Goal: Information Seeking & Learning: Learn about a topic

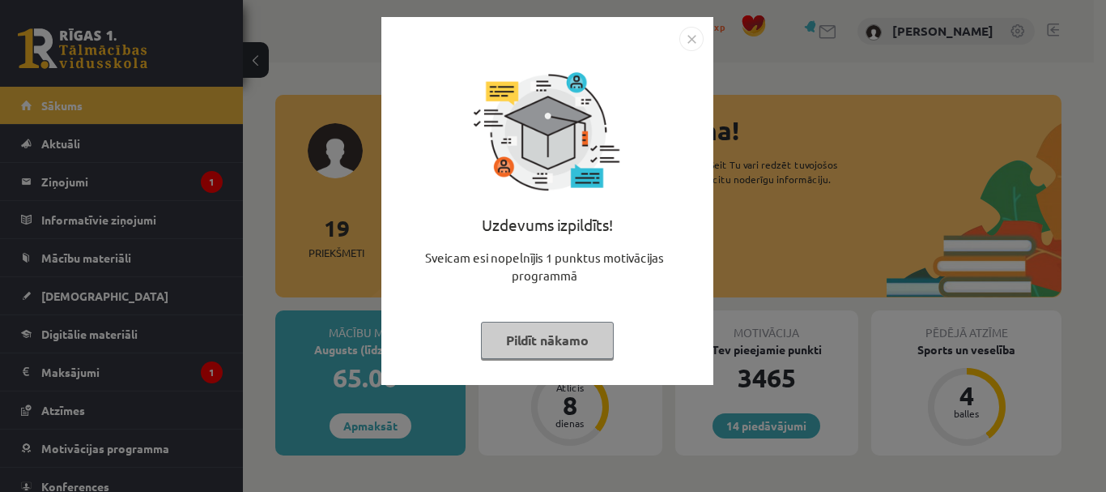
drag, startPoint x: 600, startPoint y: 340, endPoint x: 624, endPoint y: 339, distance: 24.3
click at [599, 340] on button "Pildīt nākamo" at bounding box center [547, 340] width 133 height 37
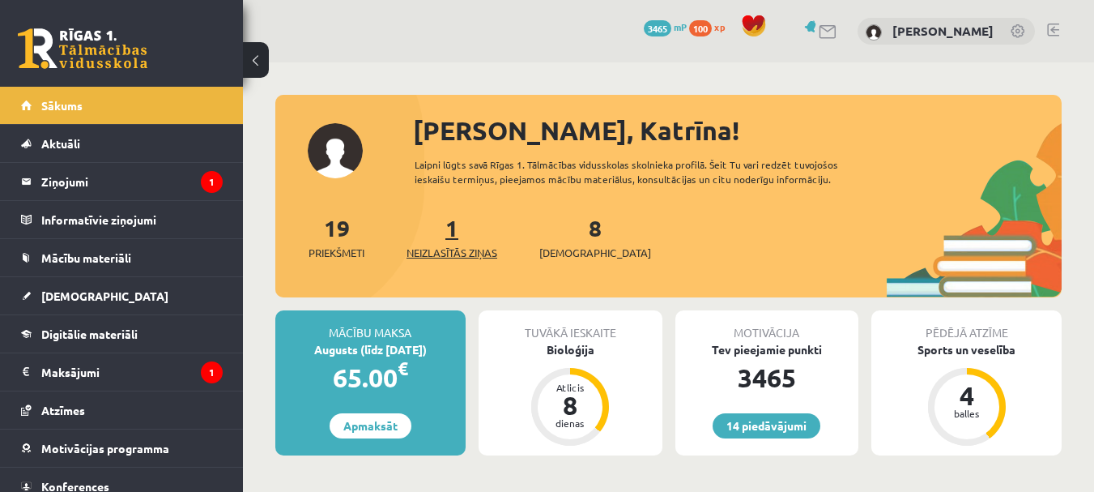
click at [461, 236] on link "1 Neizlasītās ziņas" at bounding box center [452, 237] width 91 height 48
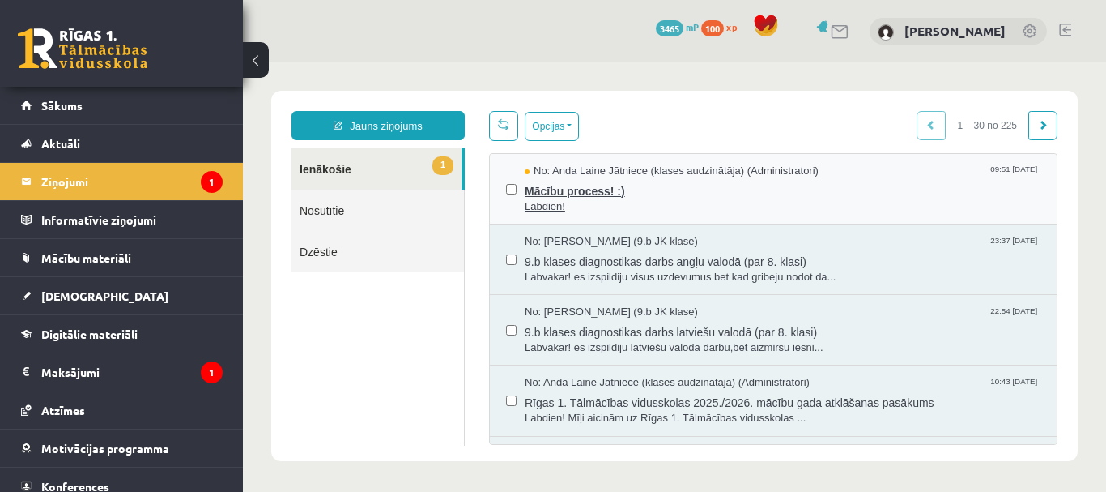
click at [583, 185] on span "Mācību process! :)" at bounding box center [783, 189] width 516 height 20
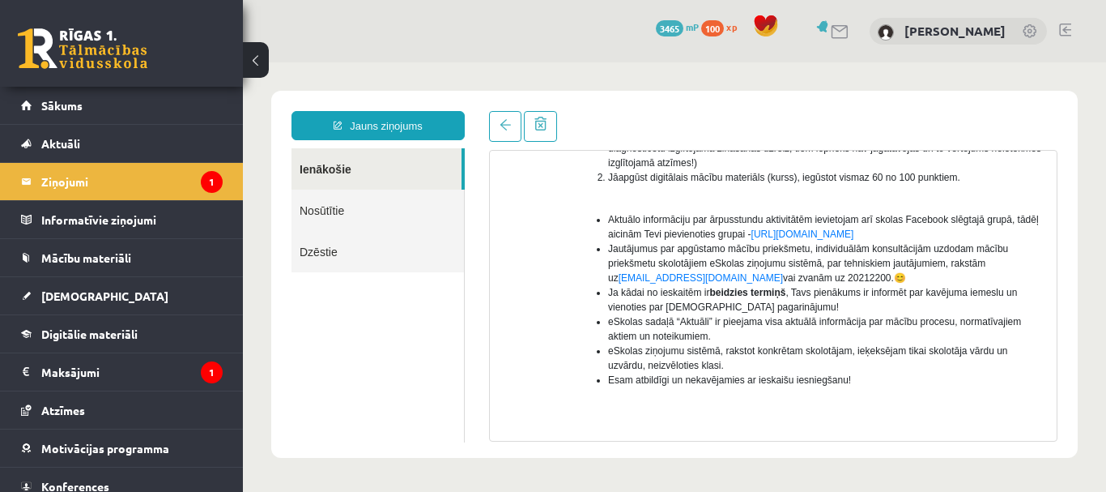
scroll to position [451, 0]
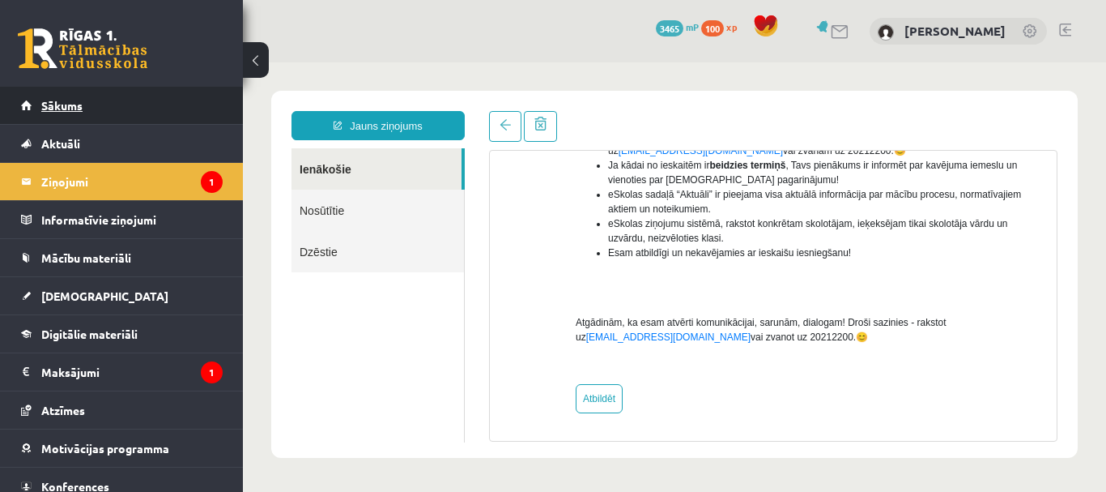
click at [74, 107] on span "Sākums" at bounding box center [61, 105] width 41 height 15
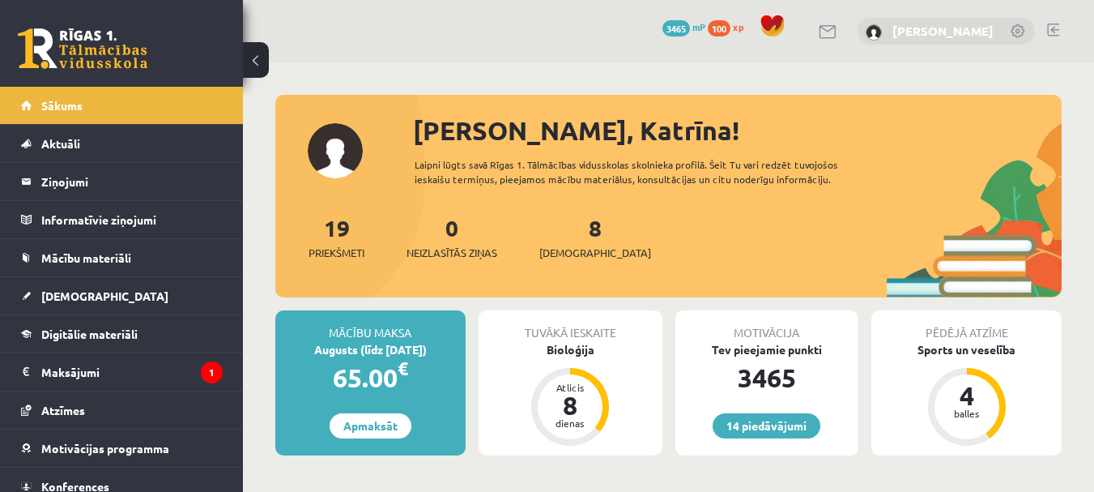
click at [966, 32] on link "[PERSON_NAME]" at bounding box center [942, 31] width 101 height 16
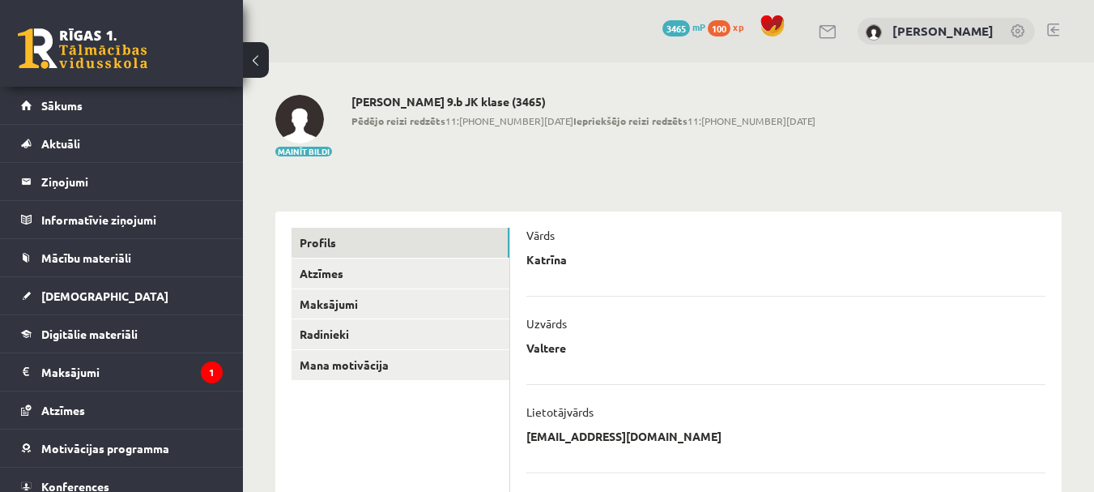
click at [100, 48] on link at bounding box center [83, 48] width 130 height 40
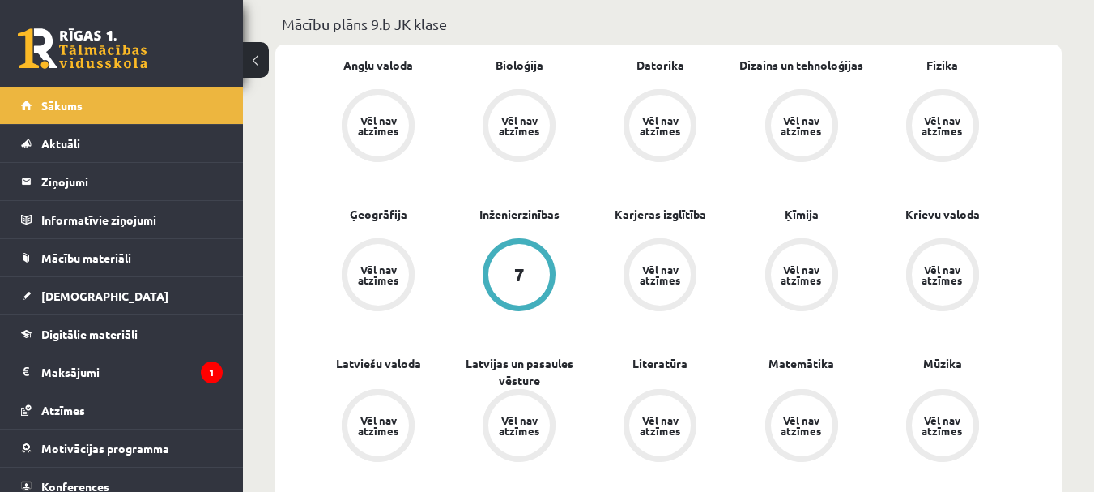
scroll to position [486, 0]
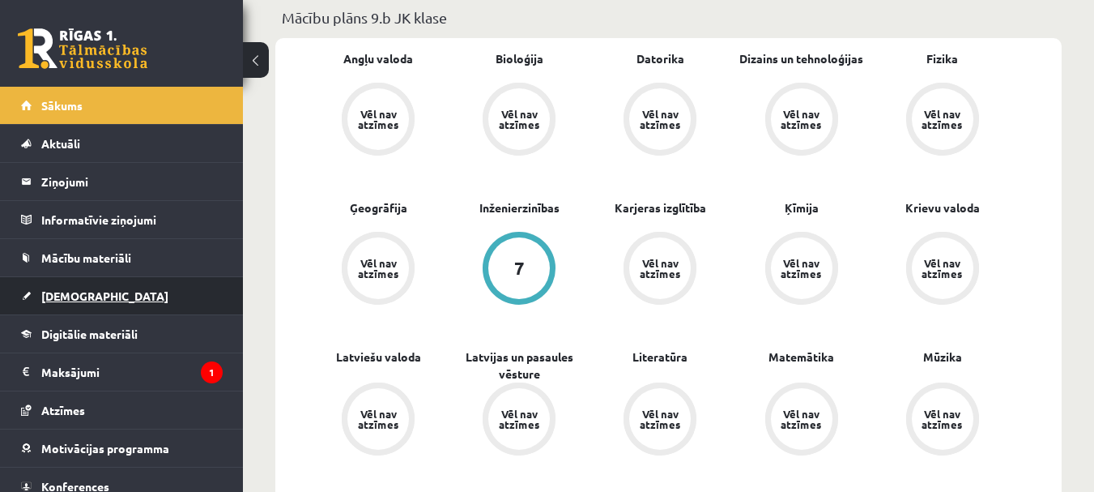
click at [77, 292] on span "[DEMOGRAPHIC_DATA]" at bounding box center [104, 295] width 127 height 15
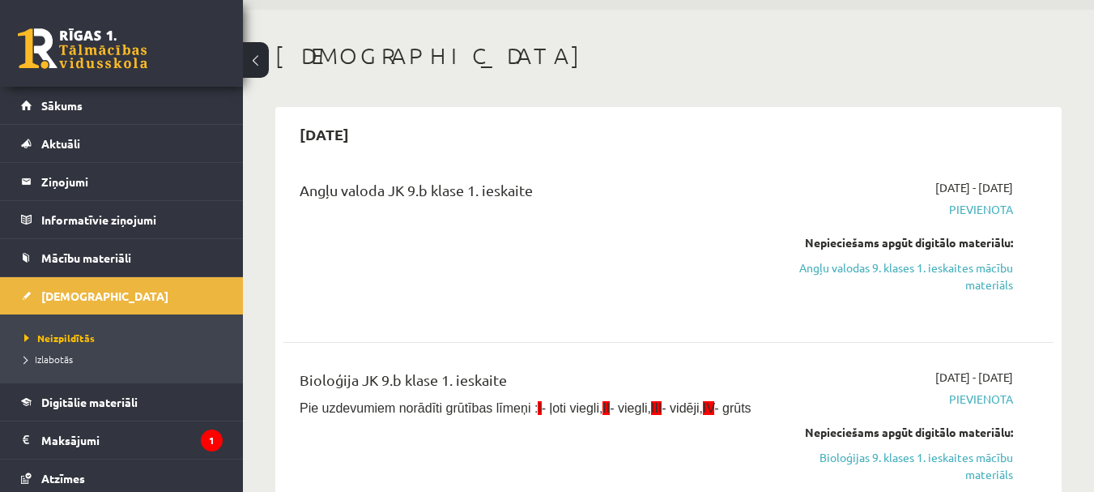
scroll to position [81, 0]
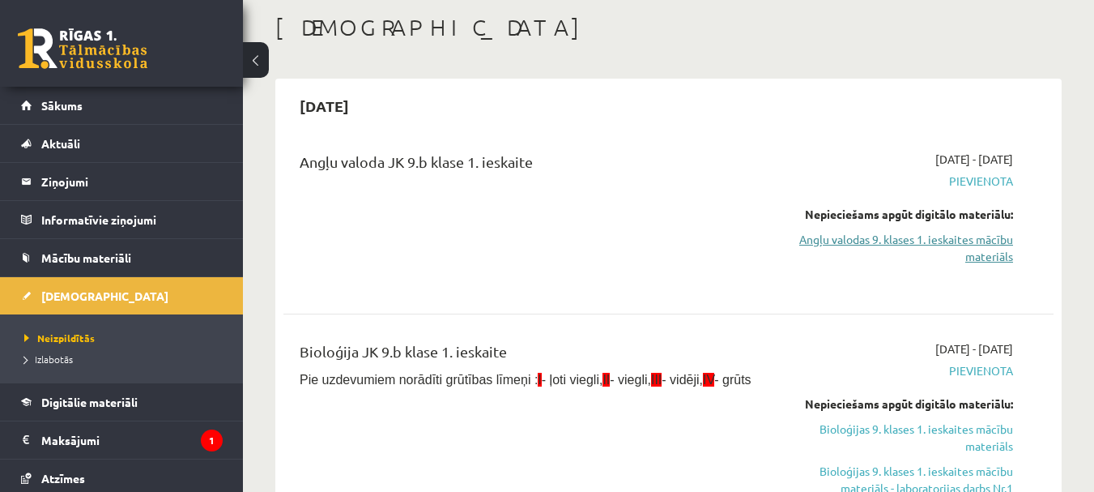
click at [972, 241] on link "Angļu valodas 9. klases 1. ieskaites mācību materiāls" at bounding box center [902, 248] width 222 height 34
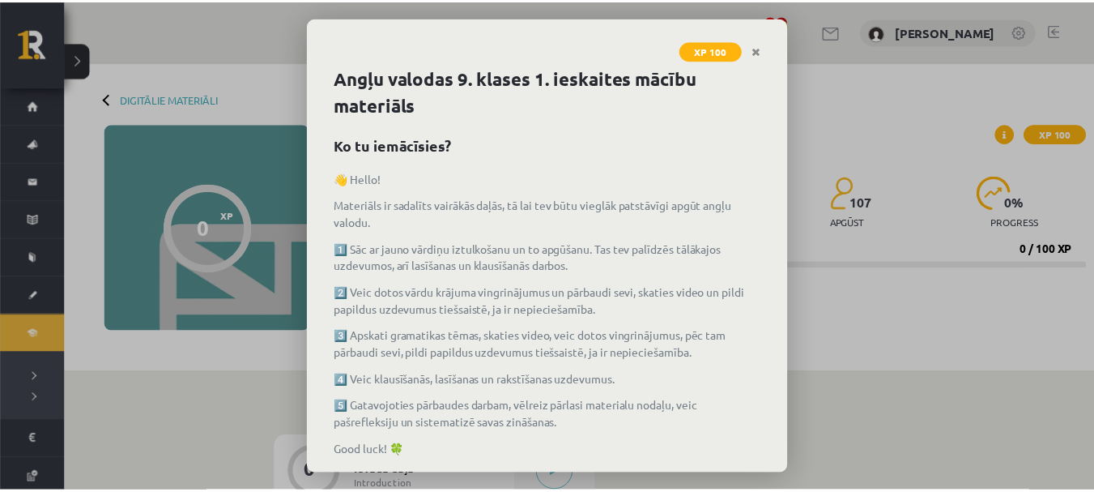
scroll to position [81, 0]
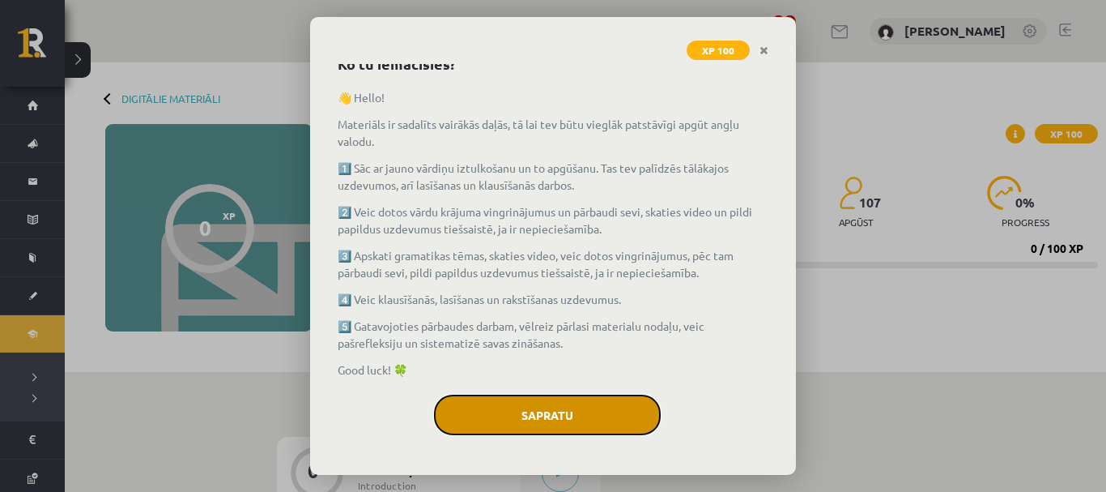
click at [523, 414] on button "Sapratu" at bounding box center [547, 414] width 227 height 40
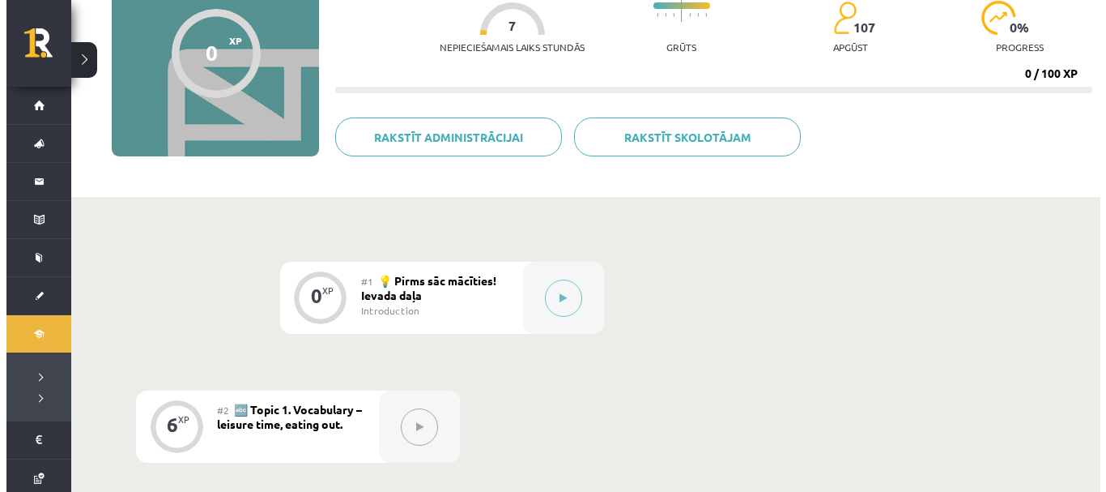
scroll to position [324, 0]
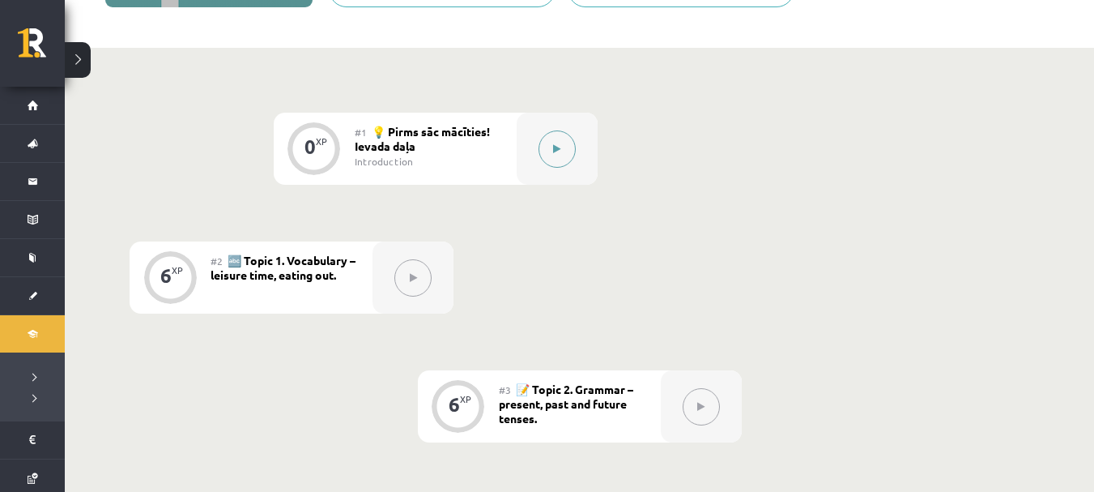
click at [557, 143] on button at bounding box center [557, 148] width 37 height 37
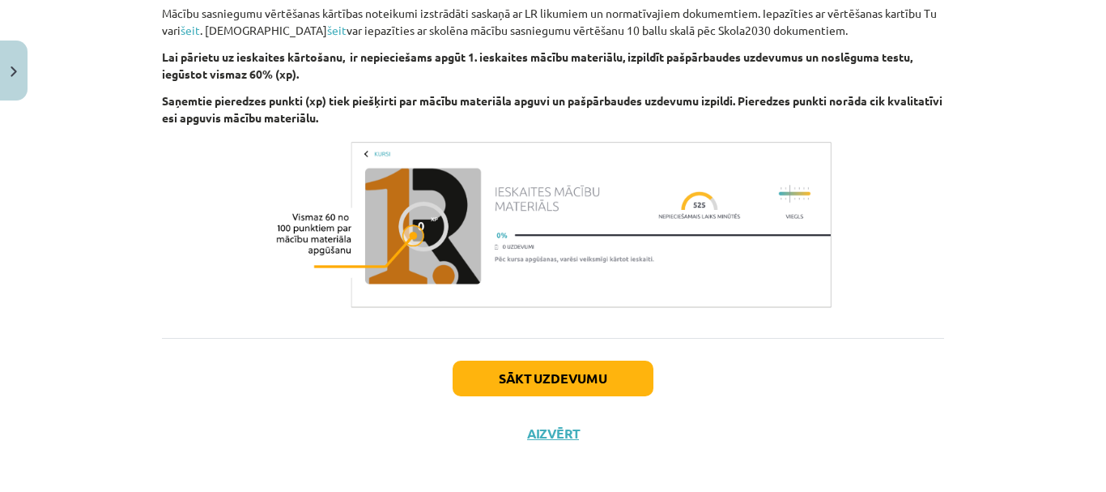
scroll to position [1225, 0]
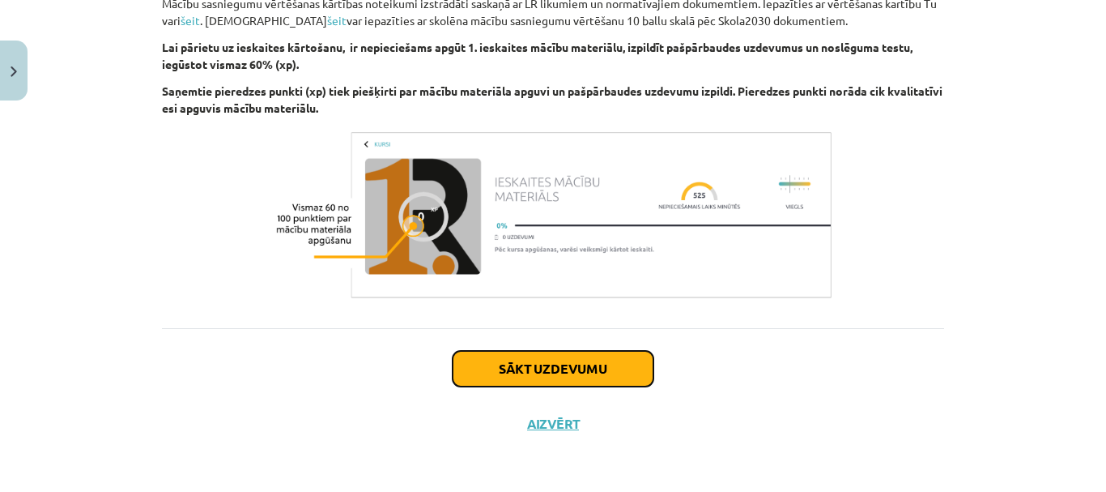
click at [618, 362] on button "Sākt uzdevumu" at bounding box center [553, 369] width 201 height 36
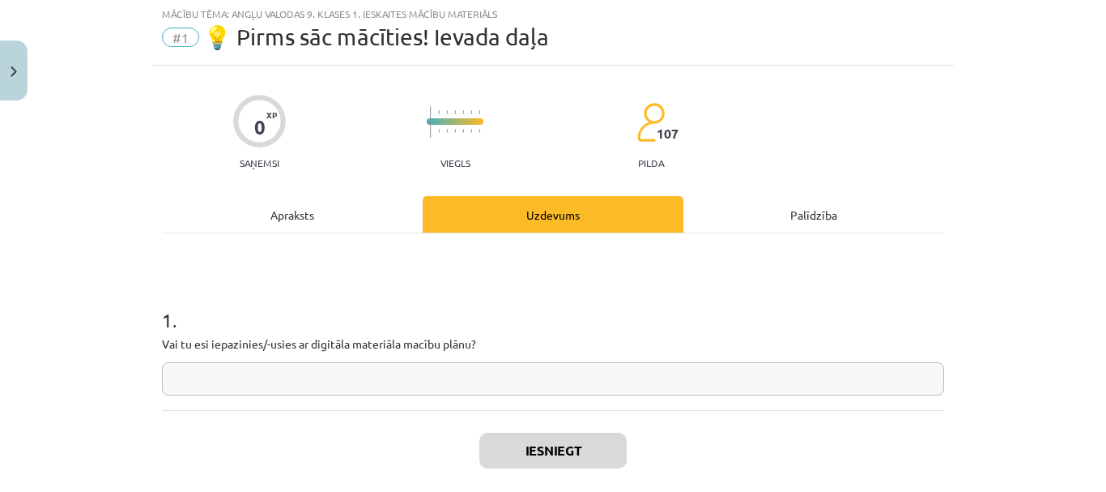
scroll to position [40, 0]
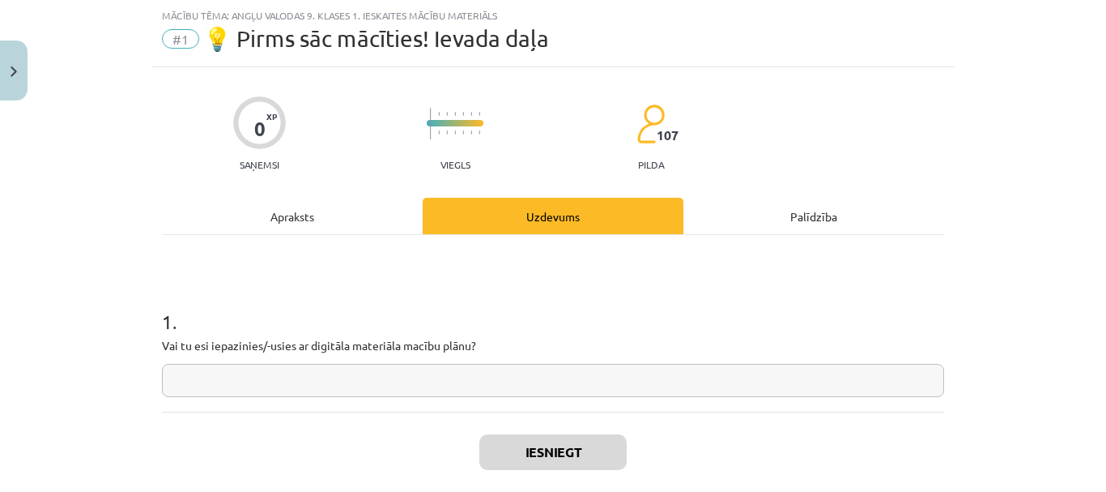
click at [241, 384] on input "text" at bounding box center [553, 380] width 782 height 33
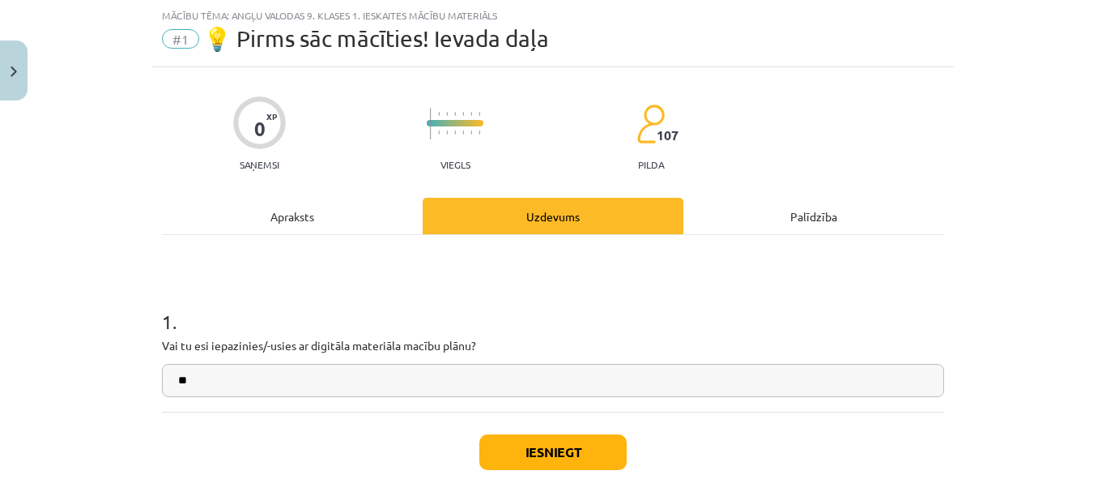
type input "**"
click at [568, 454] on button "Iesniegt" at bounding box center [552, 452] width 147 height 36
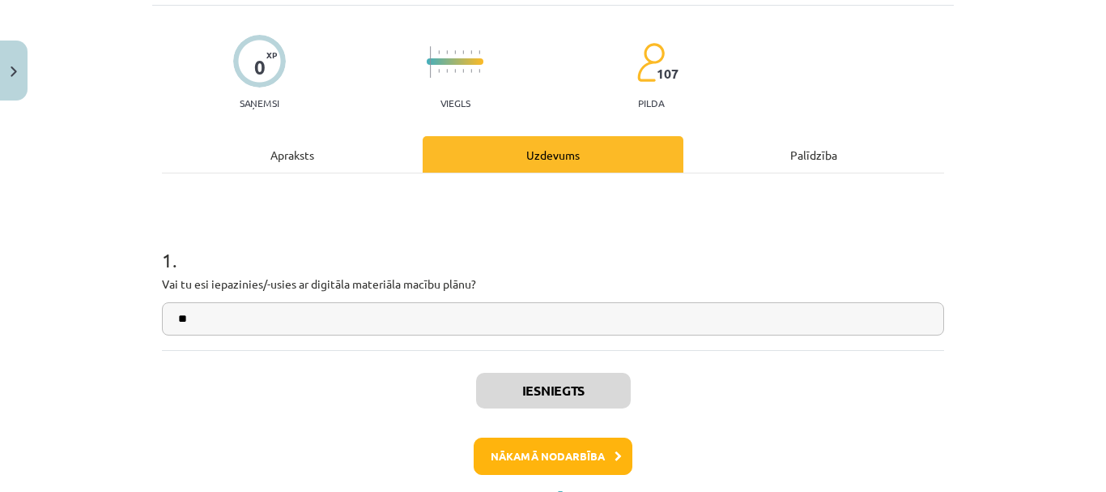
scroll to position [176, 0]
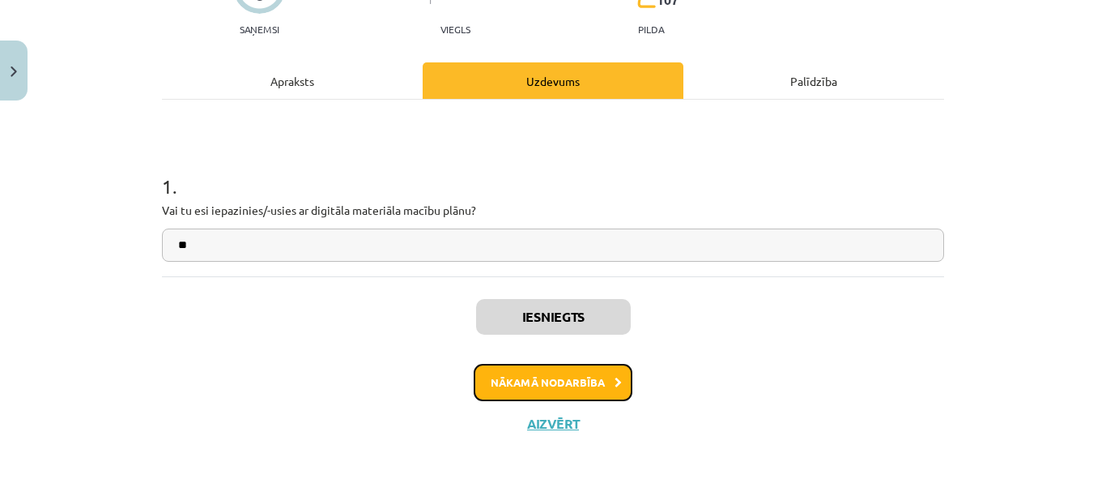
click at [575, 389] on button "Nākamā nodarbība" at bounding box center [553, 382] width 159 height 37
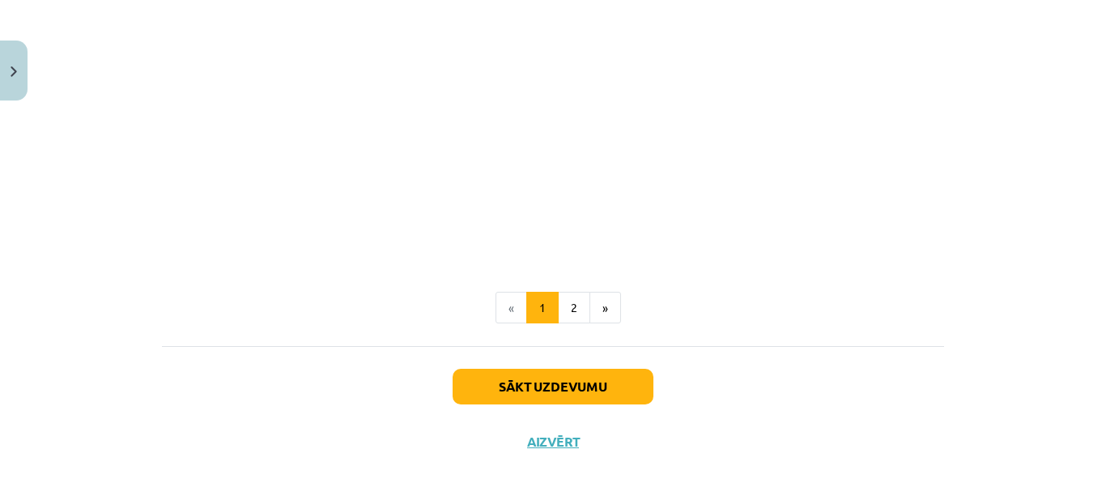
scroll to position [1171, 0]
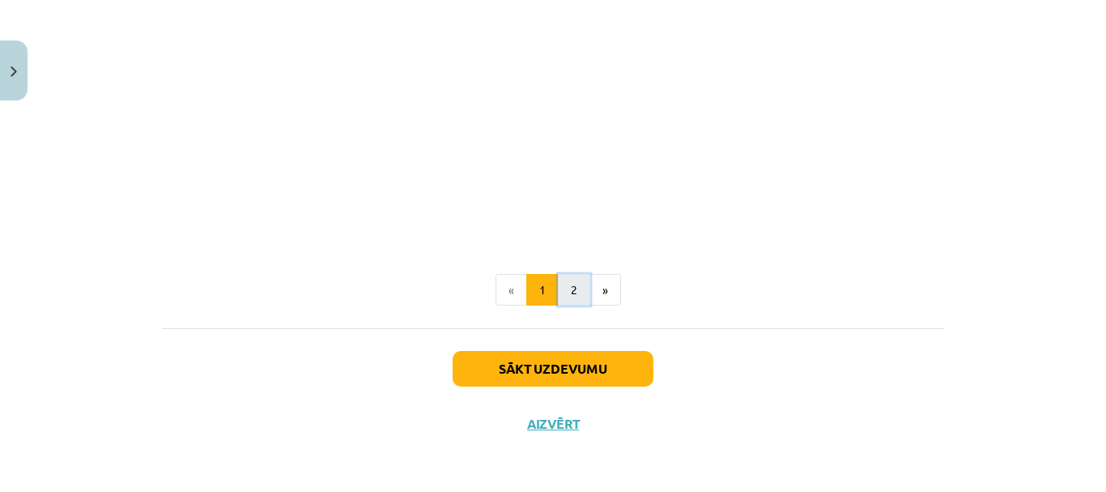
click at [564, 294] on button "2" at bounding box center [574, 290] width 32 height 32
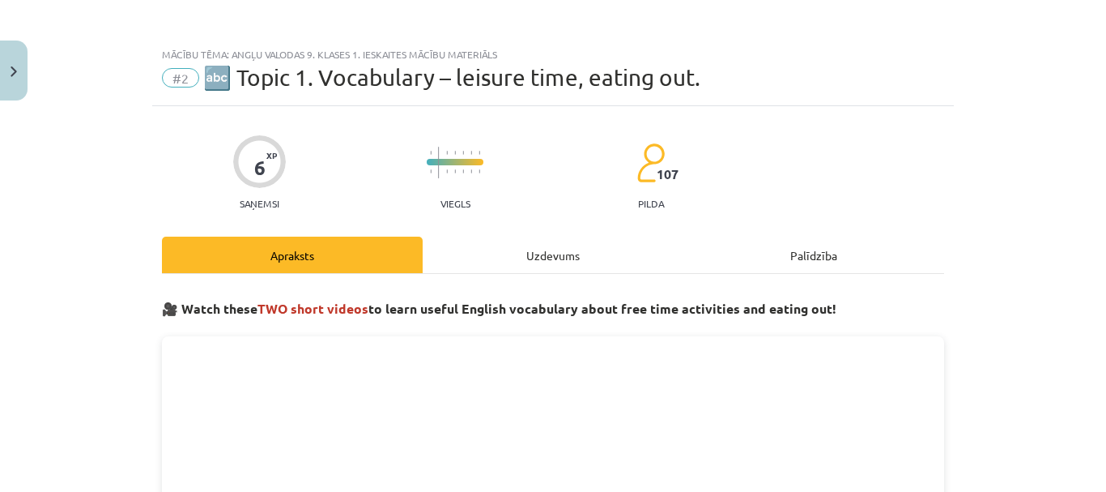
scroll to position [0, 0]
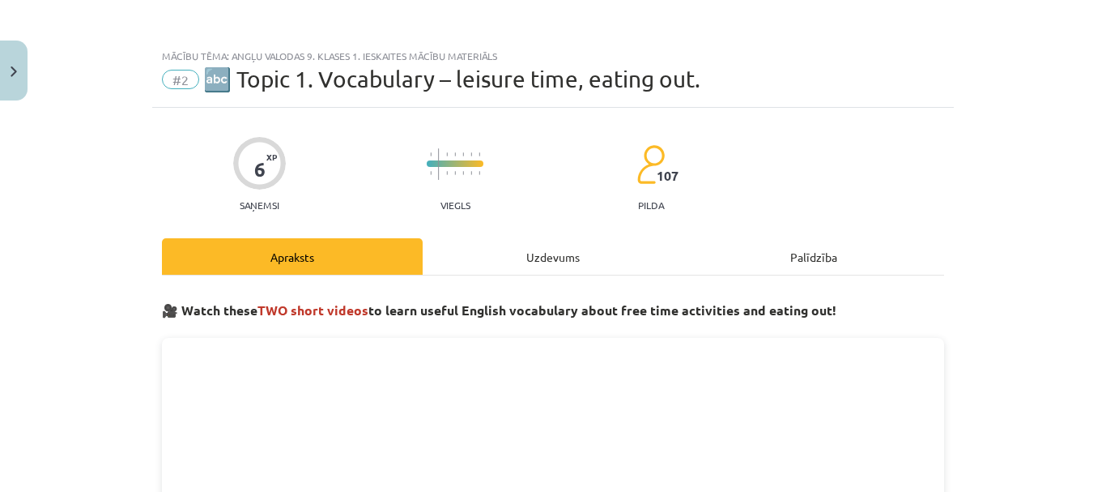
click at [538, 250] on div "Uzdevums" at bounding box center [553, 256] width 261 height 36
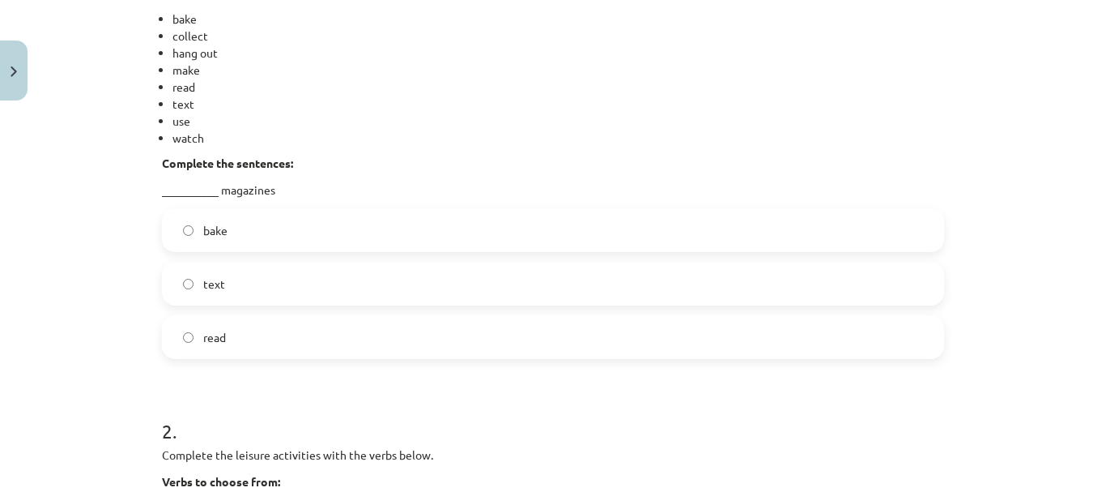
scroll to position [475, 0]
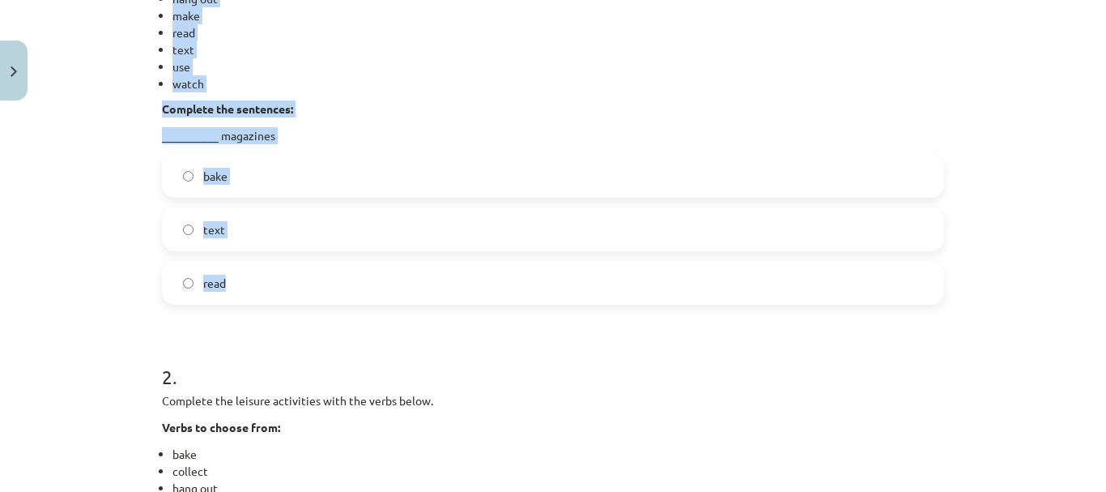
drag, startPoint x: 146, startPoint y: 154, endPoint x: 291, endPoint y: 283, distance: 193.9
click at [374, 104] on p "Complete the sentences:" at bounding box center [553, 108] width 782 height 17
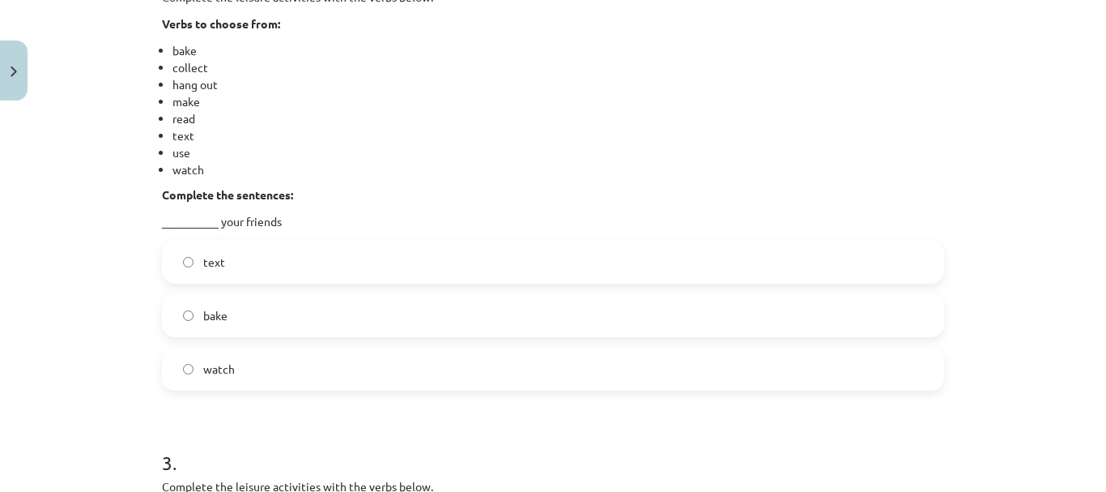
scroll to position [880, 0]
click at [203, 264] on span "text" at bounding box center [214, 260] width 22 height 17
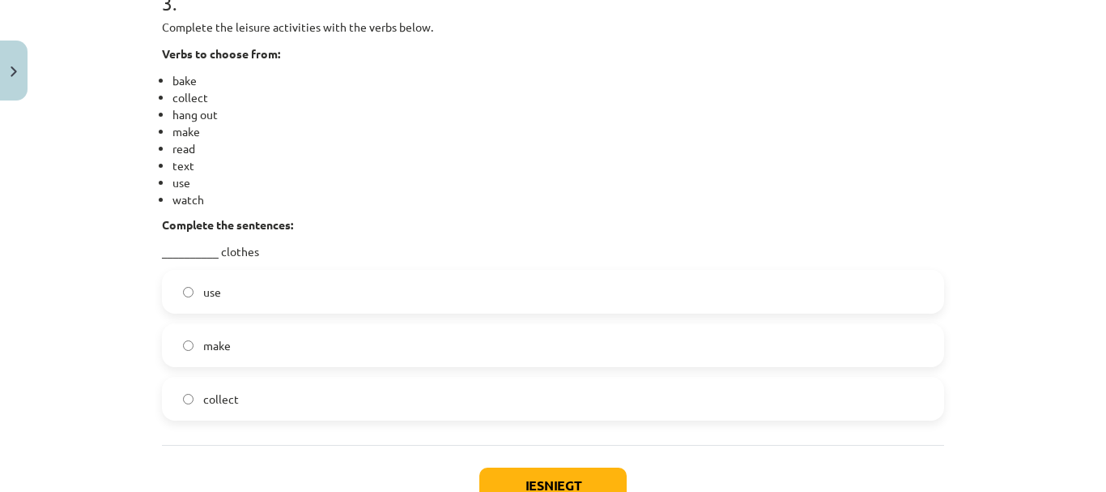
scroll to position [1365, 0]
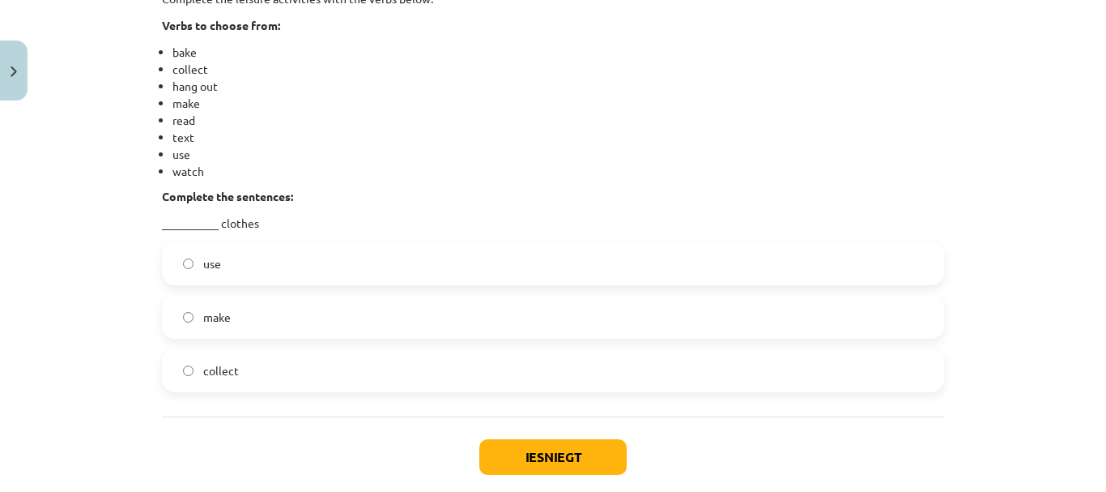
click at [203, 266] on span "use" at bounding box center [212, 263] width 18 height 17
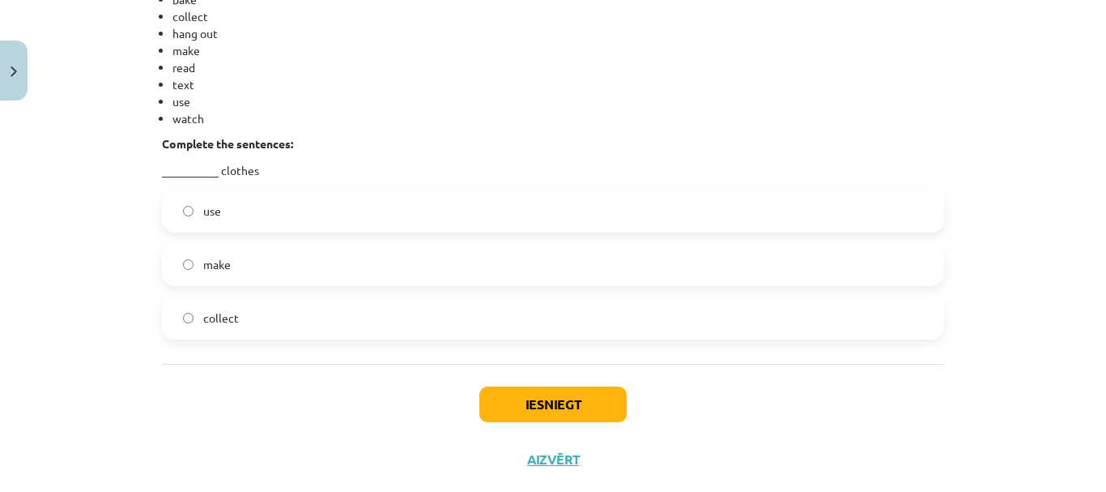
scroll to position [1454, 0]
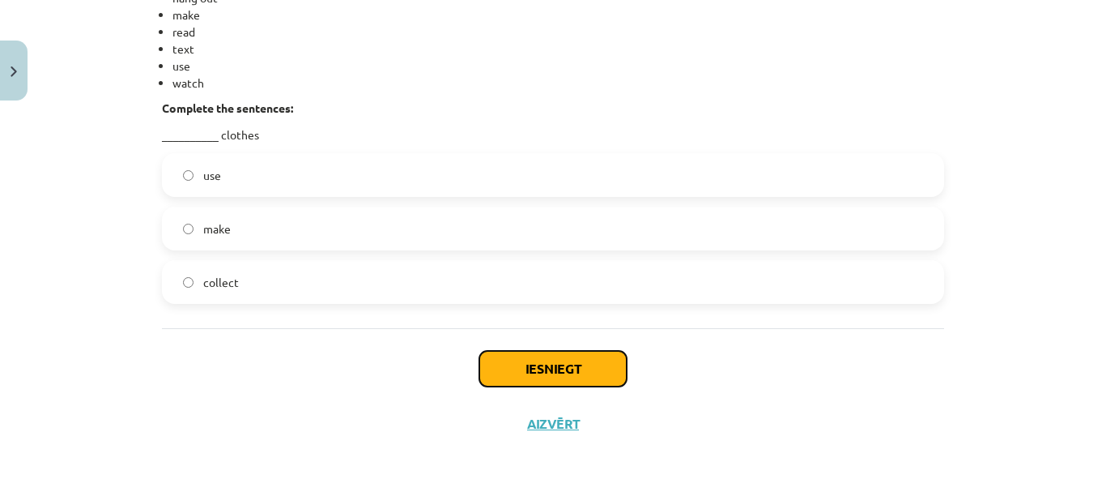
click at [569, 372] on button "Iesniegt" at bounding box center [552, 369] width 147 height 36
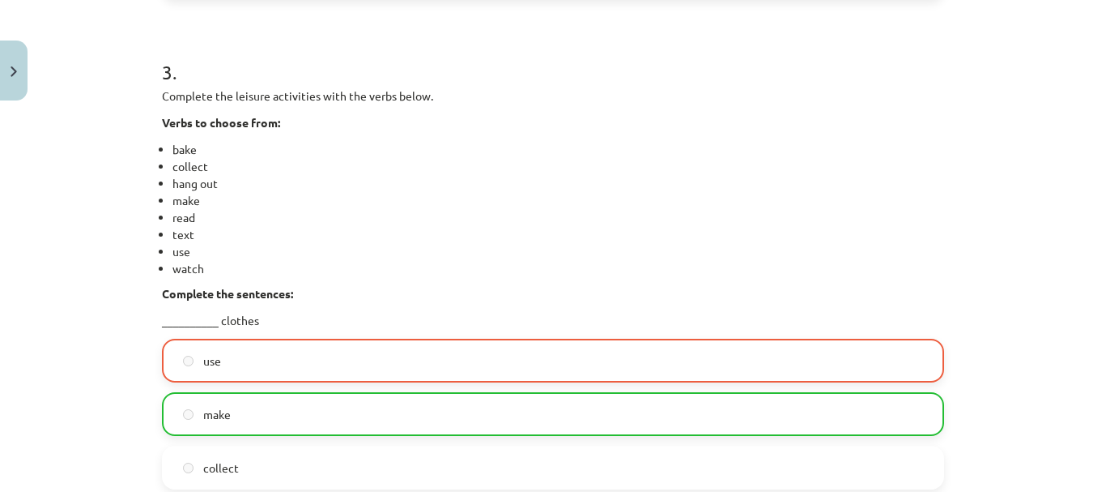
scroll to position [1373, 0]
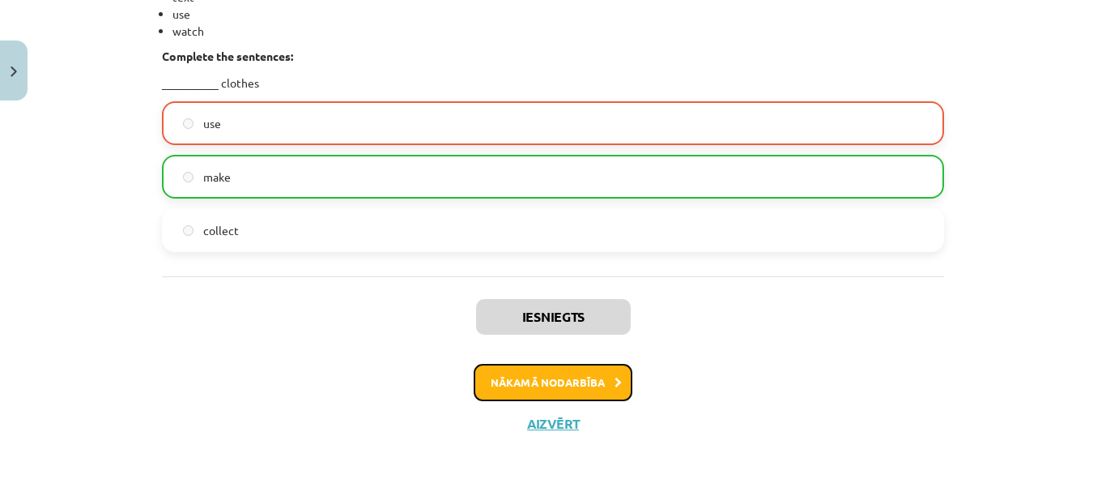
click at [581, 379] on button "Nākamā nodarbība" at bounding box center [553, 382] width 159 height 37
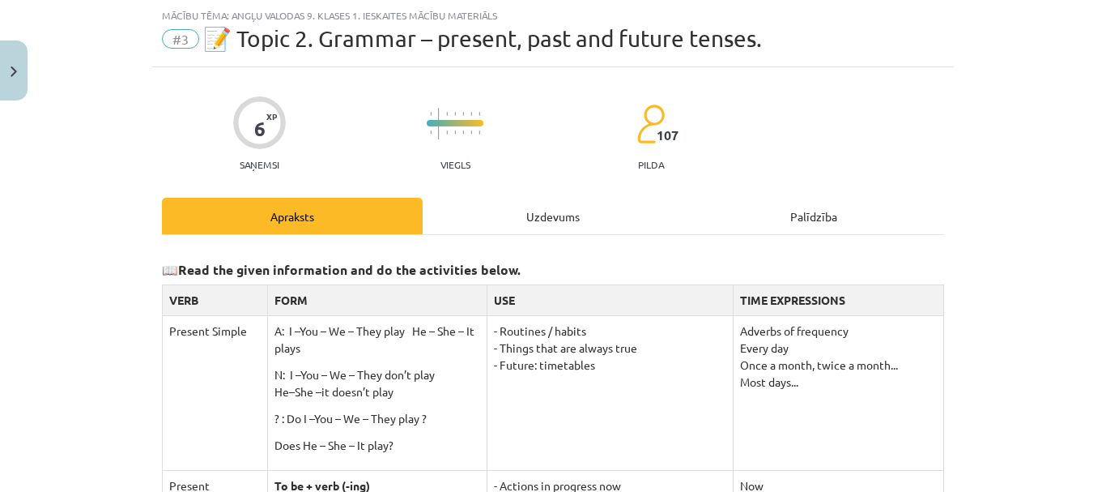
scroll to position [121, 0]
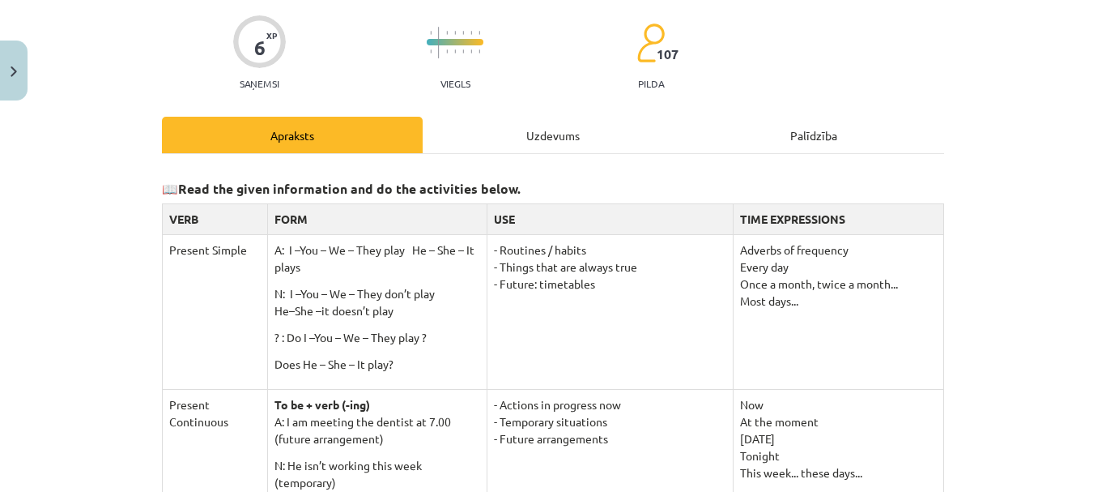
click at [536, 134] on div "Uzdevums" at bounding box center [553, 135] width 261 height 36
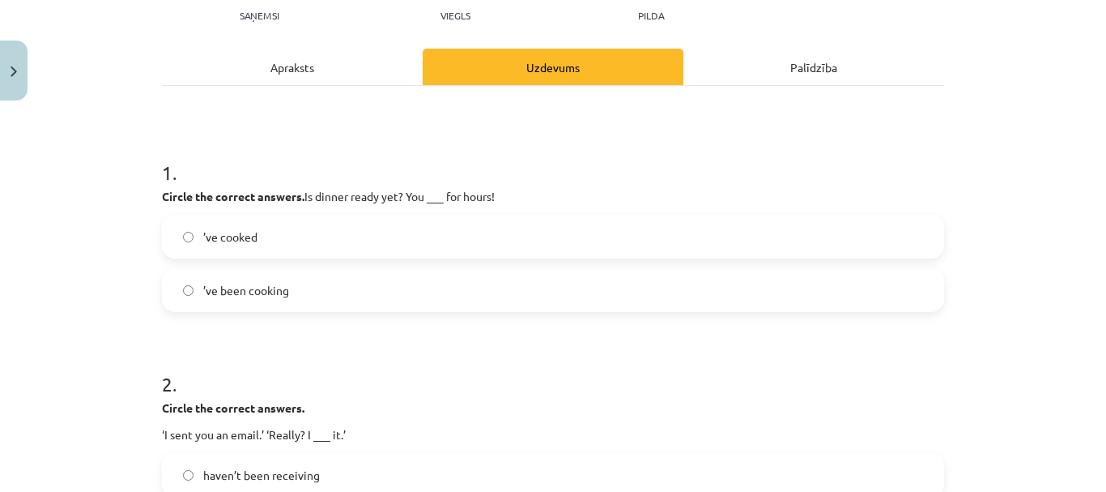
scroll to position [202, 0]
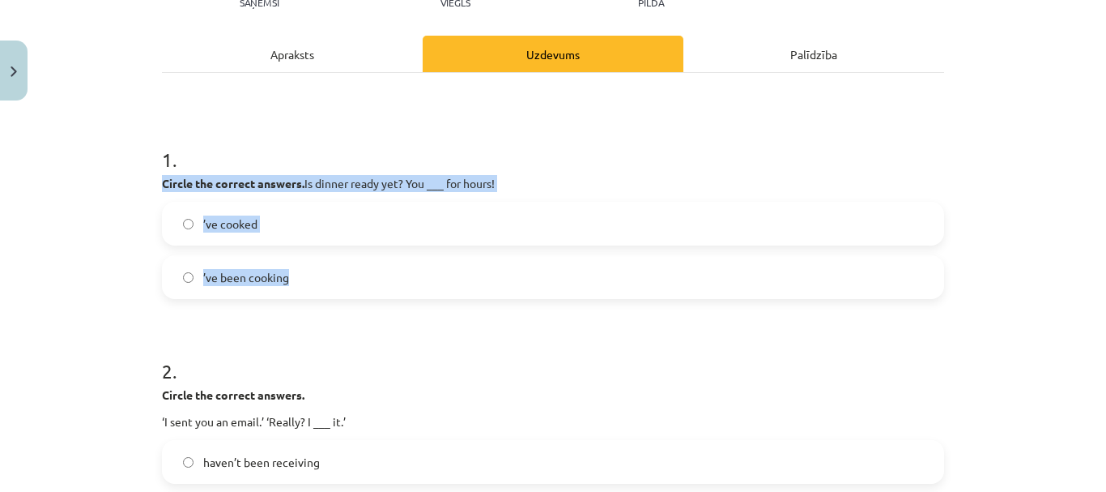
drag, startPoint x: 149, startPoint y: 179, endPoint x: 324, endPoint y: 279, distance: 201.3
click at [324, 279] on div "6 XP Saņemsi Viegls 107 pilda Apraksts Uzdevums Palīdzība 1 . Circle the correc…" at bounding box center [553, 400] width 802 height 990
copy div "Circle the correct answers. Is dinner ready yet? You ___ for hours! ’ve cooked …"
click at [226, 220] on span "’ve cooked" at bounding box center [230, 223] width 54 height 17
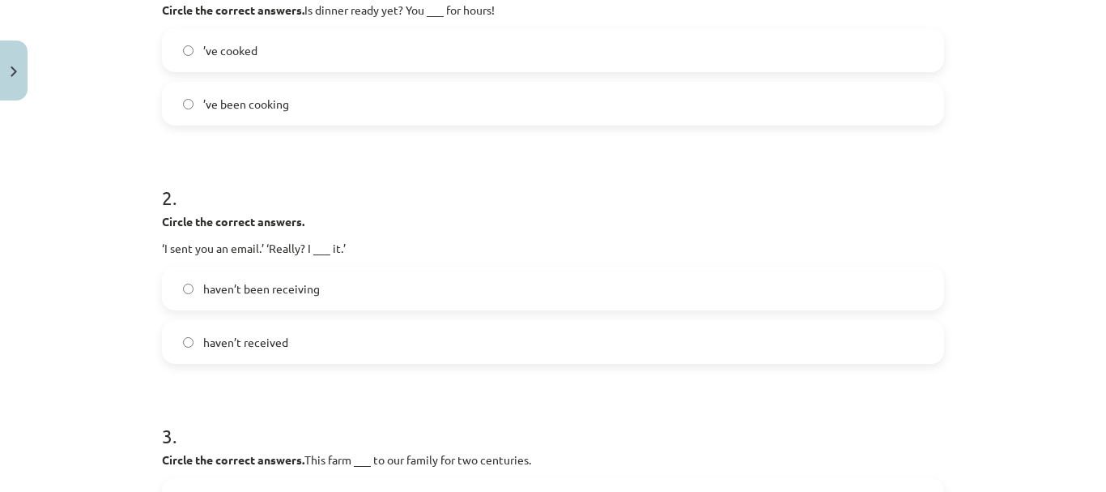
scroll to position [445, 0]
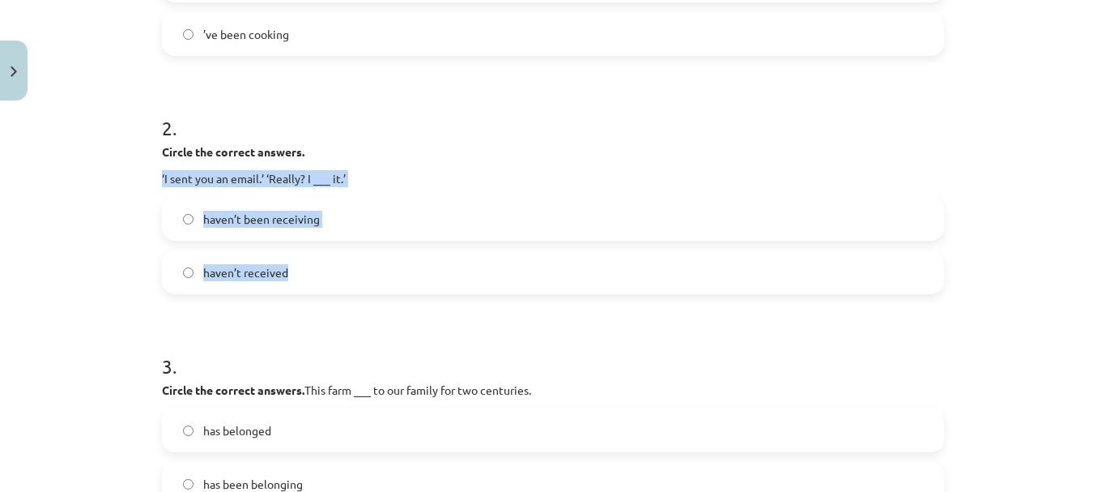
drag, startPoint x: 141, startPoint y: 177, endPoint x: 301, endPoint y: 264, distance: 182.7
click at [301, 264] on div "Mācību tēma: Angļu valodas 9. klases 1. ieskaites mācību materiāls #3 📝 Topic 2…" at bounding box center [553, 246] width 1106 height 492
copy div "‘I sent you an email.’ ‘Really? I ___ it.’ haven’t been receiving haven’t recei…"
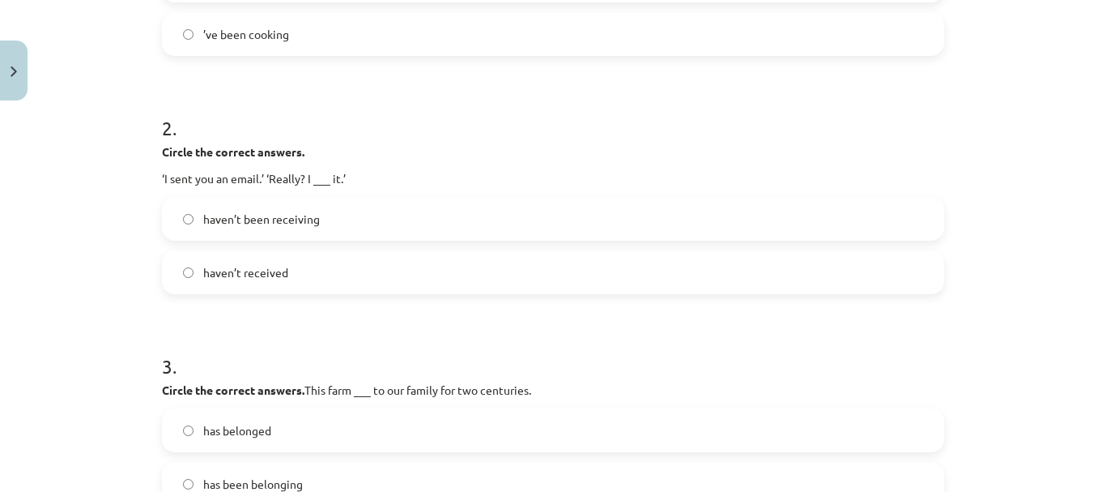
click at [241, 40] on span "’ve been cooking" at bounding box center [246, 34] width 86 height 17
click at [266, 271] on span "haven’t received" at bounding box center [245, 272] width 85 height 17
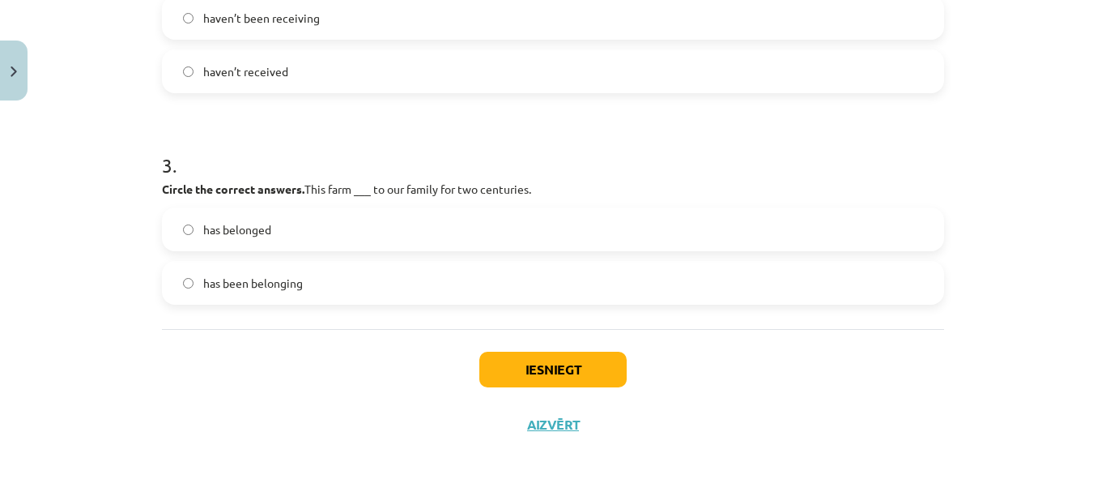
scroll to position [647, 0]
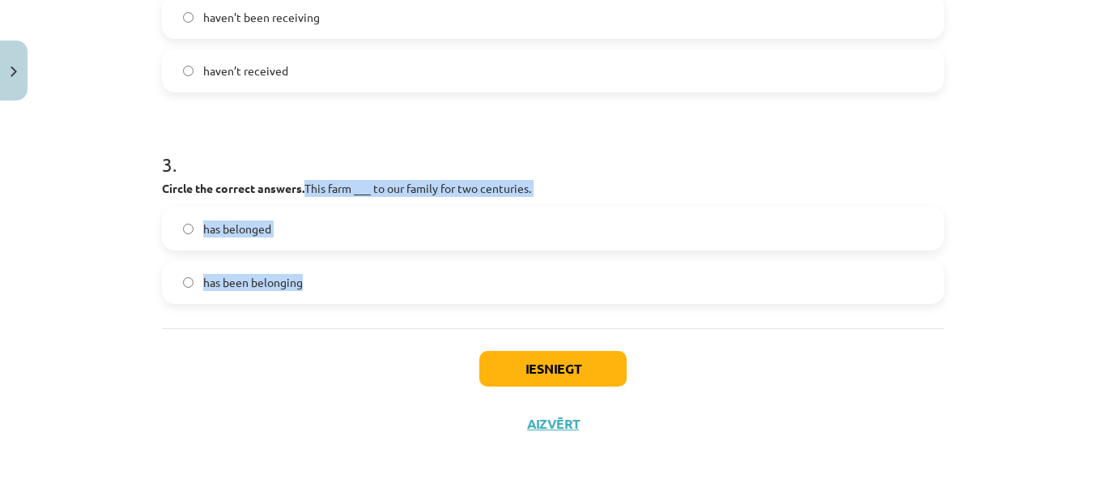
drag, startPoint x: 305, startPoint y: 184, endPoint x: 324, endPoint y: 283, distance: 101.3
click at [324, 283] on div "3 . Circle the correct answers. This farm ___ to our family for two centuries. …" at bounding box center [553, 214] width 782 height 179
copy div "This farm ___ to our family for two centuries. has belonged has been belonging"
click at [272, 220] on label "has belonged" at bounding box center [553, 228] width 779 height 40
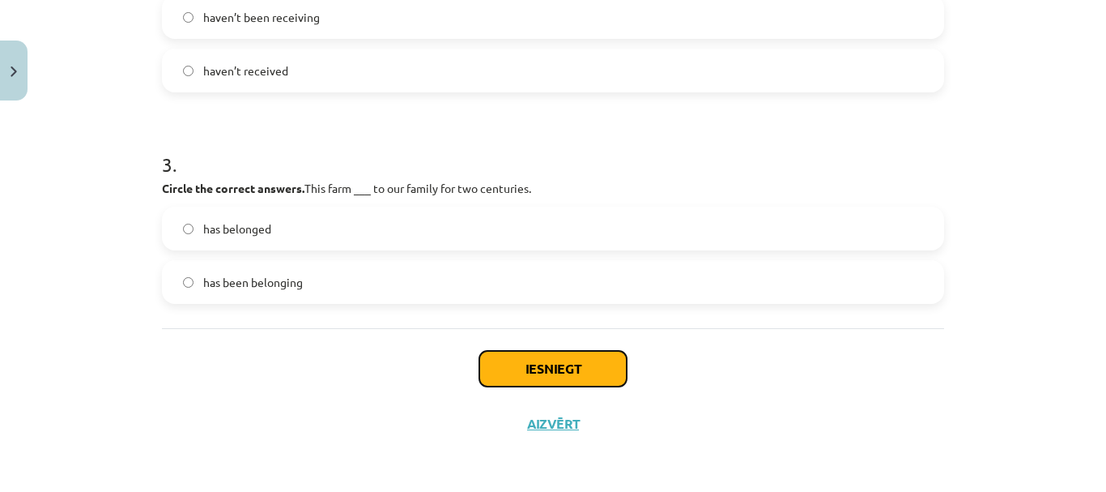
click at [540, 377] on button "Iesniegt" at bounding box center [552, 369] width 147 height 36
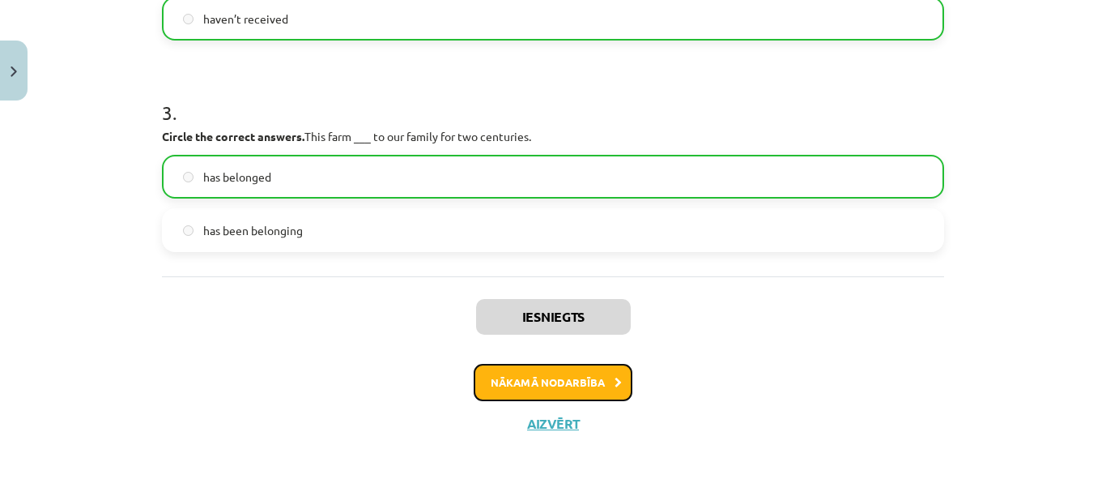
click at [598, 387] on button "Nākamā nodarbība" at bounding box center [553, 382] width 159 height 37
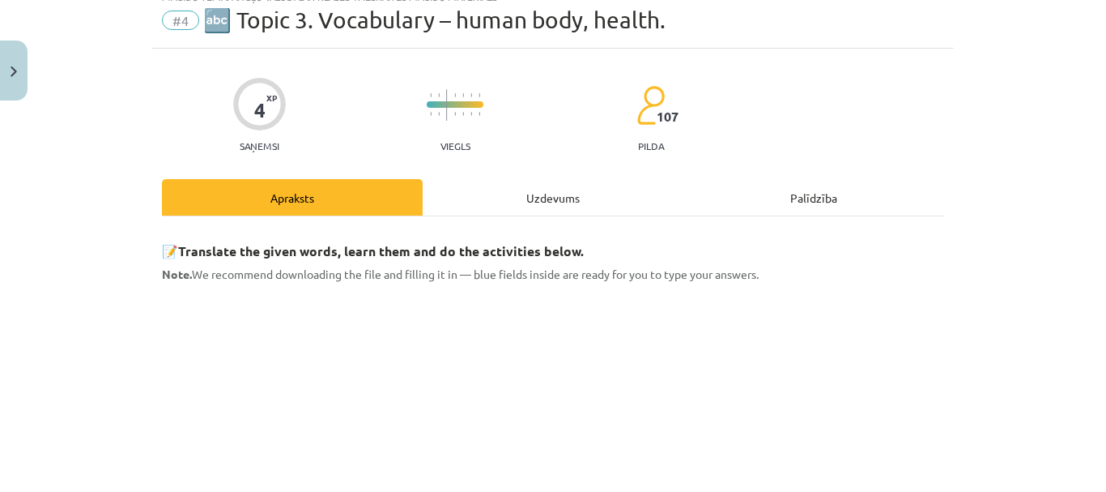
scroll to position [40, 0]
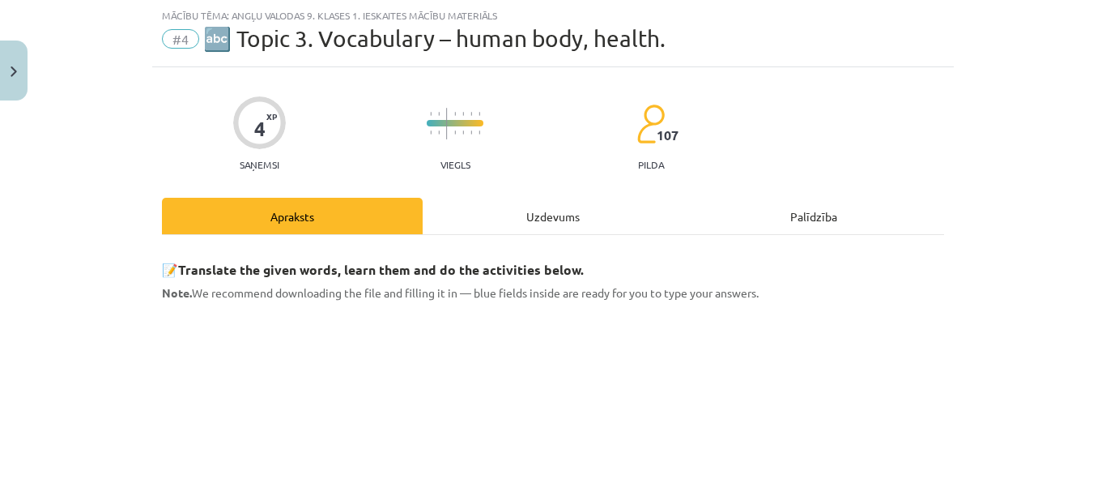
click at [560, 213] on div "Uzdevums" at bounding box center [553, 216] width 261 height 36
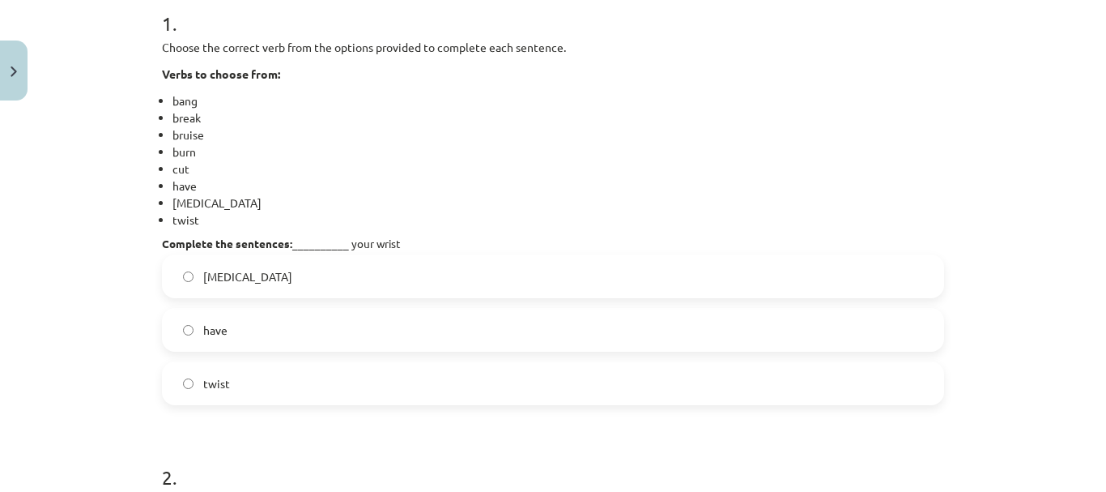
scroll to position [364, 0]
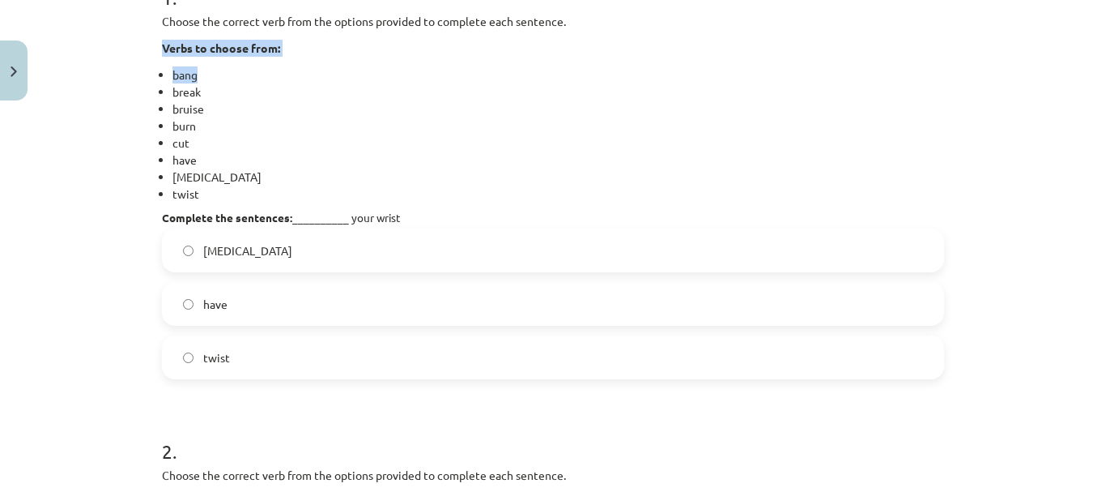
drag, startPoint x: 151, startPoint y: 45, endPoint x: 228, endPoint y: 70, distance: 80.7
click at [226, 70] on div "4 XP Saņemsi Viegls 107 pilda Apraksts Uzdevums Palīdzība 1 . Choose the correc…" at bounding box center [553, 361] width 802 height 1237
drag, startPoint x: 372, startPoint y: 129, endPoint x: 183, endPoint y: 1, distance: 228.0
click at [372, 128] on li "burn" at bounding box center [559, 125] width 772 height 17
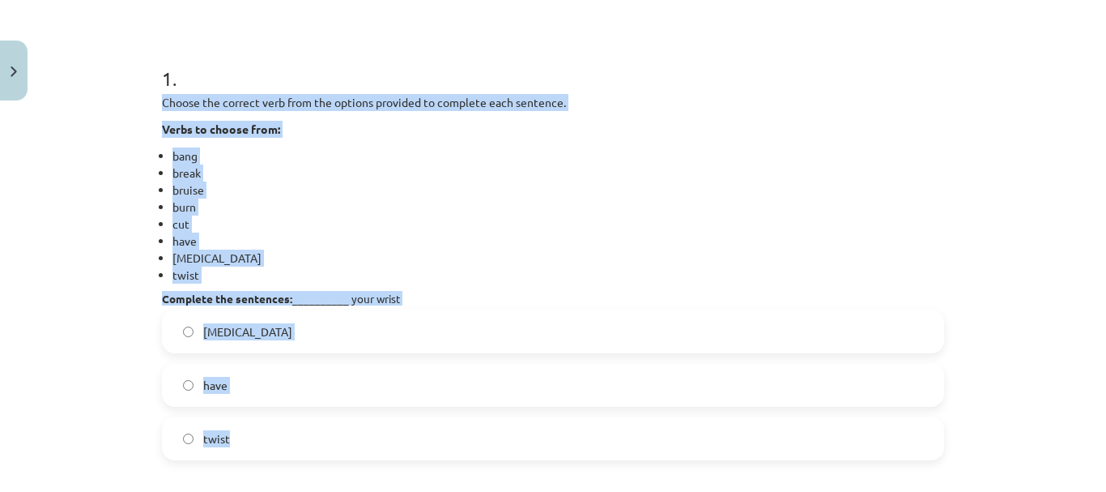
drag, startPoint x: 155, startPoint y: 100, endPoint x: 381, endPoint y: 445, distance: 412.0
click at [381, 445] on div "1 . Choose the correct verb from the options provided to complete each sentence…" at bounding box center [553, 249] width 782 height 421
copy div "Choose the correct verb from the options provided to complete each sentence. Ve…"
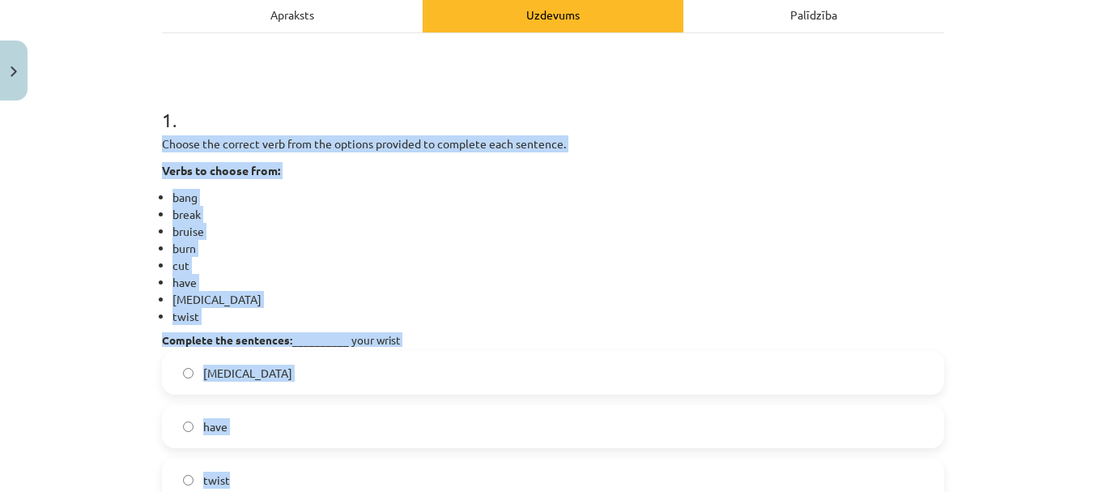
scroll to position [121, 0]
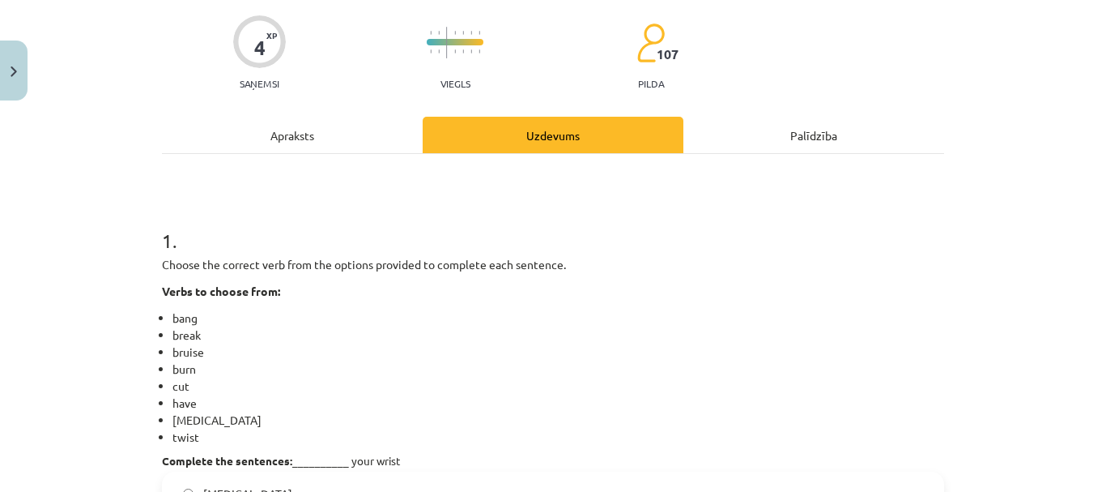
click at [303, 131] on div "Apraksts" at bounding box center [292, 135] width 261 height 36
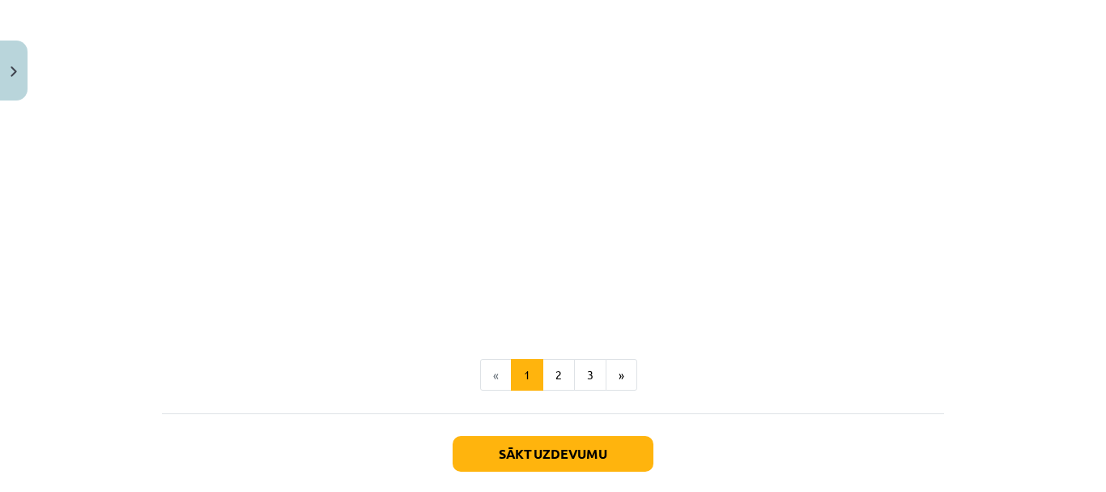
scroll to position [1093, 0]
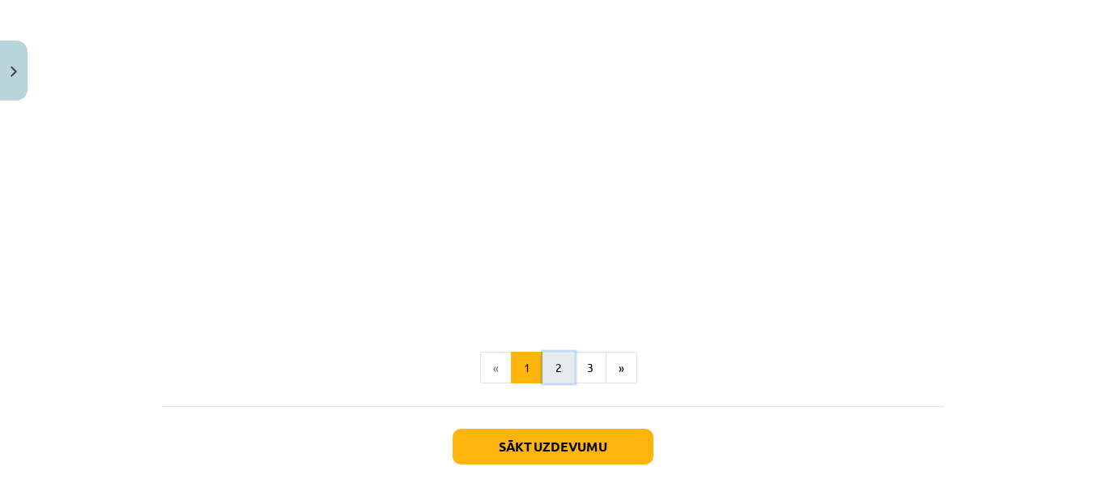
click at [548, 357] on button "2" at bounding box center [559, 367] width 32 height 32
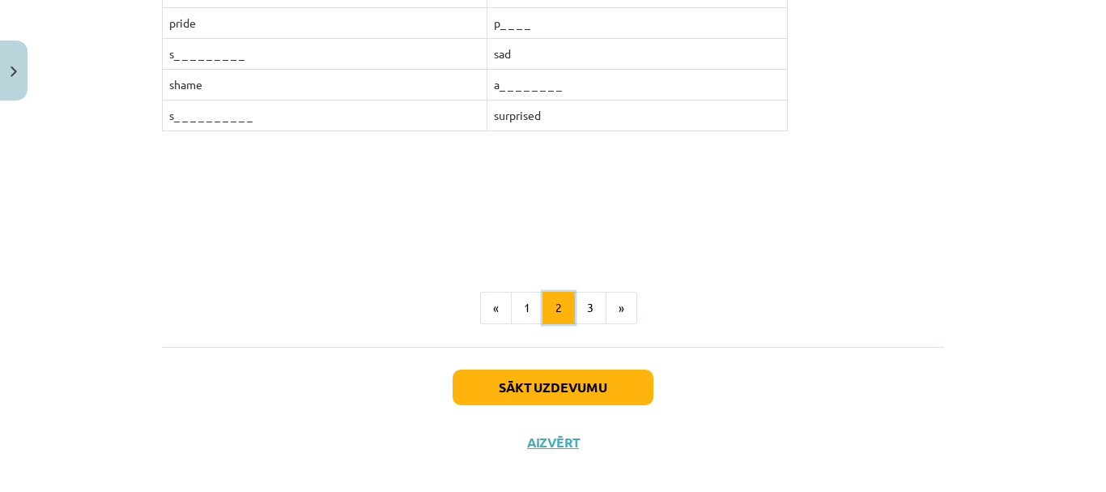
scroll to position [561, 0]
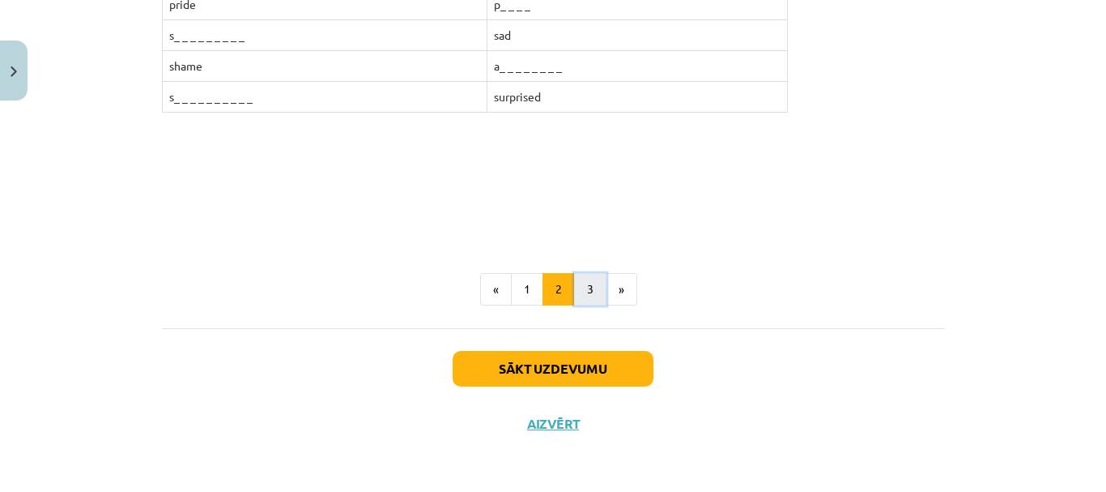
click at [587, 296] on button "3" at bounding box center [590, 289] width 32 height 32
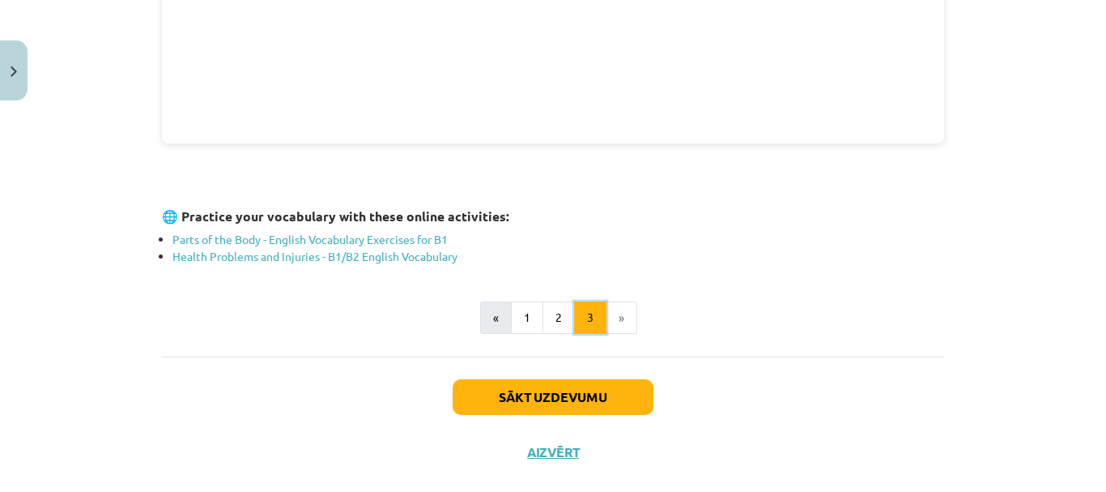
scroll to position [648, 0]
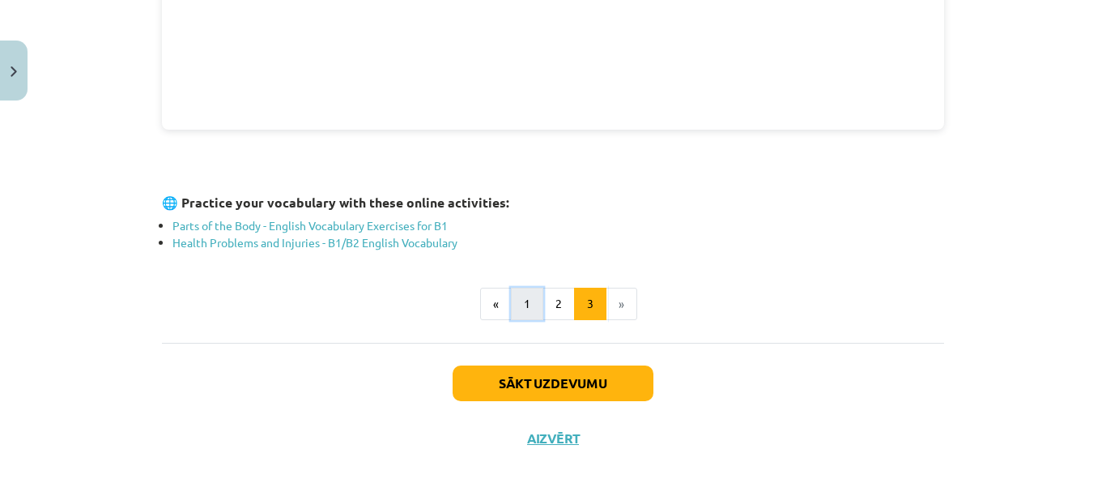
click at [518, 304] on button "1" at bounding box center [527, 304] width 32 height 32
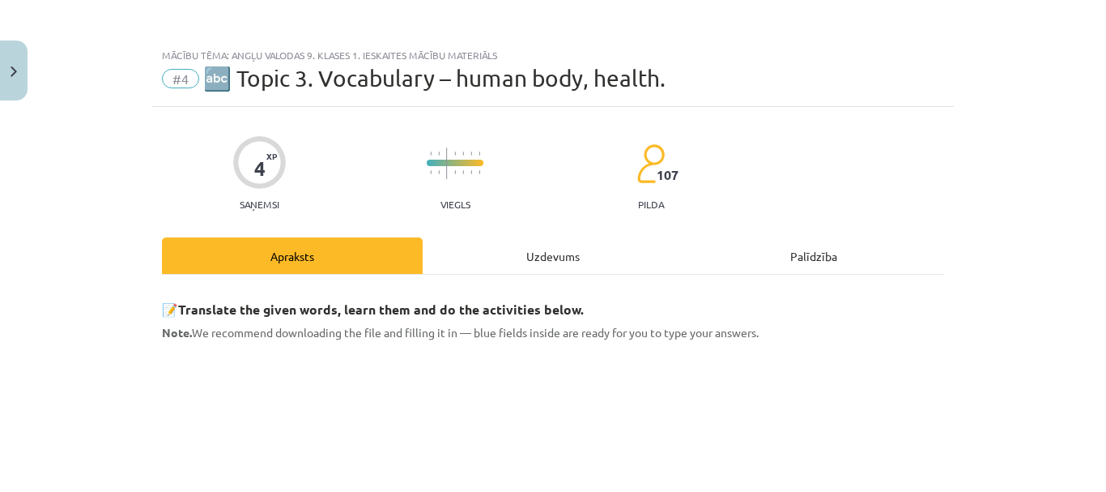
scroll to position [0, 0]
click at [564, 256] on div "Uzdevums" at bounding box center [553, 256] width 261 height 36
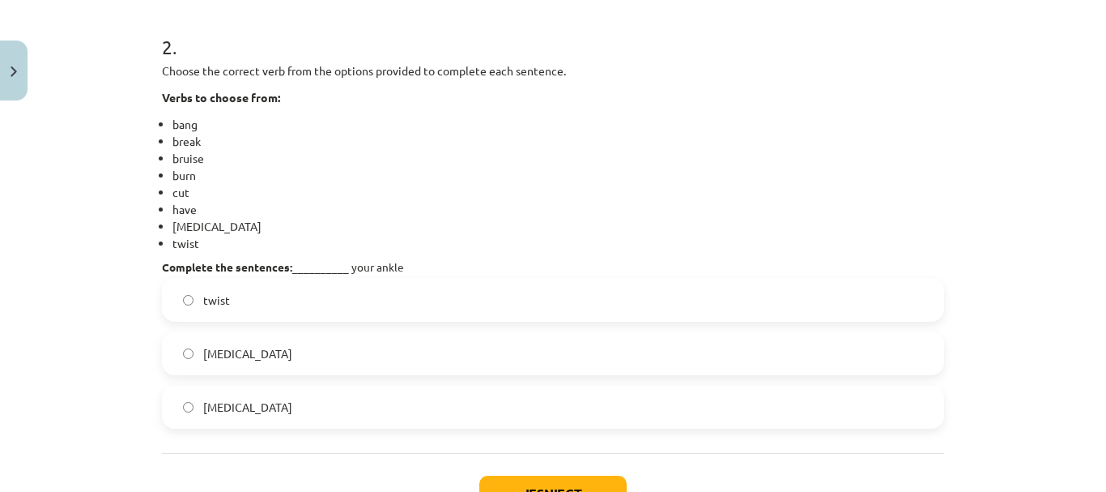
scroll to position [769, 0]
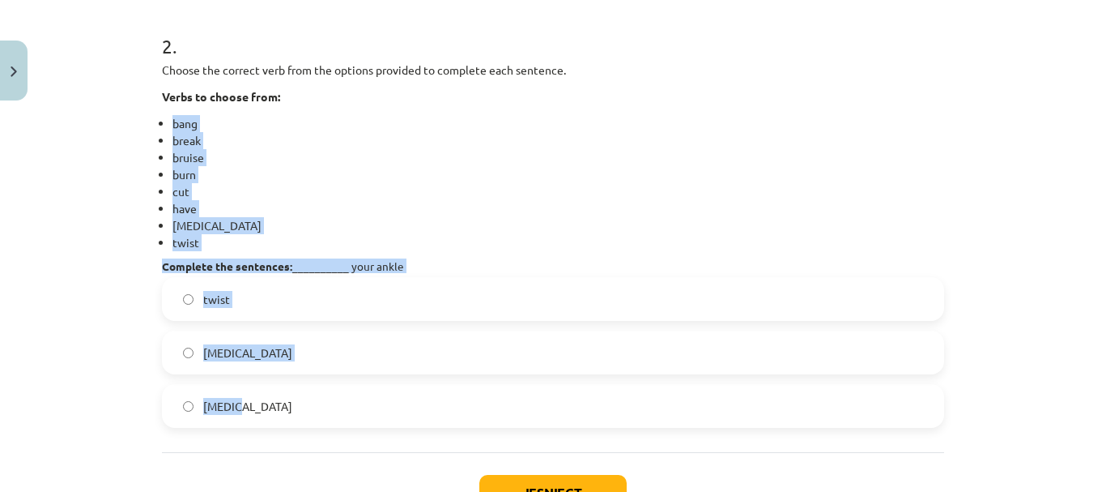
drag, startPoint x: 147, startPoint y: 120, endPoint x: 406, endPoint y: 390, distance: 374.0
copy div "bang break bruise burn cut have sprain twist Complete the sentences: __________…"
click at [704, 188] on li "cut" at bounding box center [559, 191] width 772 height 17
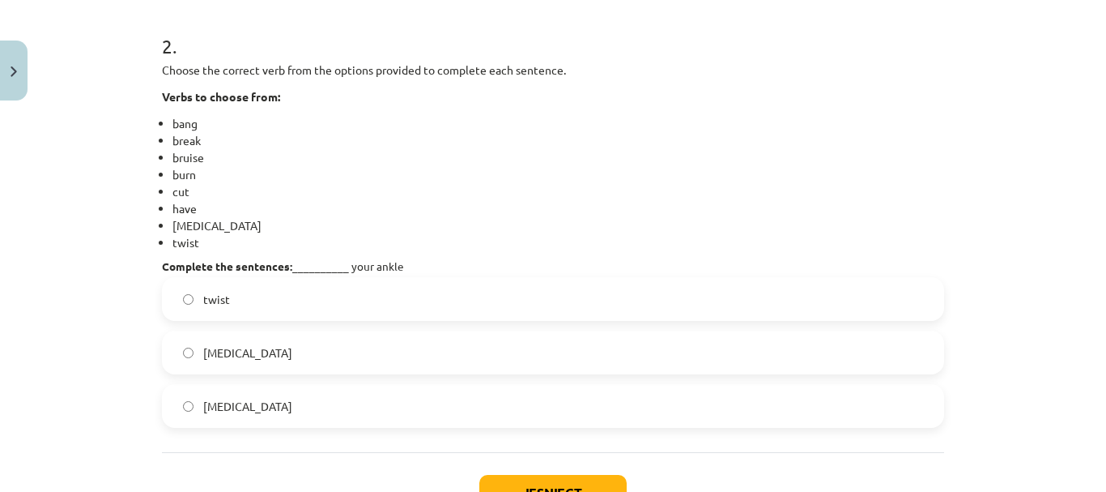
click at [204, 355] on span "sprain" at bounding box center [247, 352] width 89 height 17
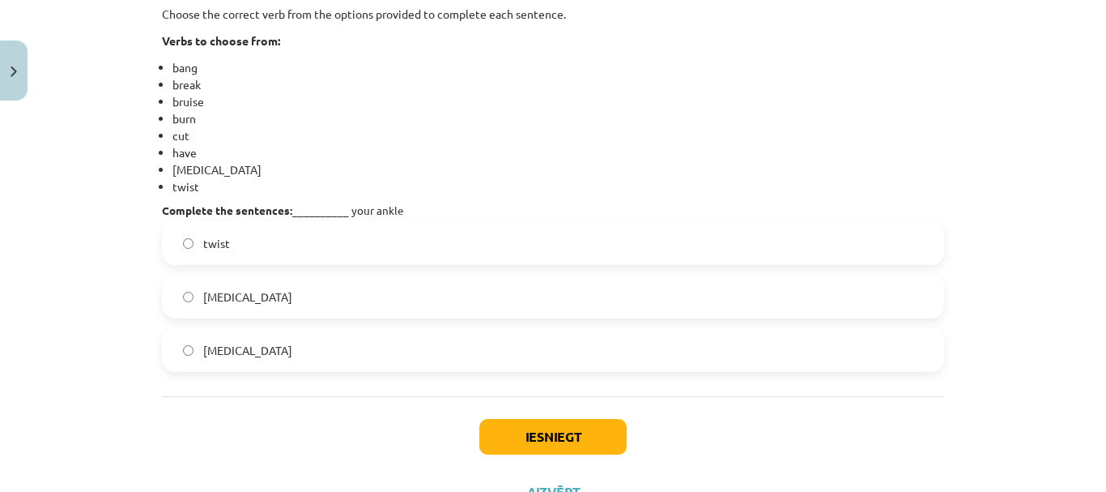
scroll to position [850, 0]
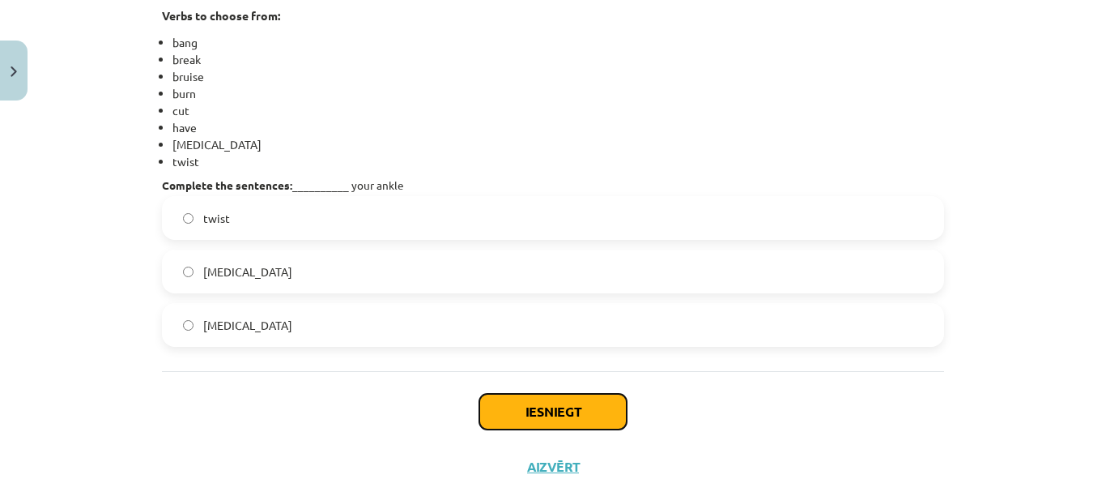
click at [563, 416] on button "Iesniegt" at bounding box center [552, 412] width 147 height 36
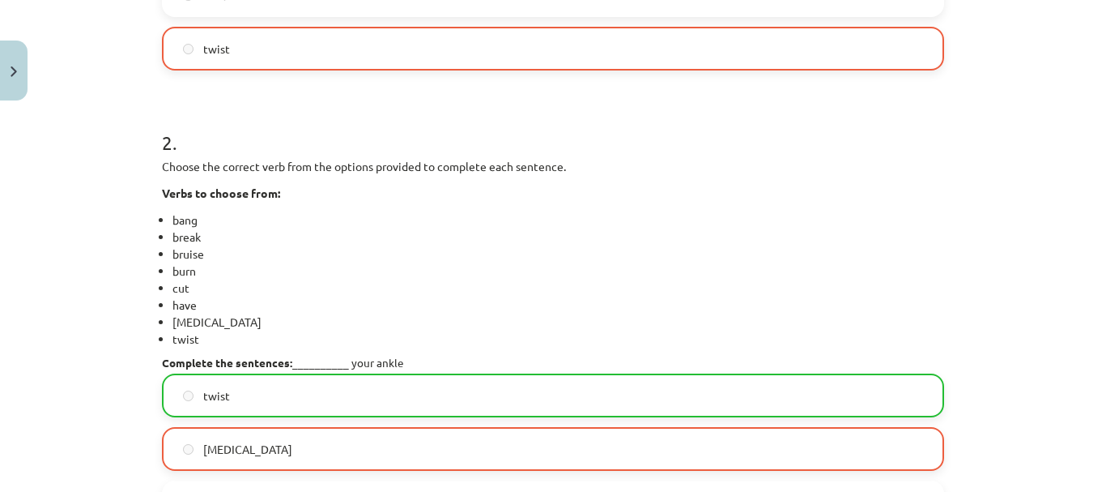
scroll to position [931, 0]
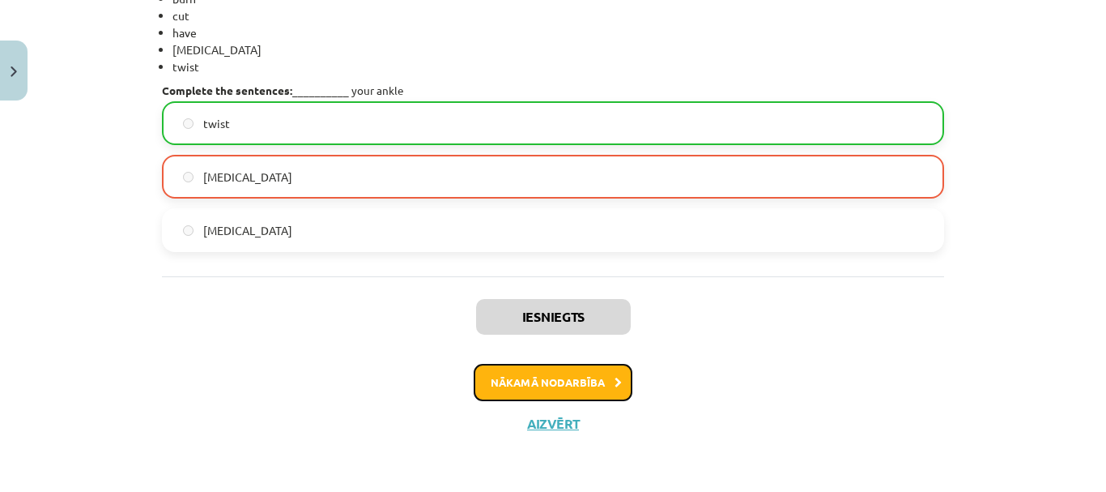
click at [574, 381] on button "Nākamā nodarbība" at bounding box center [553, 382] width 159 height 37
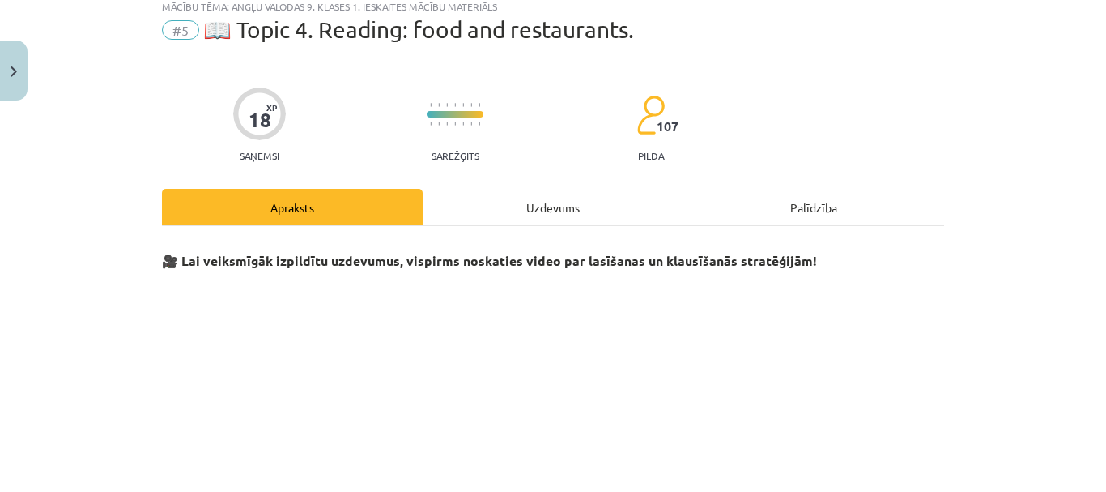
scroll to position [40, 0]
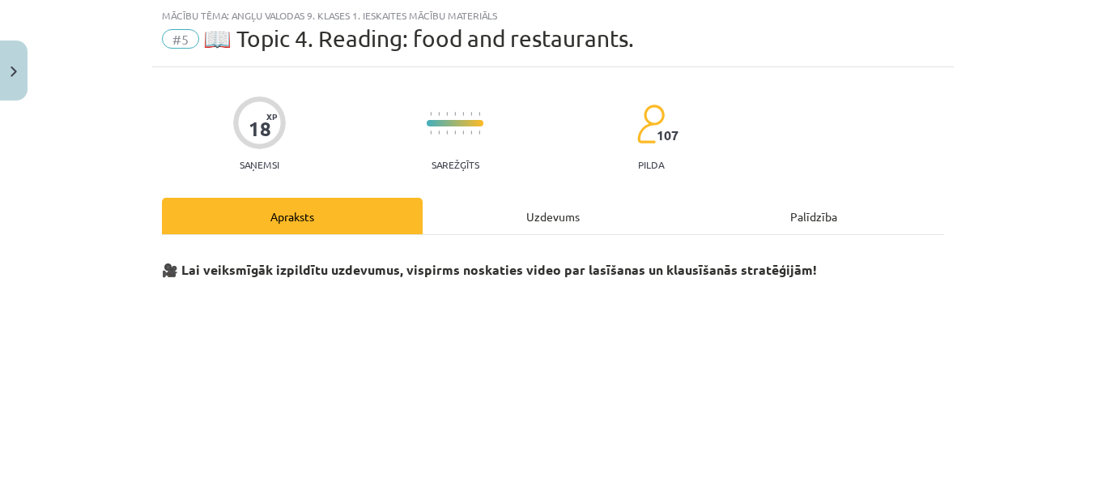
click at [541, 211] on div "Uzdevums" at bounding box center [553, 216] width 261 height 36
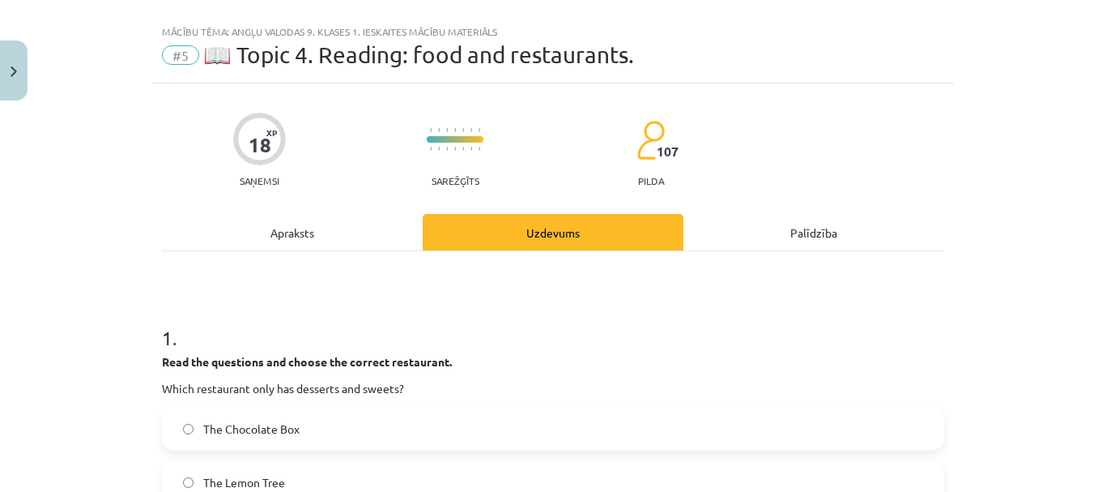
scroll to position [0, 0]
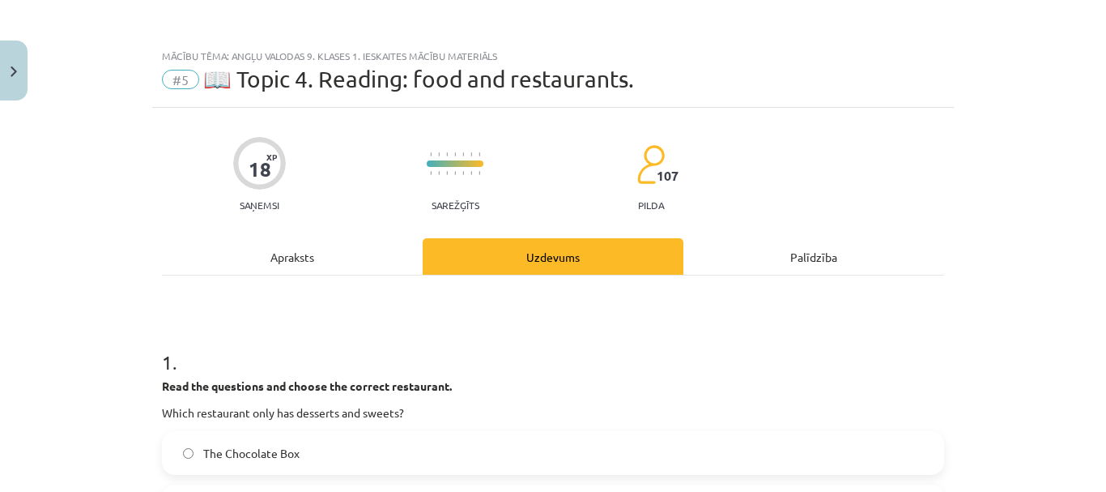
click at [298, 254] on div "Apraksts" at bounding box center [292, 256] width 261 height 36
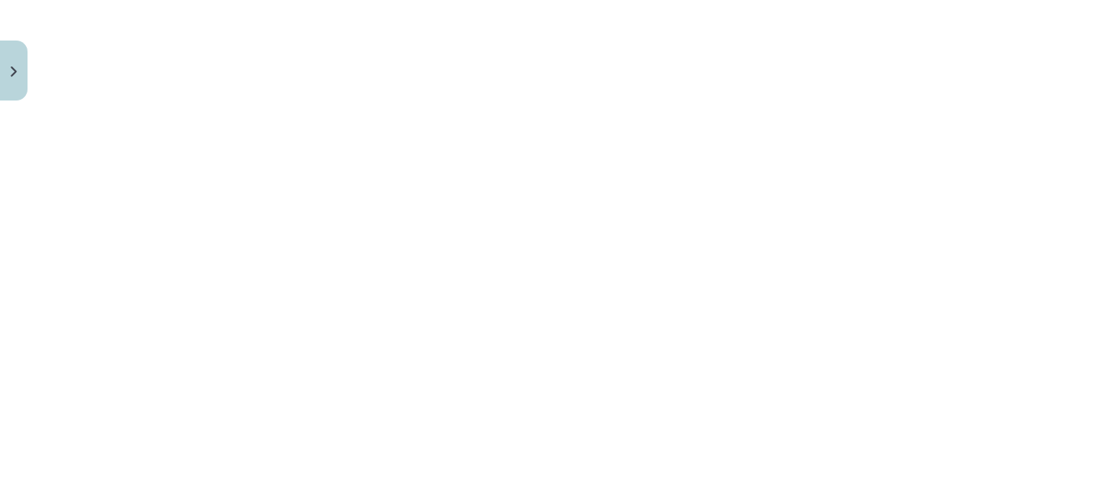
scroll to position [364, 0]
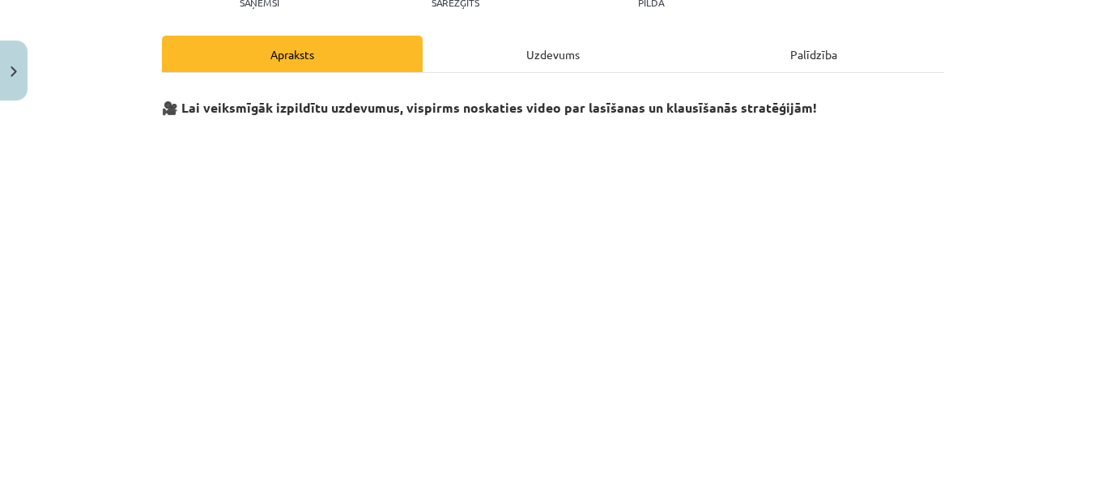
click at [558, 54] on div "Uzdevums" at bounding box center [553, 54] width 261 height 36
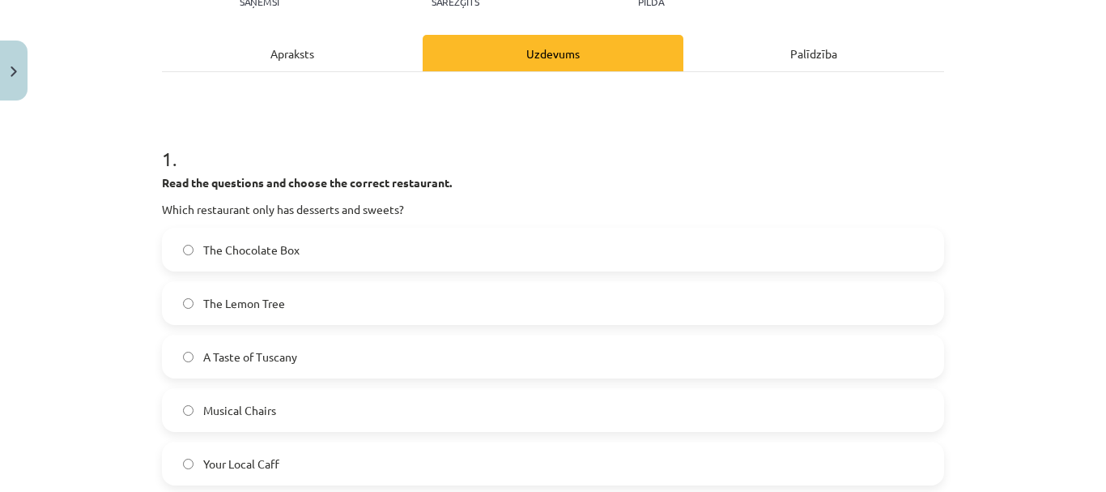
scroll to position [202, 0]
click at [298, 49] on div "Apraksts" at bounding box center [292, 54] width 261 height 36
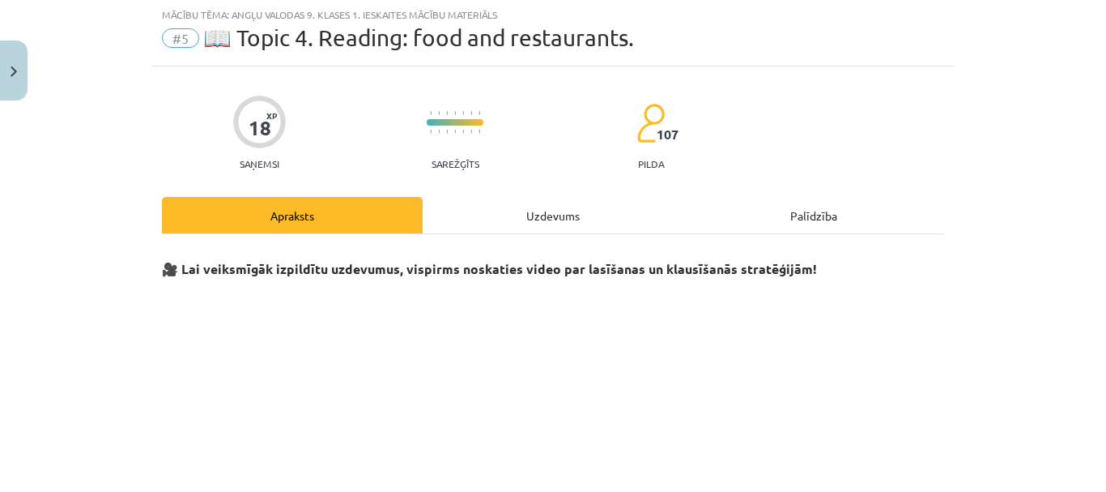
scroll to position [40, 0]
click at [522, 211] on div "Uzdevums" at bounding box center [553, 216] width 261 height 36
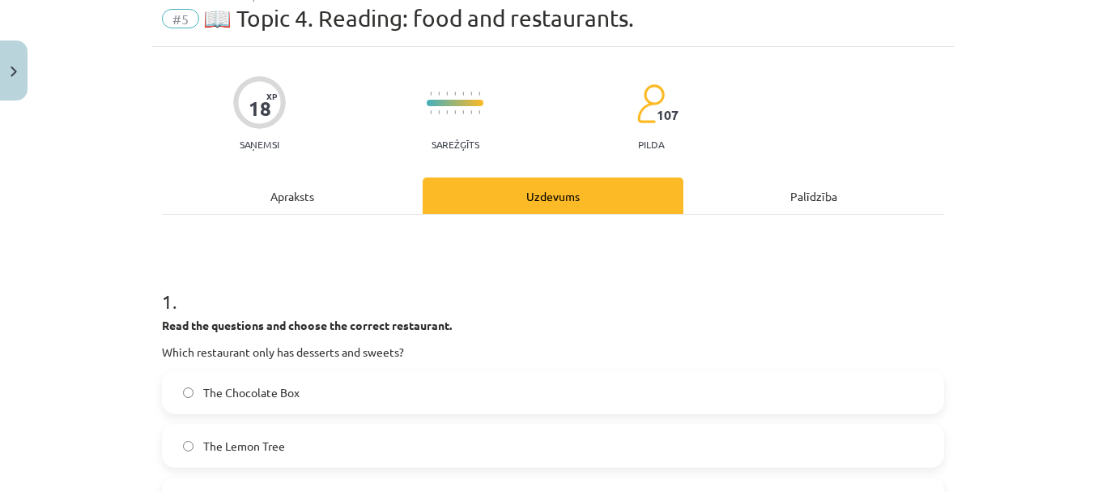
scroll to position [89, 0]
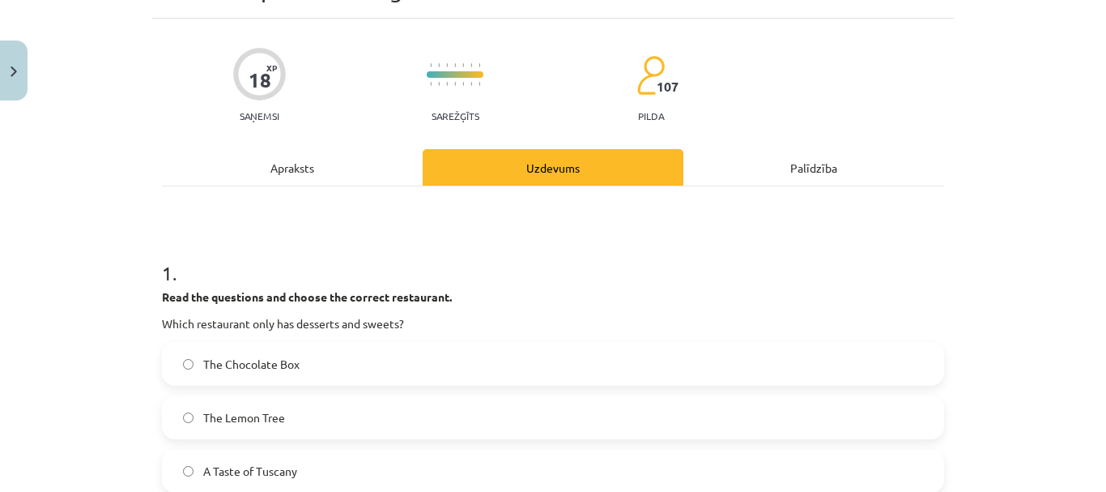
drag, startPoint x: 286, startPoint y: 171, endPoint x: 306, endPoint y: 174, distance: 20.5
click at [286, 171] on div "Apraksts" at bounding box center [292, 167] width 261 height 36
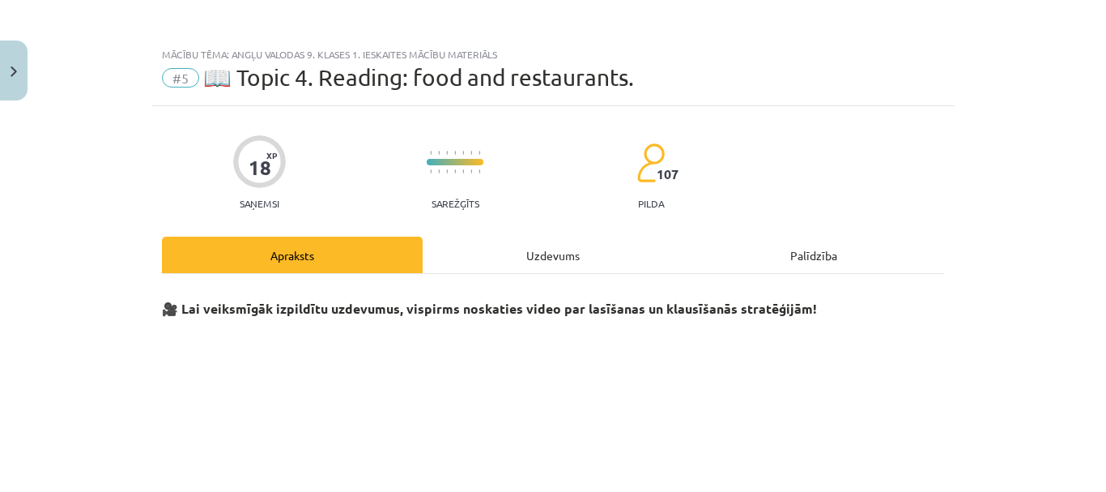
scroll to position [0, 0]
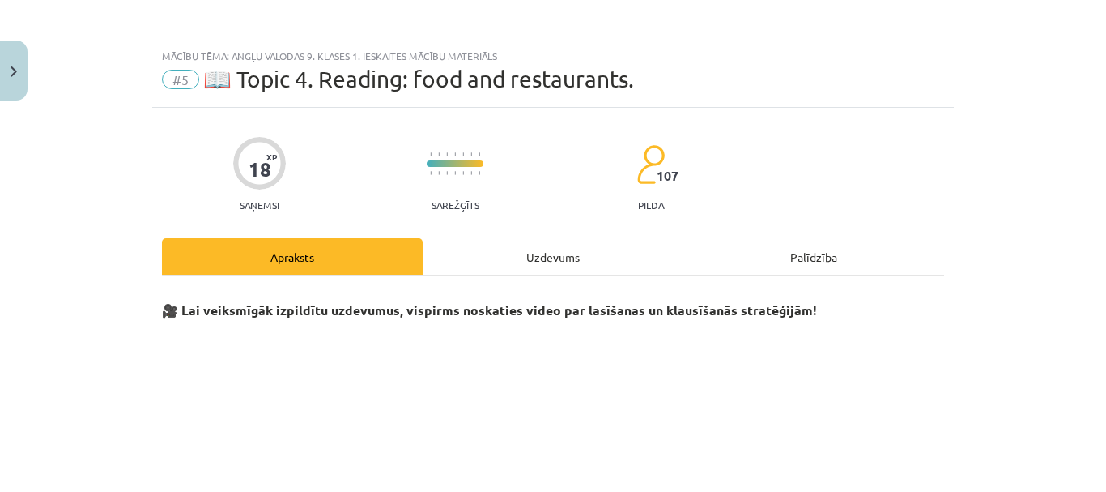
click at [556, 258] on div "Uzdevums" at bounding box center [553, 256] width 261 height 36
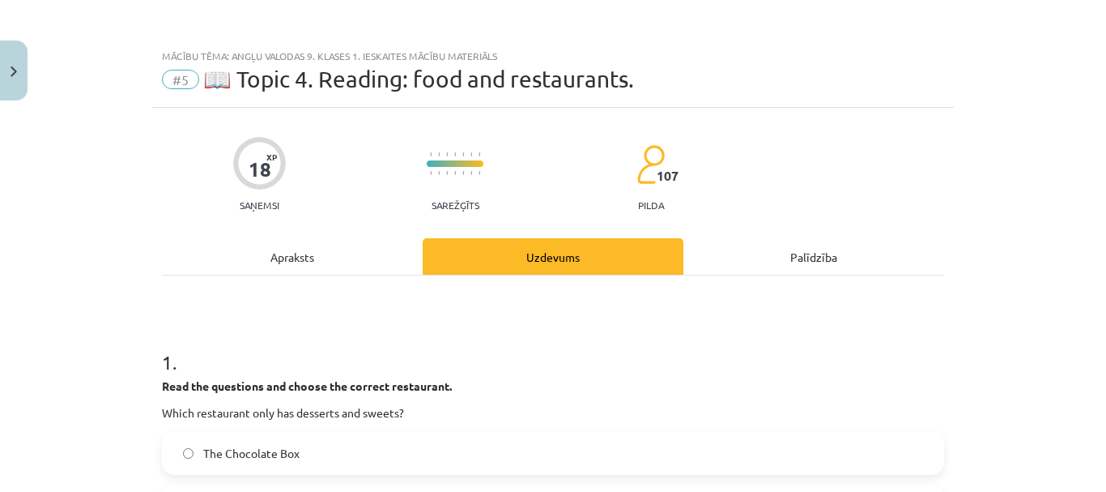
click at [288, 255] on div "Apraksts" at bounding box center [292, 256] width 261 height 36
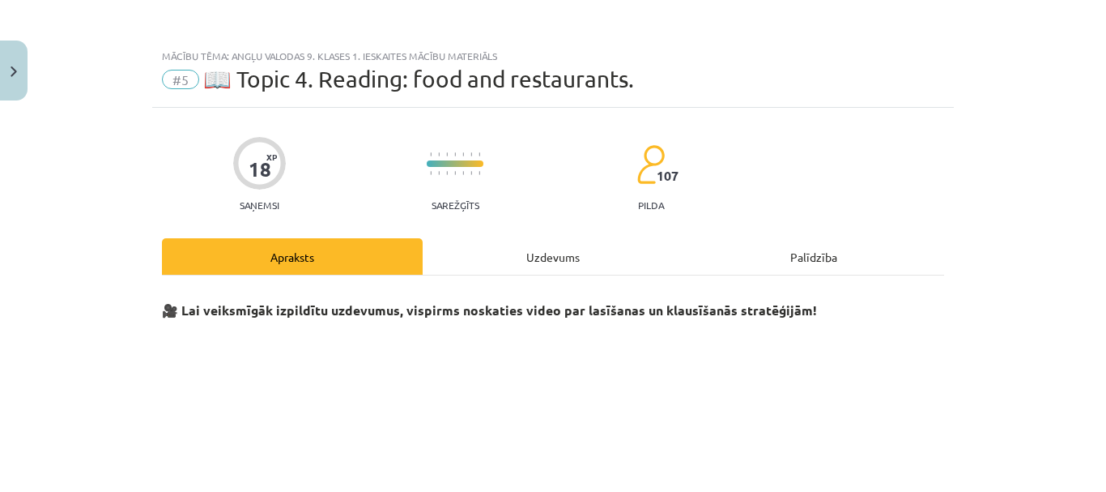
click at [536, 249] on div "Uzdevums" at bounding box center [553, 256] width 261 height 36
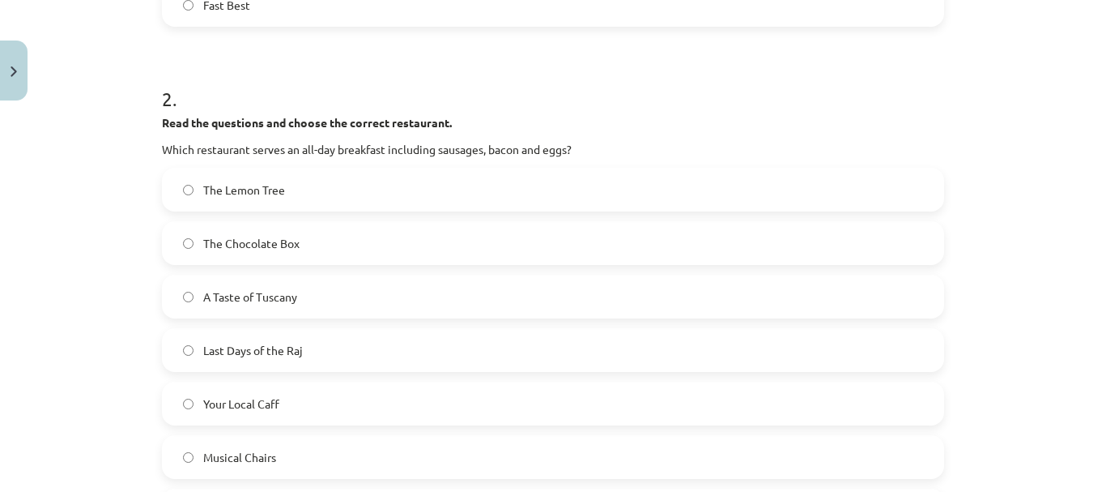
scroll to position [850, 0]
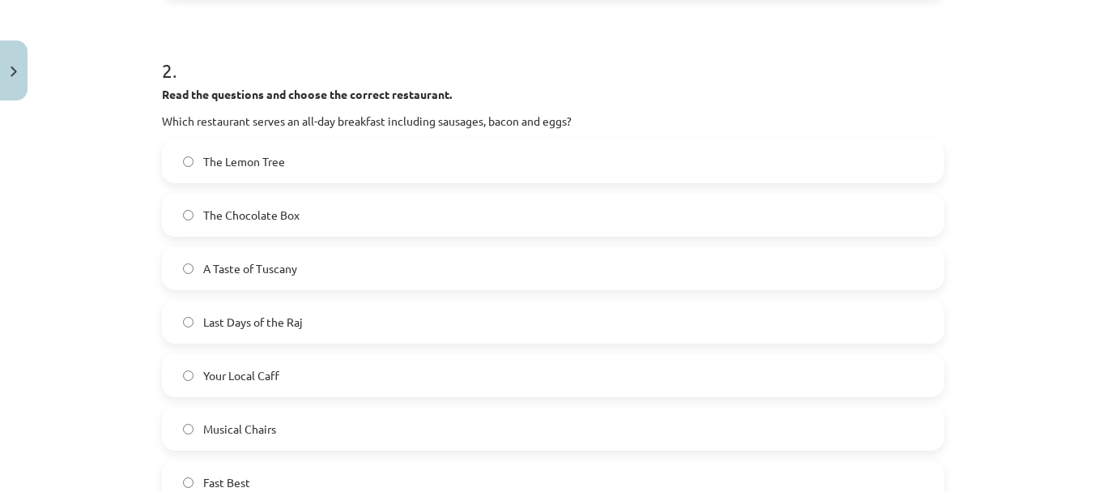
click at [285, 376] on label "Your Local Caff" at bounding box center [553, 375] width 779 height 40
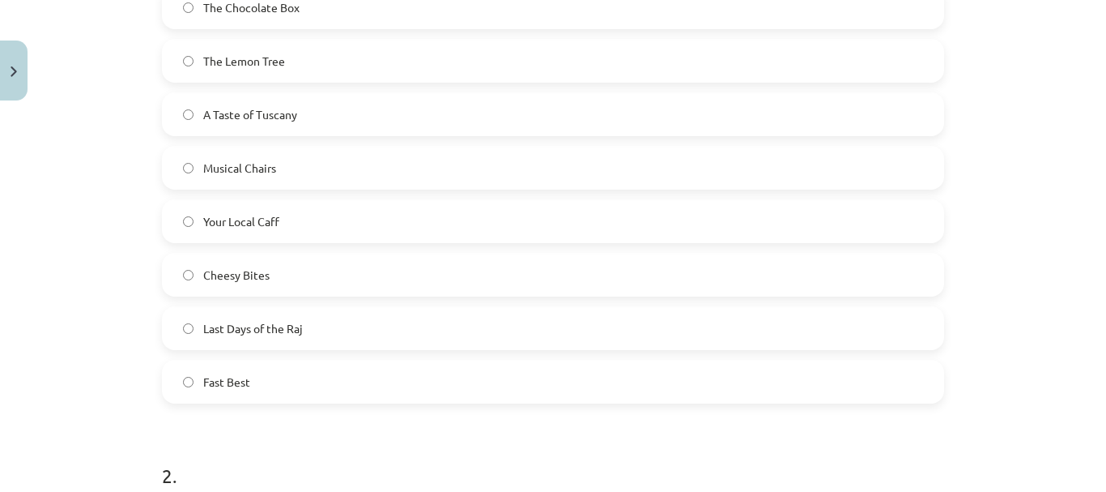
scroll to position [0, 0]
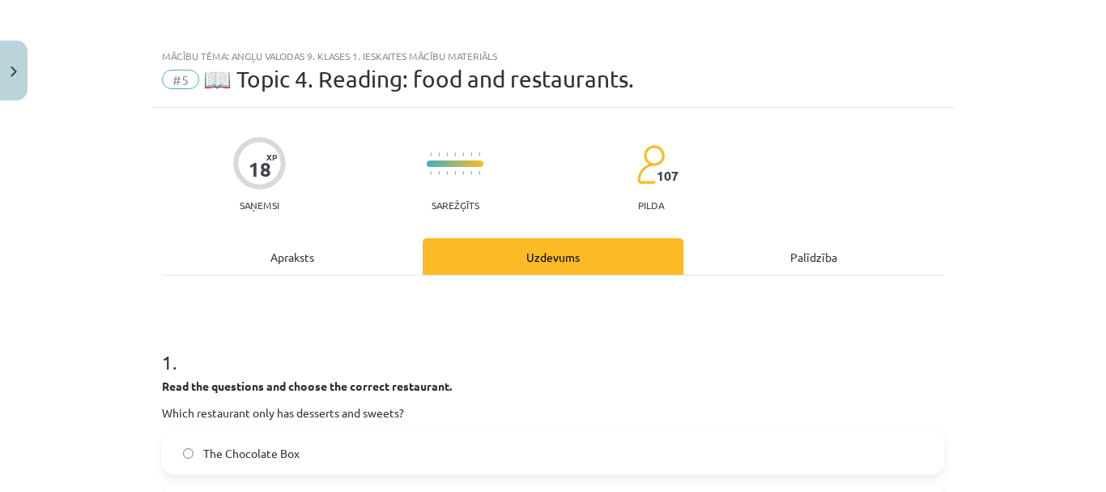
click at [277, 263] on div "Apraksts" at bounding box center [292, 256] width 261 height 36
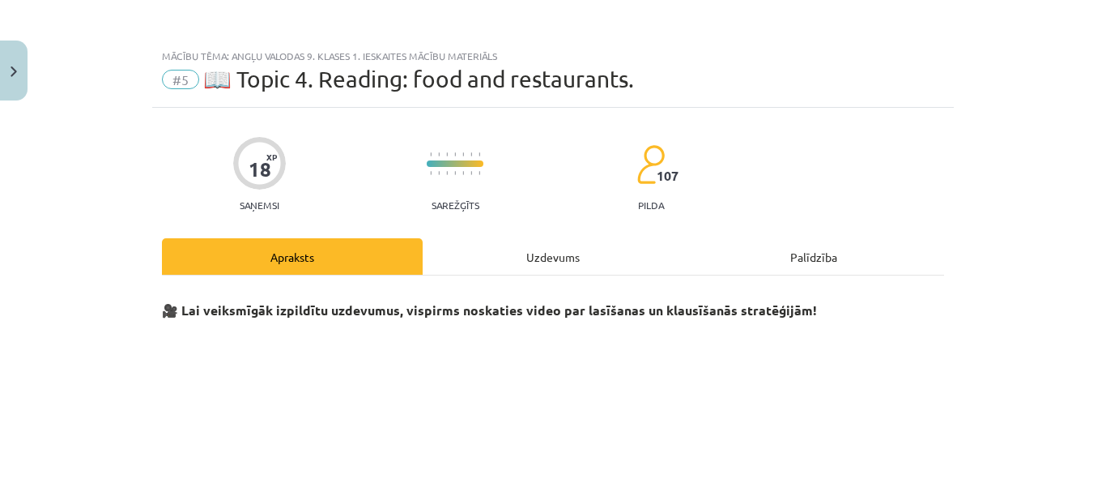
click at [556, 264] on div "Uzdevums" at bounding box center [553, 256] width 261 height 36
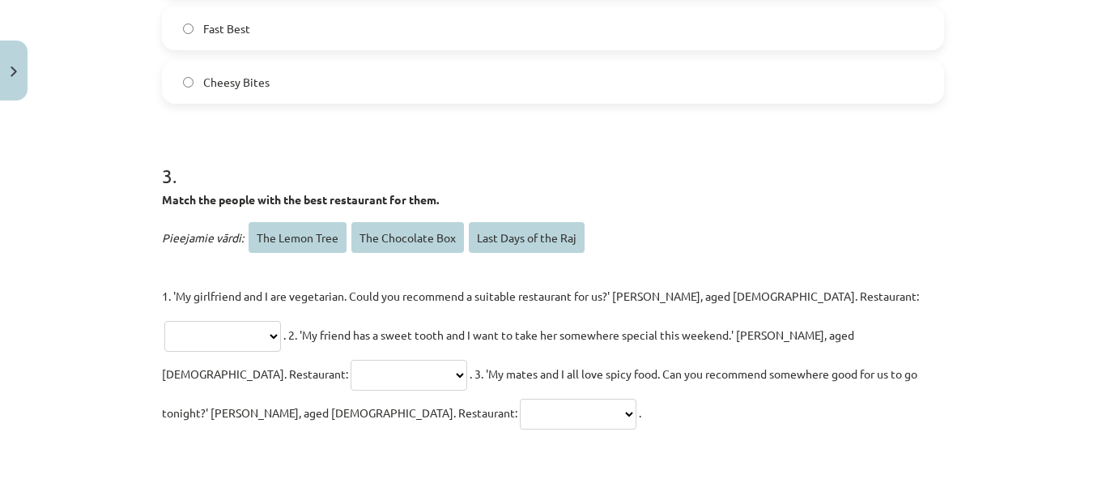
scroll to position [1336, 0]
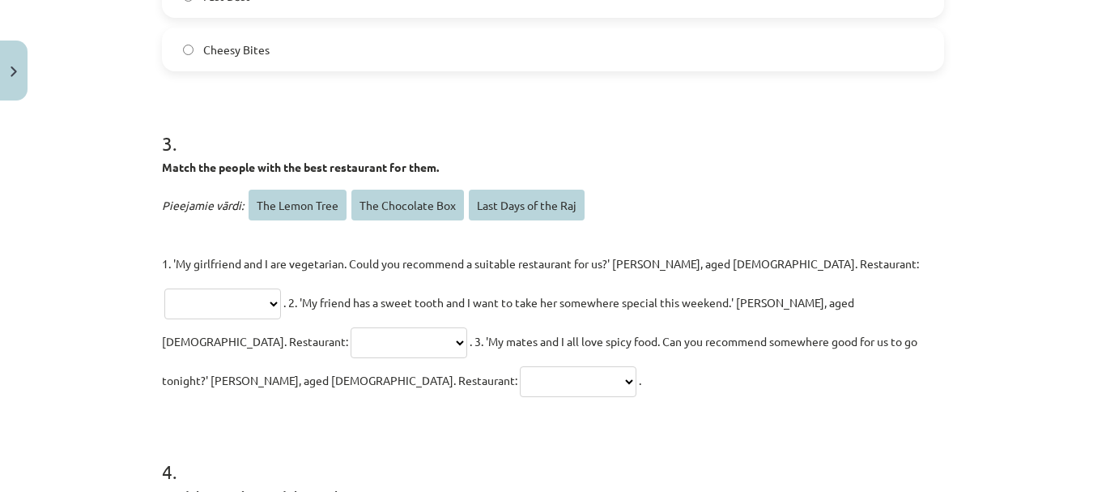
click at [281, 288] on select "**********" at bounding box center [222, 303] width 117 height 31
select select "**********"
click at [281, 288] on select "**********" at bounding box center [222, 303] width 117 height 31
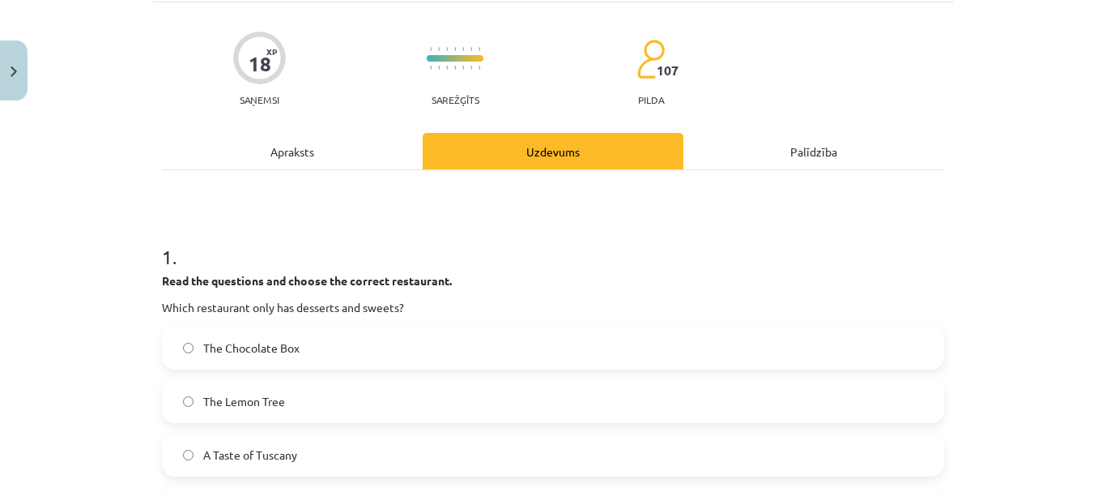
scroll to position [0, 0]
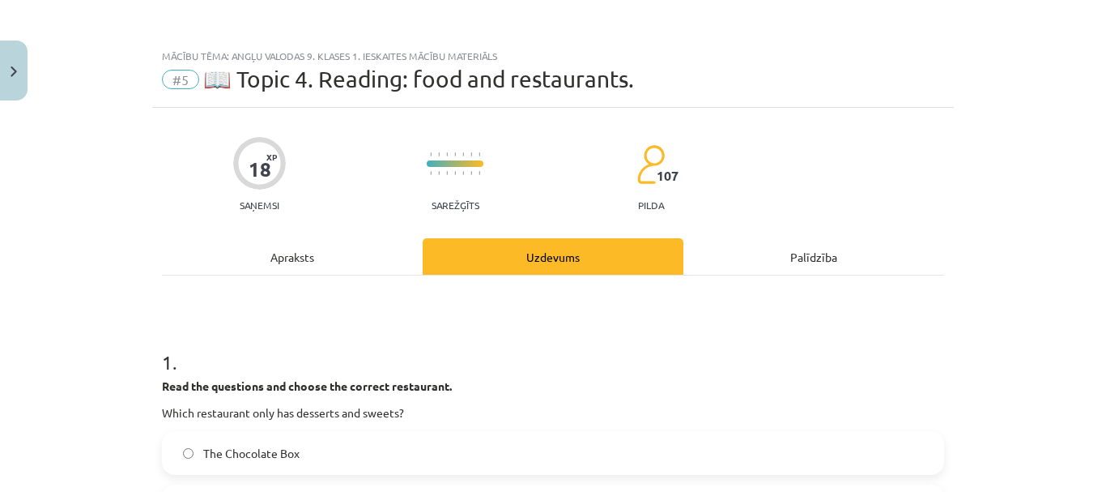
drag, startPoint x: 309, startPoint y: 245, endPoint x: 449, endPoint y: 215, distance: 143.3
click at [309, 245] on div "Apraksts" at bounding box center [292, 256] width 261 height 36
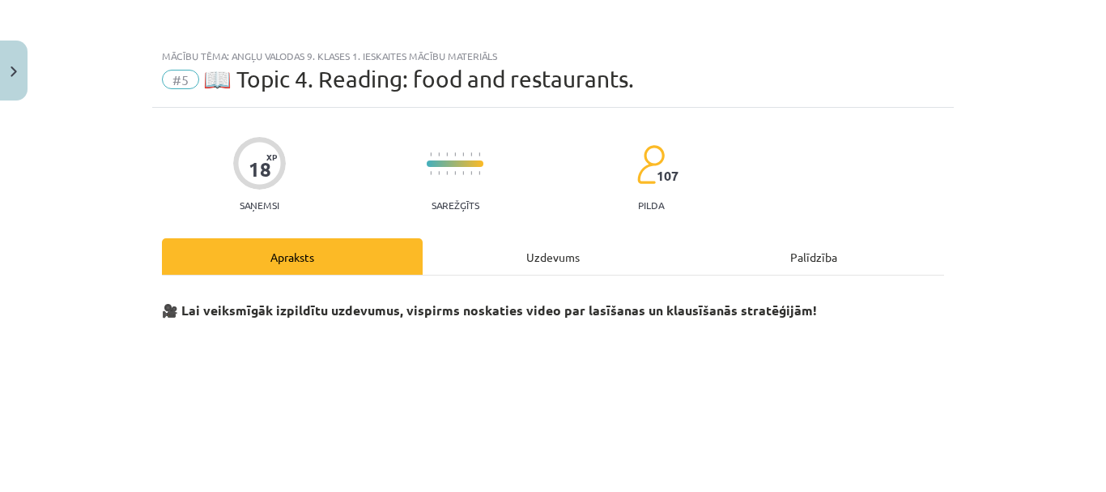
click at [574, 248] on div "Uzdevums" at bounding box center [553, 256] width 261 height 36
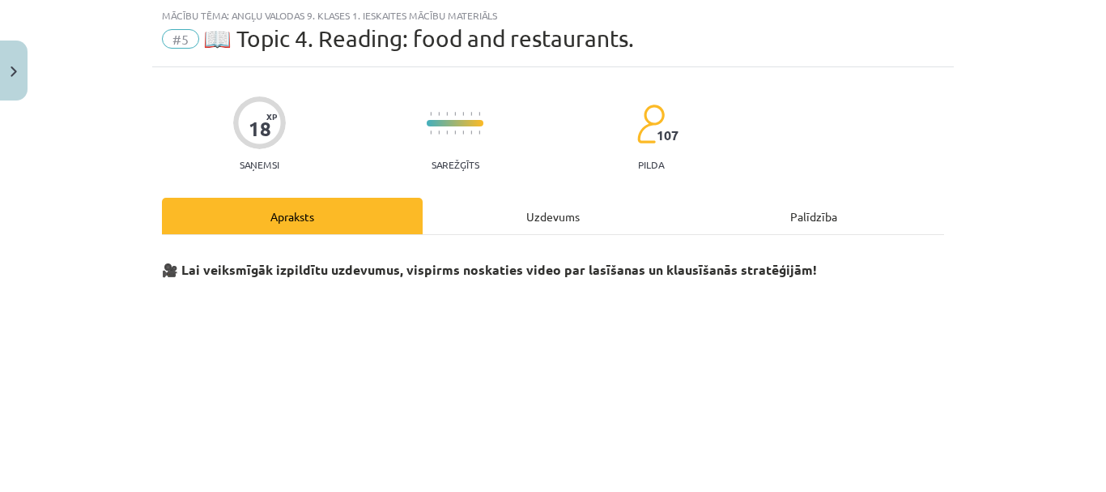
select select "**********"
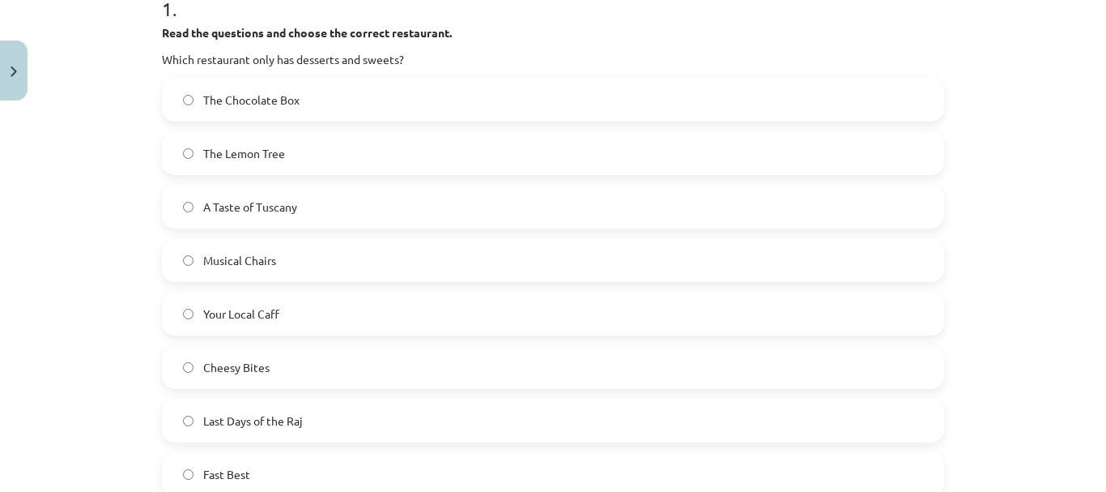
scroll to position [364, 0]
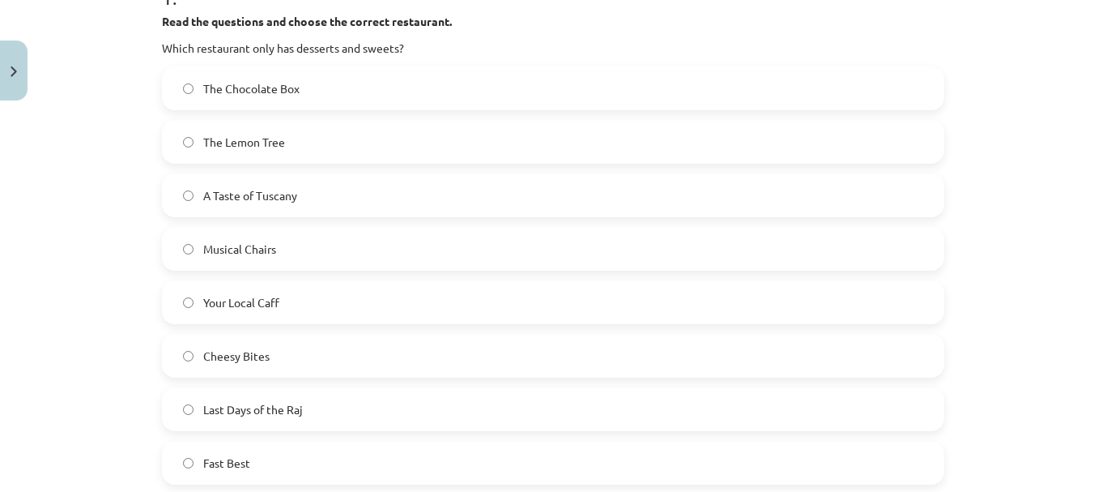
click at [257, 85] on span "The Chocolate Box" at bounding box center [251, 88] width 96 height 17
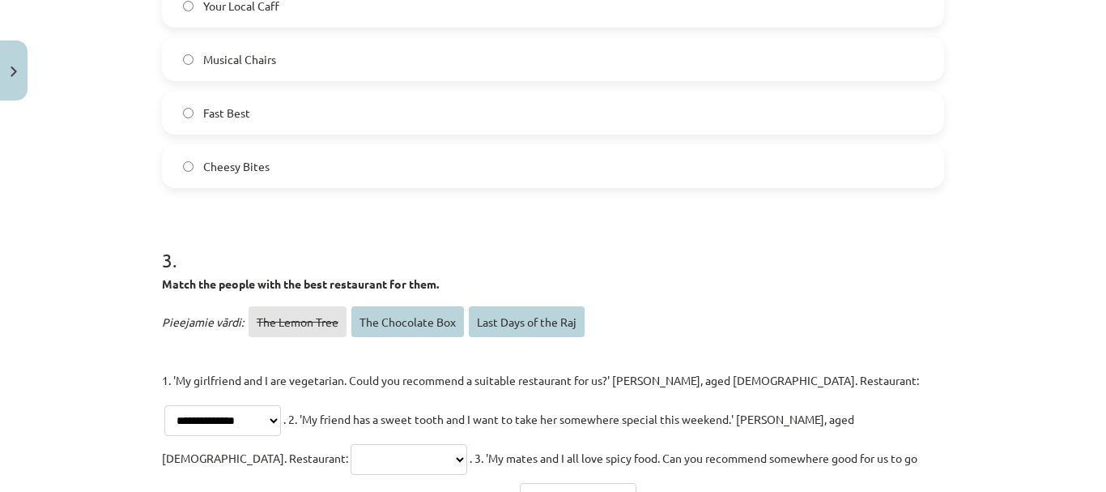
scroll to position [1255, 0]
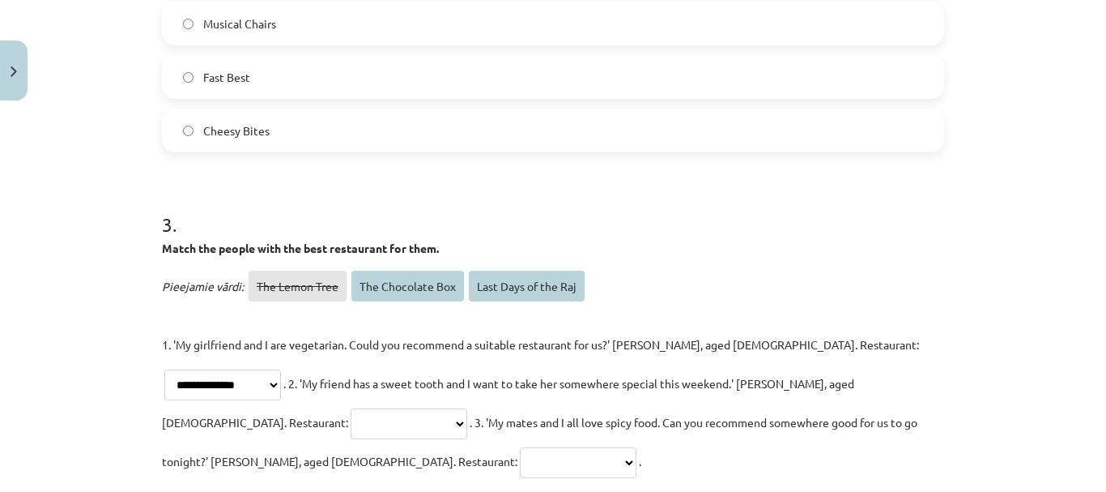
click at [467, 408] on select "**********" at bounding box center [409, 423] width 117 height 31
select select "**********"
click at [467, 408] on select "**********" at bounding box center [409, 423] width 117 height 31
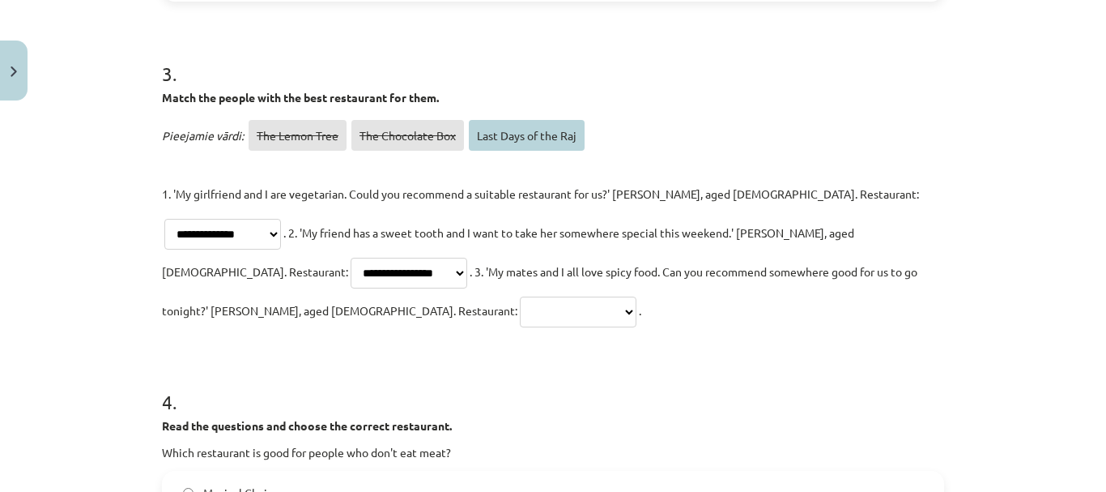
scroll to position [1417, 0]
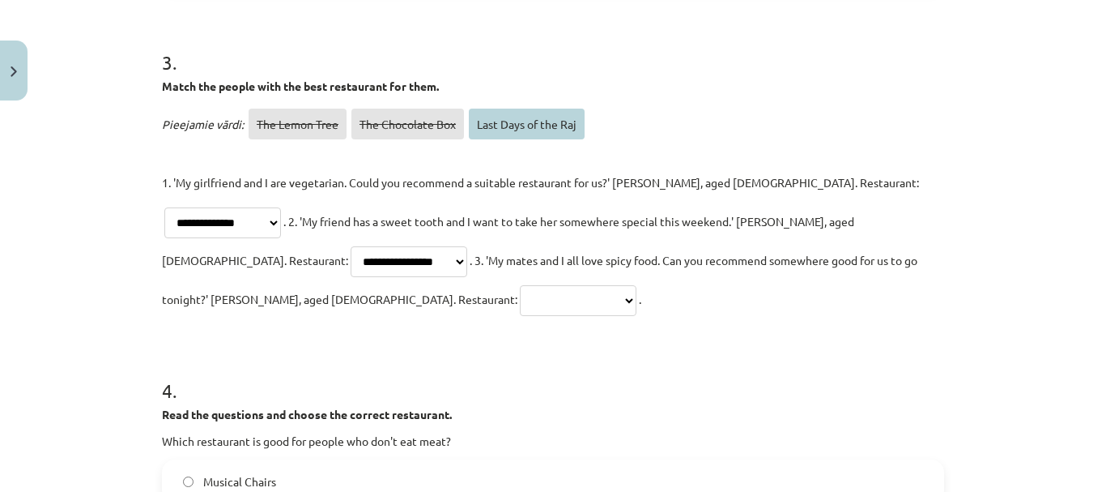
click at [637, 285] on select "**********" at bounding box center [578, 300] width 117 height 31
select select "**********"
click at [637, 285] on select "**********" at bounding box center [578, 300] width 117 height 31
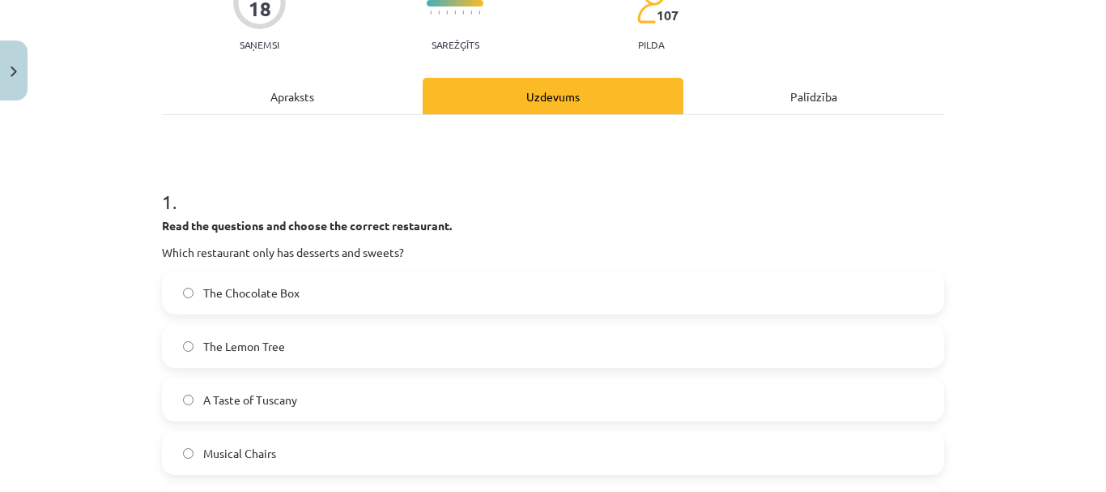
scroll to position [0, 0]
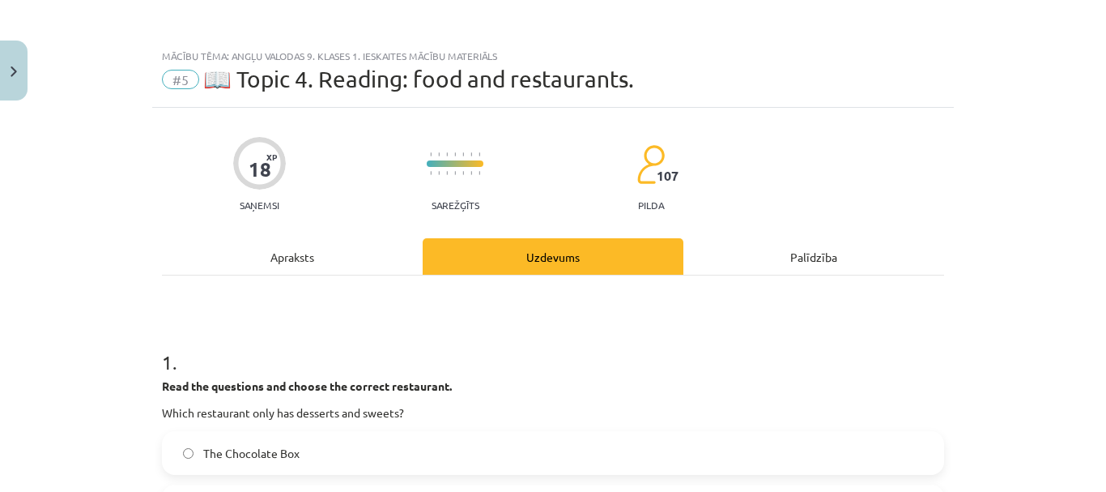
click at [340, 245] on div "Apraksts" at bounding box center [292, 256] width 261 height 36
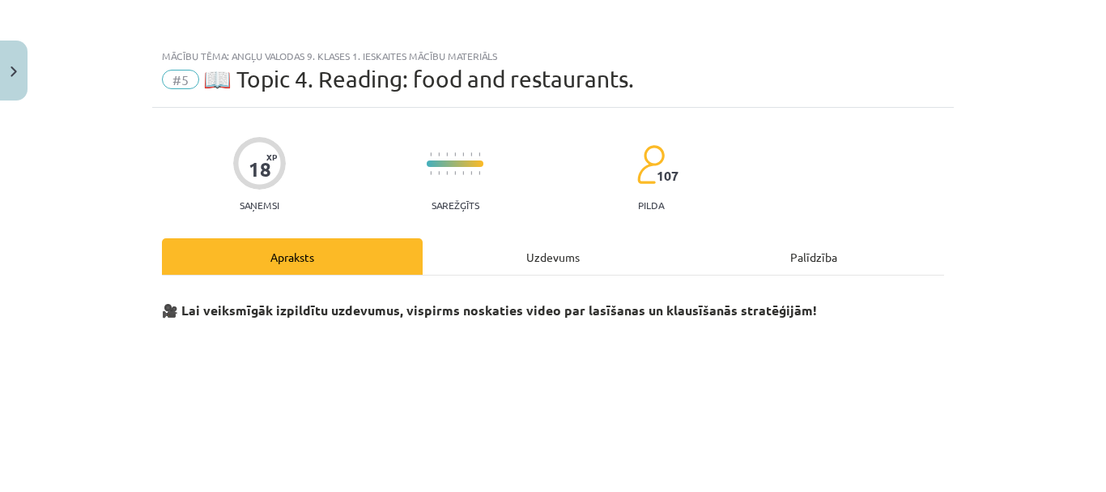
click at [530, 253] on div "Uzdevums" at bounding box center [553, 256] width 261 height 36
select select "**********"
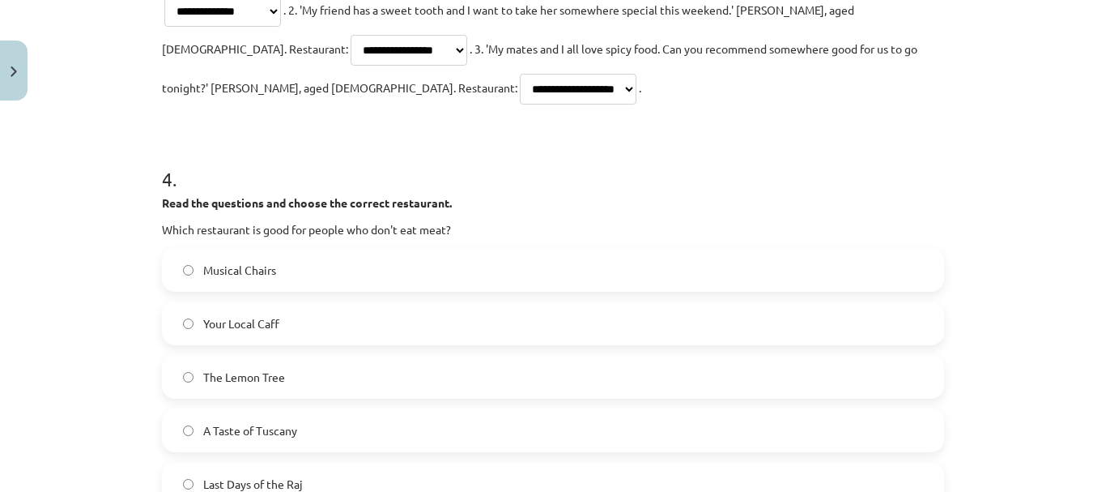
scroll to position [1660, 0]
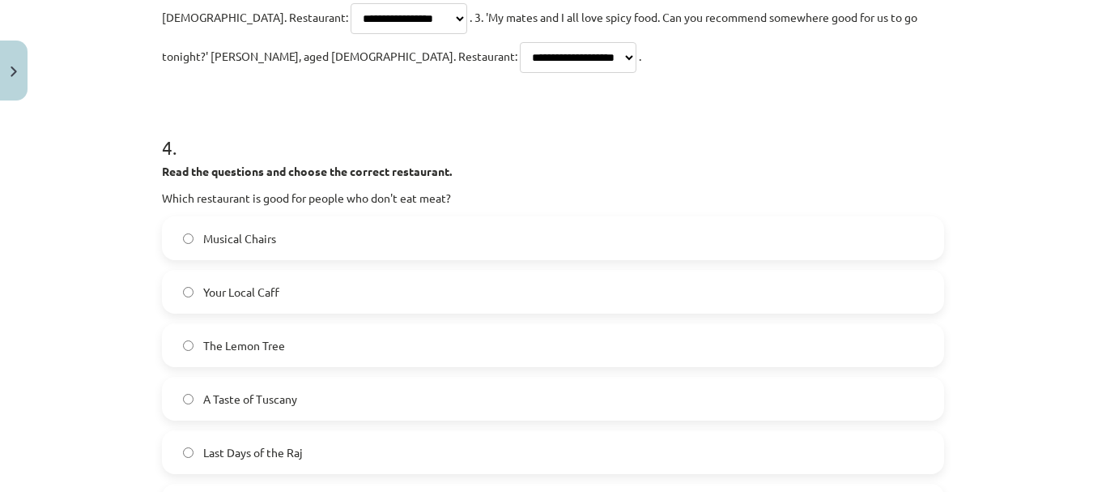
click at [249, 337] on span "The Lemon Tree" at bounding box center [244, 345] width 82 height 17
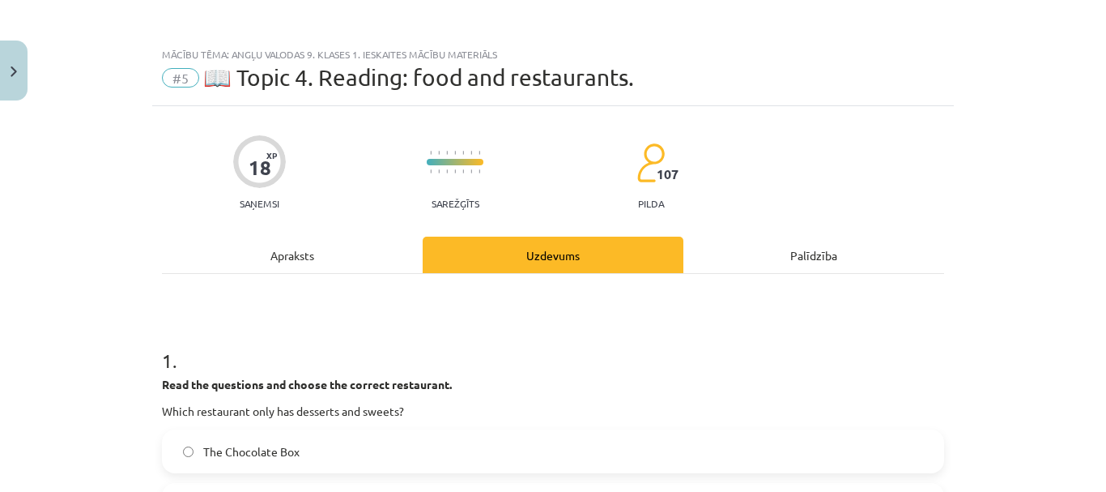
scroll to position [0, 0]
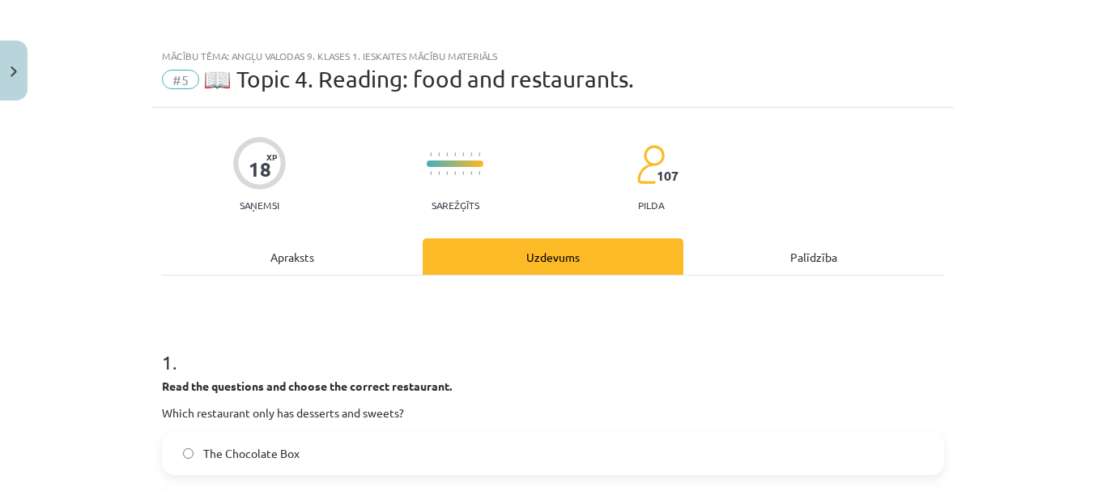
click at [300, 257] on div "Apraksts" at bounding box center [292, 256] width 261 height 36
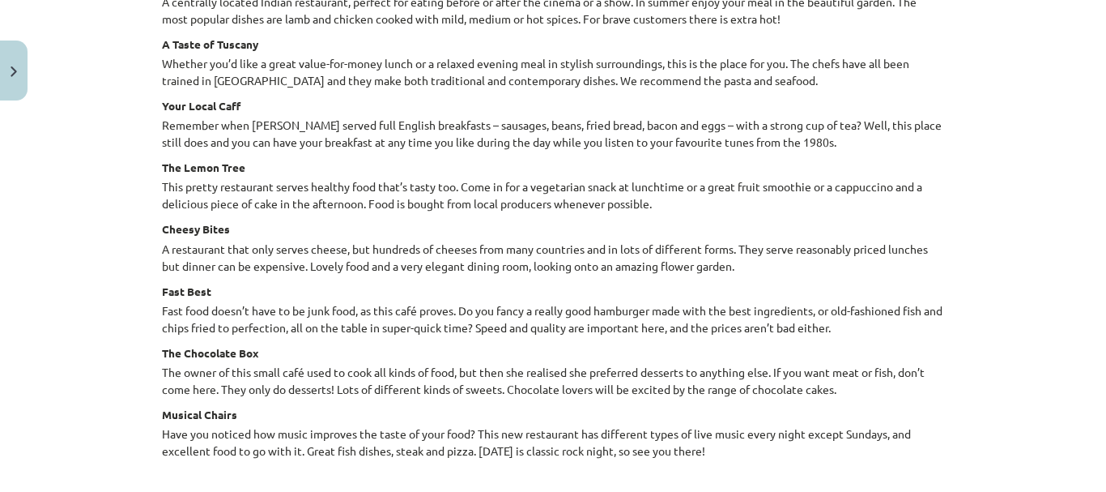
scroll to position [2324, 0]
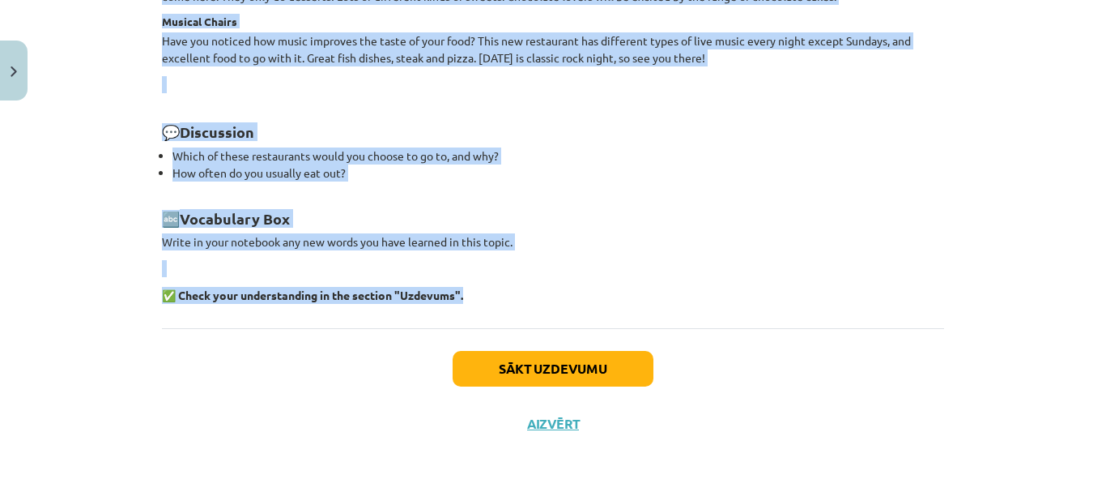
drag, startPoint x: 463, startPoint y: 24, endPoint x: 701, endPoint y: 286, distance: 353.7
copy div "Food and restaurants Disclaimer: This material is used for educational purposes…"
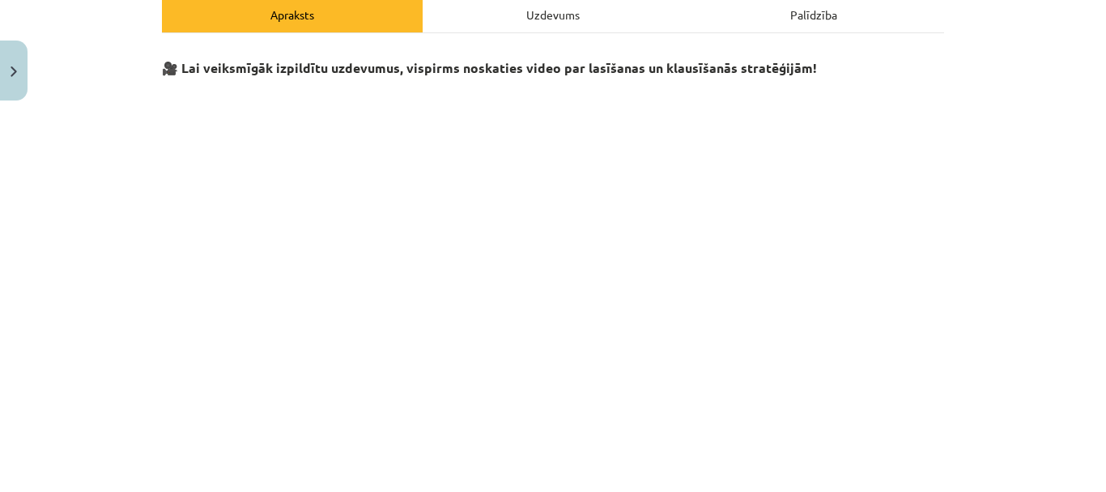
scroll to position [0, 0]
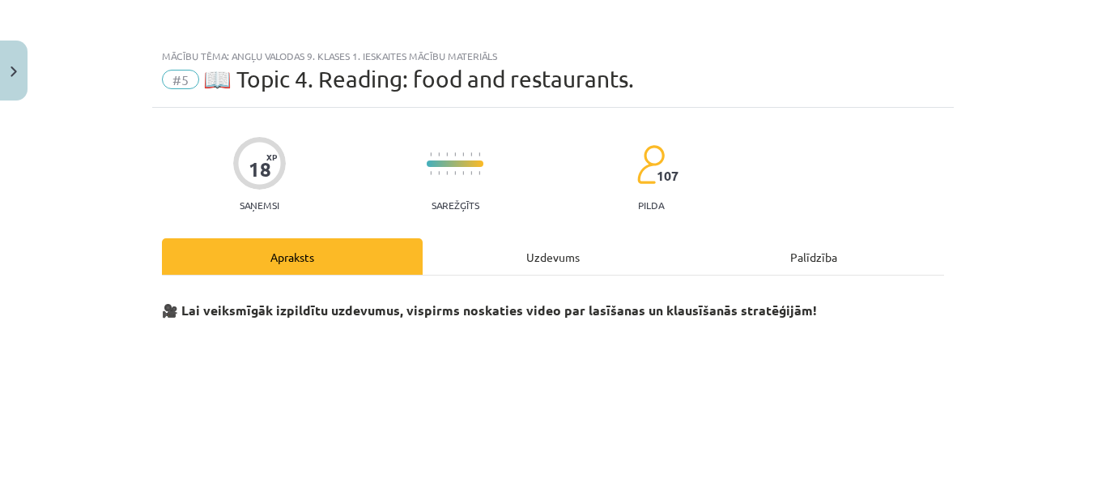
click at [539, 255] on div "Uzdevums" at bounding box center [553, 256] width 261 height 36
select select "**********"
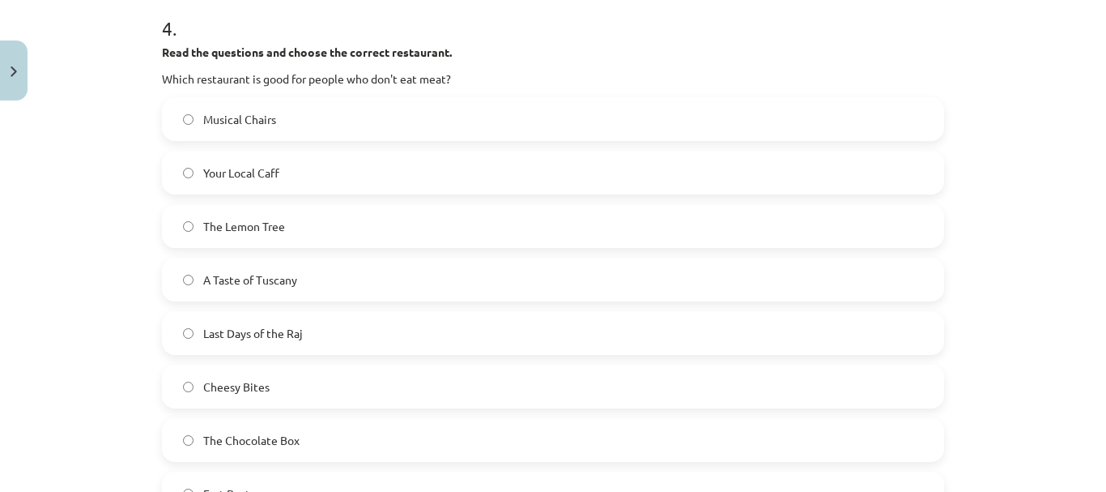
scroll to position [1952, 0]
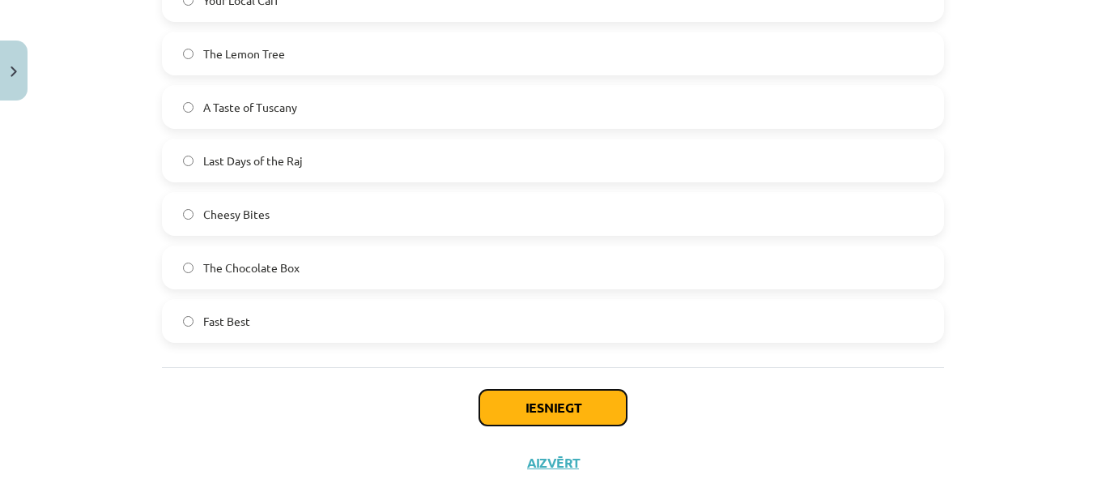
click at [560, 390] on button "Iesniegt" at bounding box center [552, 408] width 147 height 36
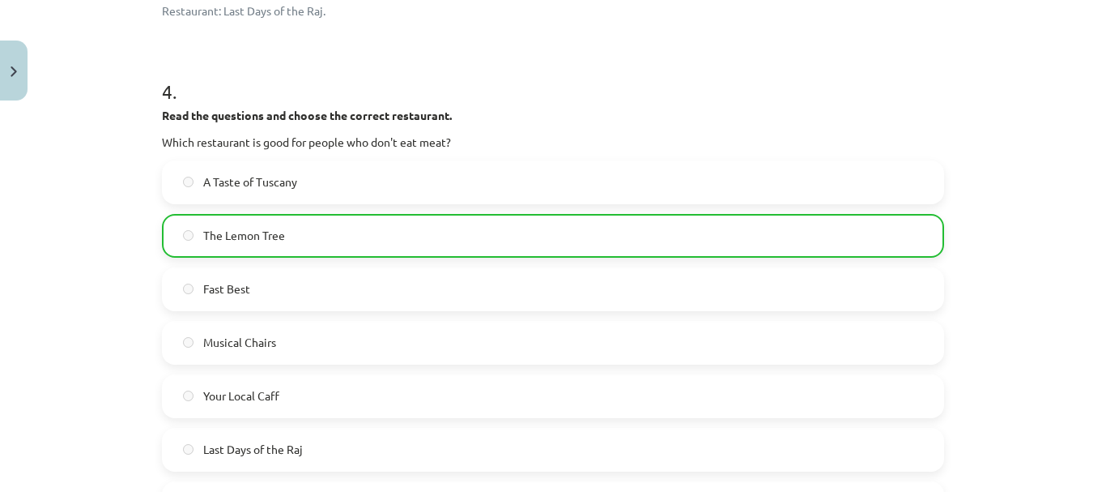
scroll to position [2027, 0]
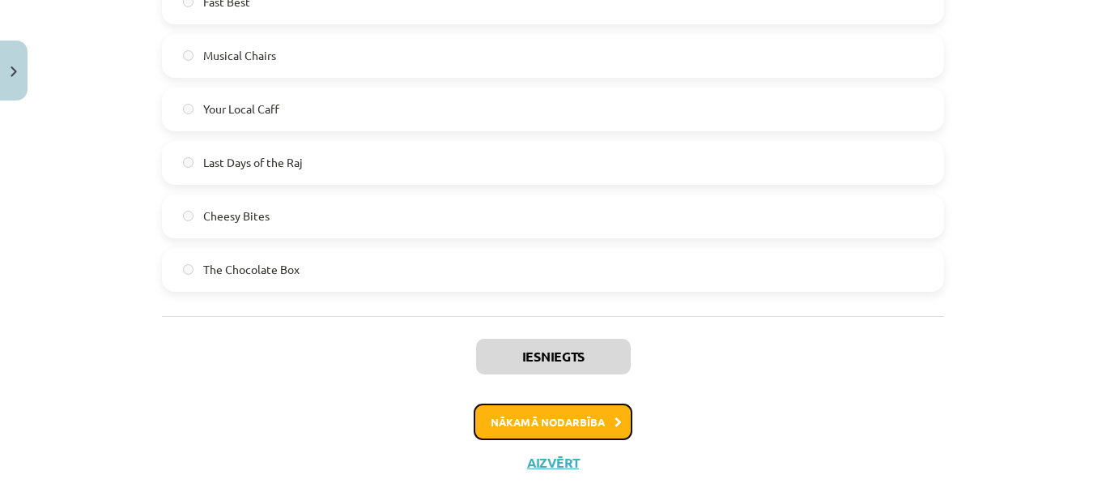
click at [575, 403] on button "Nākamā nodarbība" at bounding box center [553, 421] width 159 height 37
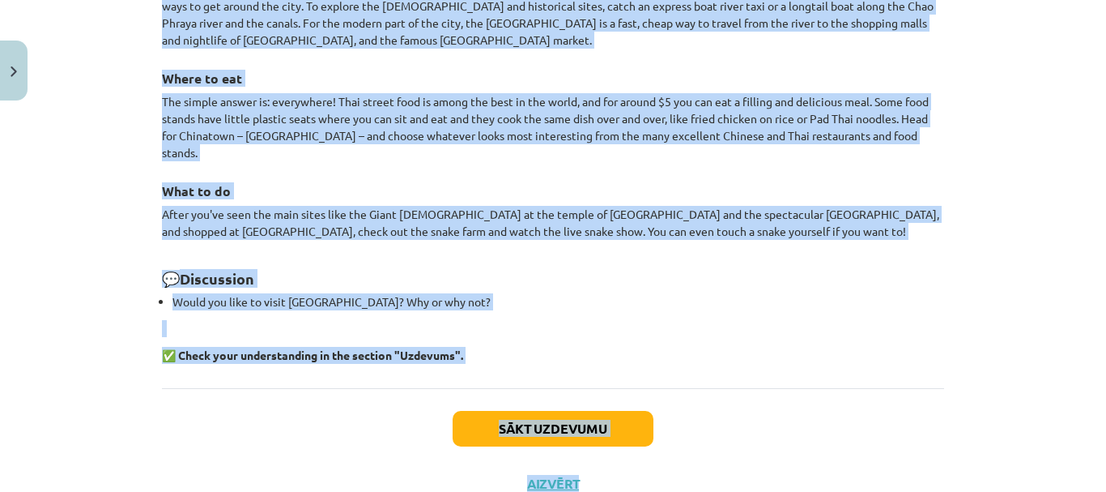
scroll to position [1561, 0]
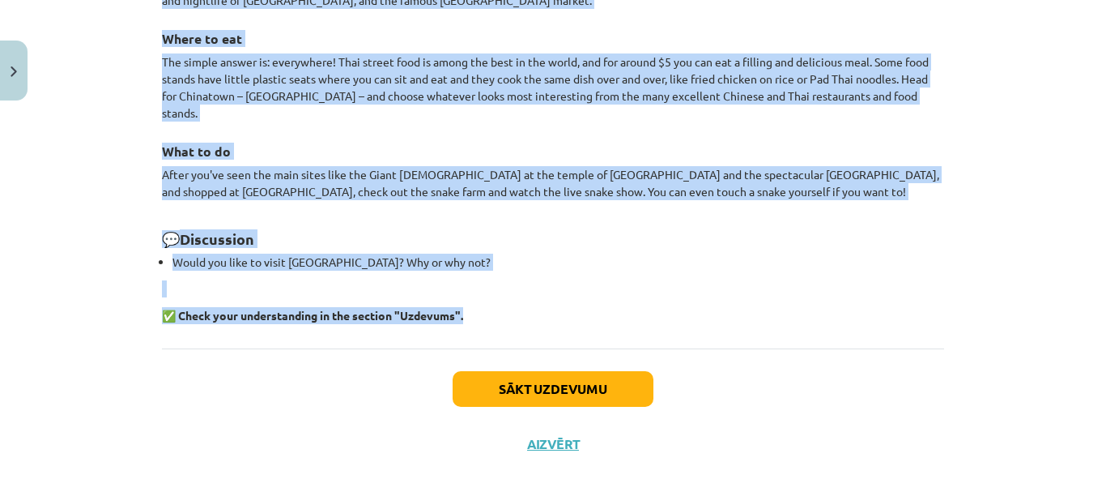
drag, startPoint x: 135, startPoint y: 172, endPoint x: 638, endPoint y: 280, distance: 514.5
click at [638, 280] on div "Mācību tēma: Angļu valodas 9. klases 1. ieskaites mācību materiāls #6 📖 Topic 5…" at bounding box center [553, 246] width 1106 height 492
copy div "Disclaimer: This material is used for educational purposes only and is sourced …"
drag, startPoint x: 865, startPoint y: 258, endPoint x: 809, endPoint y: 306, distance: 73.5
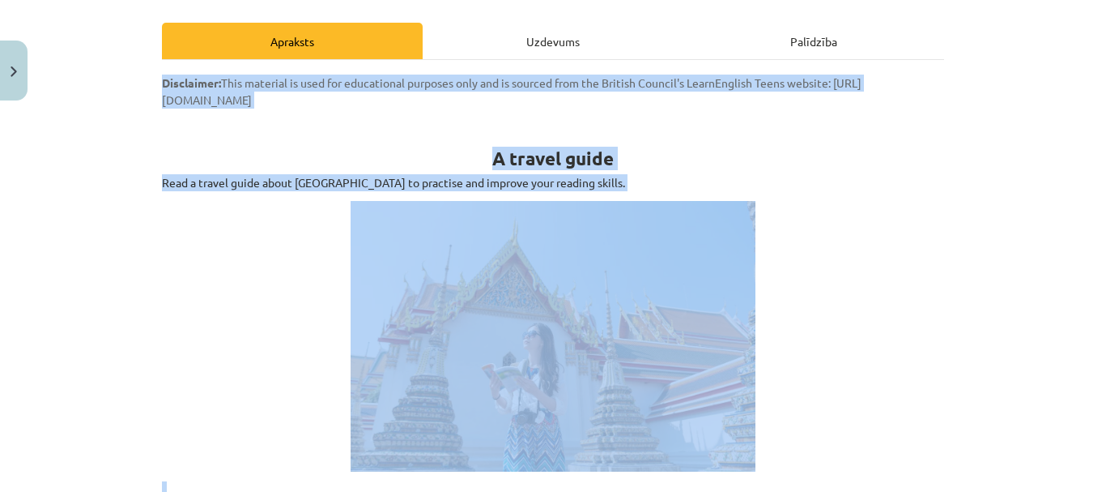
scroll to position [0, 0]
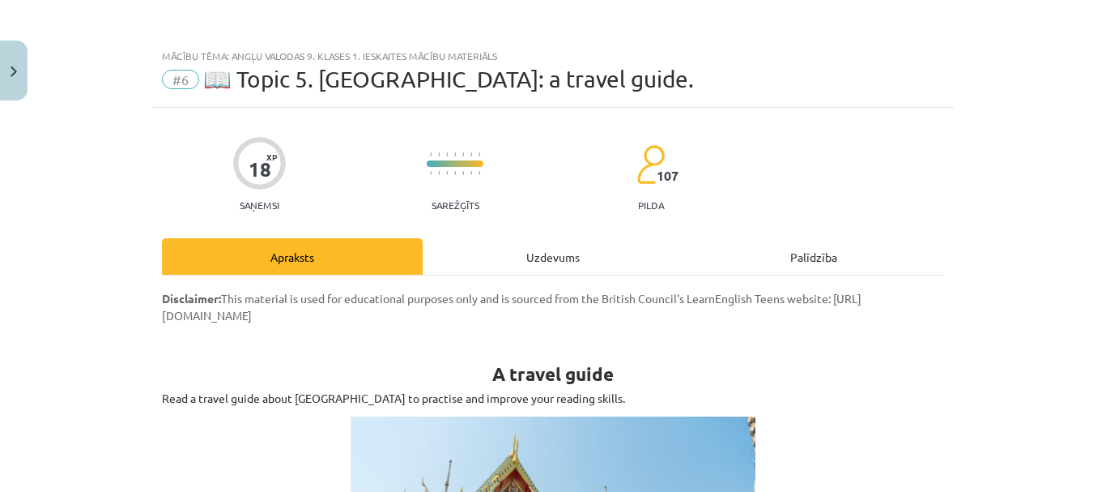
click at [539, 249] on div "Uzdevums" at bounding box center [553, 256] width 261 height 36
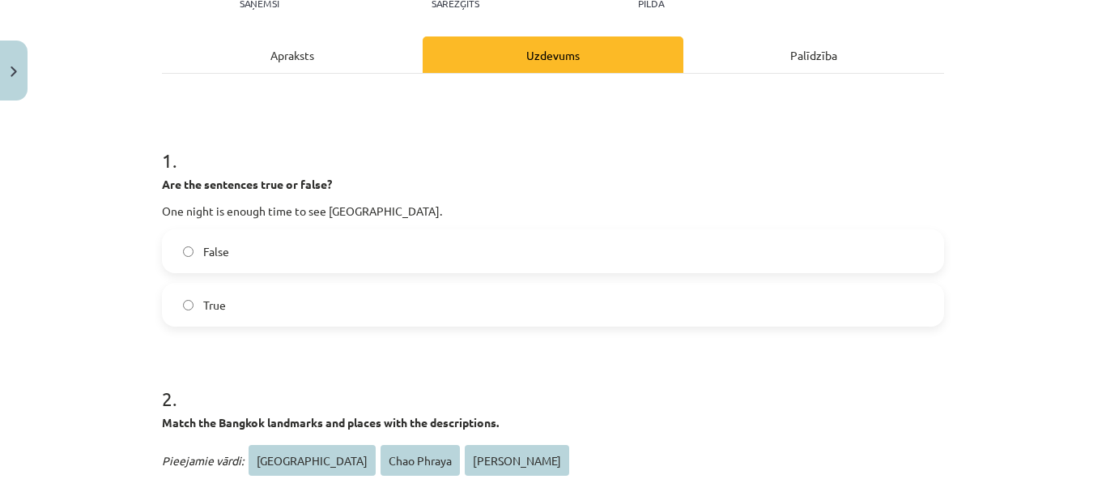
scroll to position [202, 0]
drag, startPoint x: 211, startPoint y: 245, endPoint x: 313, endPoint y: 262, distance: 102.5
click at [211, 247] on span "False" at bounding box center [216, 250] width 26 height 17
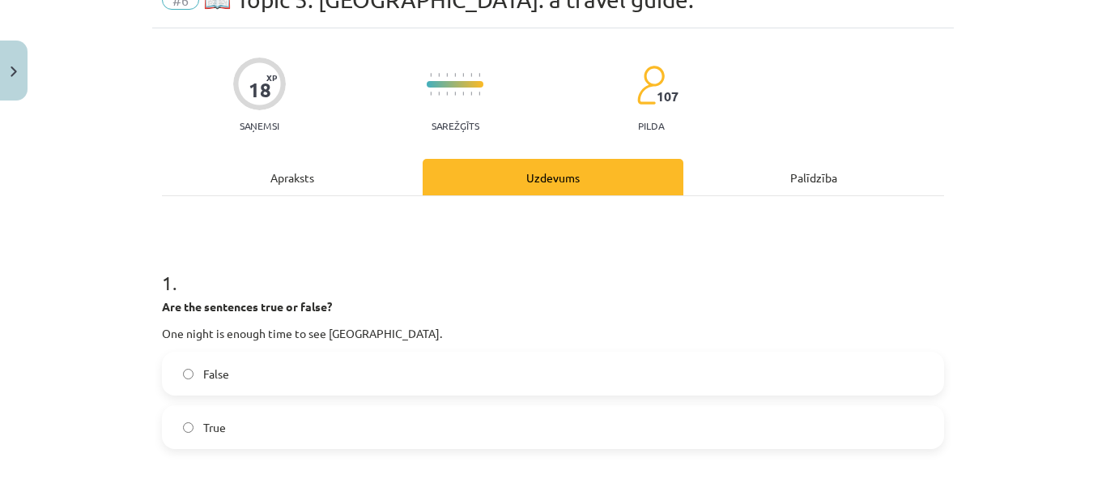
scroll to position [0, 0]
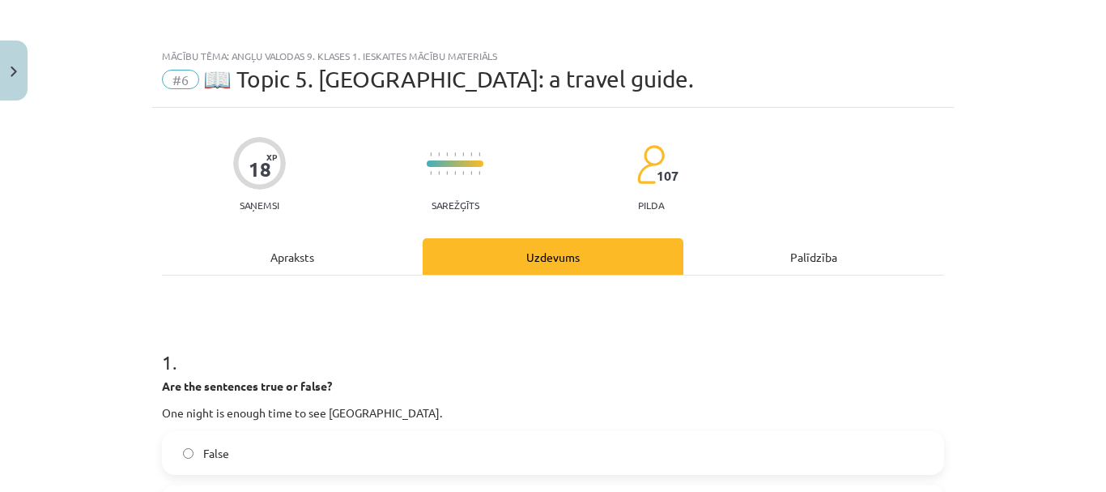
click at [304, 246] on div "Apraksts" at bounding box center [292, 256] width 261 height 36
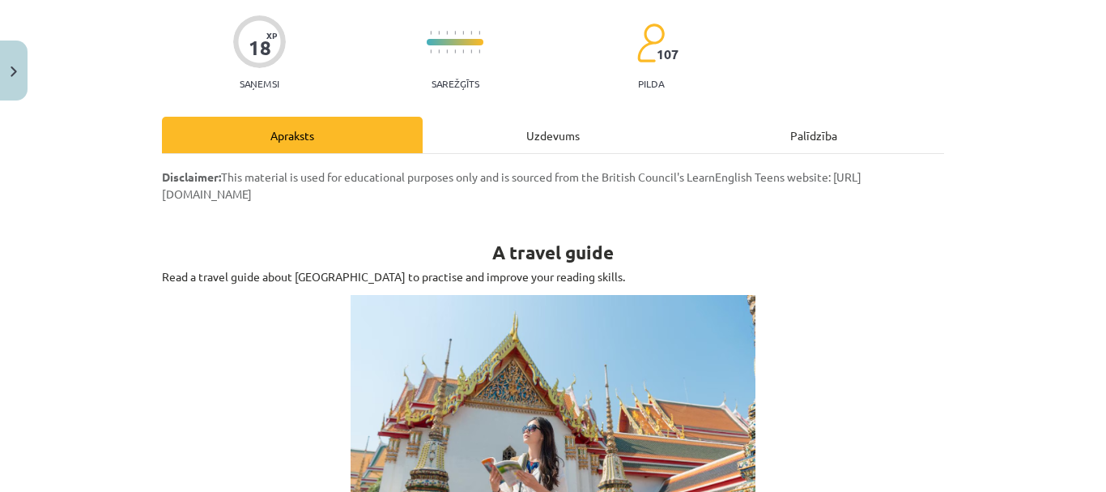
scroll to position [40, 0]
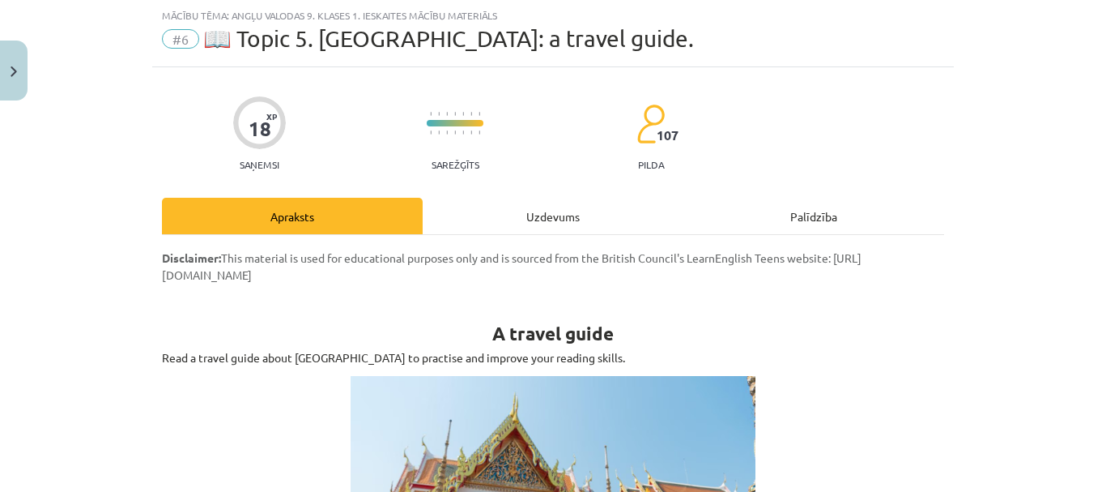
click at [558, 218] on div "Uzdevums" at bounding box center [553, 216] width 261 height 36
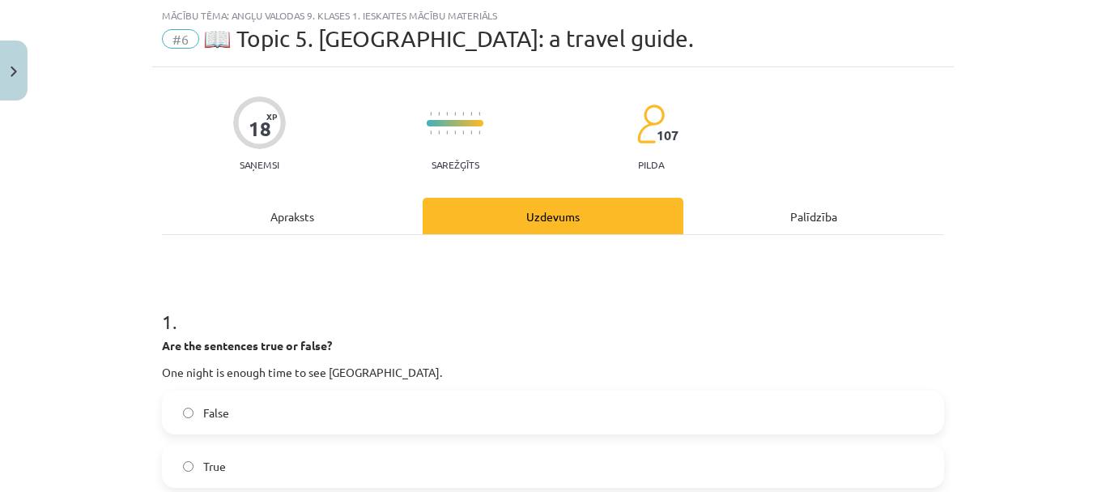
click at [311, 215] on div "Apraksts" at bounding box center [292, 216] width 261 height 36
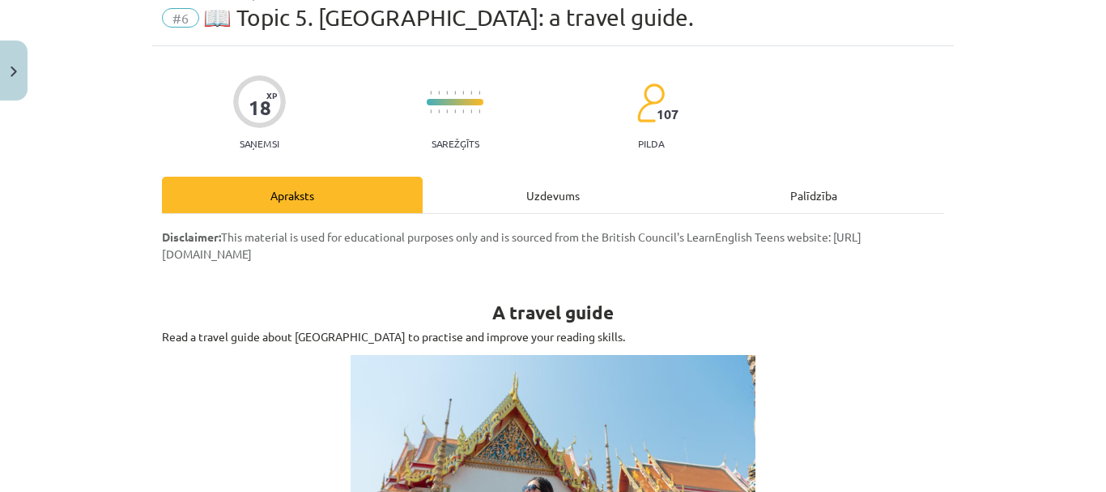
scroll to position [0, 0]
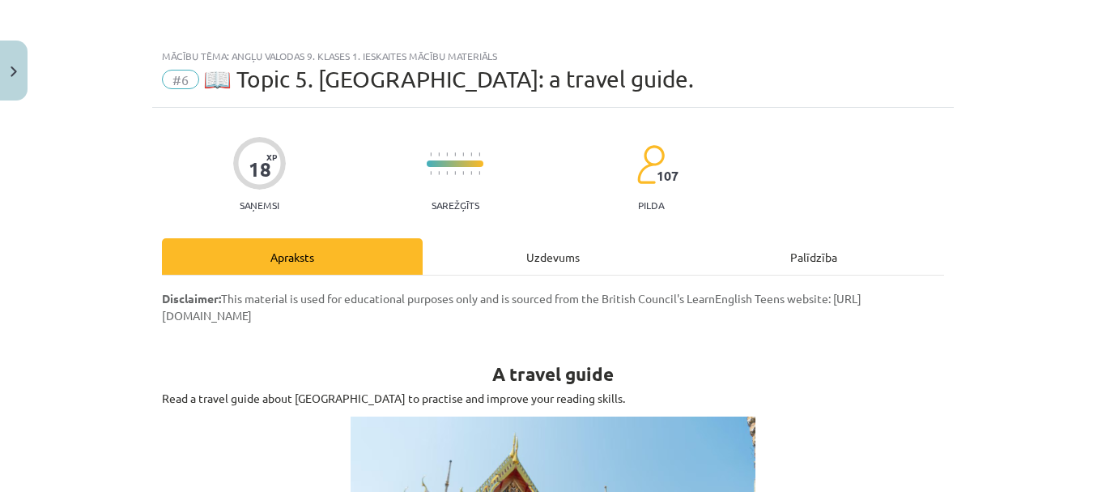
click at [537, 253] on div "Uzdevums" at bounding box center [553, 256] width 261 height 36
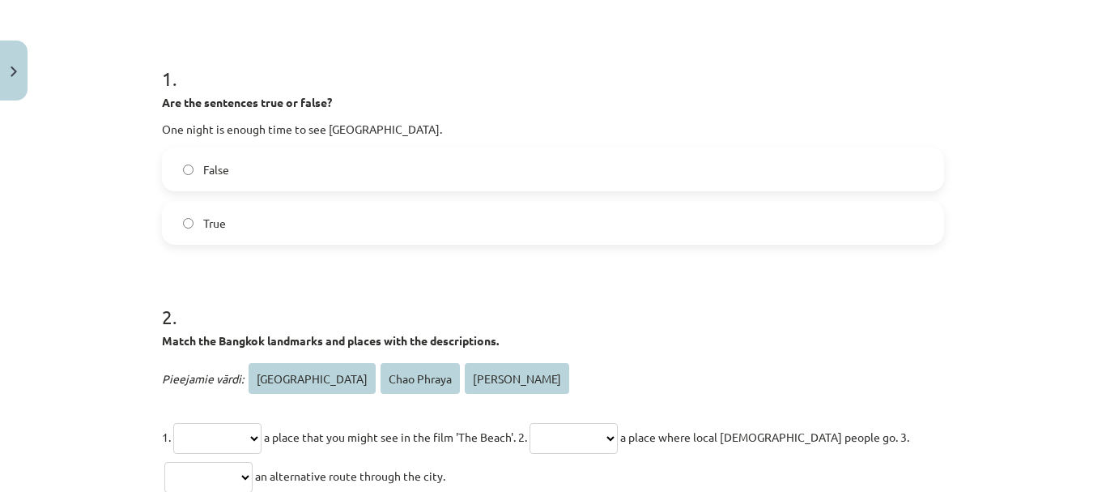
scroll to position [364, 0]
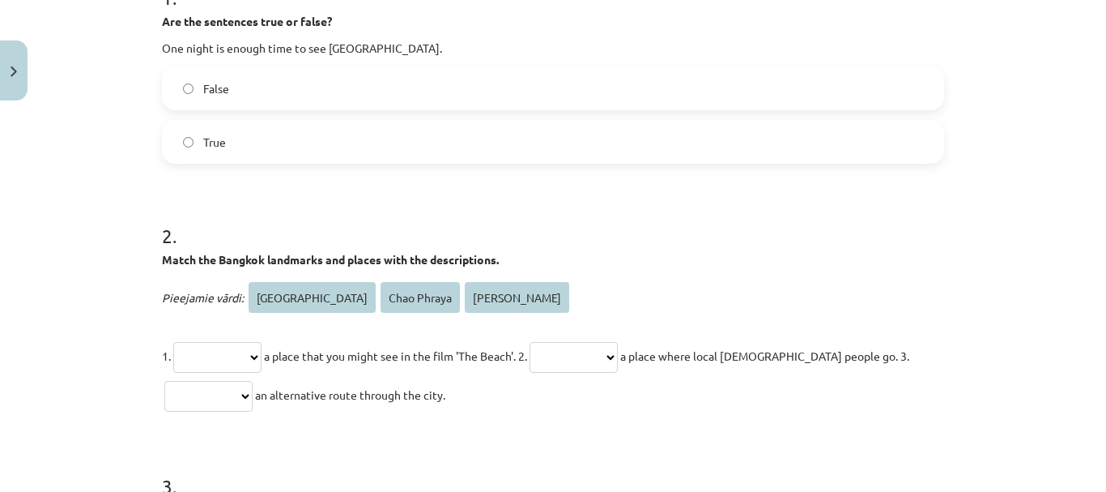
click at [262, 352] on select "**********" at bounding box center [217, 357] width 88 height 31
select select "**********"
click at [173, 342] on select "**********" at bounding box center [217, 357] width 88 height 31
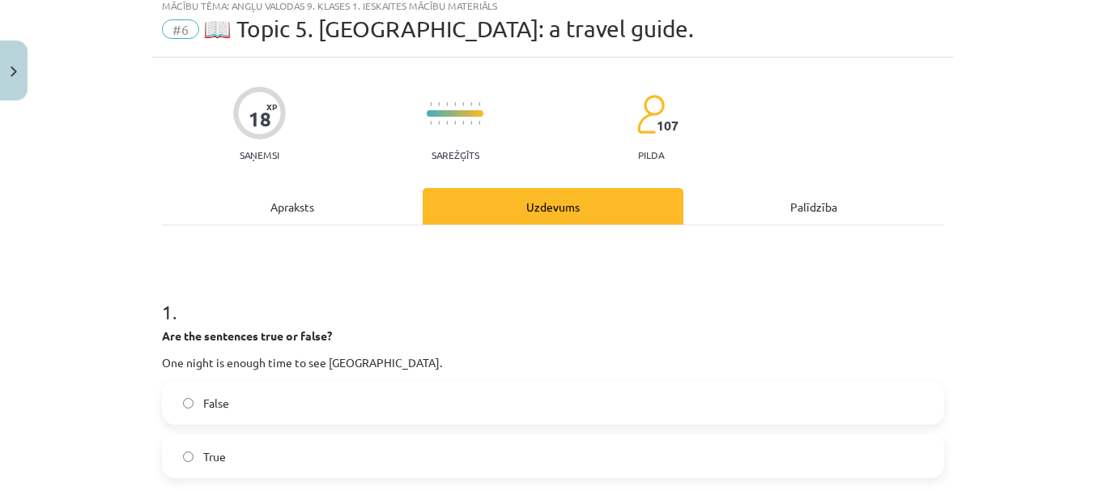
scroll to position [40, 0]
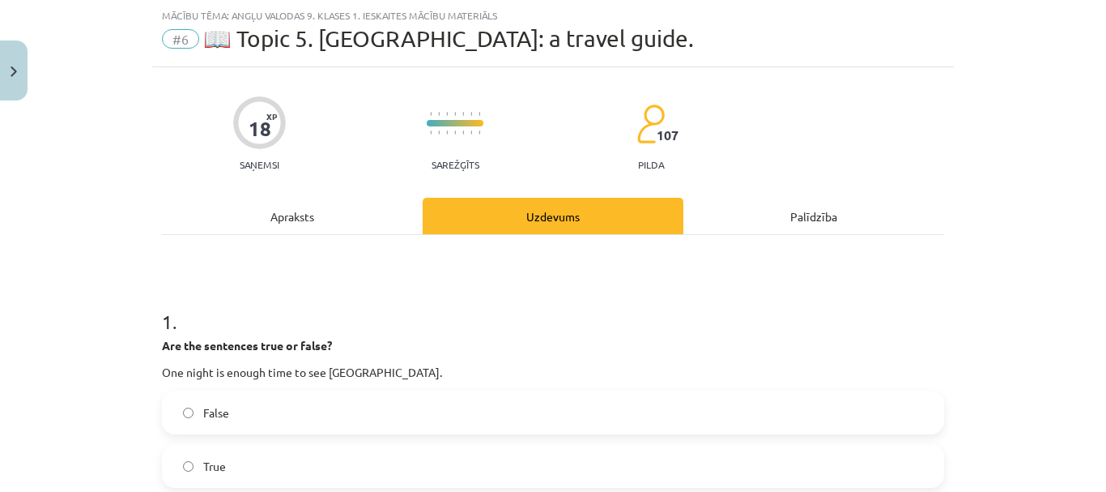
click at [307, 214] on div "Apraksts" at bounding box center [292, 216] width 261 height 36
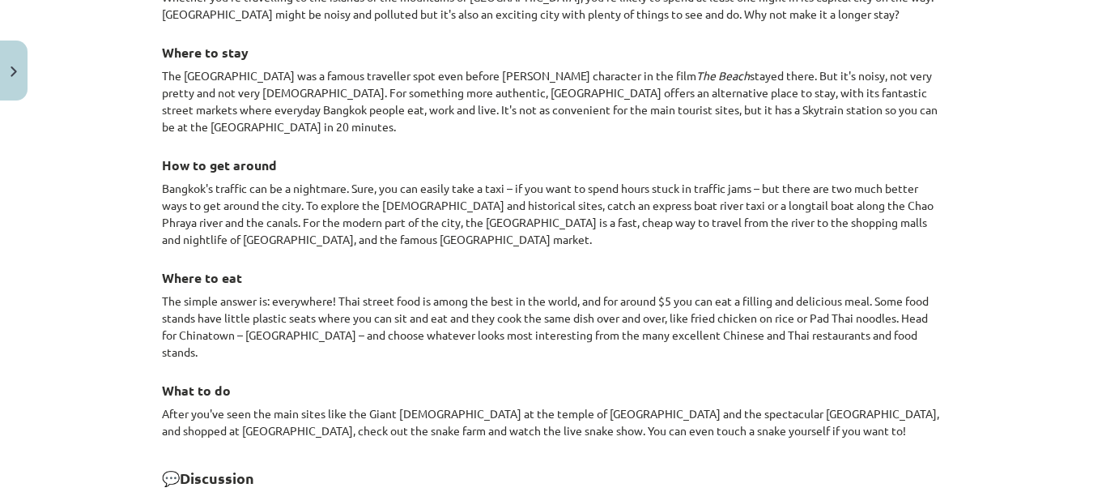
scroll to position [1336, 0]
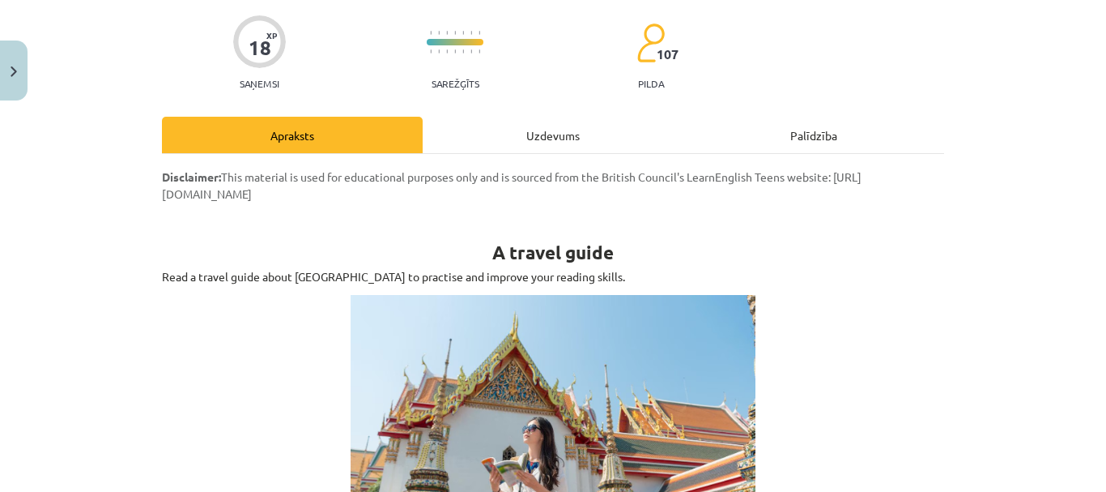
click at [558, 131] on div "Uzdevums" at bounding box center [553, 135] width 261 height 36
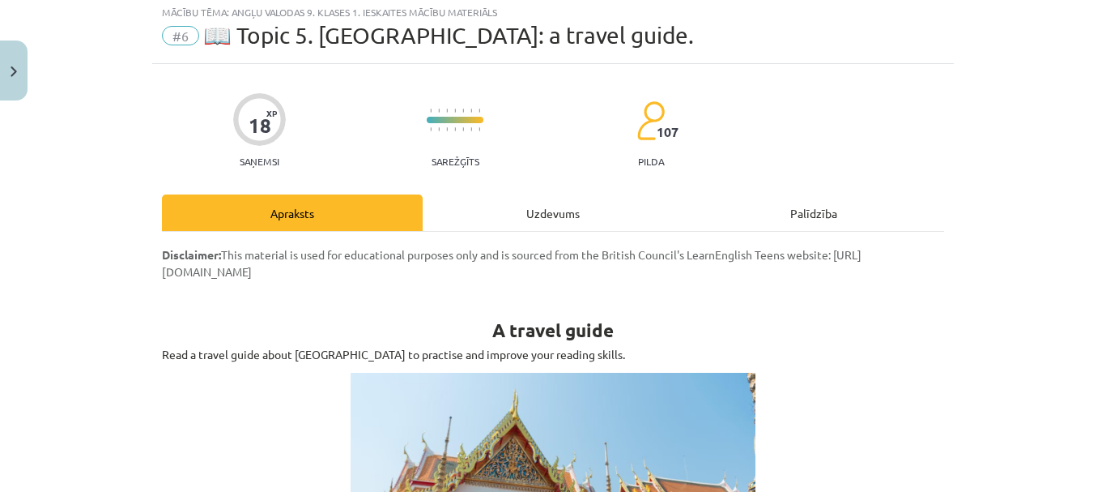
select select "**********"
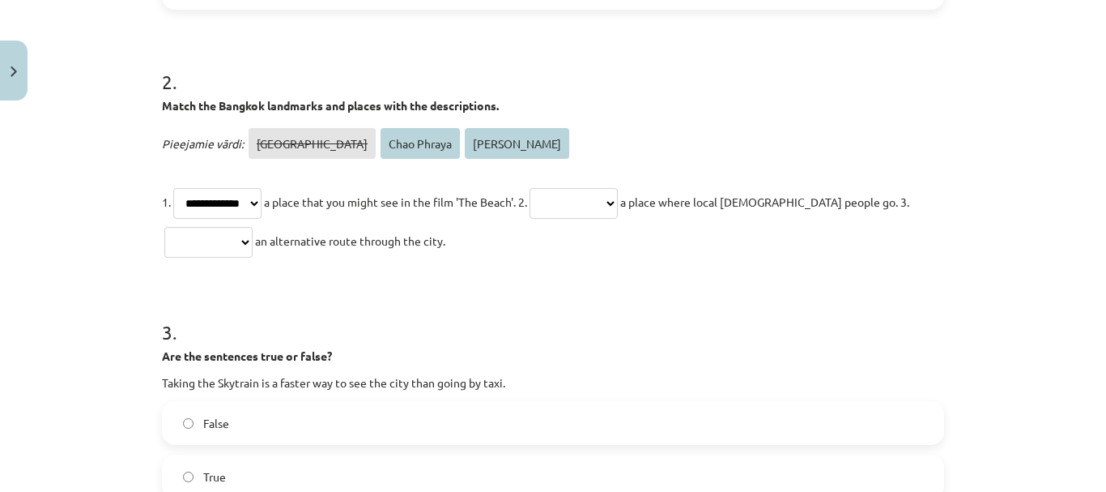
scroll to position [526, 0]
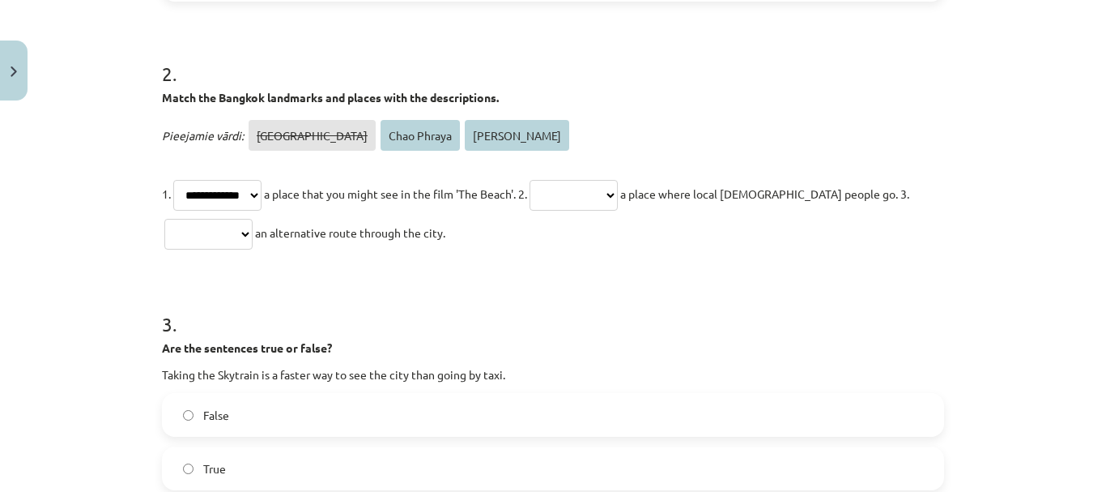
click at [618, 194] on select "**********" at bounding box center [574, 195] width 88 height 31
select select "**********"
click at [556, 180] on select "**********" at bounding box center [574, 195] width 88 height 31
click at [253, 235] on select "**********" at bounding box center [208, 234] width 88 height 31
select select "**********"
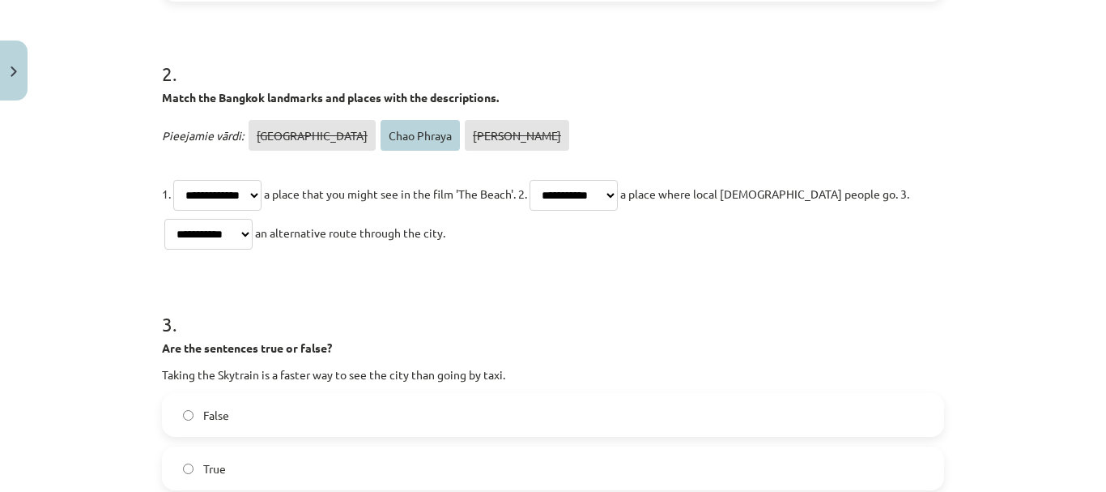
click at [164, 219] on select "**********" at bounding box center [208, 234] width 88 height 31
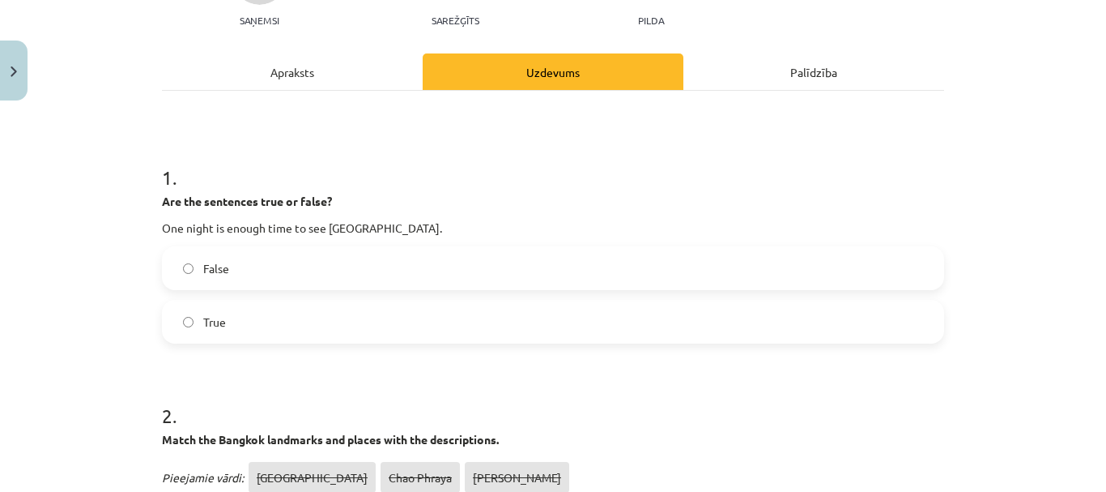
scroll to position [0, 0]
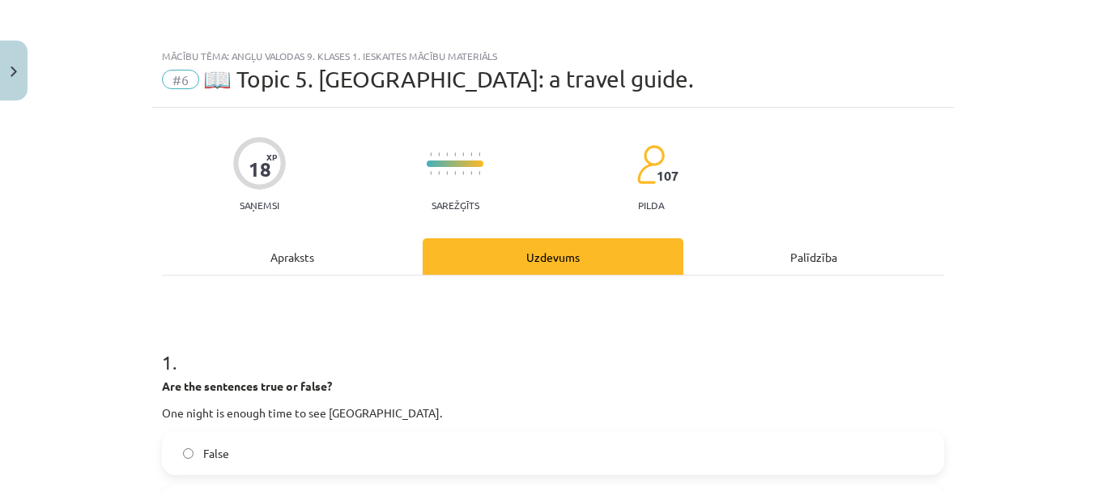
click at [301, 271] on div "Apraksts" at bounding box center [292, 256] width 261 height 36
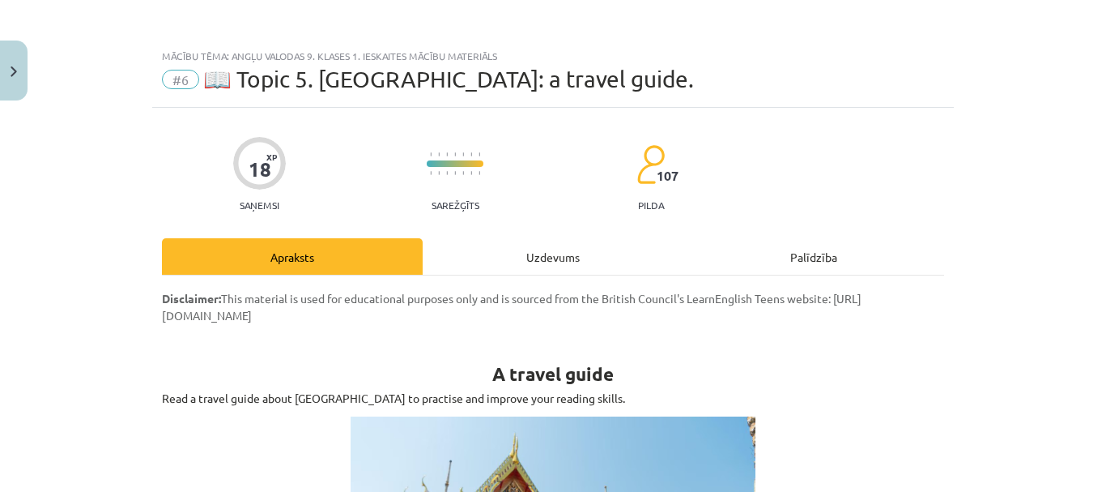
click at [543, 260] on div "Uzdevums" at bounding box center [553, 256] width 261 height 36
select select "**********"
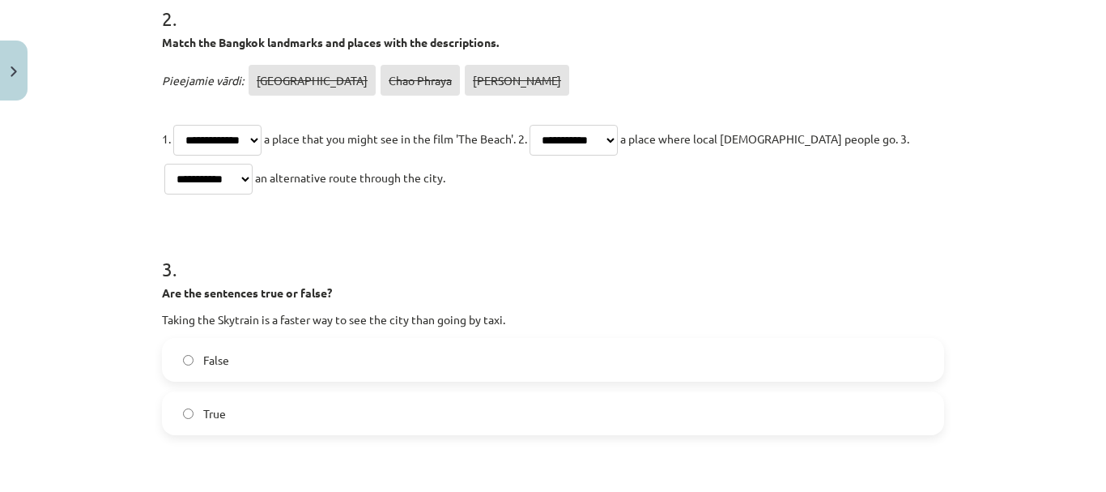
scroll to position [607, 0]
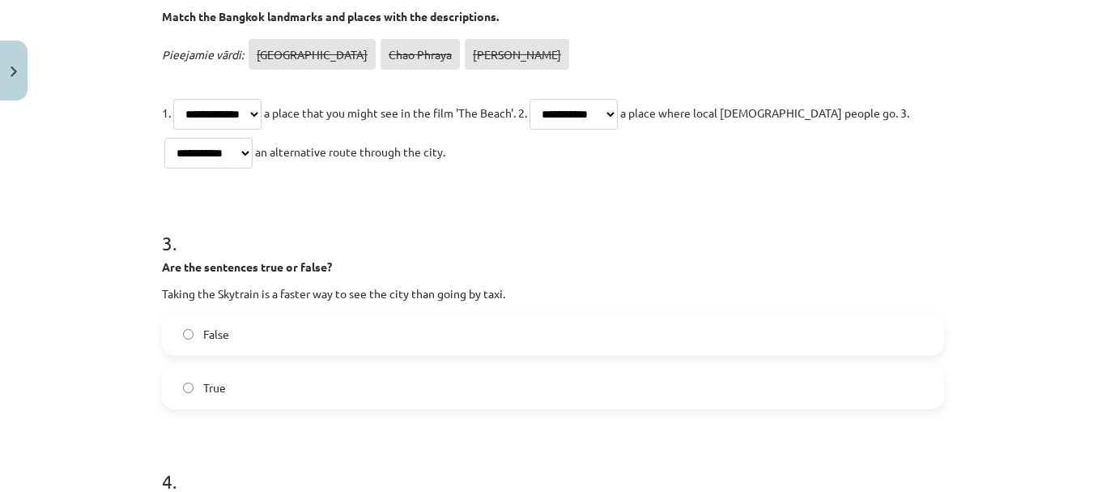
click at [193, 384] on label "True" at bounding box center [553, 387] width 779 height 40
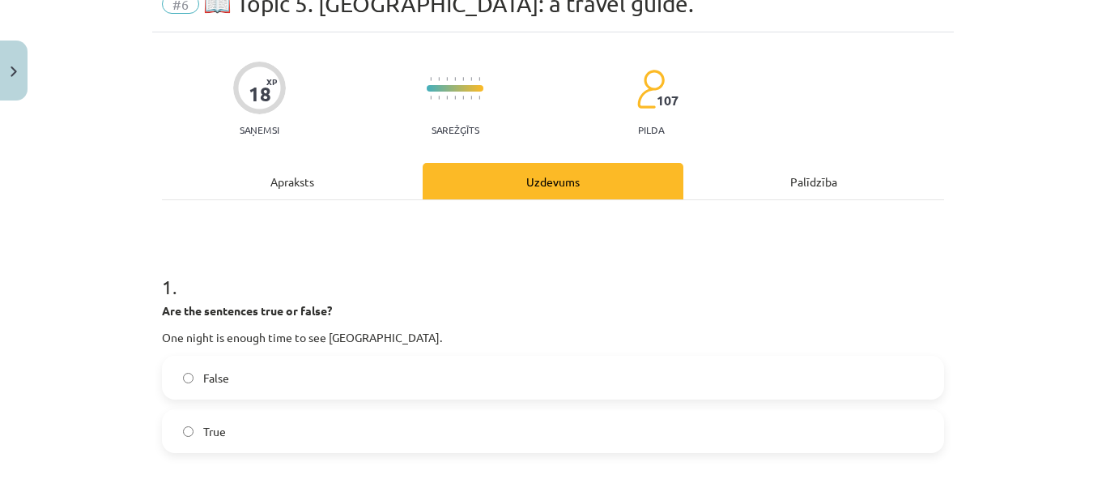
scroll to position [0, 0]
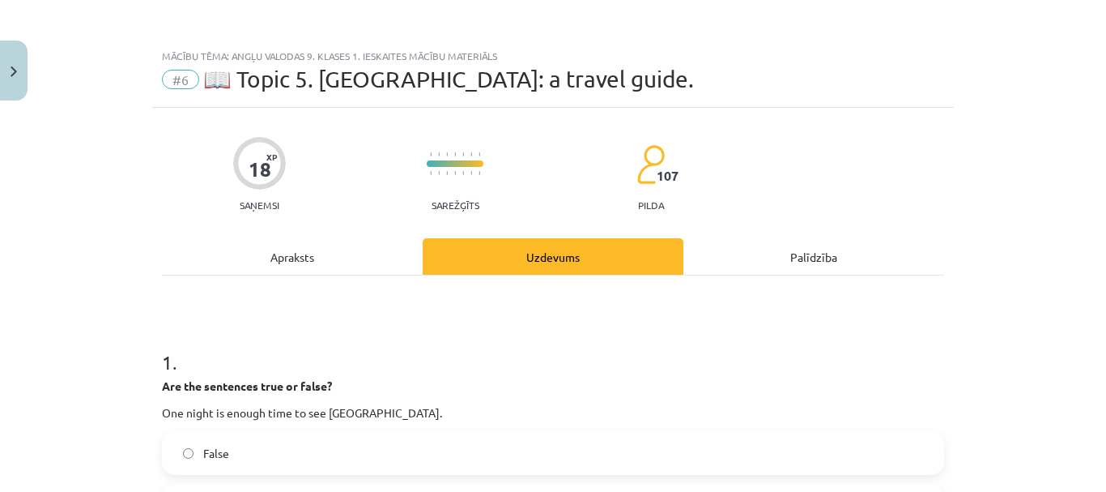
click at [295, 272] on div "Apraksts" at bounding box center [292, 256] width 261 height 36
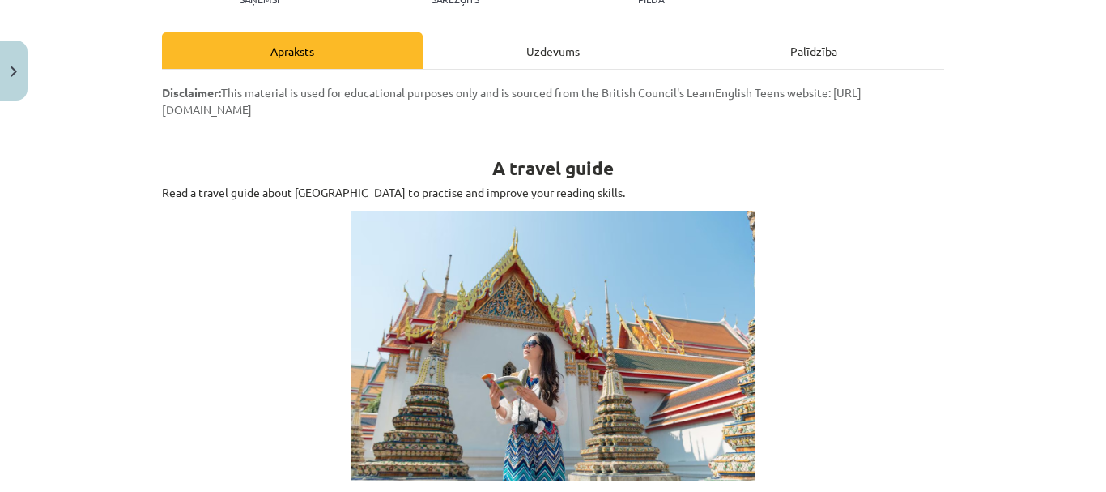
scroll to position [40, 0]
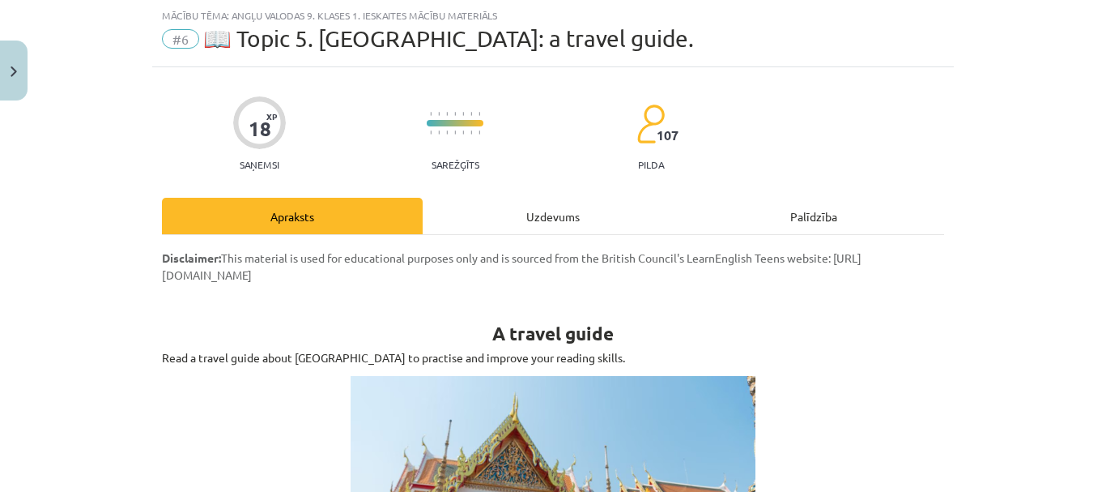
click at [547, 220] on div "Uzdevums" at bounding box center [553, 216] width 261 height 36
select select "**********"
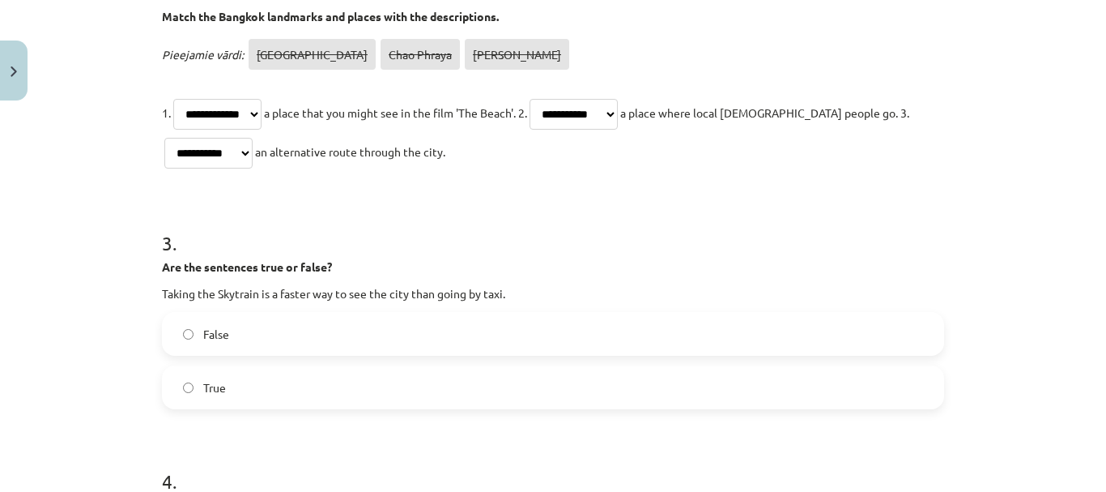
scroll to position [951, 0]
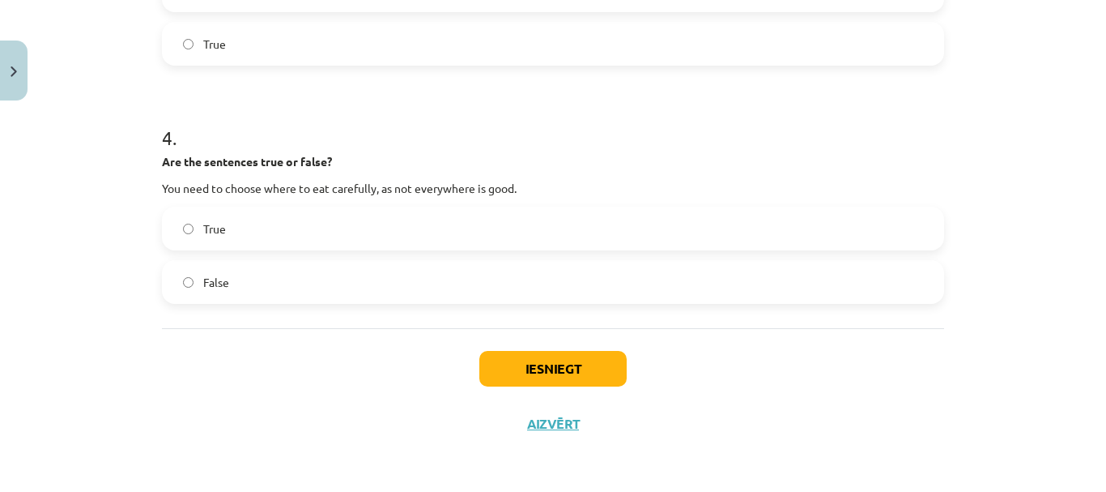
click at [209, 284] on span "False" at bounding box center [216, 282] width 26 height 17
click at [574, 368] on button "Iesniegt" at bounding box center [552, 369] width 147 height 36
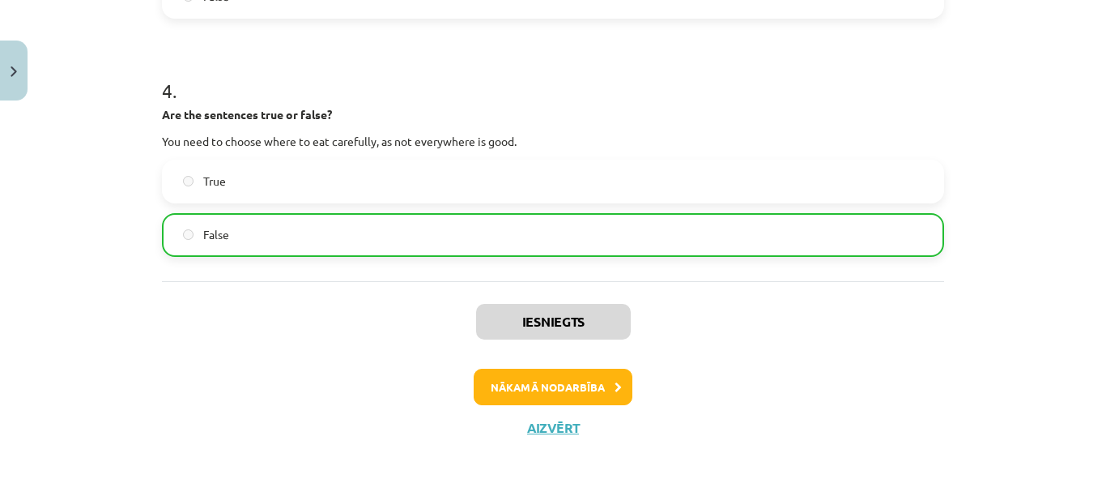
scroll to position [1157, 0]
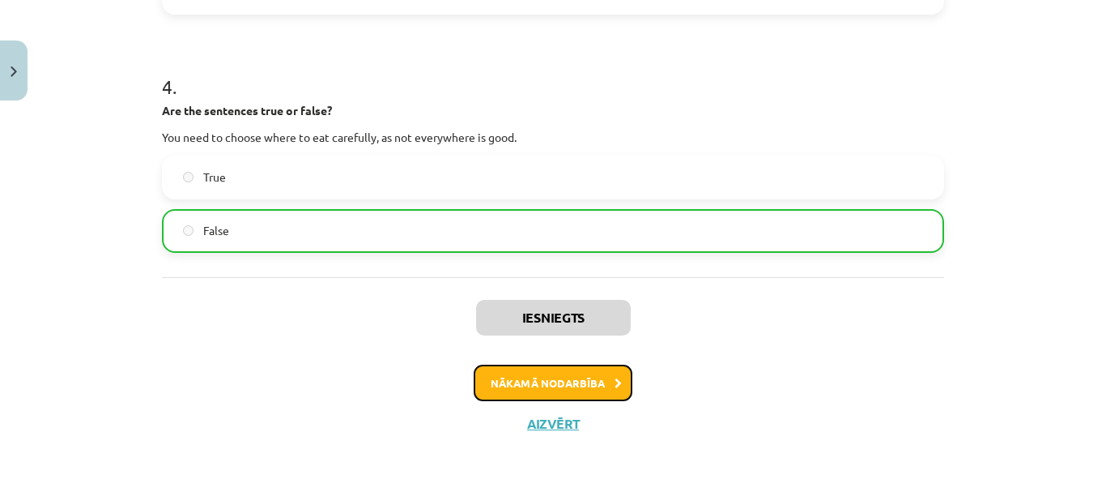
click at [583, 388] on button "Nākamā nodarbība" at bounding box center [553, 382] width 159 height 37
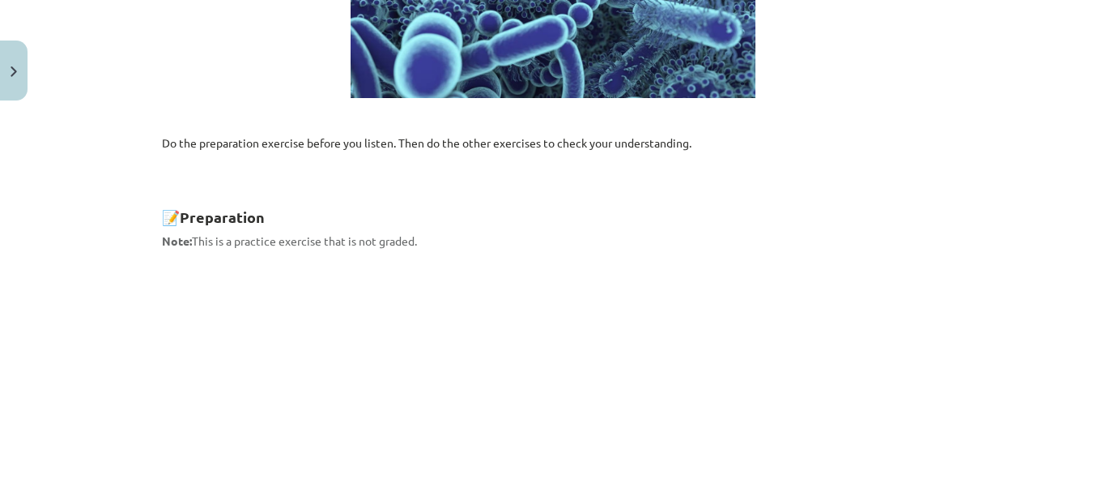
scroll to position [1215, 0]
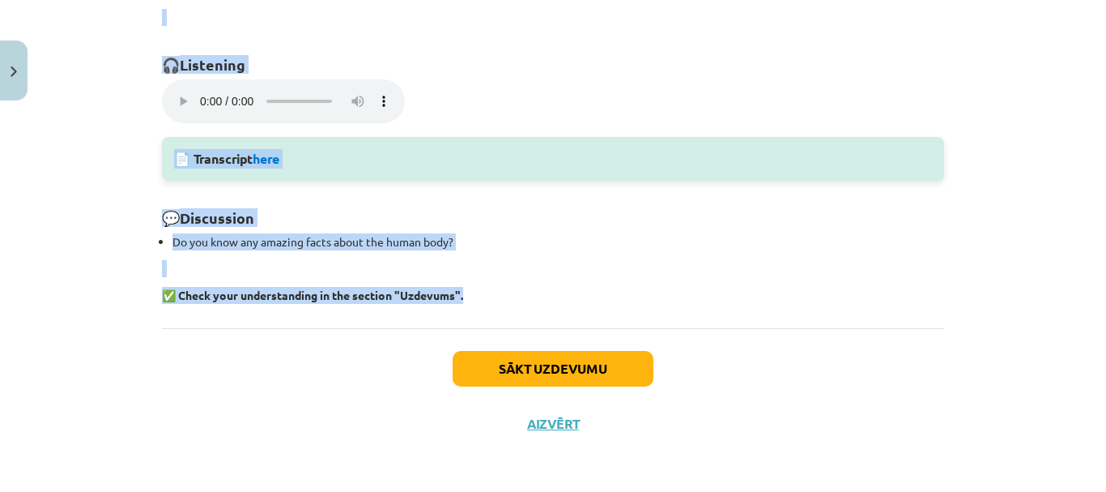
drag, startPoint x: 151, startPoint y: 258, endPoint x: 584, endPoint y: 300, distance: 434.4
copy div "Disclaimer: This material is used for educational purposes only and is sourced …"
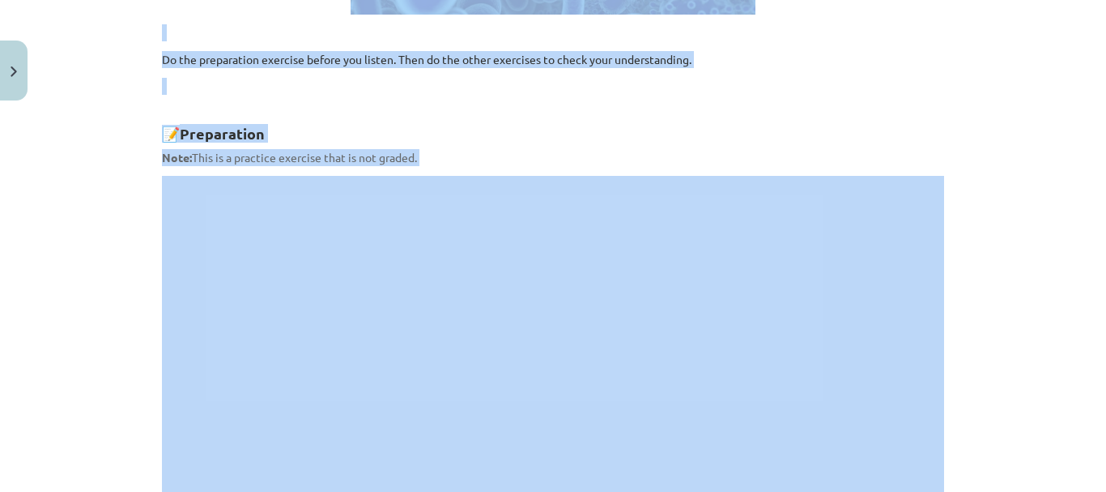
scroll to position [486, 0]
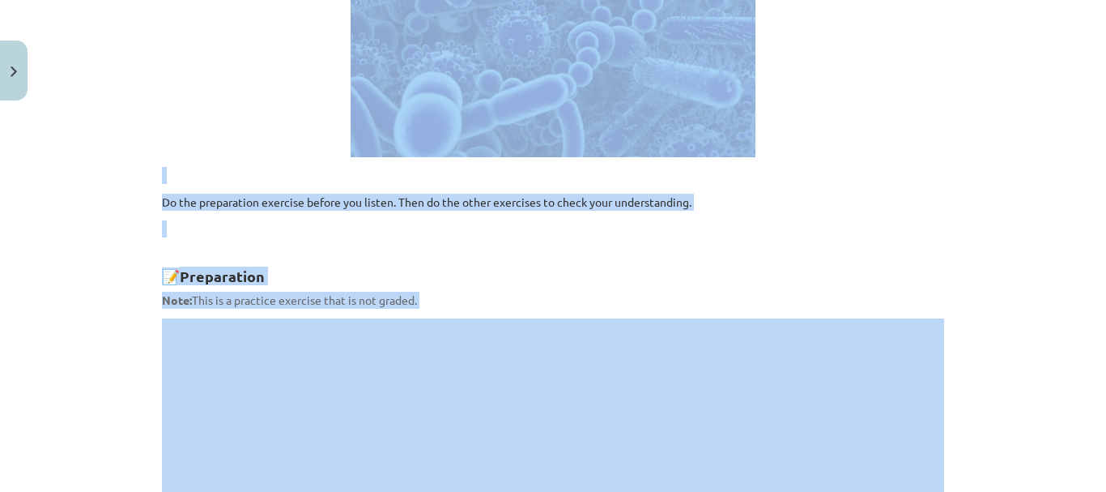
click at [829, 227] on p at bounding box center [553, 228] width 782 height 17
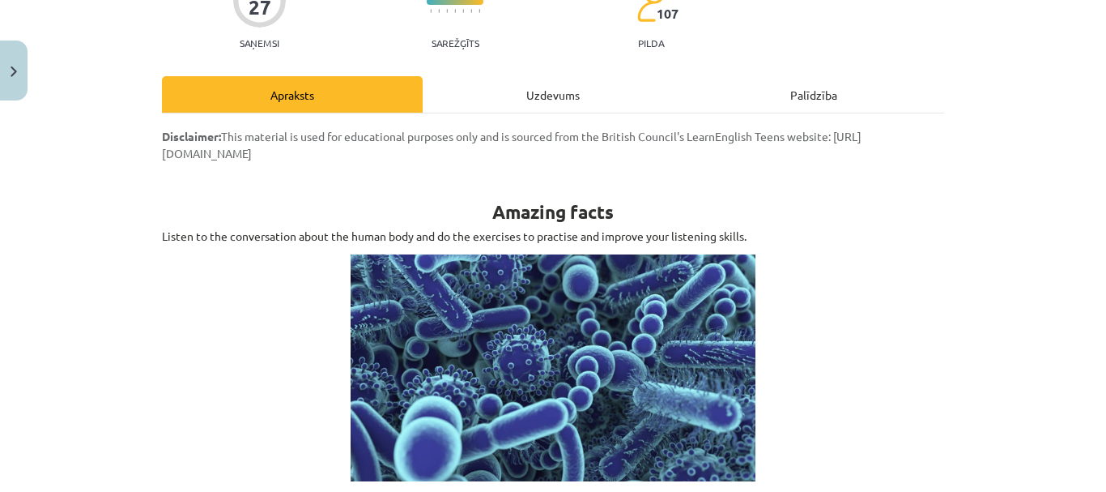
click at [553, 99] on div "Uzdevums" at bounding box center [553, 94] width 261 height 36
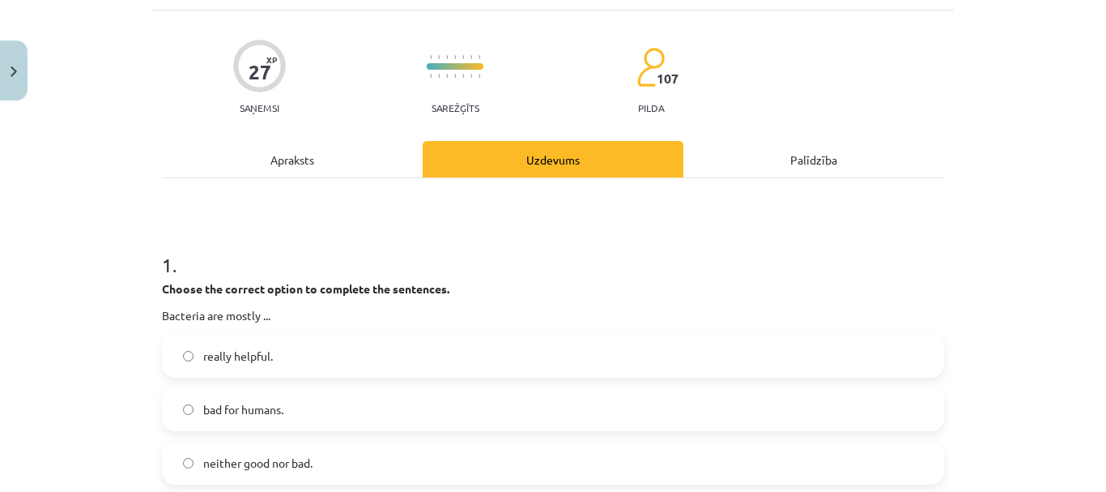
scroll to position [121, 0]
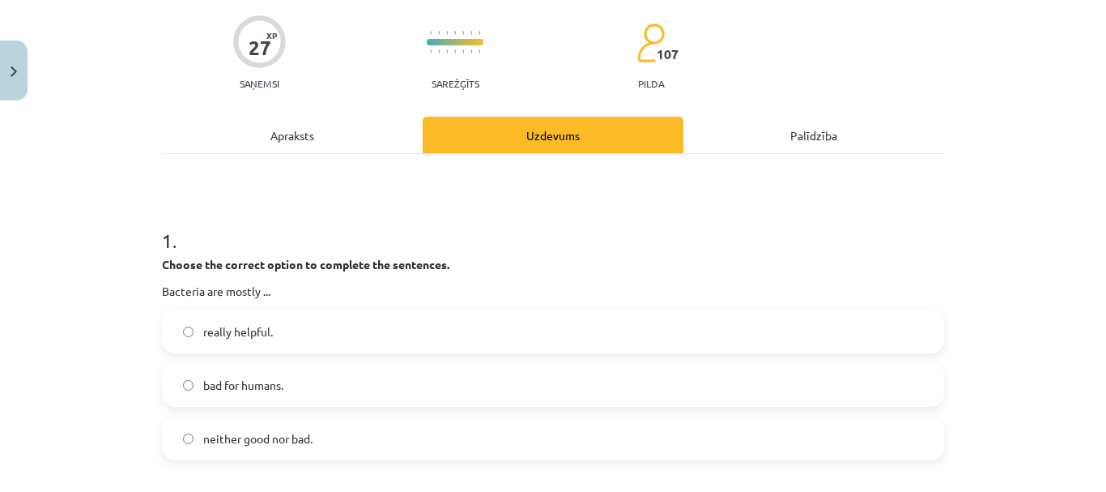
click at [321, 135] on div "Apraksts" at bounding box center [292, 135] width 261 height 36
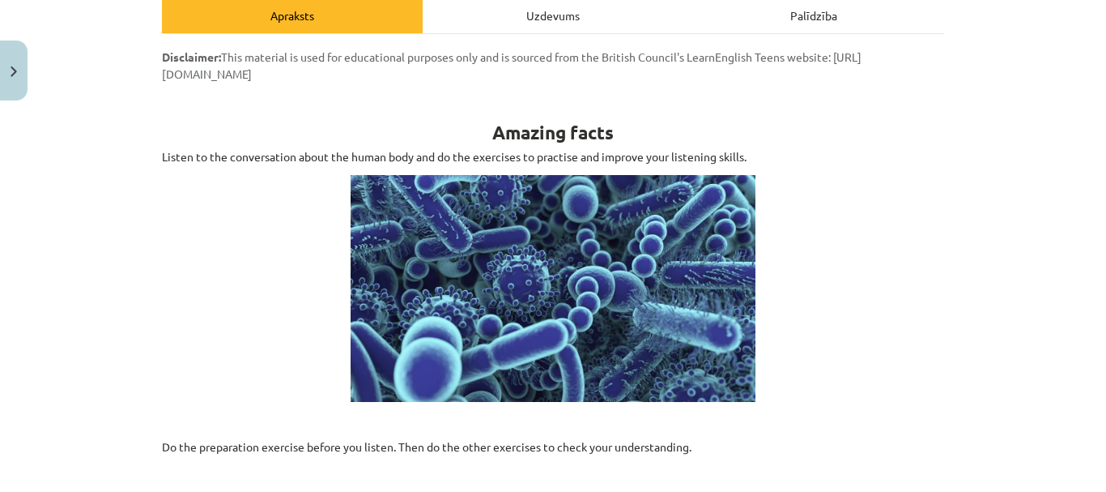
scroll to position [162, 0]
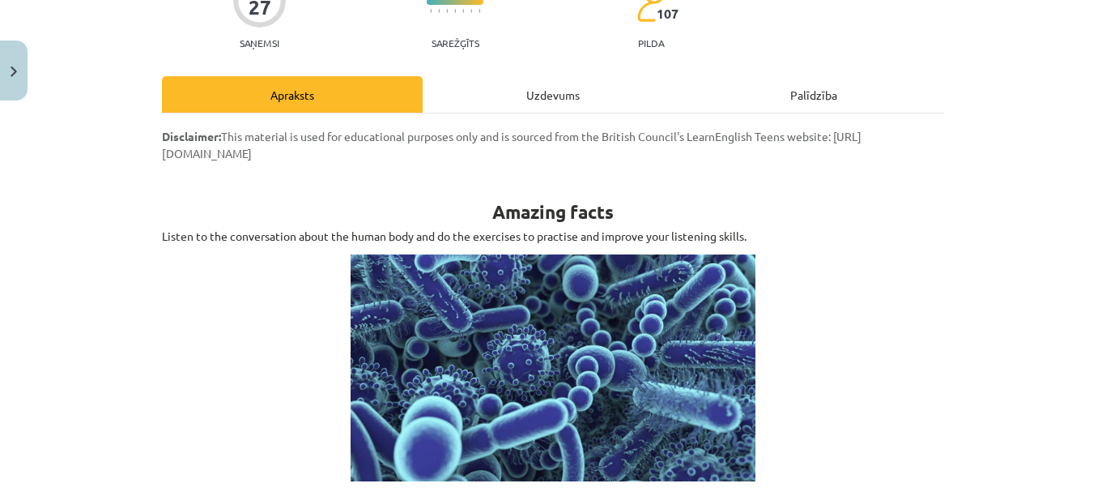
click at [552, 92] on div "Uzdevums" at bounding box center [553, 94] width 261 height 36
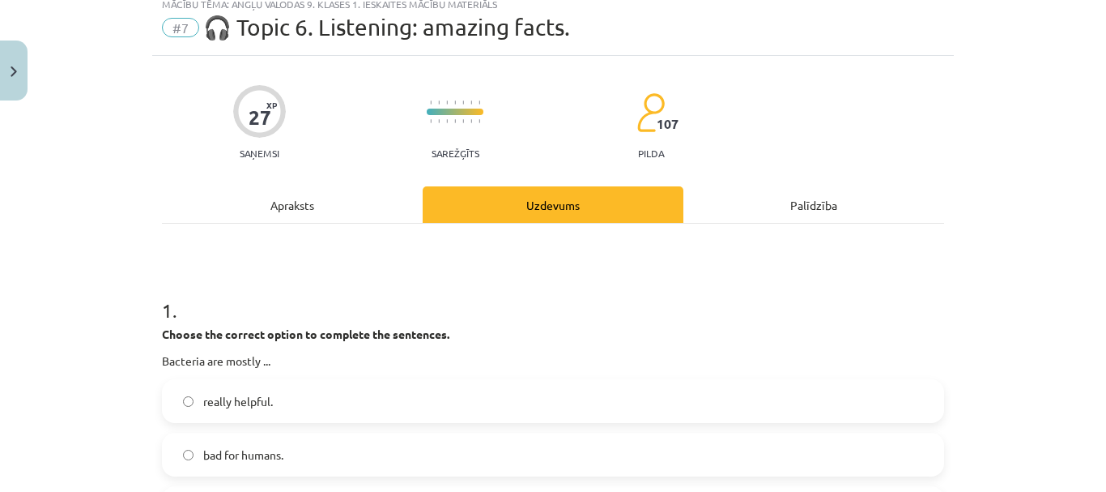
scroll to position [40, 0]
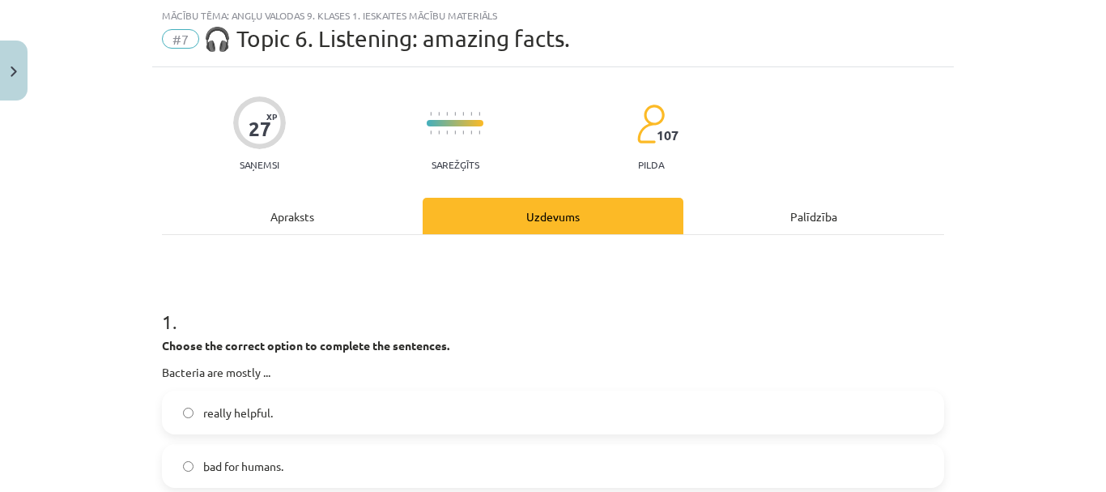
click at [275, 218] on div "Apraksts" at bounding box center [292, 216] width 261 height 36
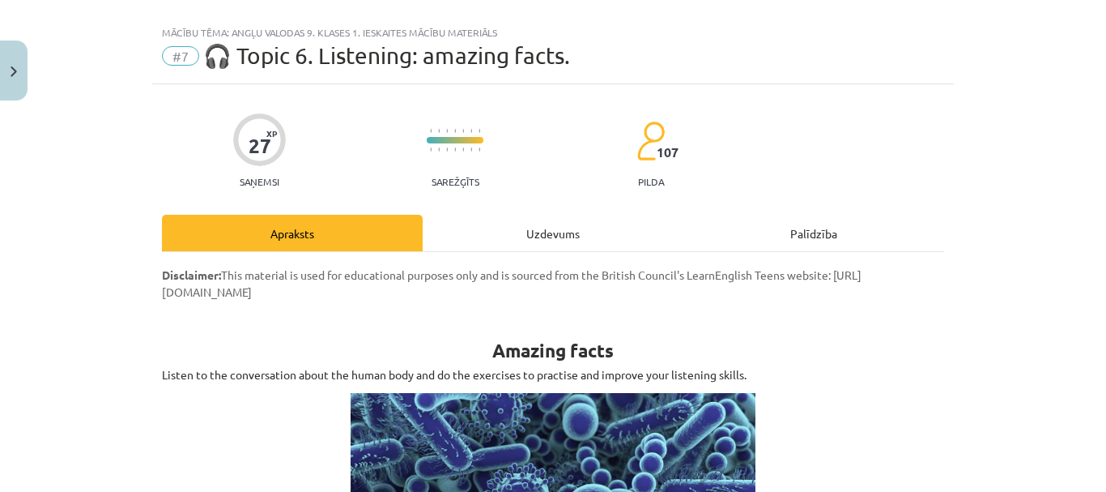
scroll to position [0, 0]
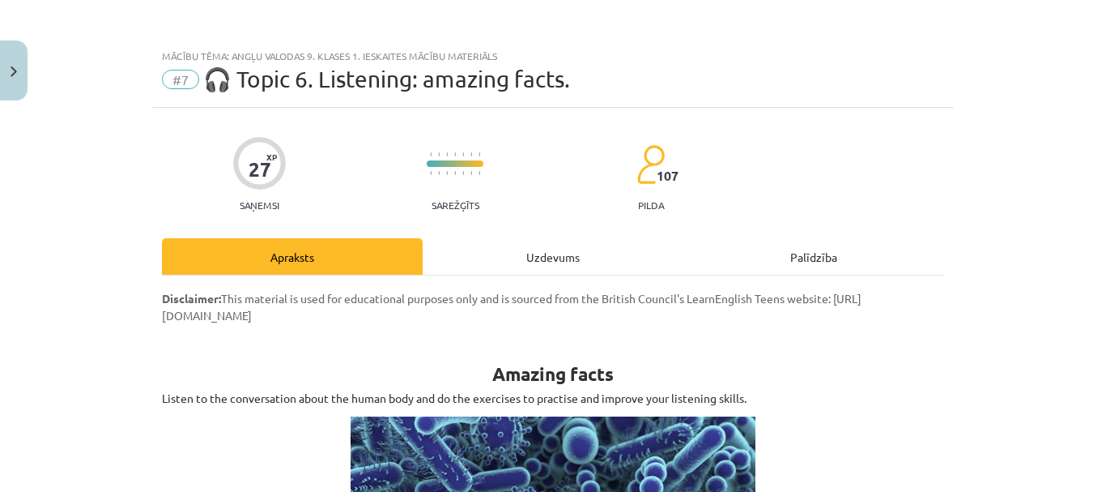
click at [533, 253] on div "Uzdevums" at bounding box center [553, 256] width 261 height 36
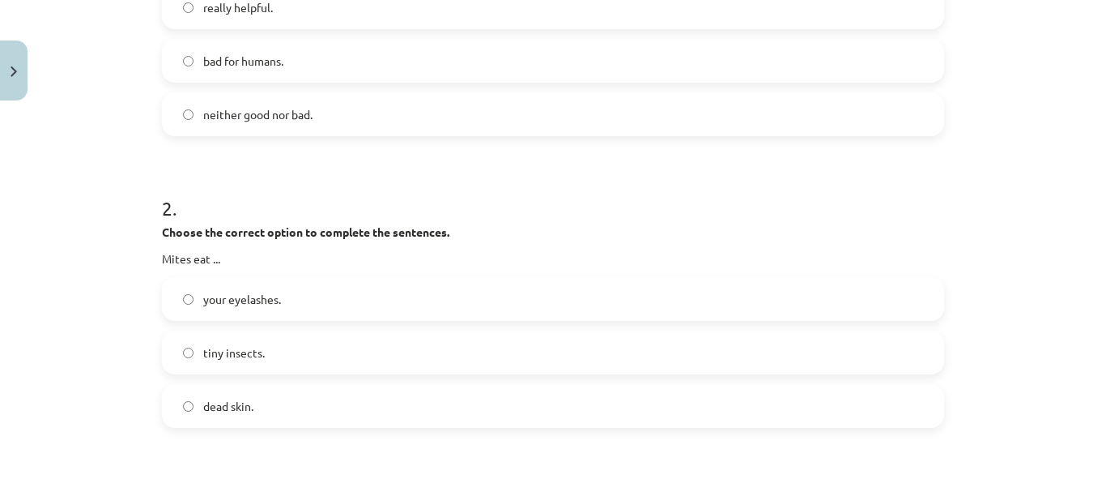
scroll to position [283, 0]
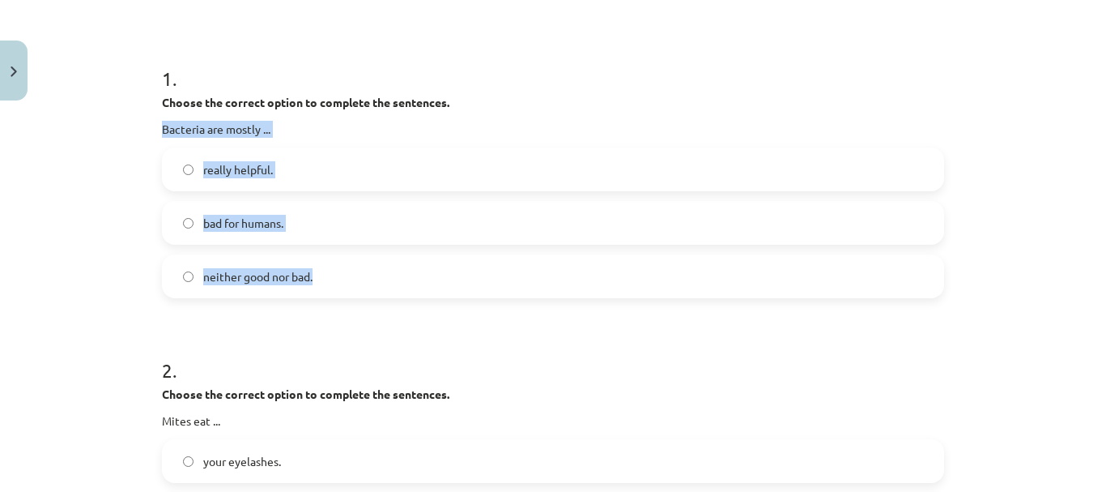
drag, startPoint x: 228, startPoint y: 142, endPoint x: 361, endPoint y: 275, distance: 189.0
copy div "Bacteria are mostly ... really helpful. bad for humans. neither good nor bad."
click at [243, 176] on span "really helpful." at bounding box center [238, 169] width 70 height 17
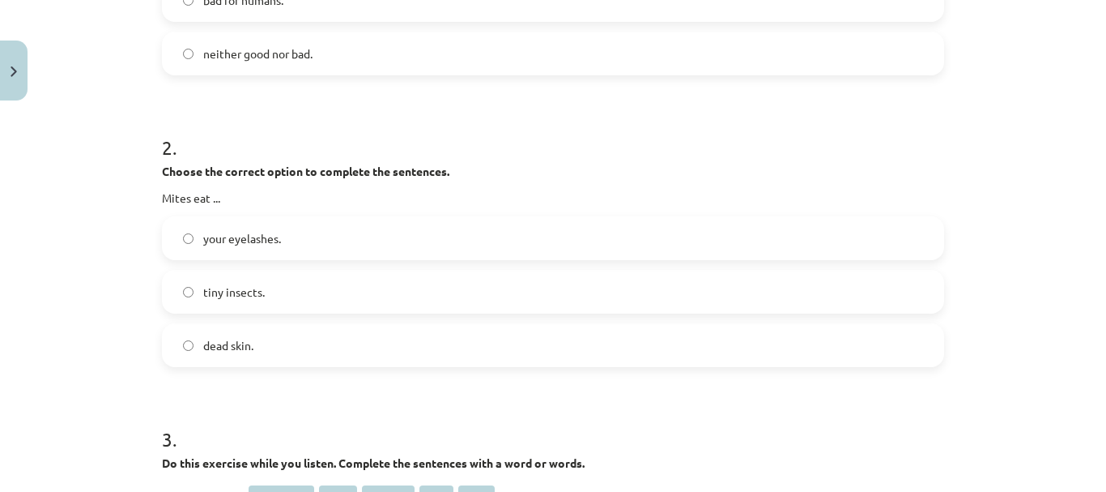
scroll to position [607, 0]
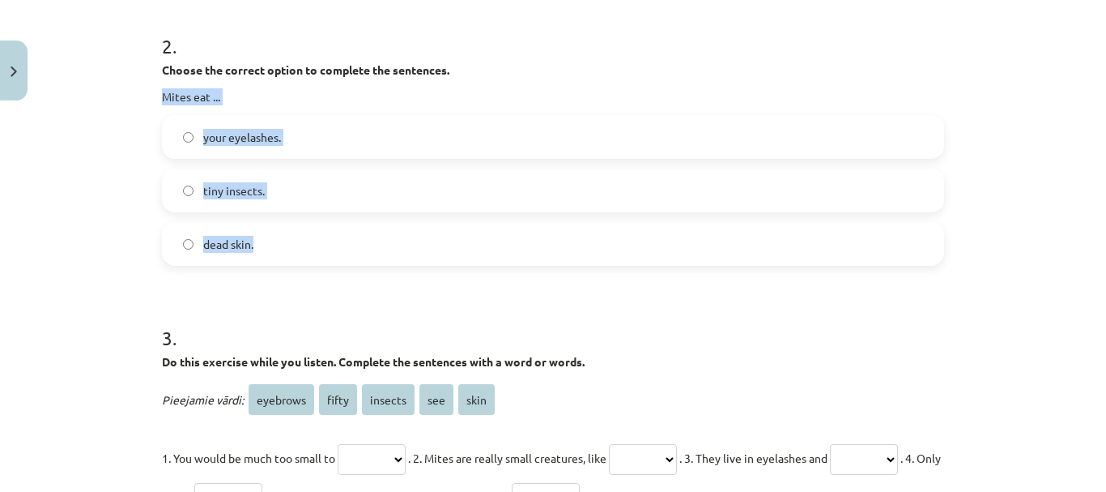
drag, startPoint x: 152, startPoint y: 95, endPoint x: 288, endPoint y: 256, distance: 210.9
click at [288, 256] on div "27 XP Saņemsi Sarežģīts 107 pilda Apraksts Uzdevums Palīdzība 1 . Choose the co…" at bounding box center [553, 373] width 802 height 1746
copy div "Mites eat ... your eyelashes. tiny insects. dead skin."
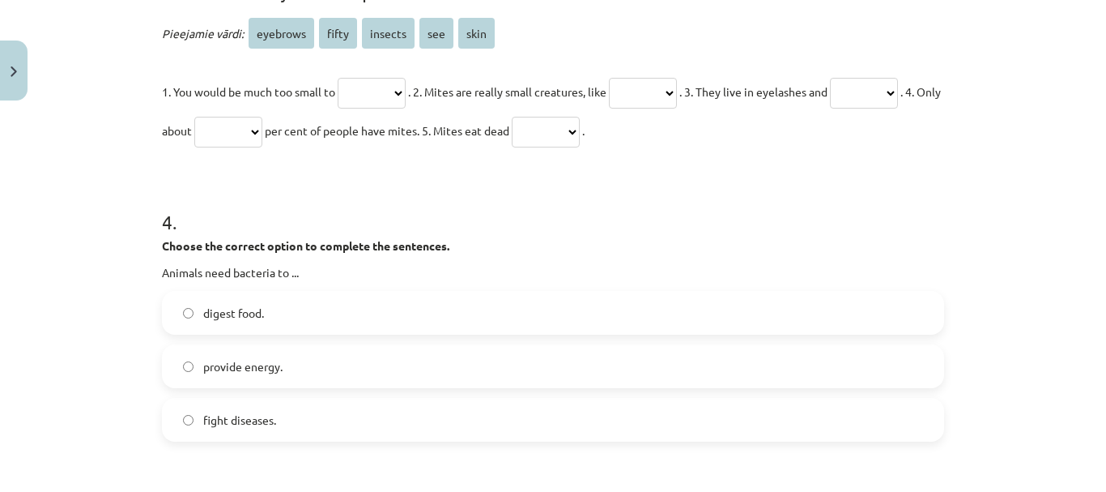
scroll to position [1012, 0]
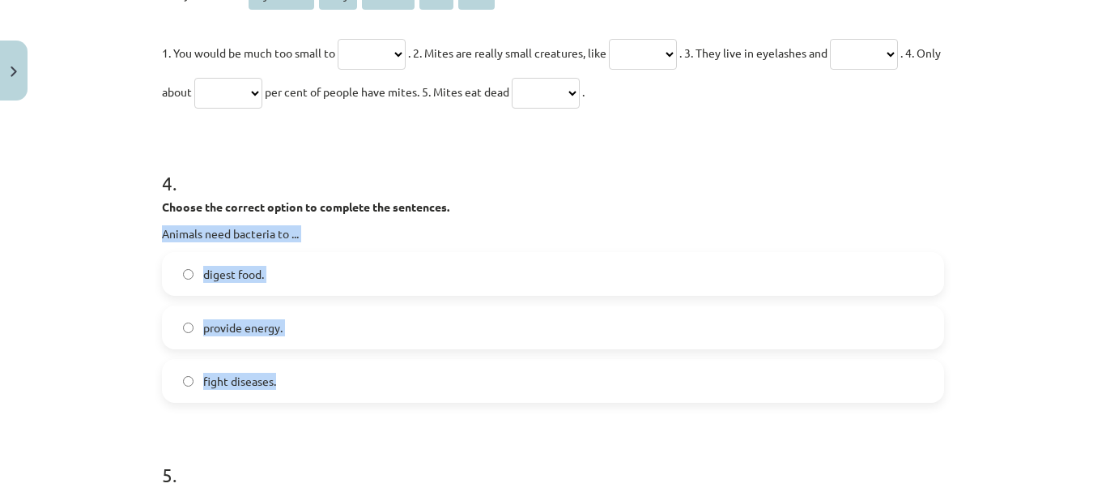
drag, startPoint x: 137, startPoint y: 225, endPoint x: 341, endPoint y: 386, distance: 260.0
click at [341, 386] on div "Mācību tēma: Angļu valodas 9. klases 1. ieskaites mācību materiāls #7 🎧 Topic 6…" at bounding box center [553, 246] width 1106 height 492
click at [238, 275] on span "digest food." at bounding box center [233, 274] width 61 height 17
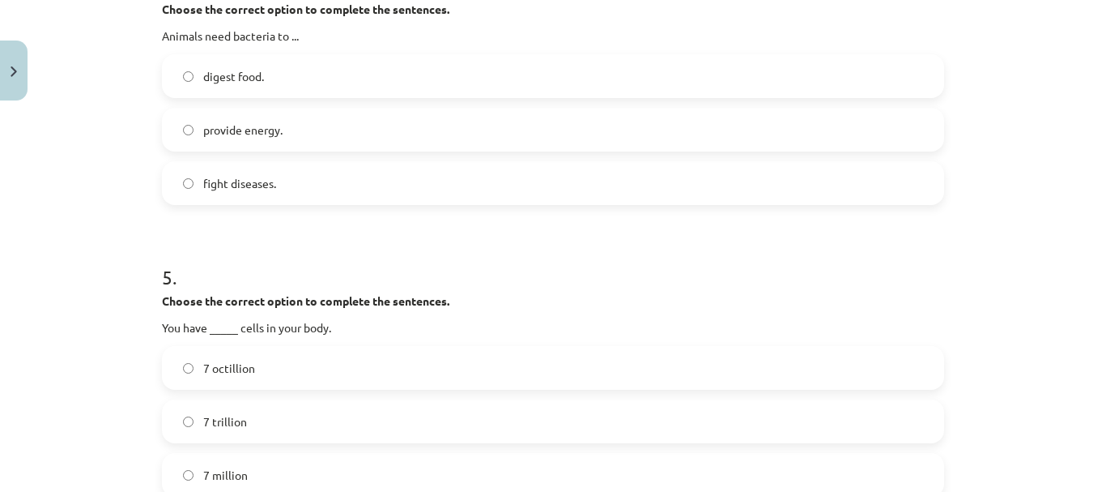
scroll to position [1255, 0]
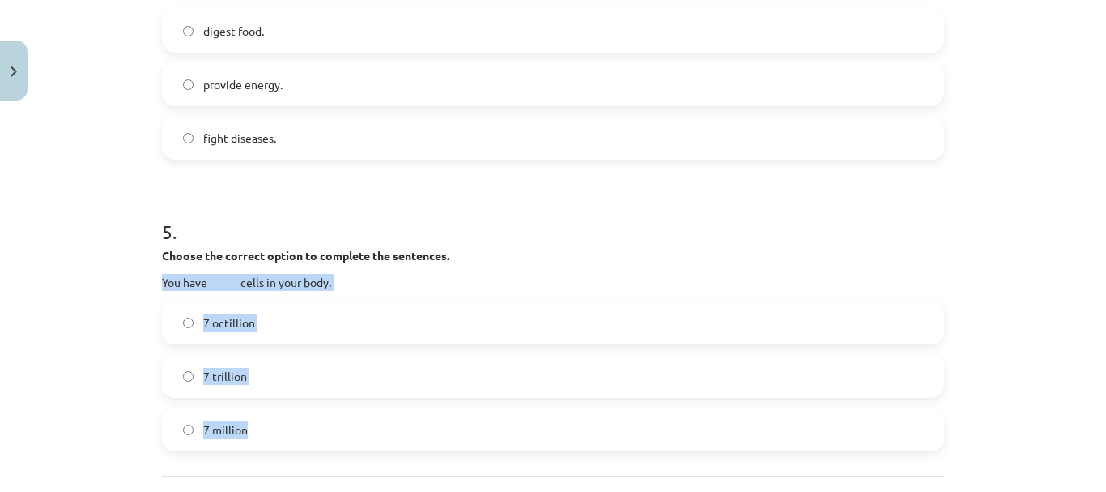
drag, startPoint x: 147, startPoint y: 277, endPoint x: 301, endPoint y: 421, distance: 210.9
click at [301, 421] on div "Mācību tēma: Angļu valodas 9. klases 1. ieskaites mācību materiāls #7 🎧 Topic 6…" at bounding box center [553, 246] width 1106 height 492
click at [222, 377] on span "7 trillion" at bounding box center [225, 376] width 44 height 17
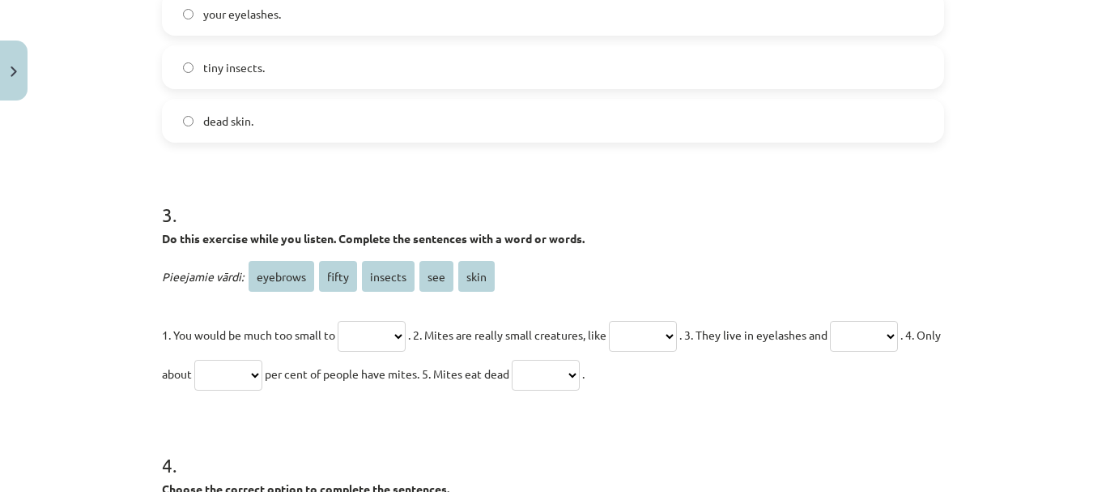
scroll to position [755, 0]
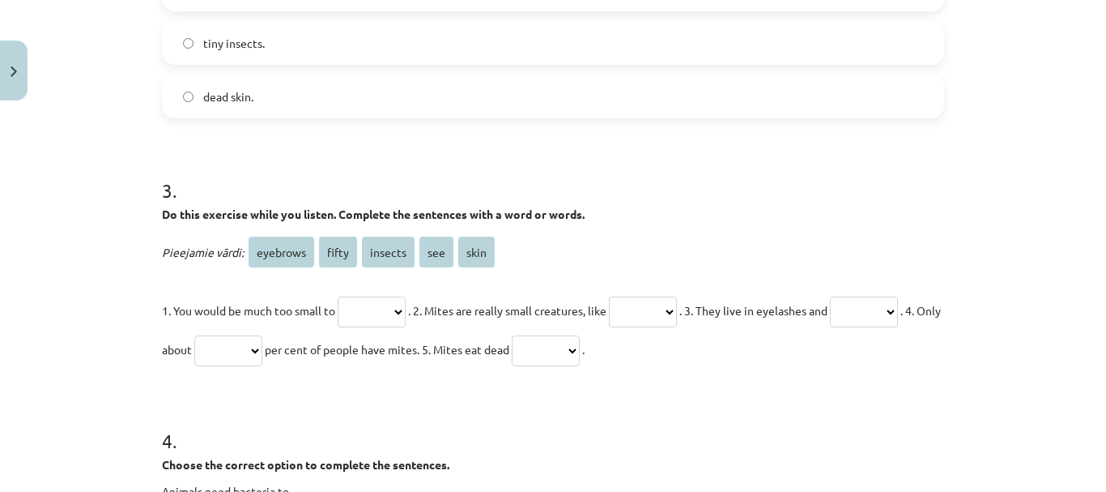
click at [580, 348] on select "******** ***** ******* *** ****" at bounding box center [546, 350] width 68 height 31
select select "****"
click at [580, 335] on select "******** ***** ******* *** ****" at bounding box center [546, 350] width 68 height 31
click at [830, 327] on select "******** ***** ******* *** ****" at bounding box center [864, 311] width 68 height 31
select select "********"
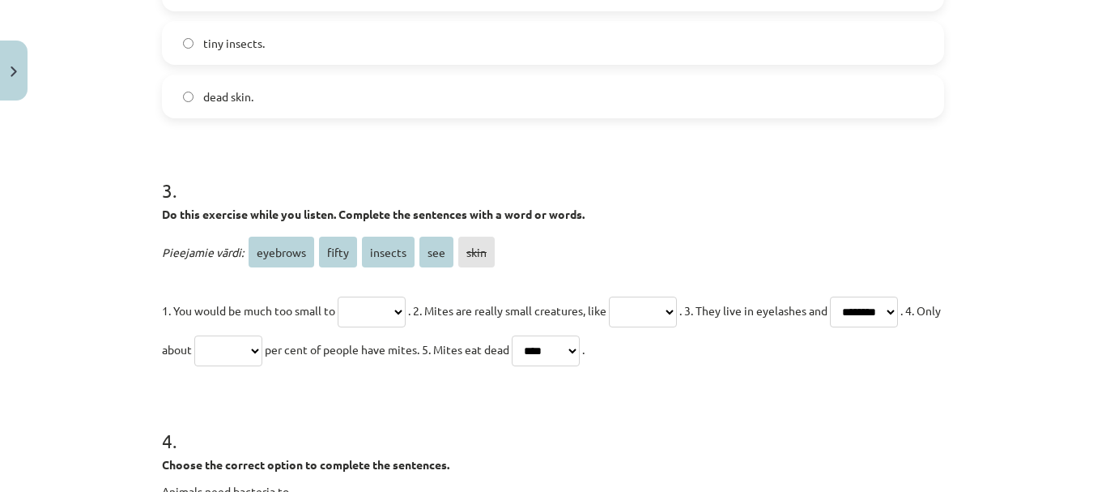
click at [830, 327] on select "******** ***** ******* *** ****" at bounding box center [864, 311] width 68 height 31
click at [262, 348] on select "******** ***** ******* *** ****" at bounding box center [228, 350] width 68 height 31
select select "*****"
click at [262, 335] on select "******** ***** ******* *** ****" at bounding box center [228, 350] width 68 height 31
click at [677, 304] on select "******** ***** ******* *** ****" at bounding box center [643, 311] width 68 height 31
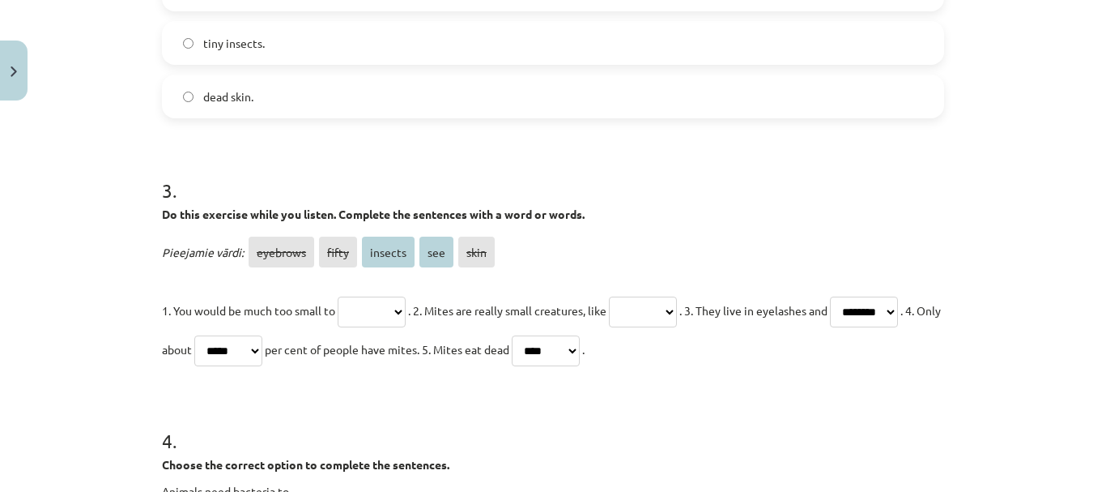
select select "*******"
click at [628, 296] on select "******** ***** ******* *** ****" at bounding box center [643, 311] width 68 height 31
click at [402, 305] on select "******** ***** ******* *** ****" at bounding box center [372, 311] width 68 height 31
select select "***"
click at [338, 296] on select "******** ***** ******* *** ****" at bounding box center [372, 311] width 68 height 31
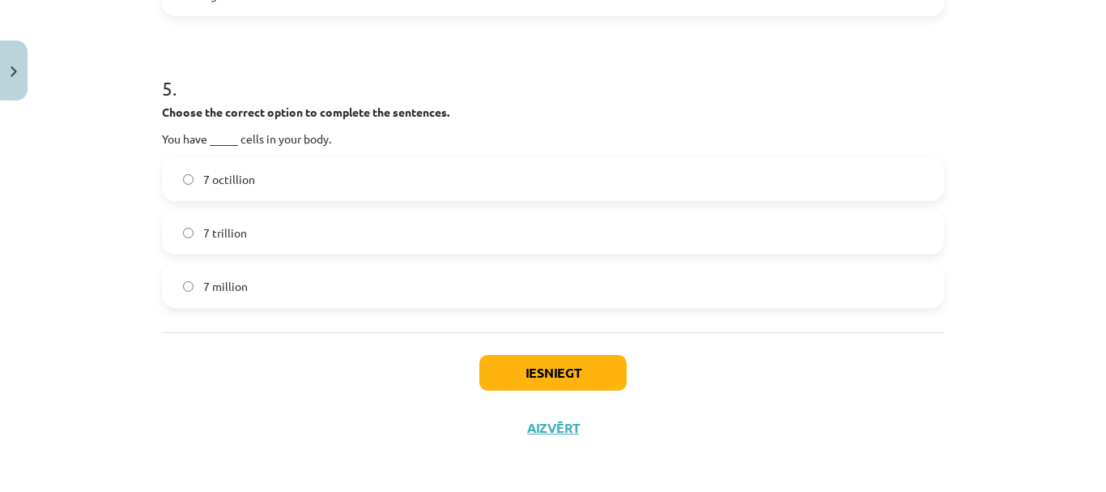
scroll to position [1403, 0]
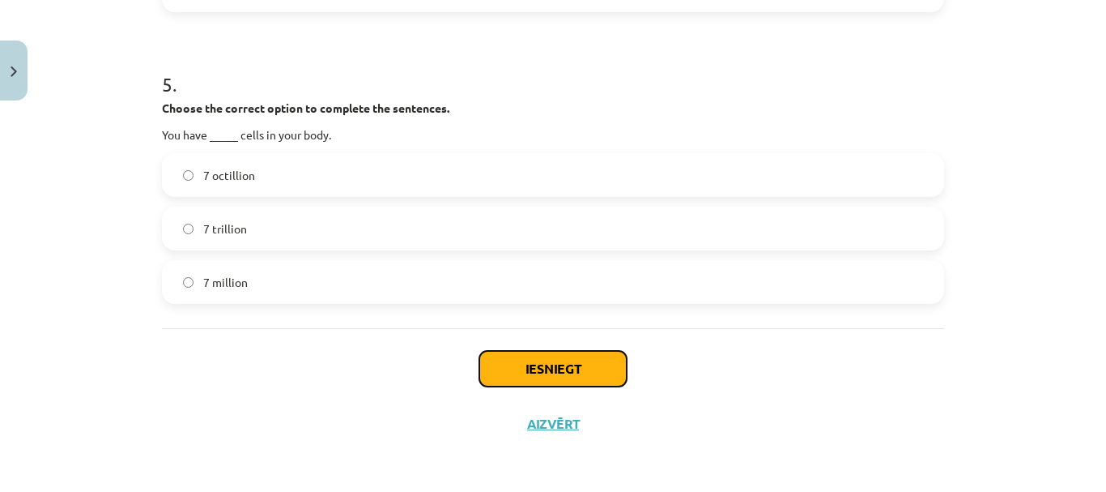
click at [591, 368] on button "Iesniegt" at bounding box center [552, 369] width 147 height 36
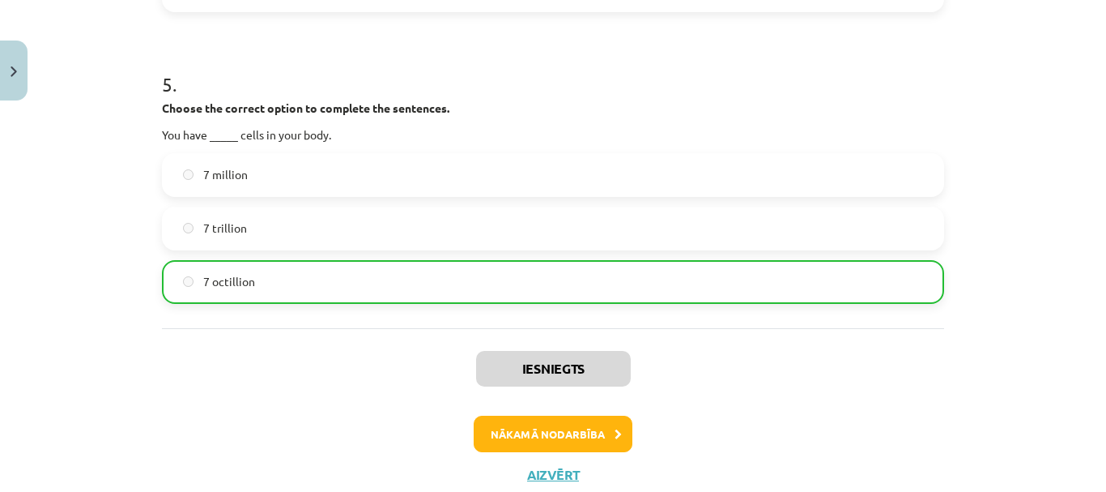
scroll to position [1531, 0]
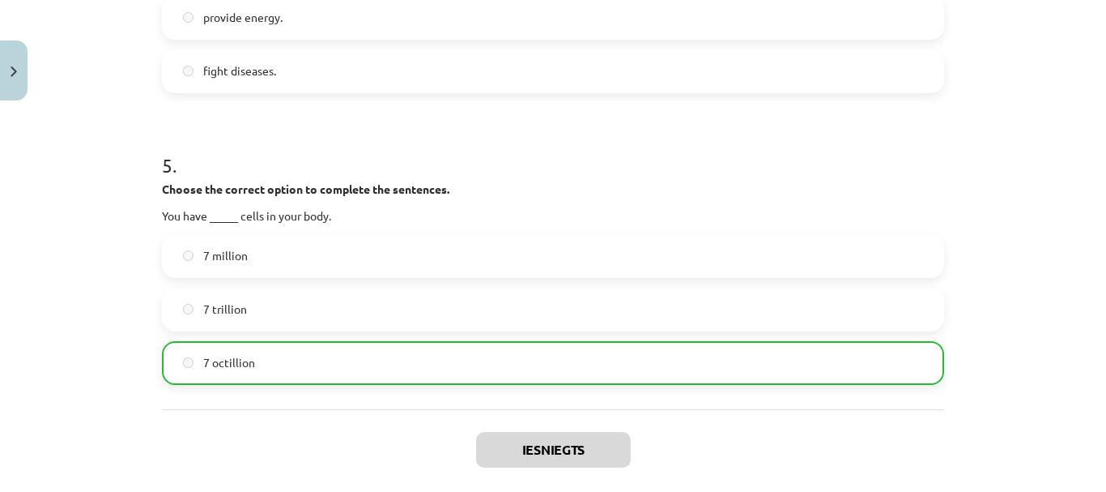
click at [563, 232] on div "5 . Choose the correct option to complete the sentences. You have _____ cells i…" at bounding box center [553, 255] width 782 height 259
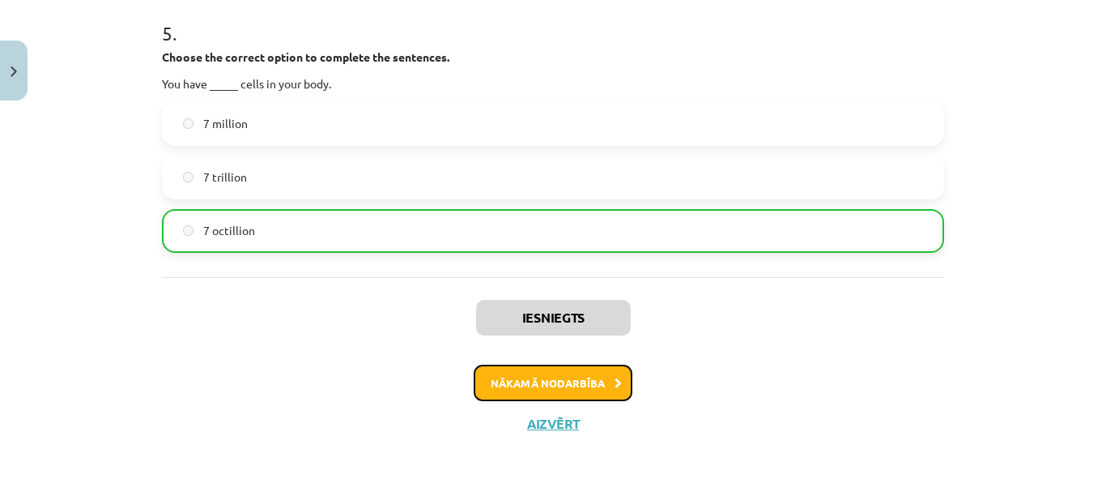
click at [602, 375] on button "Nākamā nodarbība" at bounding box center [553, 382] width 159 height 37
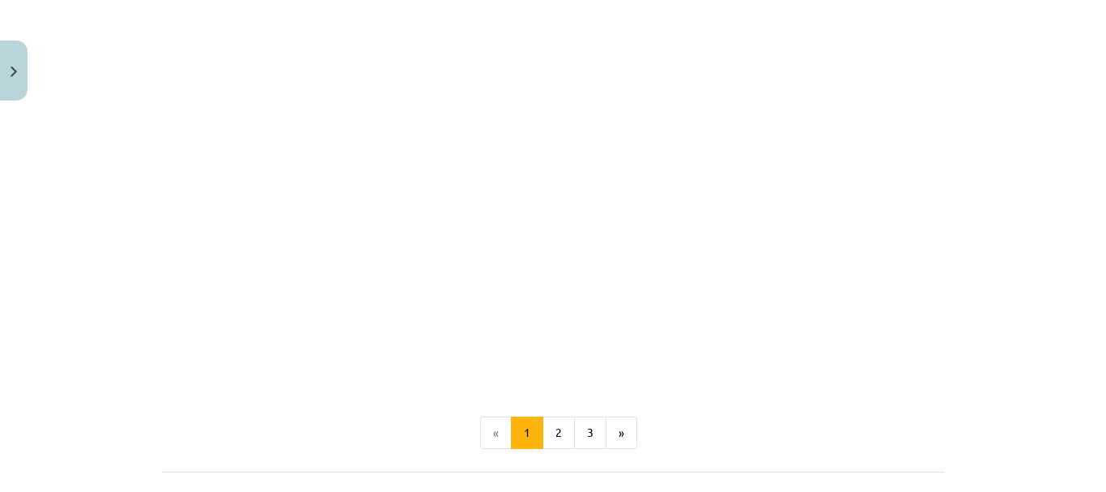
scroll to position [1174, 0]
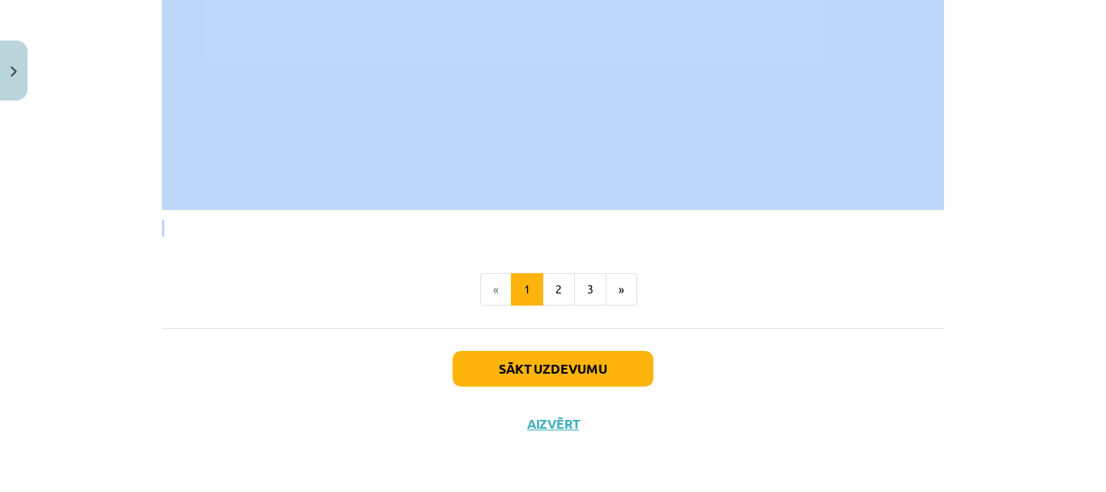
drag, startPoint x: 145, startPoint y: 88, endPoint x: 595, endPoint y: 217, distance: 468.3
click at [595, 217] on div "Mācību tēma: Angļu valodas 9. klases 1. ieskaites mācību materiāls #8 🎧 Topic 7…" at bounding box center [553, 246] width 1106 height 492
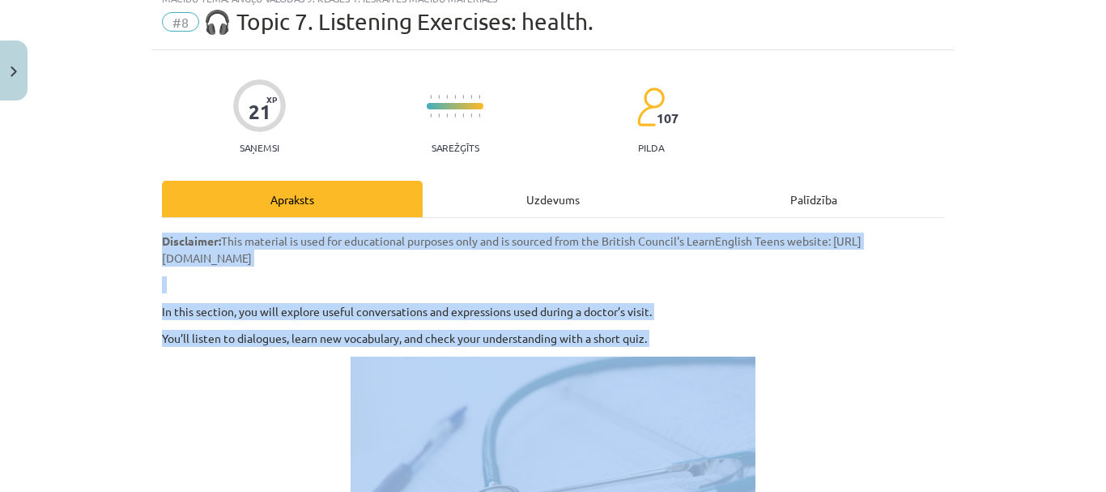
scroll to position [0, 0]
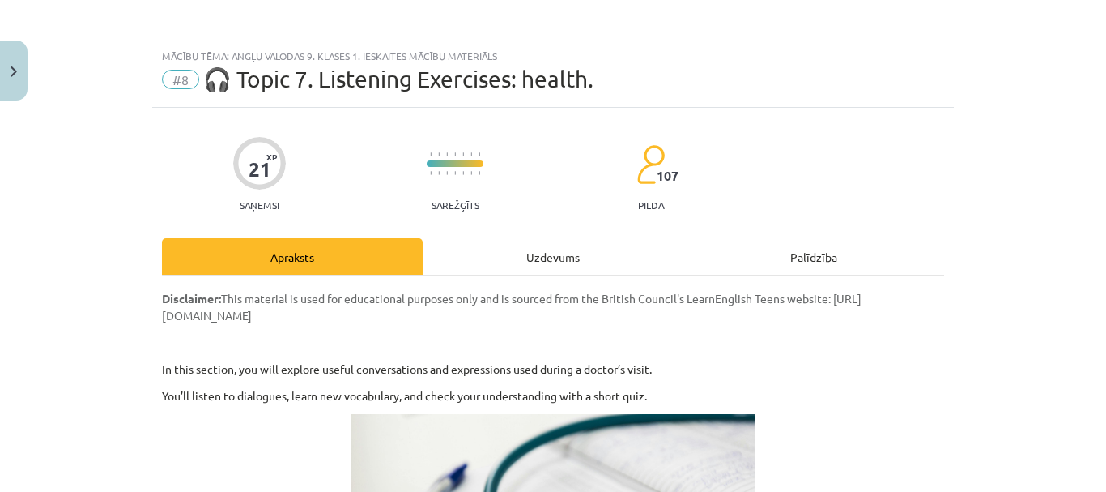
click at [549, 263] on div "Uzdevums" at bounding box center [553, 256] width 261 height 36
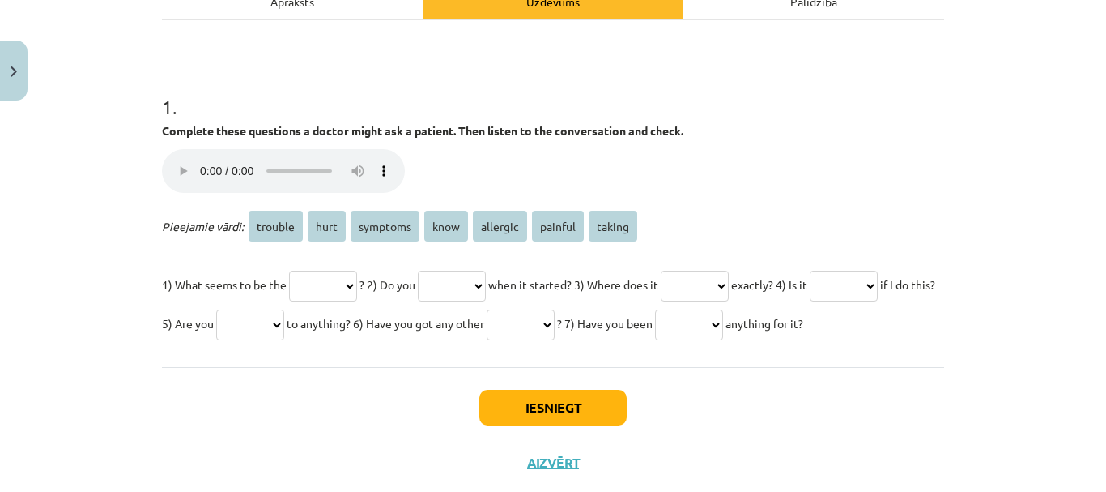
scroll to position [283, 0]
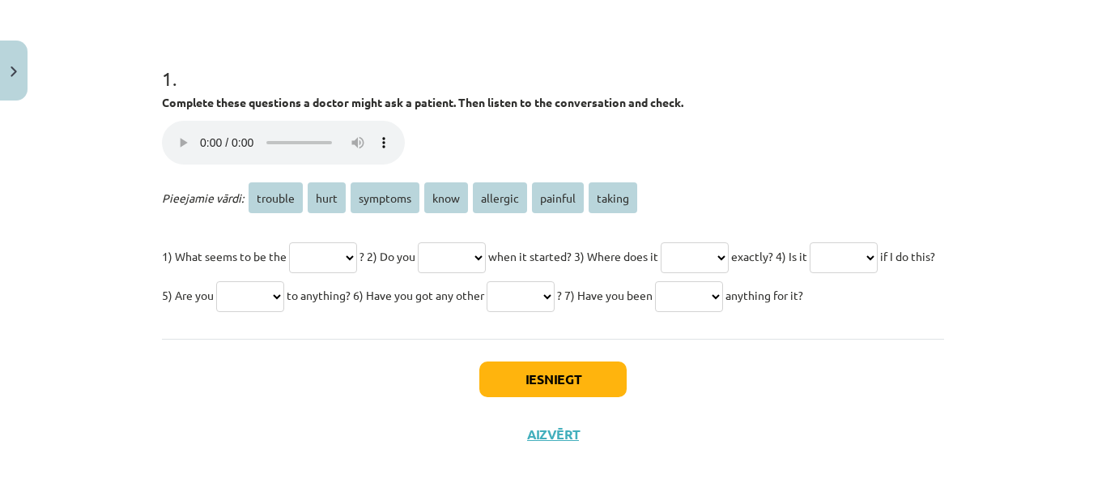
click at [357, 254] on select "******* **** ******** **** ******** ******* ******" at bounding box center [323, 257] width 68 height 31
select select "*******"
click at [289, 242] on select "******* **** ******** **** ******** ******* ******" at bounding box center [323, 257] width 68 height 31
click at [486, 253] on select "******* **** ******** **** ******** ******* ******" at bounding box center [452, 257] width 68 height 31
select select "****"
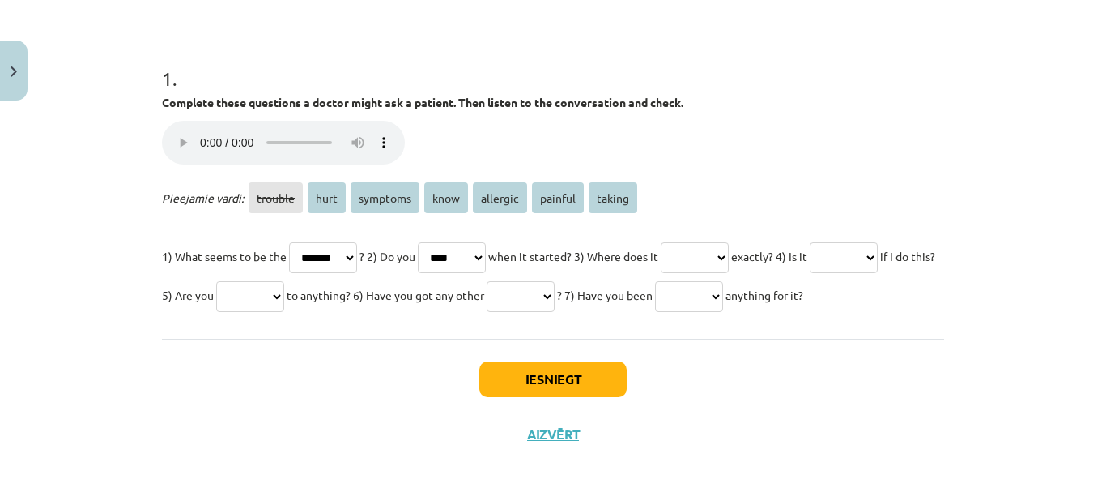
click at [437, 242] on select "******* **** ******** **** ******** ******* ******" at bounding box center [452, 257] width 68 height 31
click at [729, 255] on select "******* **** ******** **** ******** ******* ******" at bounding box center [695, 257] width 68 height 31
select select "****"
click at [704, 242] on select "******* **** ******** **** ******** ******* ******" at bounding box center [695, 257] width 68 height 31
click at [810, 273] on select "******* **** ******** **** ******** ******* ******" at bounding box center [844, 257] width 68 height 31
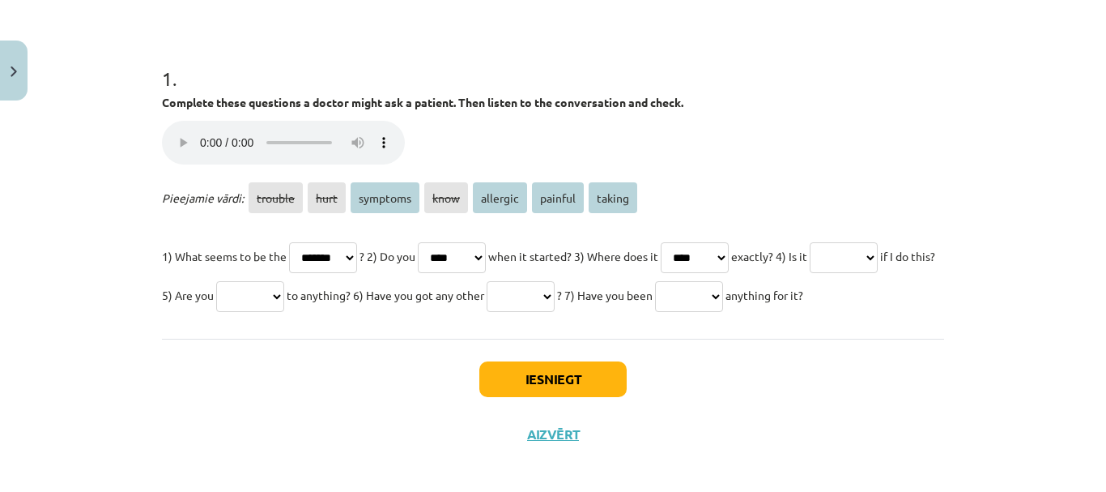
select select "*******"
click at [810, 273] on select "******* **** ******** **** ******** ******* ******" at bounding box center [844, 257] width 68 height 31
click at [284, 293] on select "******* **** ******** **** ******** ******* ******" at bounding box center [250, 296] width 68 height 31
select select "********"
click at [284, 281] on select "******* **** ******** **** ******** ******* ******" at bounding box center [250, 296] width 68 height 31
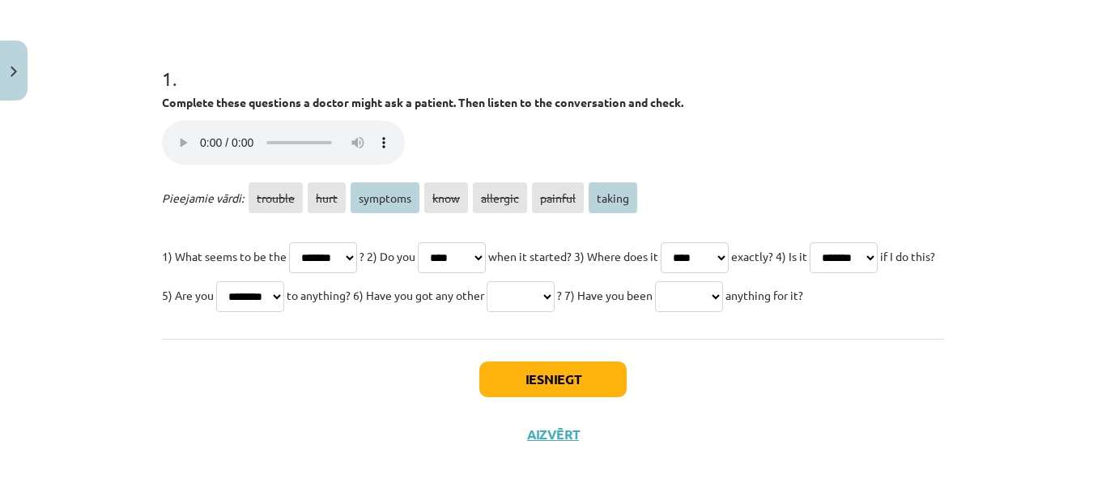
click at [555, 298] on select "******* **** ******** **** ******** ******* ******" at bounding box center [521, 296] width 68 height 31
select select "********"
click at [555, 281] on select "******* **** ******** **** ******** ******* ******" at bounding box center [521, 296] width 68 height 31
click at [655, 312] on select "******* **** ******** **** ******** ******* ******" at bounding box center [689, 296] width 68 height 31
select select "******"
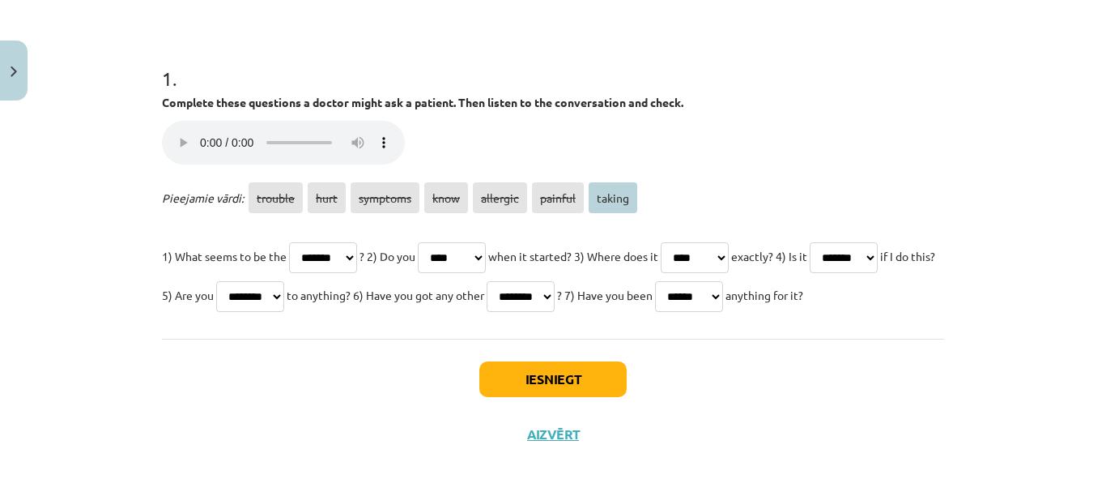
click at [655, 312] on select "******* **** ******** **** ******** ******* ******" at bounding box center [689, 296] width 68 height 31
click at [556, 397] on button "Iesniegt" at bounding box center [552, 379] width 147 height 36
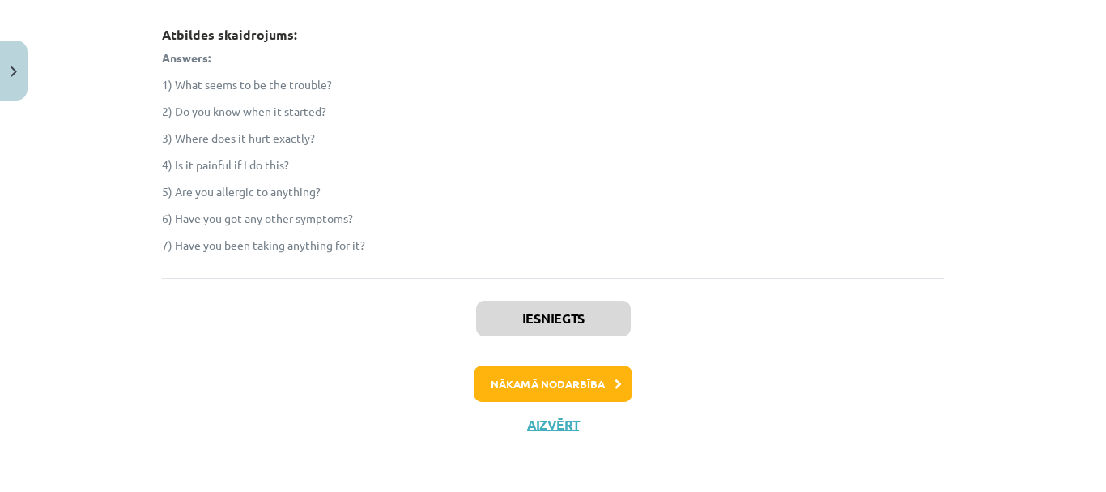
scroll to position [607, 0]
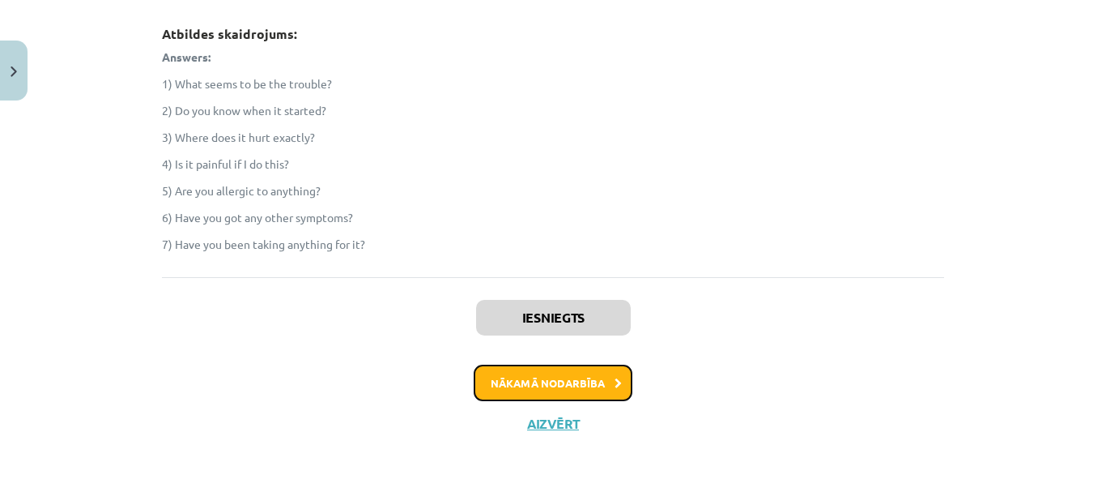
click at [564, 402] on button "Nākamā nodarbība" at bounding box center [553, 382] width 159 height 37
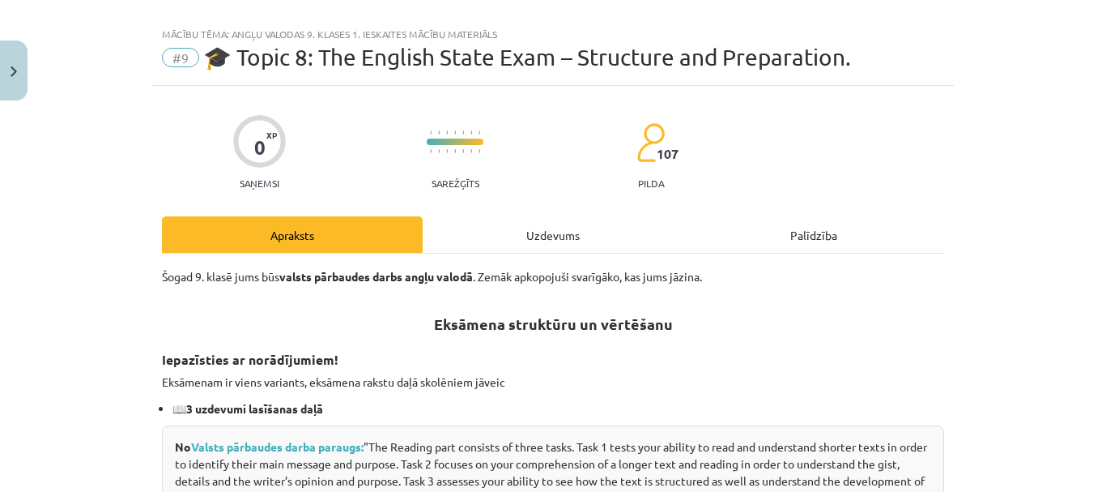
scroll to position [0, 0]
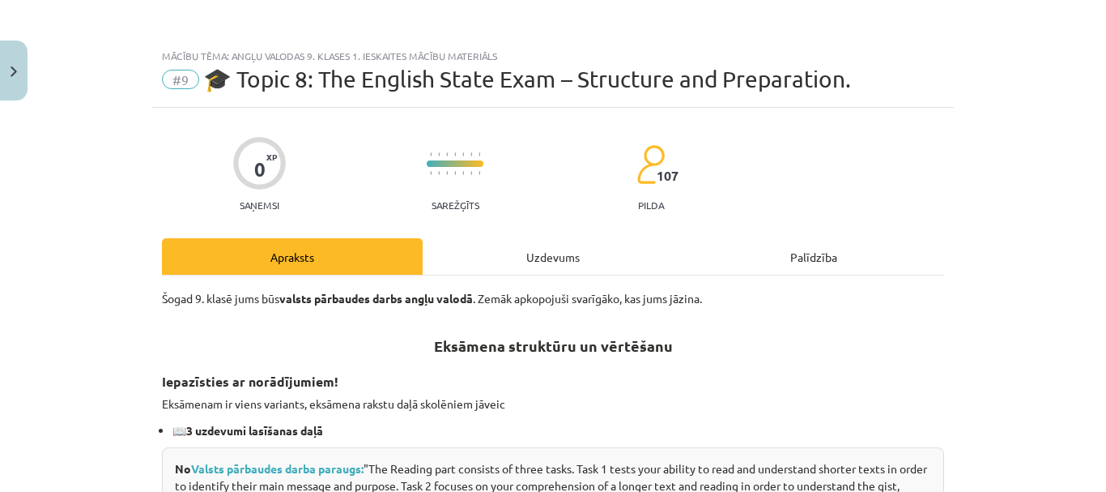
click at [541, 255] on div "Uzdevums" at bounding box center [553, 256] width 261 height 36
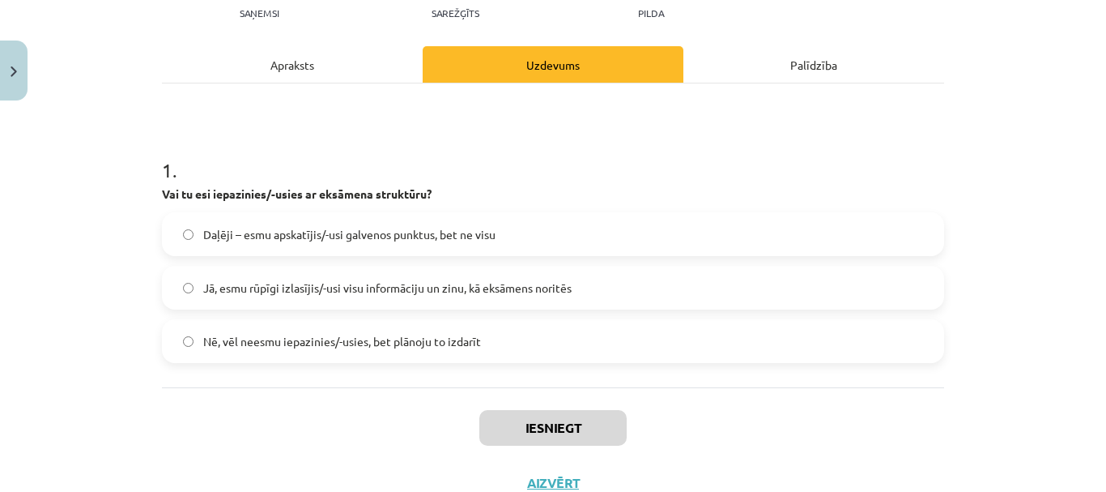
scroll to position [202, 0]
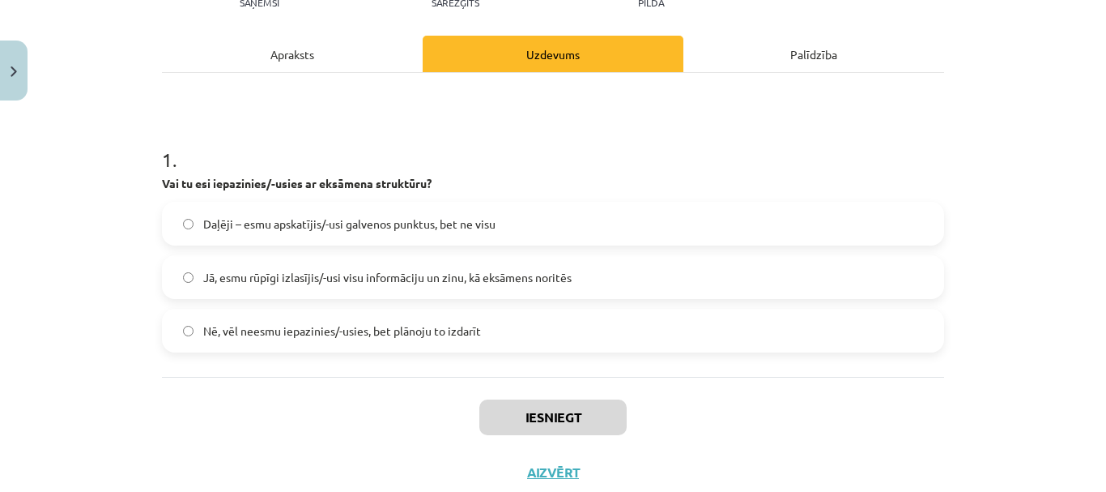
click at [437, 226] on span "Daļēji – esmu apskatījis/-usi galvenos punktus, bet ne visu" at bounding box center [349, 223] width 292 height 17
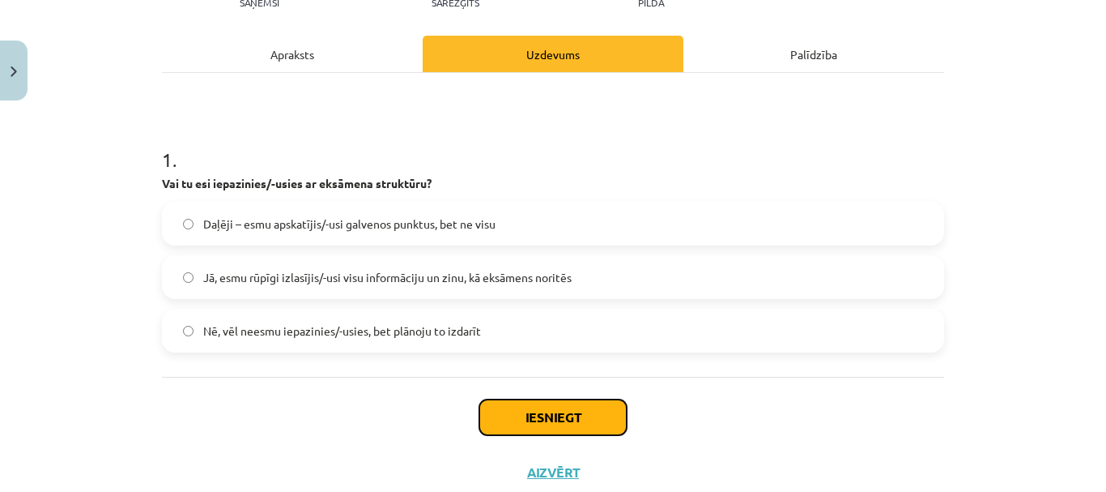
click at [594, 415] on button "Iesniegt" at bounding box center [552, 417] width 147 height 36
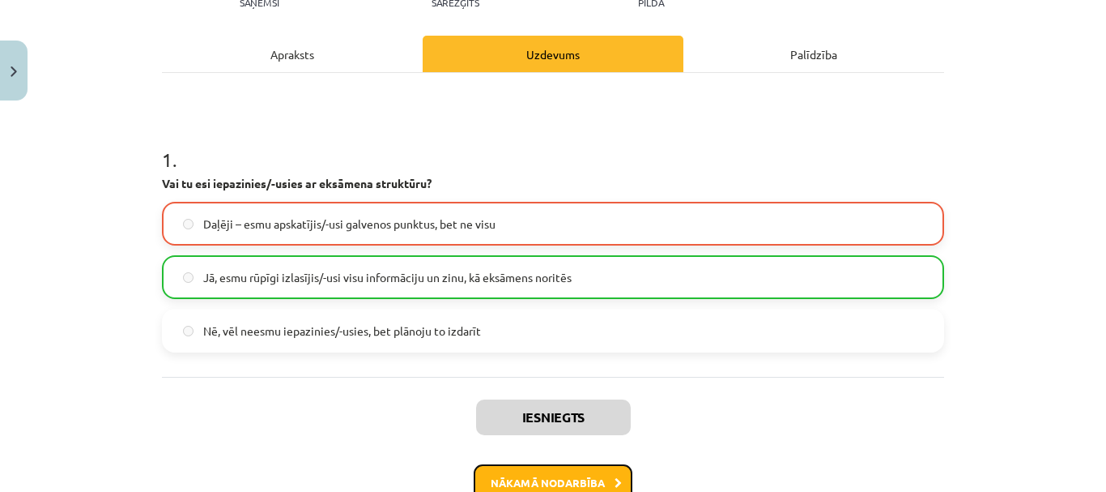
click at [611, 476] on button "Nākamā nodarbība" at bounding box center [553, 482] width 159 height 37
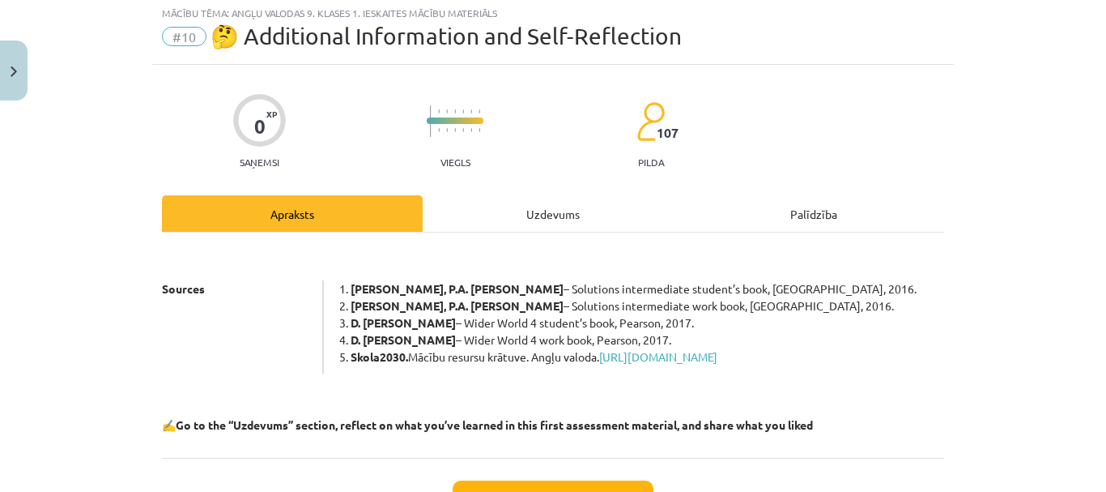
scroll to position [40, 0]
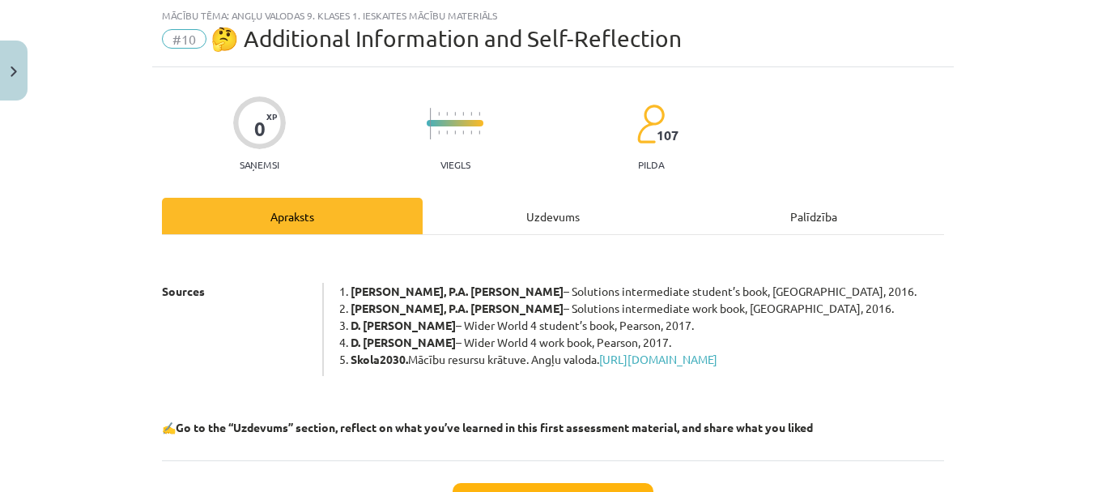
click at [549, 221] on div "Uzdevums" at bounding box center [553, 216] width 261 height 36
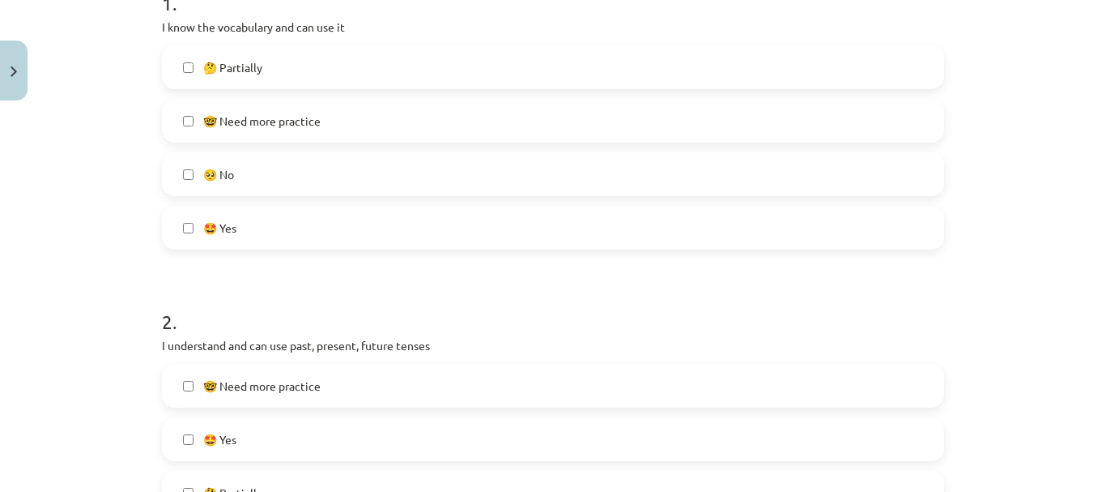
scroll to position [364, 0]
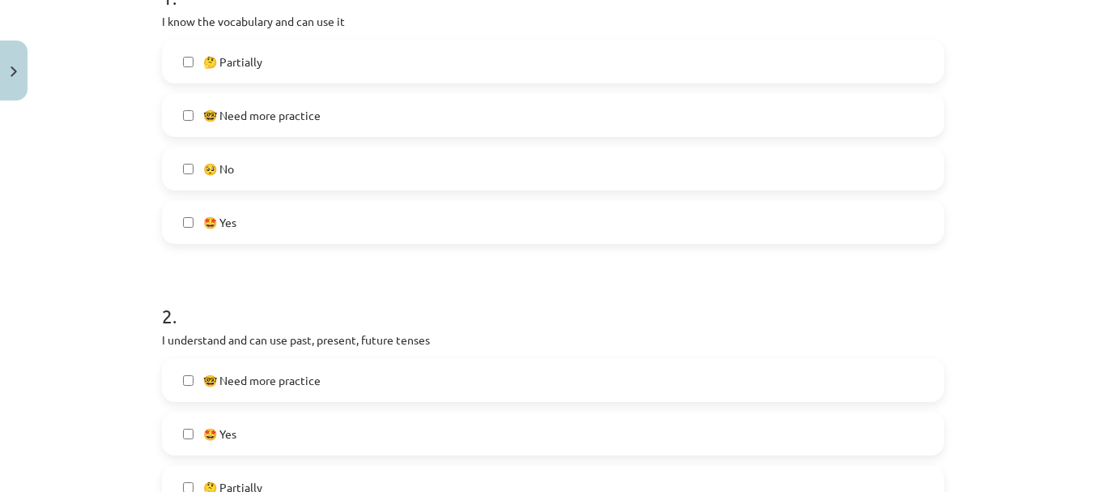
click at [282, 126] on label "🤓 Need more practice" at bounding box center [553, 115] width 779 height 40
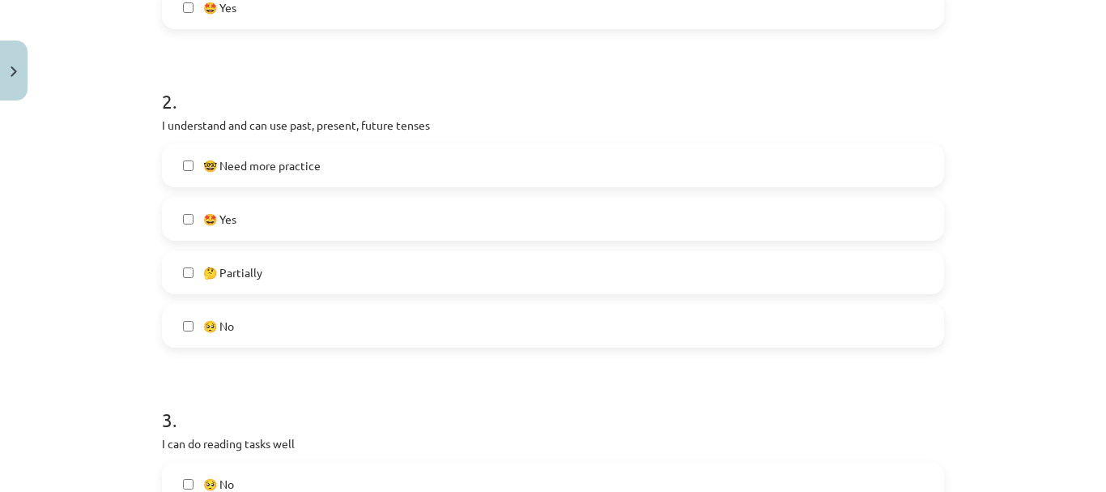
scroll to position [607, 0]
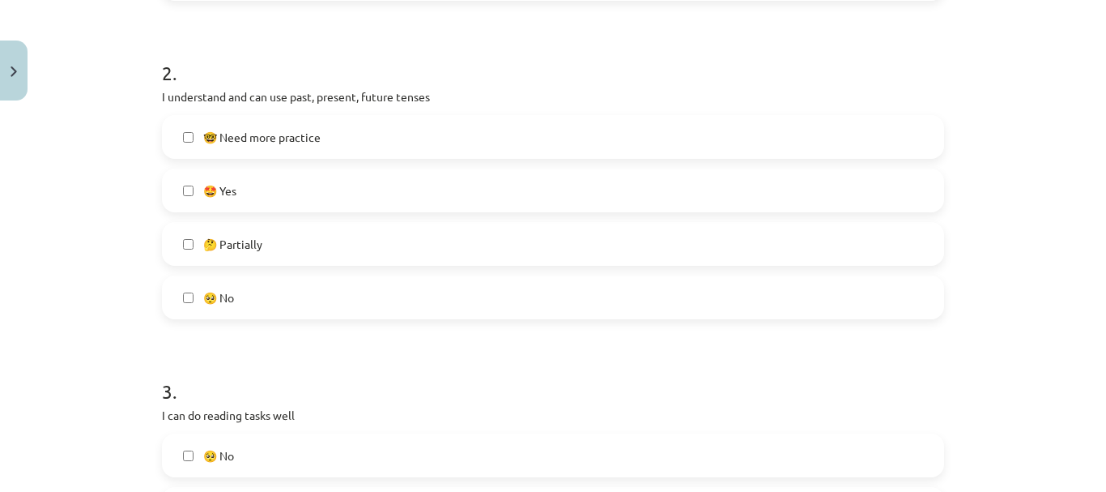
click at [283, 143] on span "🤓 Need more practice" at bounding box center [261, 137] width 117 height 17
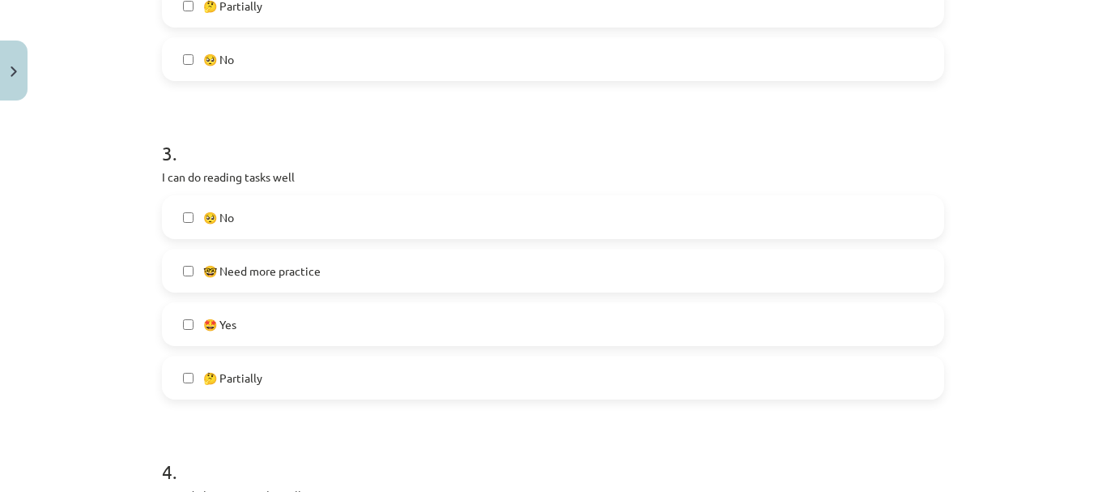
scroll to position [850, 0]
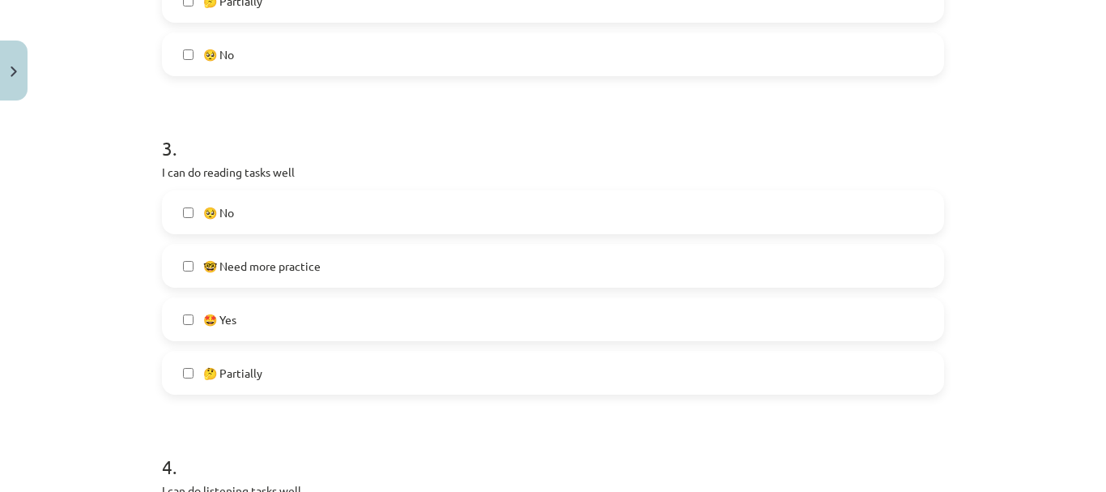
click at [223, 322] on span "🤩 Yes" at bounding box center [219, 319] width 33 height 17
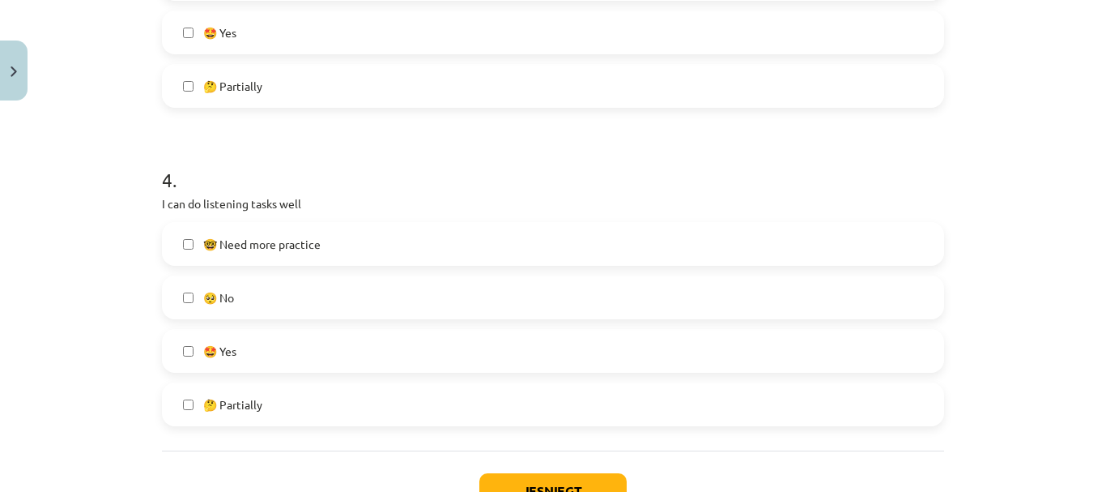
scroll to position [1174, 0]
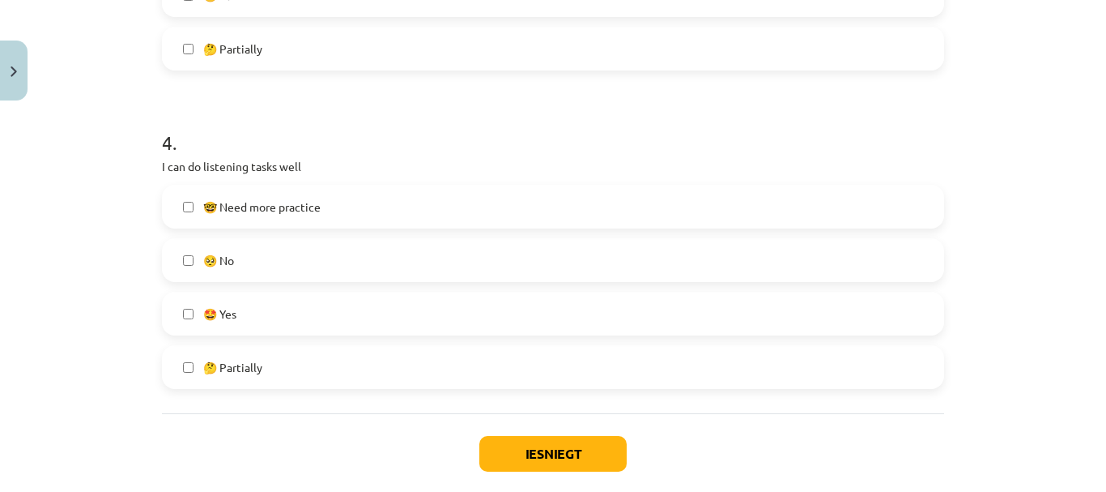
click at [228, 317] on span "🤩 Yes" at bounding box center [219, 313] width 33 height 17
click at [600, 462] on button "Iesniegt" at bounding box center [552, 454] width 147 height 36
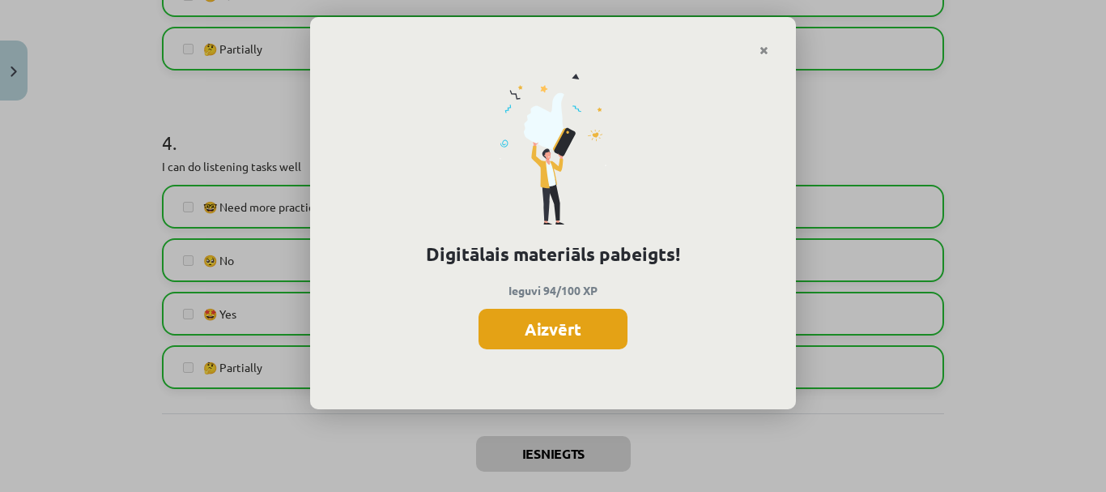
click at [577, 331] on button "Aizvērt" at bounding box center [553, 329] width 149 height 40
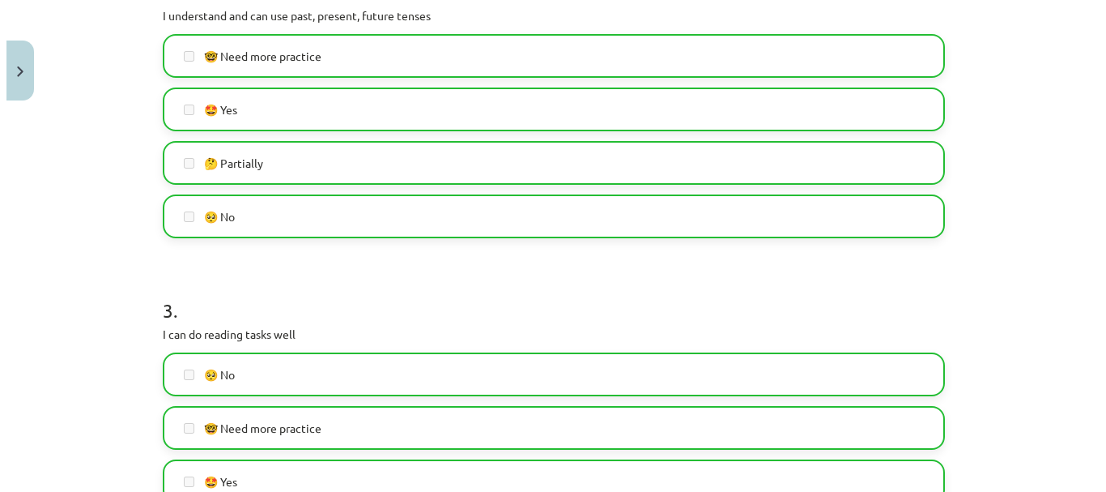
scroll to position [0, 0]
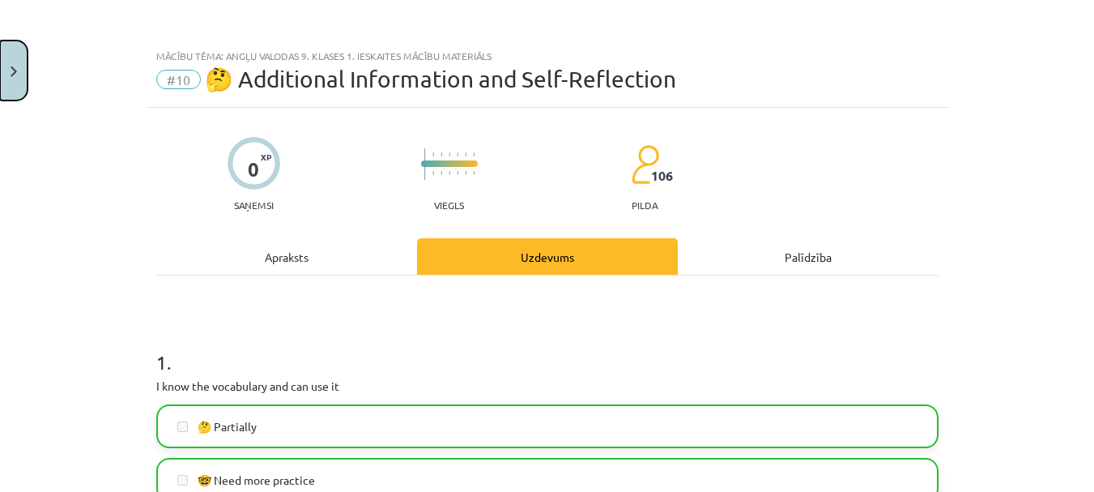
click at [11, 66] on button "Close" at bounding box center [14, 70] width 28 height 60
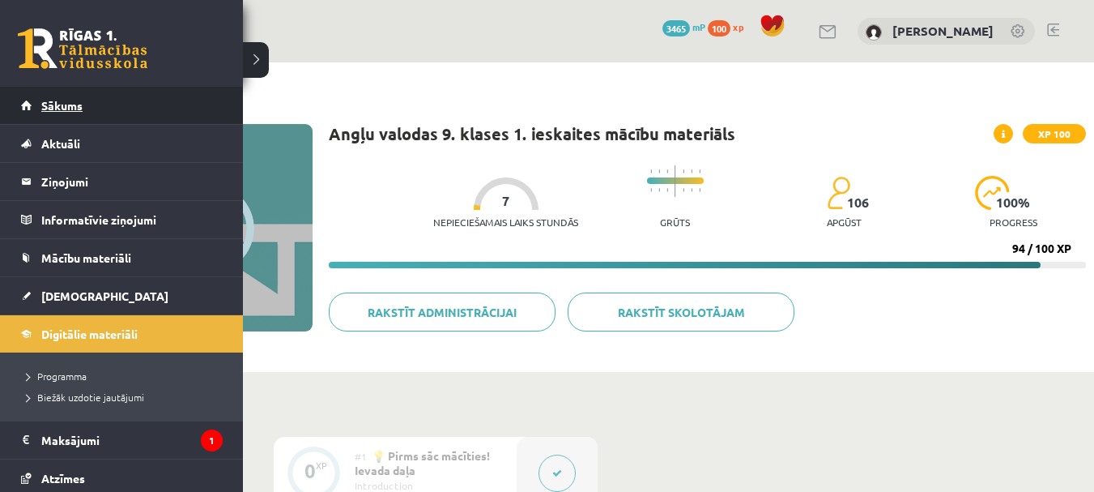
click at [50, 100] on span "Sākums" at bounding box center [61, 105] width 41 height 15
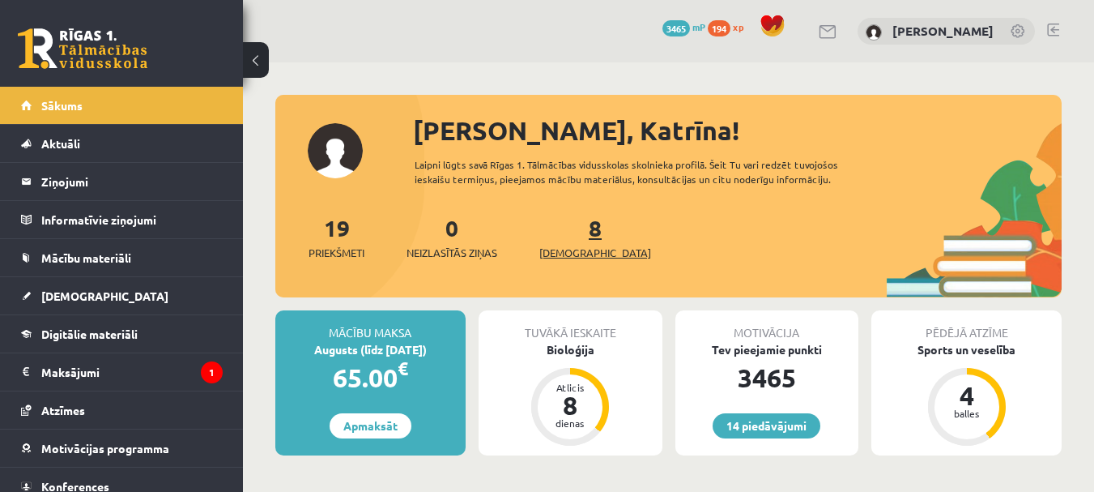
click at [567, 228] on link "8 Ieskaites" at bounding box center [595, 237] width 112 height 48
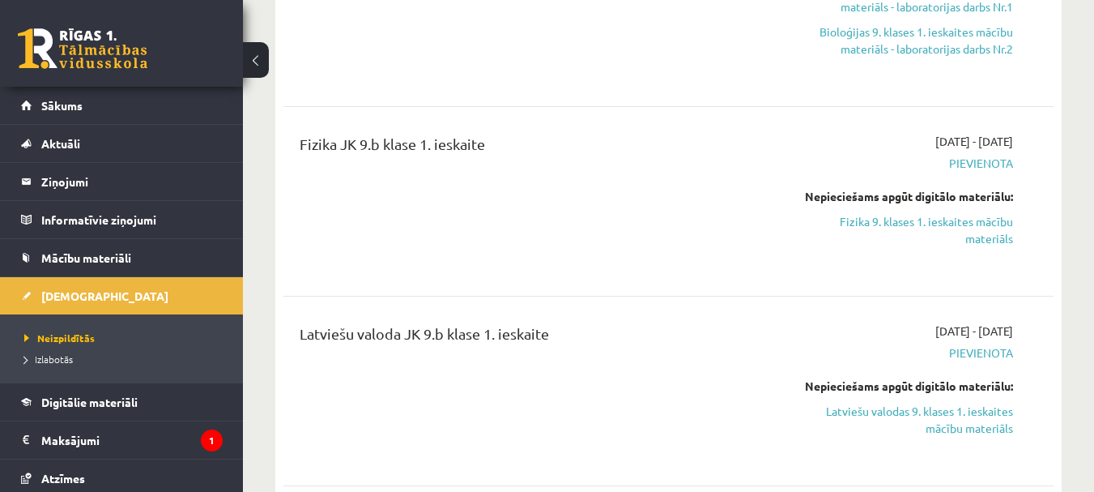
scroll to position [567, 0]
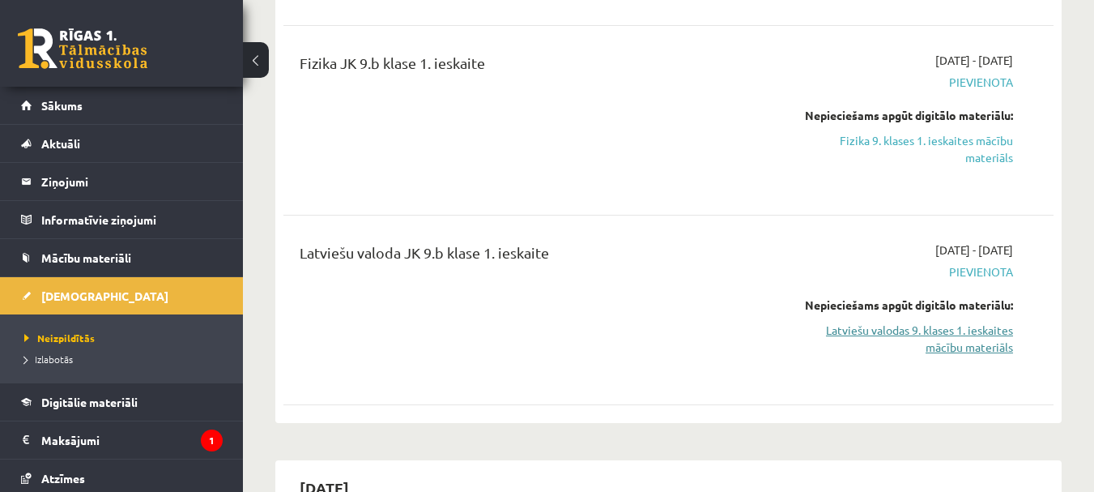
click at [952, 332] on link "Latviešu valodas 9. klases 1. ieskaites mācību materiāls" at bounding box center [902, 339] width 222 height 34
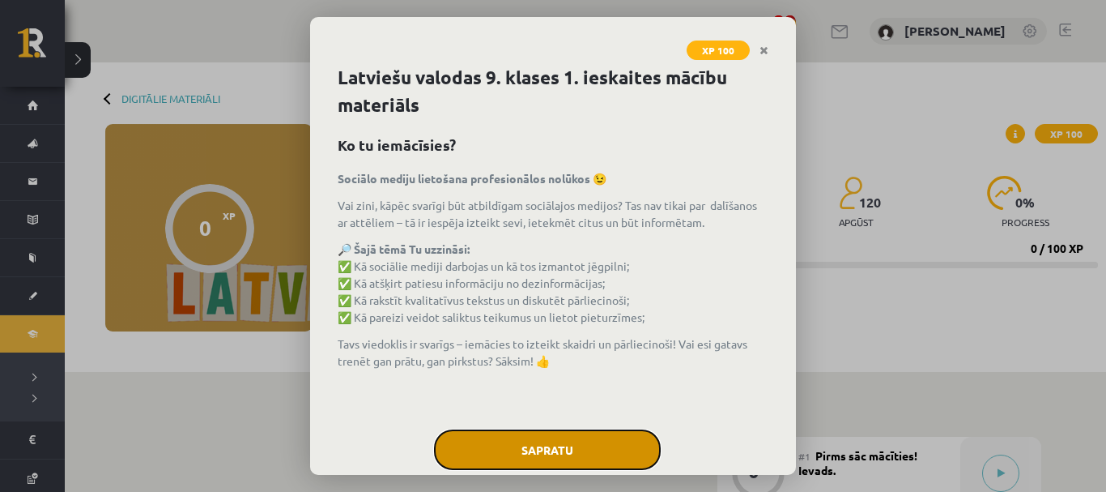
click at [538, 441] on button "Sapratu" at bounding box center [547, 449] width 227 height 40
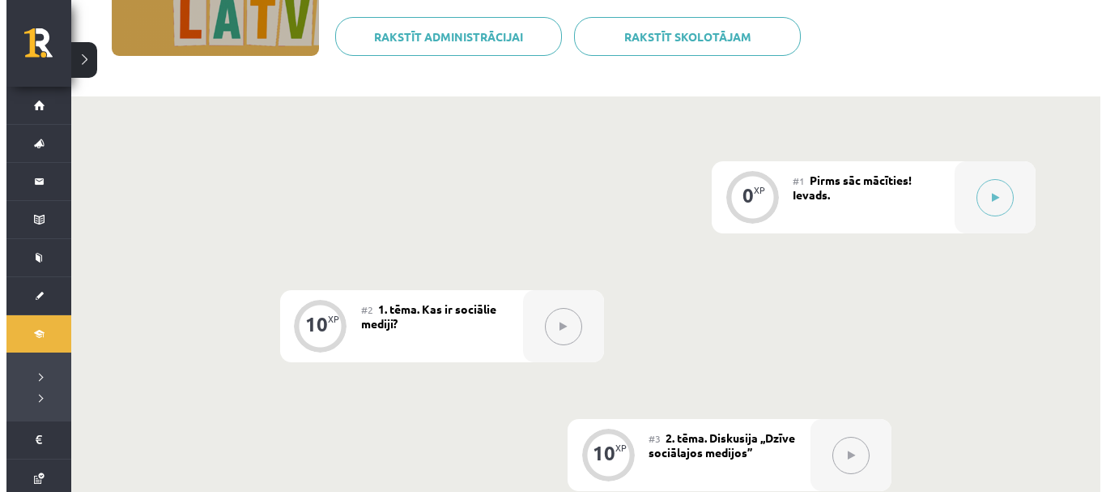
scroll to position [324, 0]
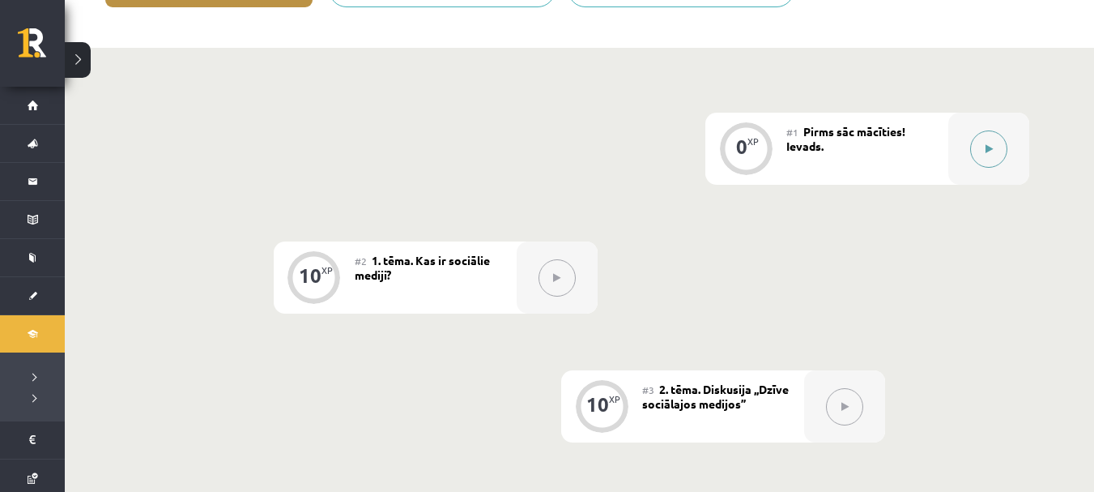
click at [997, 142] on button at bounding box center [988, 148] width 37 height 37
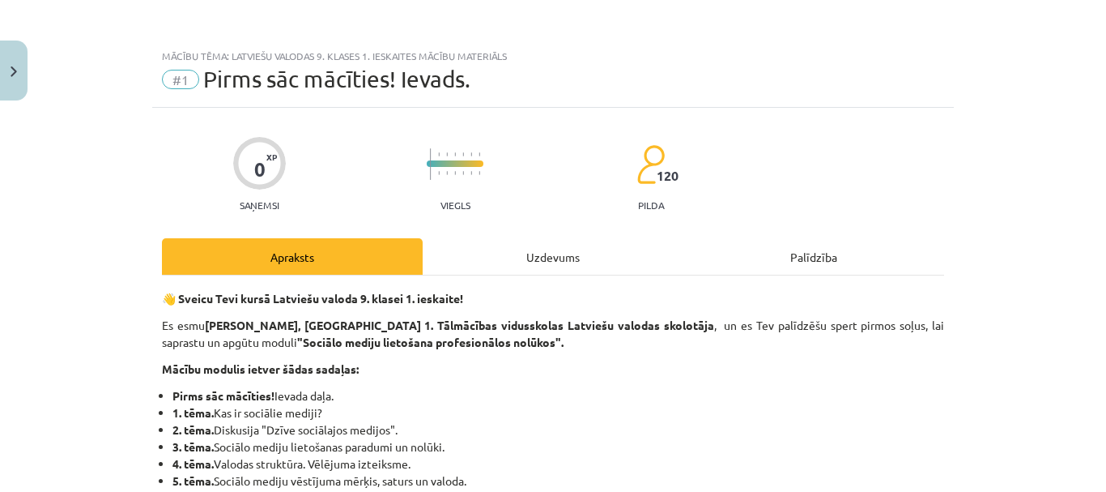
click at [555, 259] on div "Uzdevums" at bounding box center [553, 256] width 261 height 36
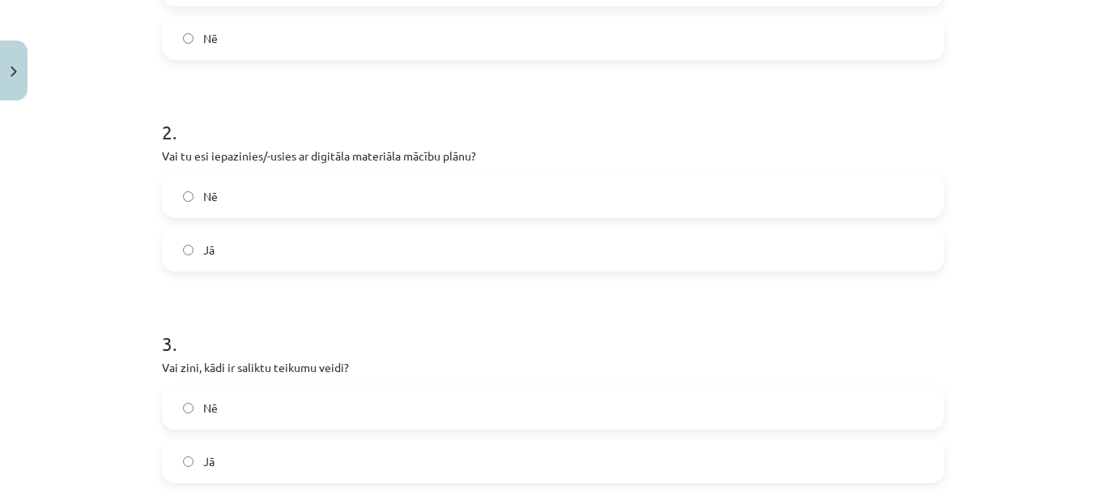
scroll to position [445, 0]
click at [259, 239] on label "Jā" at bounding box center [553, 245] width 779 height 40
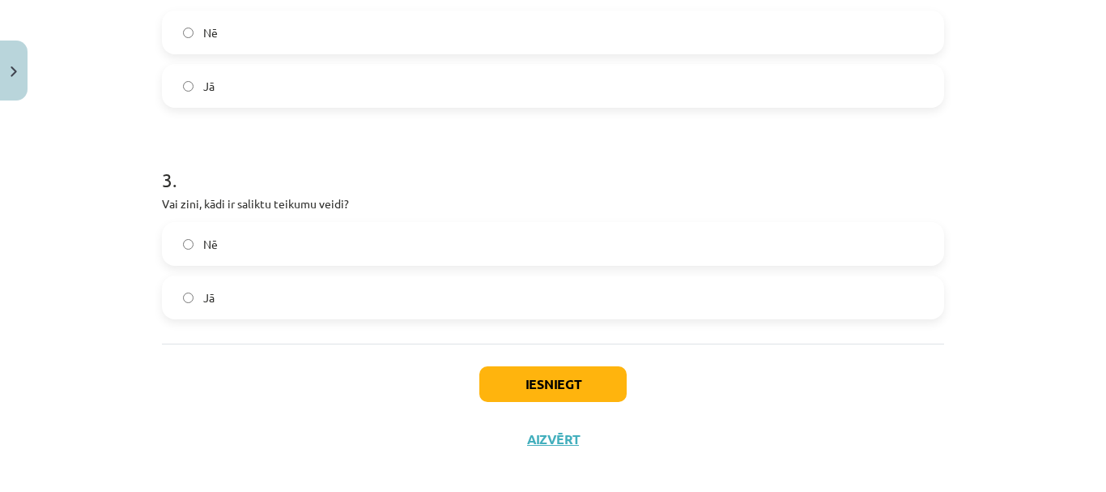
scroll to position [607, 0]
click at [239, 283] on label "Jā" at bounding box center [553, 295] width 779 height 40
click at [240, 283] on label "Jā" at bounding box center [553, 295] width 779 height 40
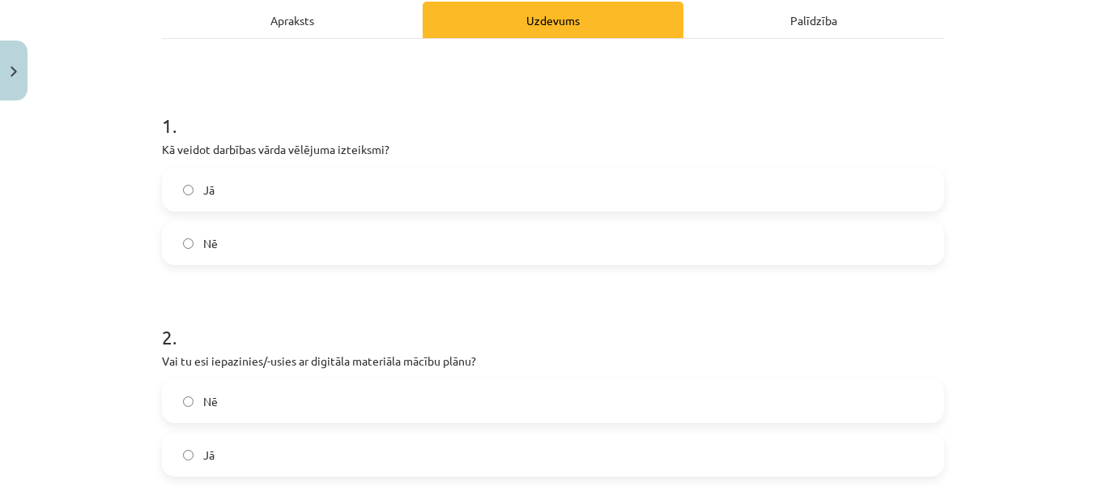
scroll to position [202, 0]
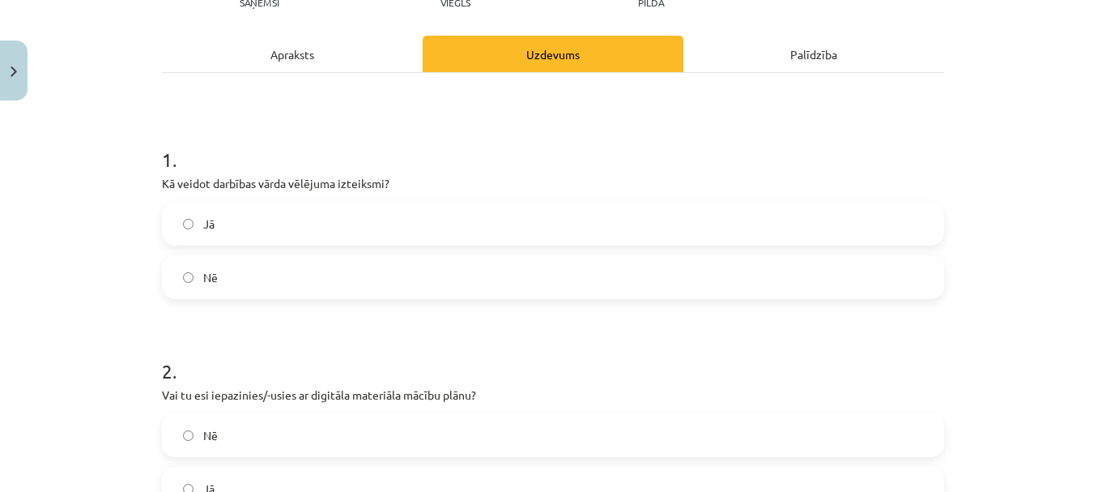
click at [325, 231] on label "Jā" at bounding box center [553, 223] width 779 height 40
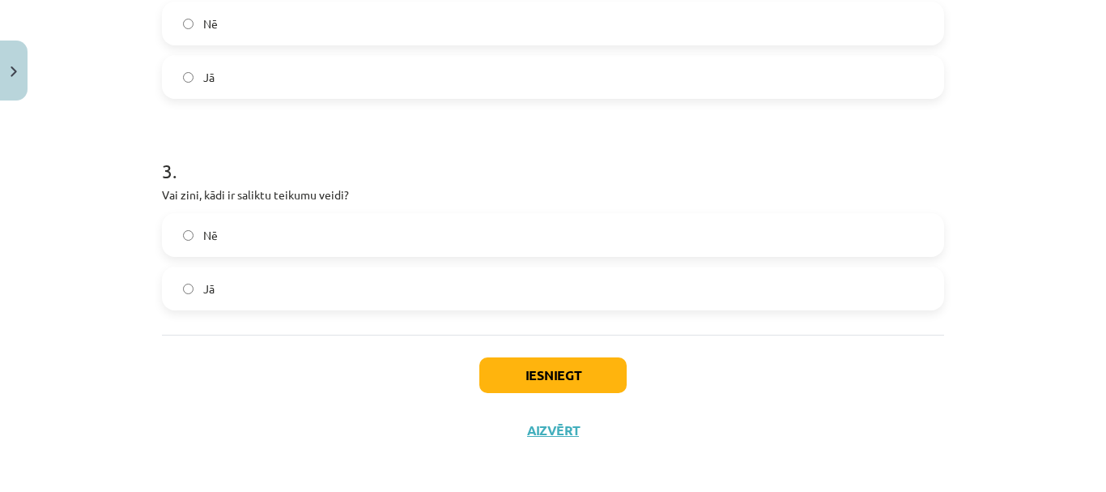
scroll to position [620, 0]
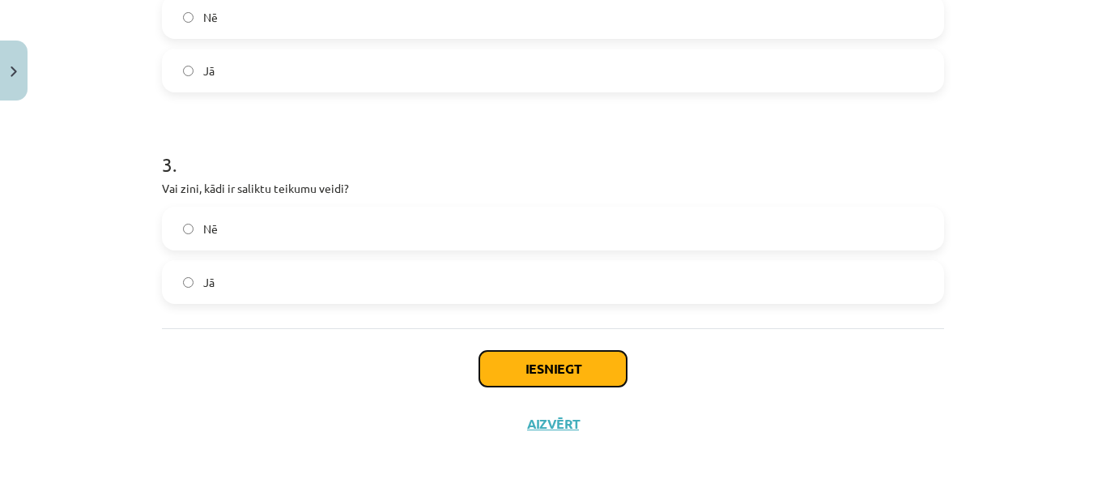
click at [552, 364] on button "Iesniegt" at bounding box center [552, 369] width 147 height 36
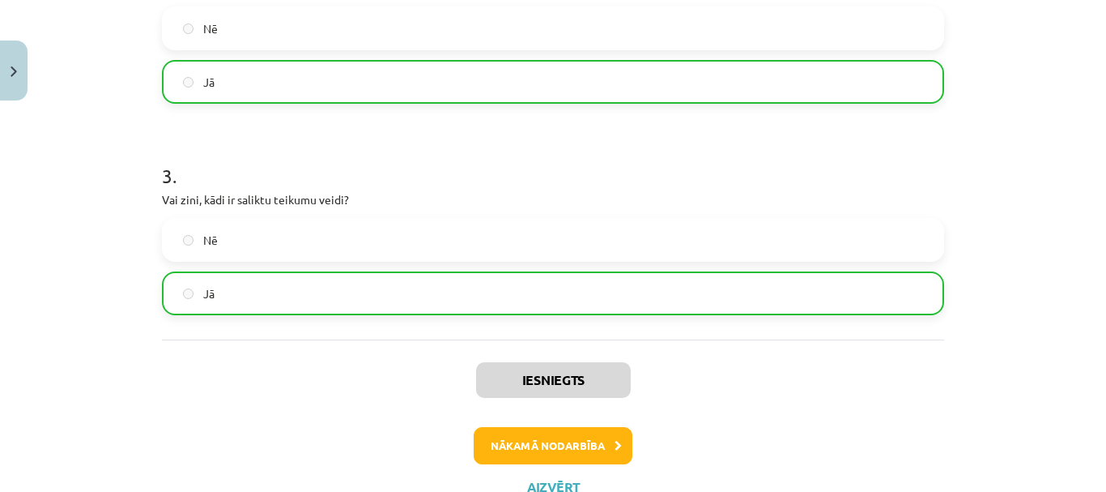
scroll to position [672, 0]
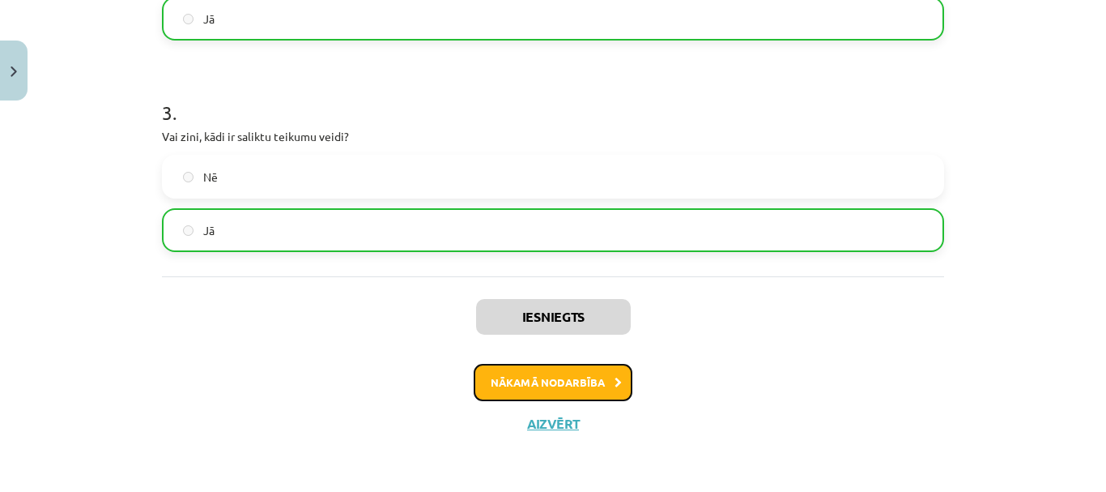
click at [573, 379] on button "Nākamā nodarbība" at bounding box center [553, 382] width 159 height 37
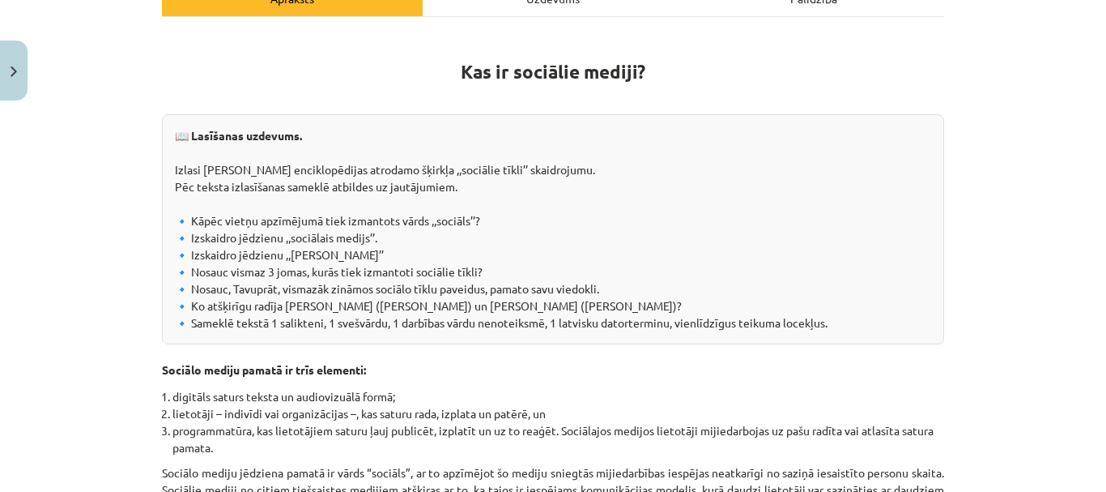
scroll to position [121, 0]
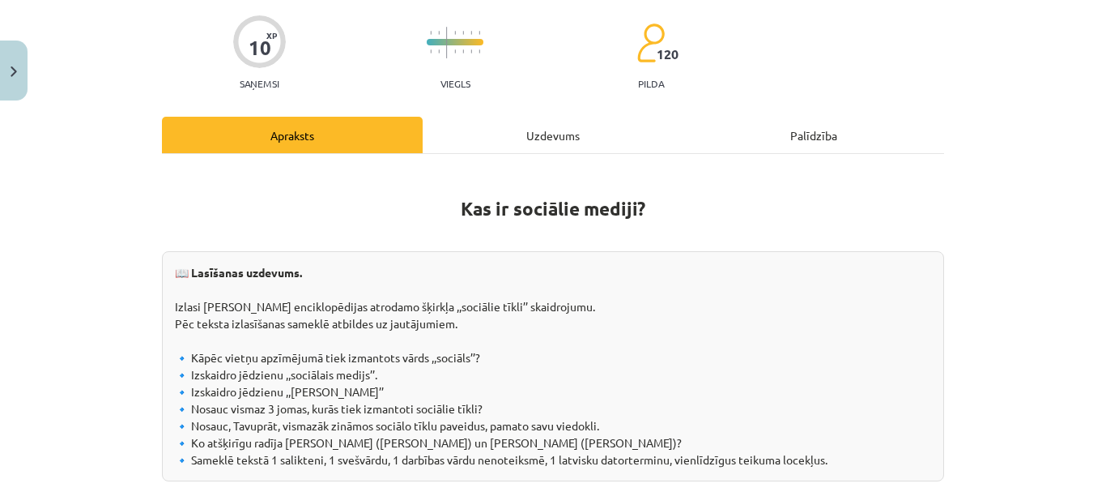
drag, startPoint x: 441, startPoint y: 199, endPoint x: 450, endPoint y: 200, distance: 9.8
click at [450, 200] on h1 "Kas ir sociālie mediji?" at bounding box center [553, 193] width 782 height 51
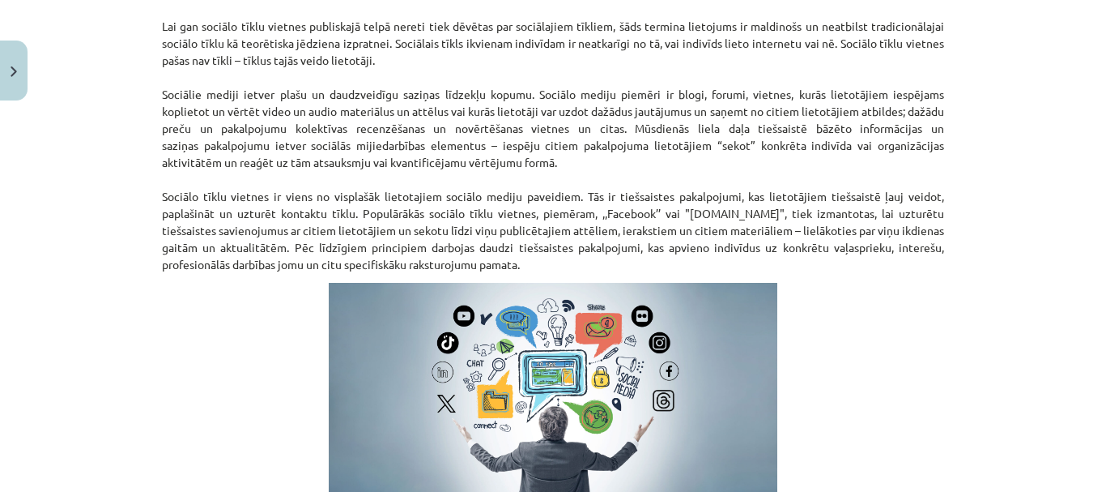
scroll to position [928, 0]
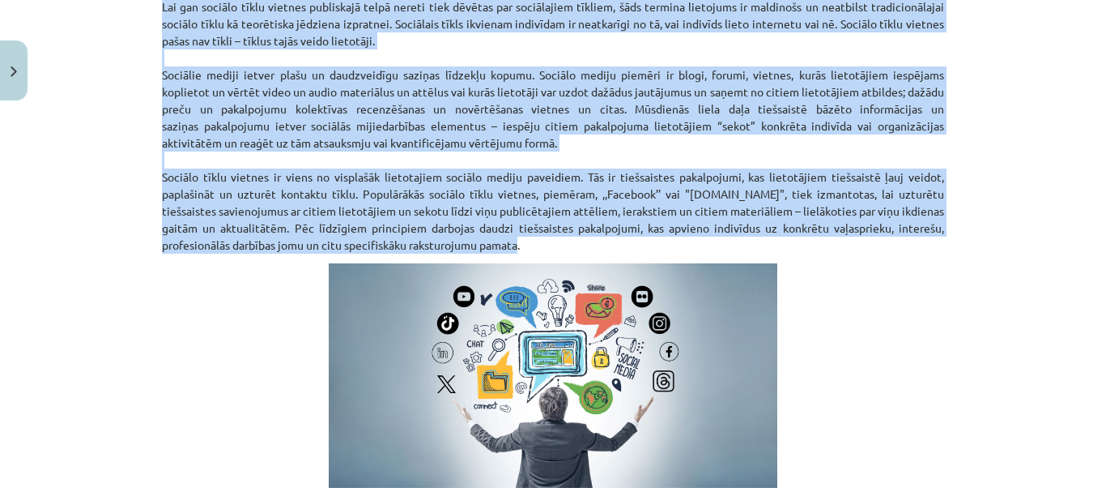
drag, startPoint x: 442, startPoint y: 195, endPoint x: 543, endPoint y: 250, distance: 114.5
copy div "Kas ir sociālie mediji? 📖 Lasīšanas uzdevums. Izlasi Nacionālas enciklopēdijas …"
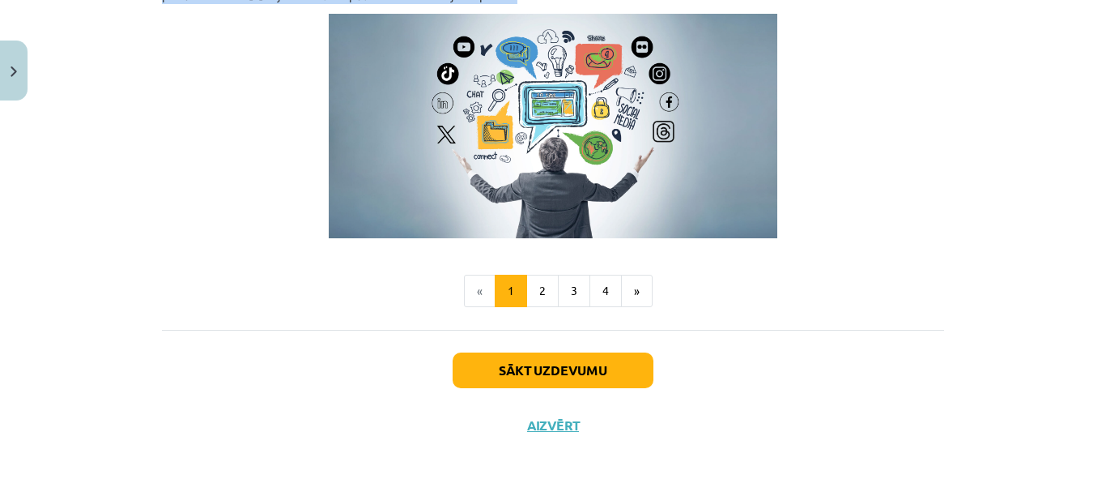
scroll to position [1178, 0]
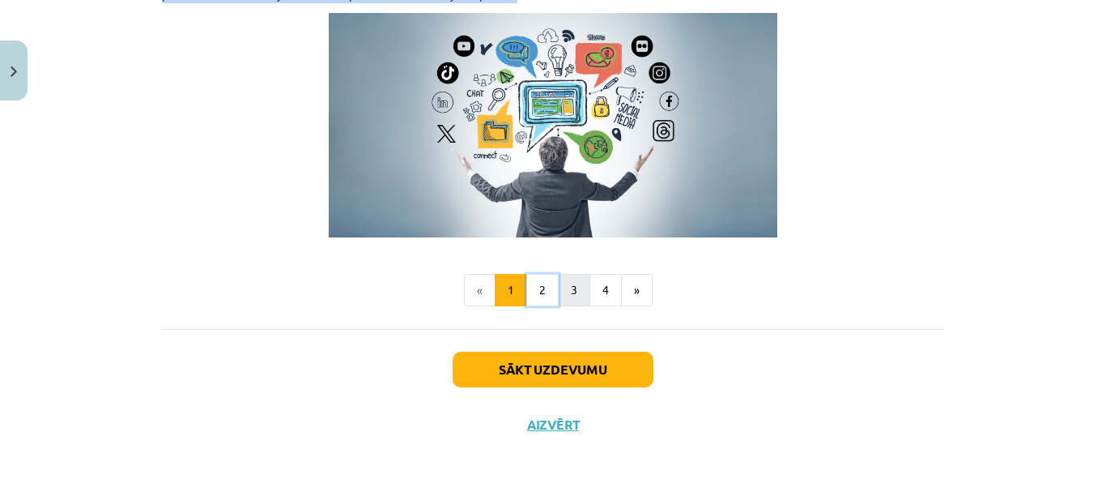
drag, startPoint x: 538, startPoint y: 287, endPoint x: 558, endPoint y: 287, distance: 20.2
click at [539, 287] on button "2" at bounding box center [542, 290] width 32 height 32
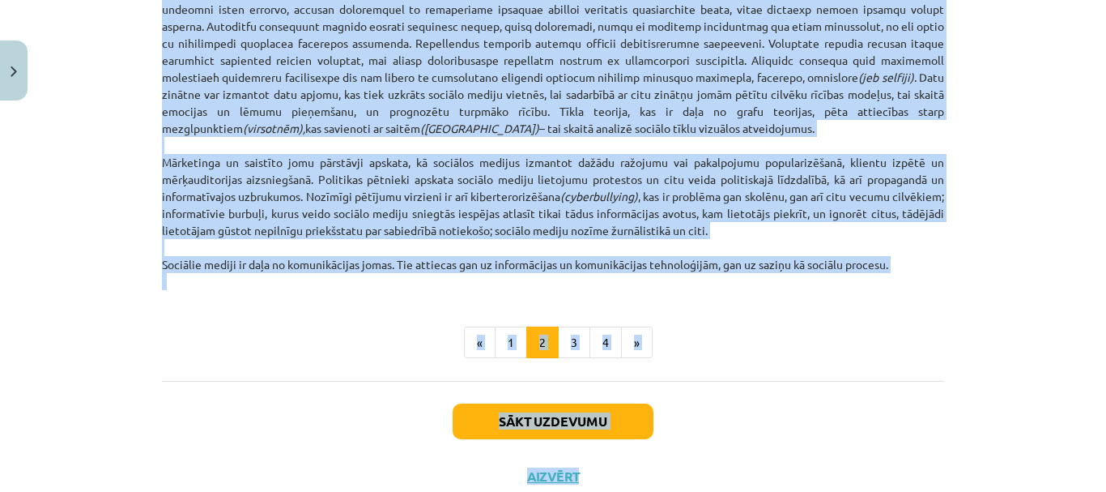
scroll to position [1088, 0]
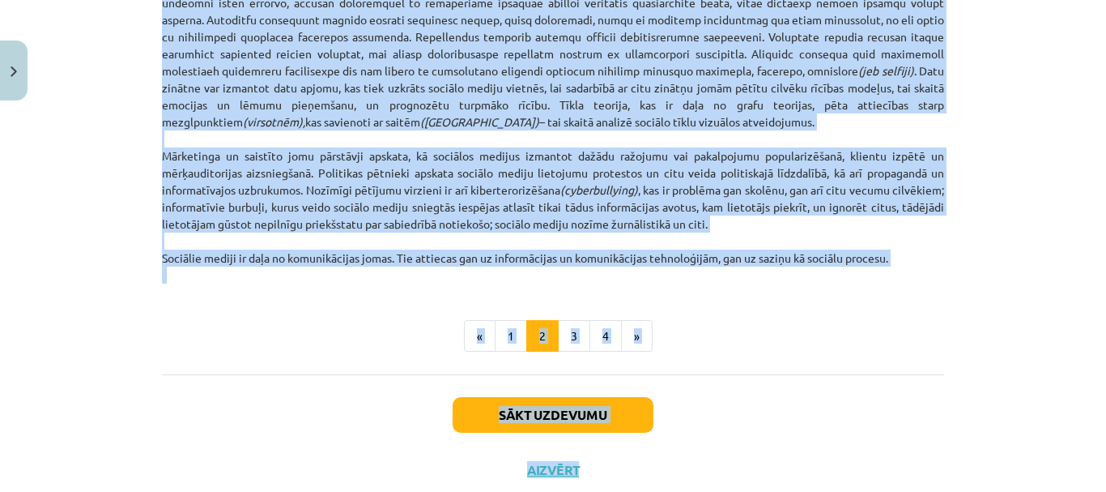
drag, startPoint x: 142, startPoint y: 283, endPoint x: 904, endPoint y: 262, distance: 762.4
click at [904, 262] on div "Mācību tēma: Latviešu valodas 9. klases 1. ieskaites mācību materiāls #2 1. tēm…" at bounding box center [553, 246] width 1106 height 492
copy div "Sociālo tīklu vietņu specifiskās iezīmes ir 1️⃣ lietotāja profils jeb katra lie…"
click at [569, 334] on button "3" at bounding box center [574, 336] width 32 height 32
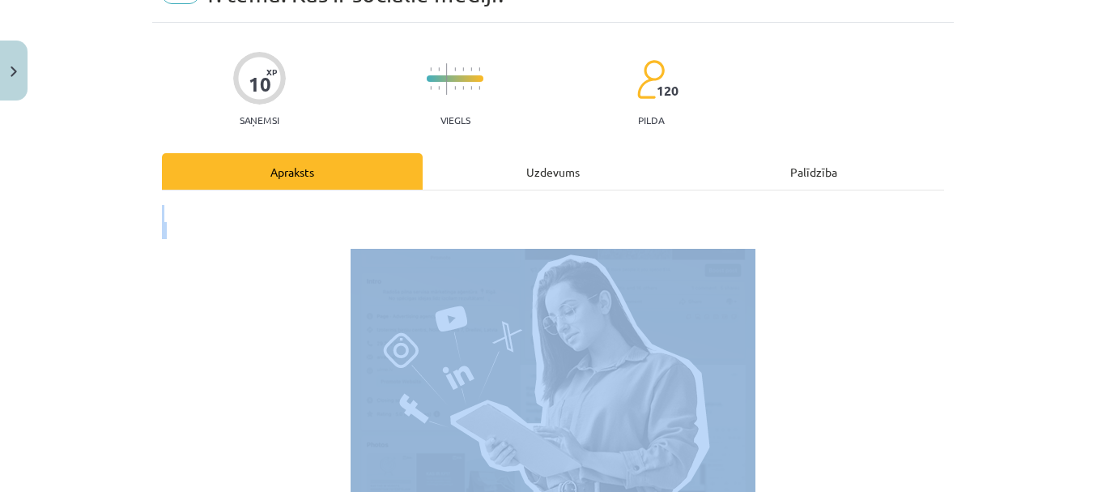
scroll to position [162, 0]
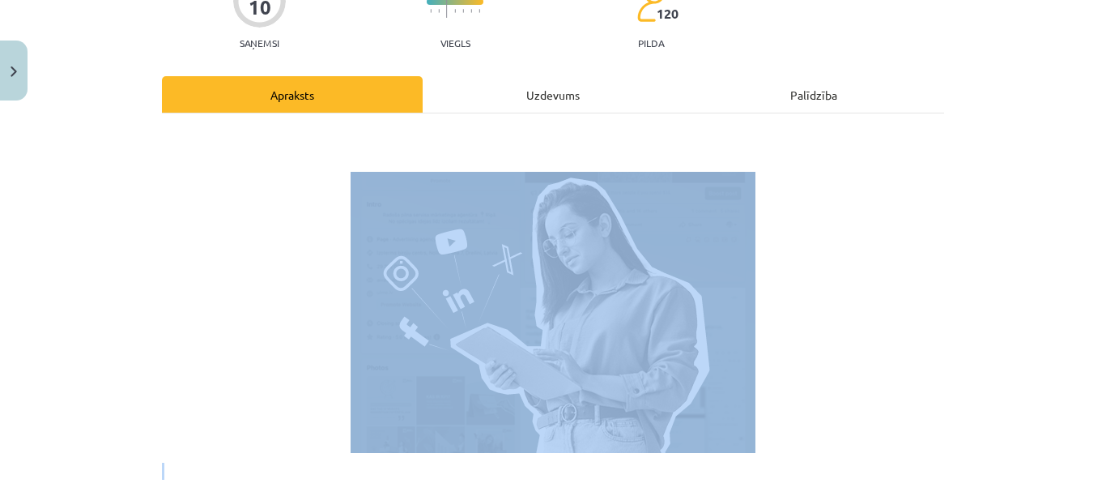
drag, startPoint x: 293, startPoint y: 181, endPoint x: 334, endPoint y: 269, distance: 96.7
click at [534, 421] on p at bounding box center [553, 312] width 782 height 281
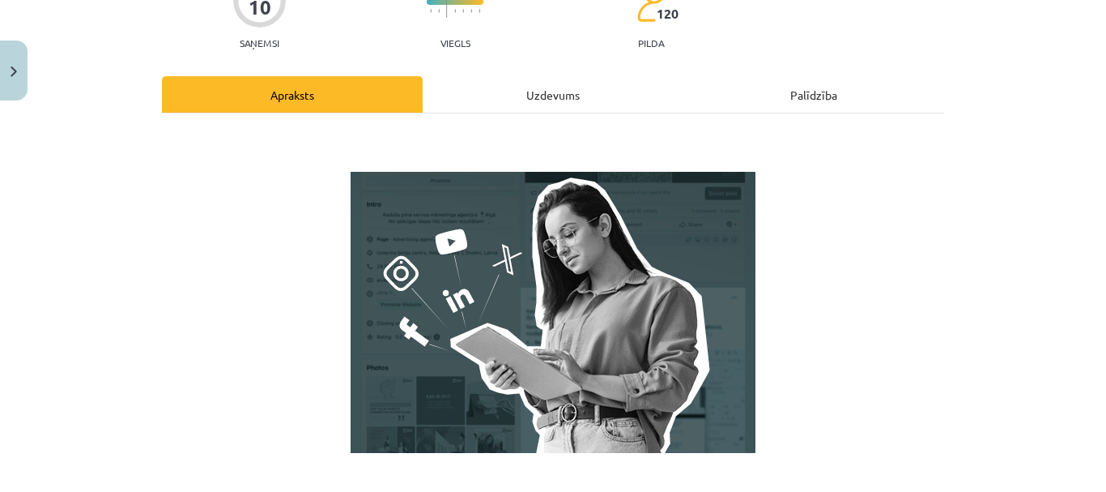
click at [244, 215] on p at bounding box center [553, 312] width 782 height 281
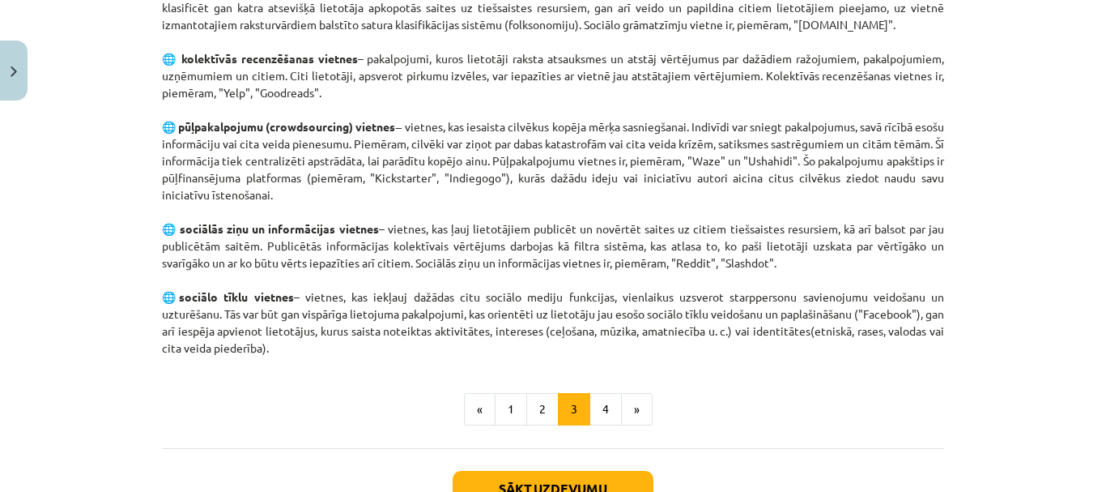
scroll to position [1204, 0]
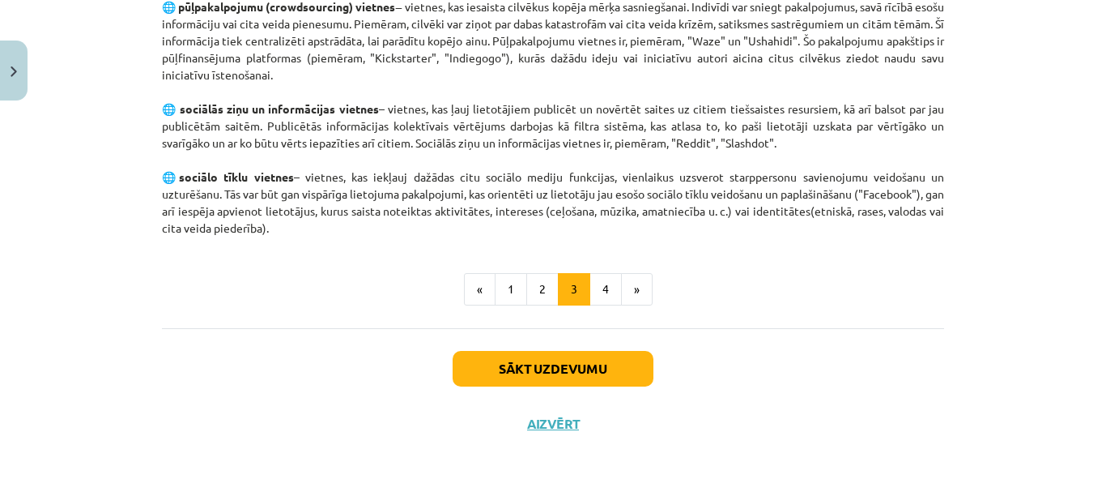
drag, startPoint x: 141, startPoint y: 168, endPoint x: 284, endPoint y: 225, distance: 154.1
click at [284, 225] on div "Mācību tēma: Latviešu valodas 9. klases 1. ieskaites mācību materiāls #2 1. tēm…" at bounding box center [553, 246] width 1106 height 492
copy p "Galvenie sociālo mediju paveidi ir šādi: 🌐 blogi – tīmekļa žurnāli vai internet…"
click at [599, 283] on button "4" at bounding box center [606, 289] width 32 height 32
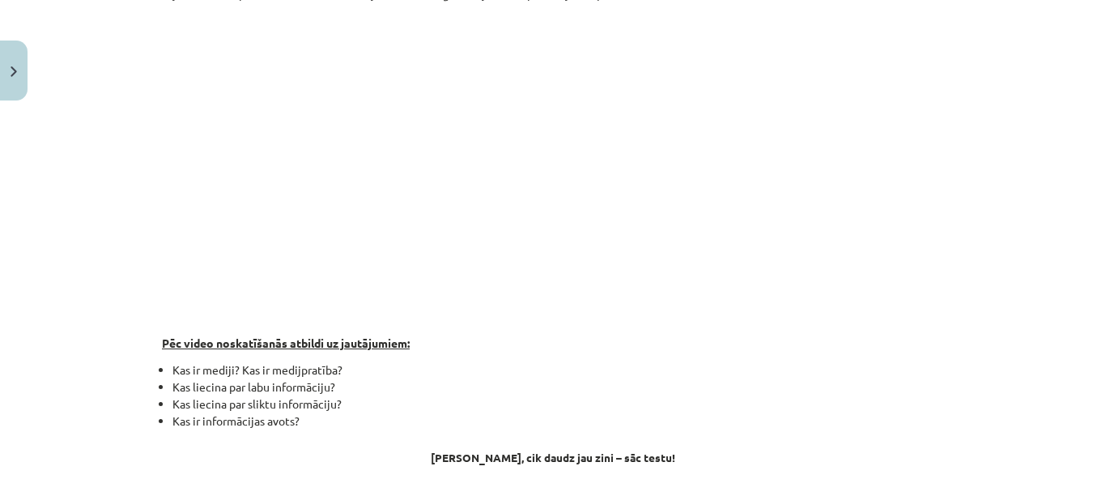
scroll to position [371, 0]
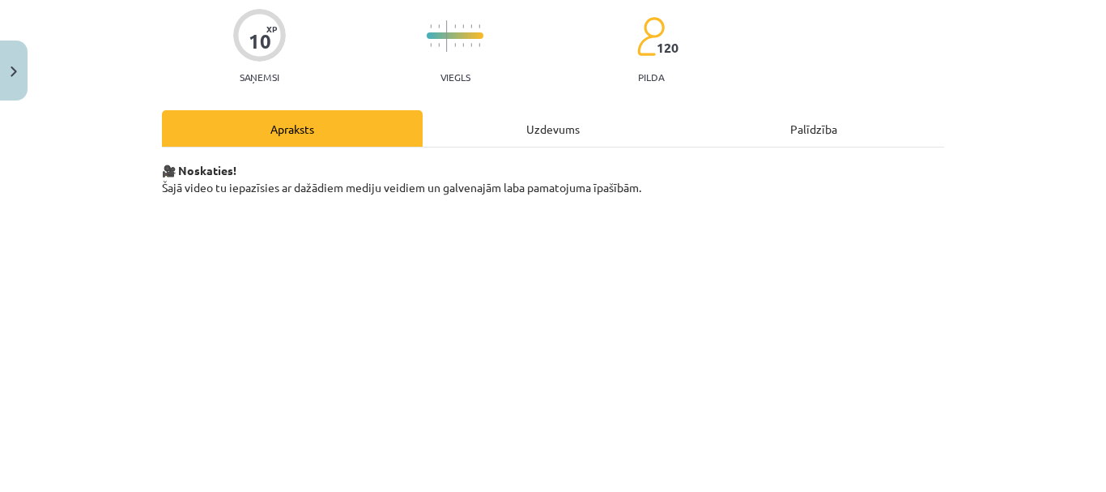
click at [552, 125] on div "Uzdevums" at bounding box center [553, 128] width 261 height 36
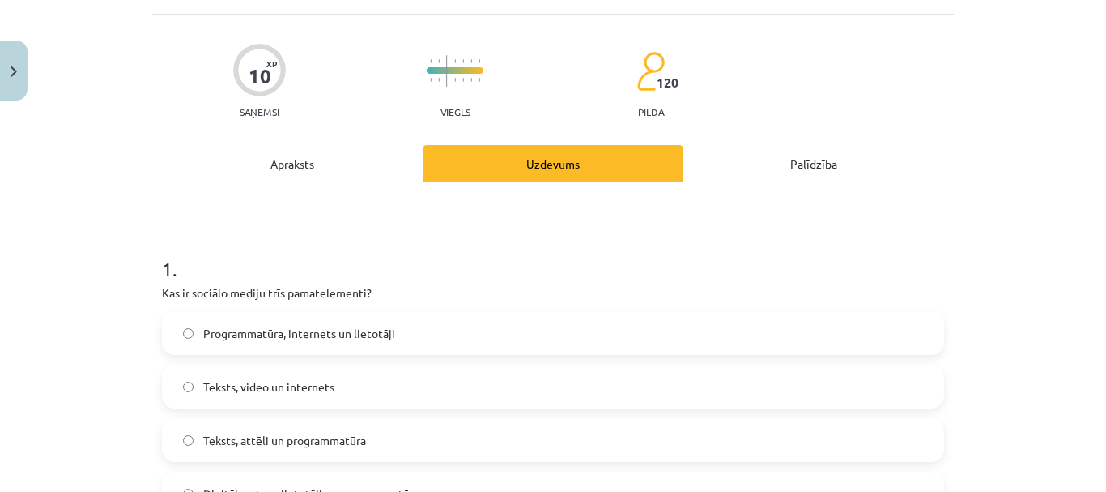
scroll to position [202, 0]
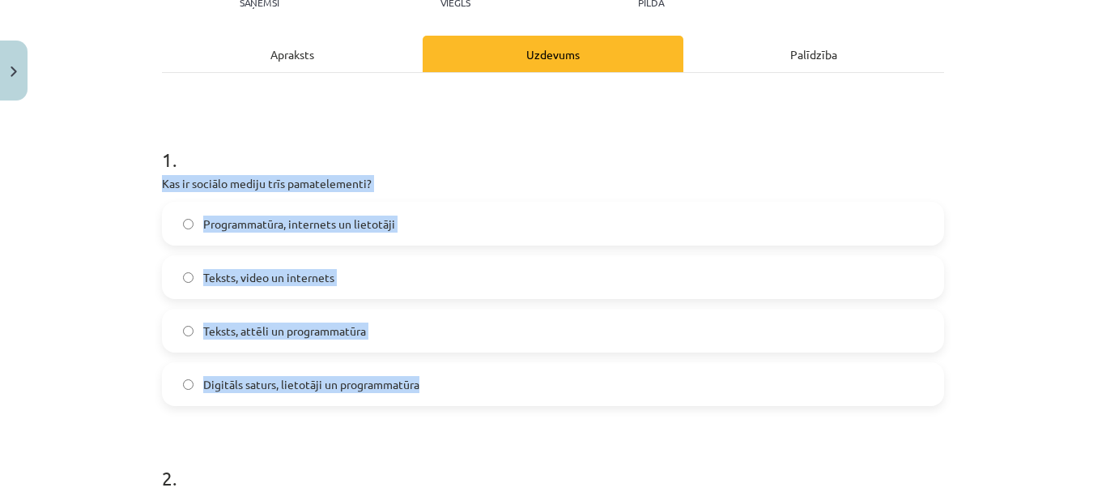
drag, startPoint x: 146, startPoint y: 179, endPoint x: 459, endPoint y: 383, distance: 374.0
copy div "Kas ir sociālo mediju trīs pamatelementi? Programmatūra, internets un lietotāji…"
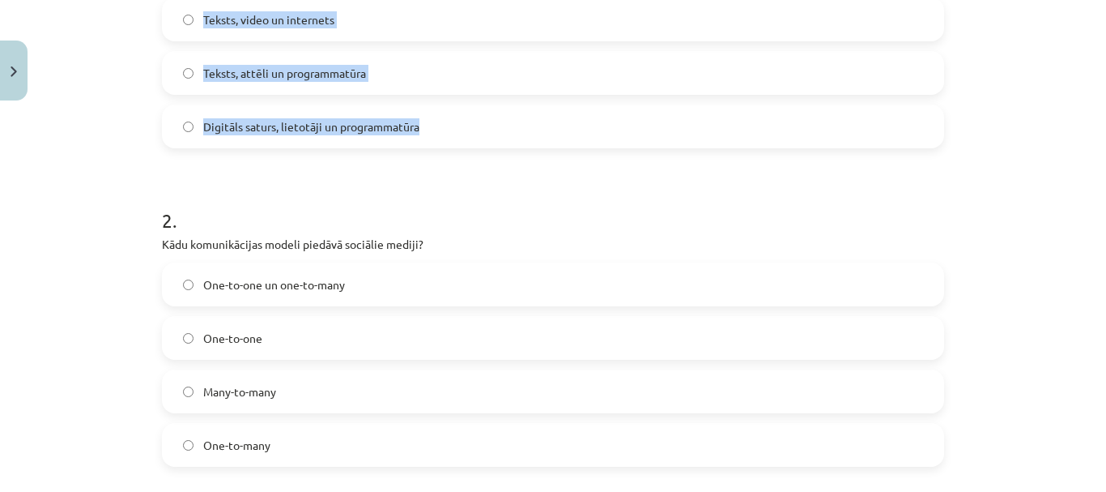
scroll to position [526, 0]
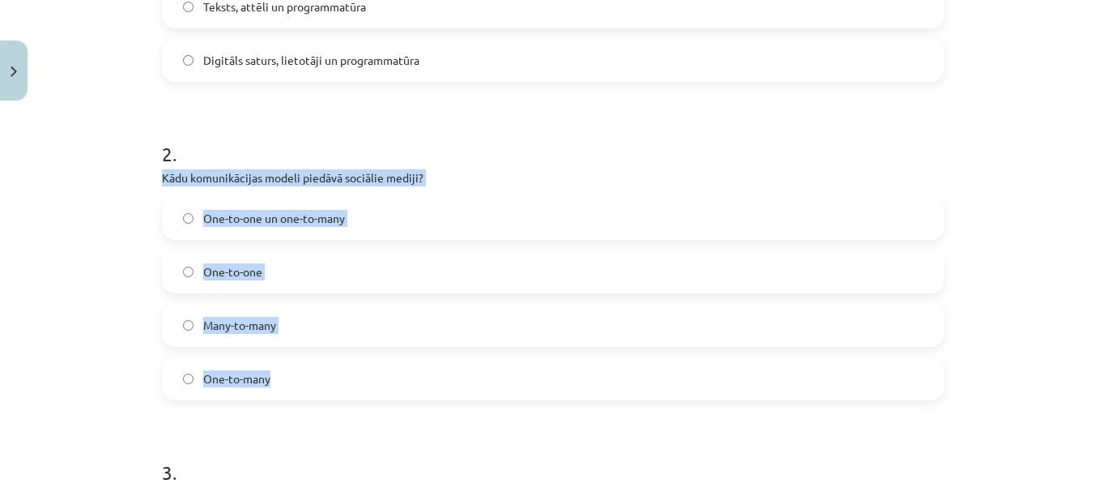
drag, startPoint x: 139, startPoint y: 177, endPoint x: 343, endPoint y: 388, distance: 293.3
click at [343, 388] on div "Mācību tēma: Latviešu valodas 9. klases 1. ieskaites mācību materiāls #2 1. tēm…" at bounding box center [553, 246] width 1106 height 492
copy div "Kādu komunikācijas modeli piedāvā sociālie mediji? One-to-one un one-to-many On…"
click at [239, 326] on span "Many-to-many" at bounding box center [239, 325] width 73 height 17
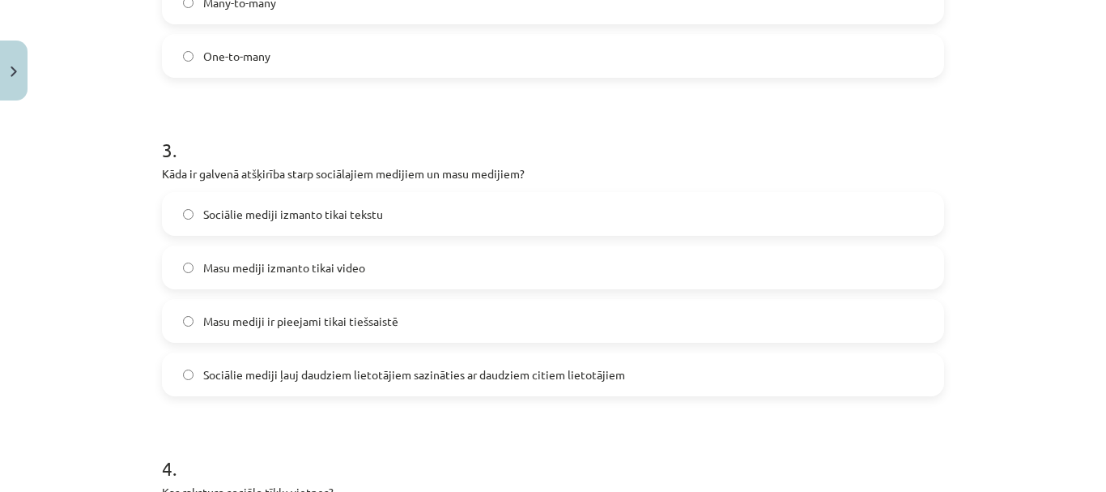
scroll to position [850, 0]
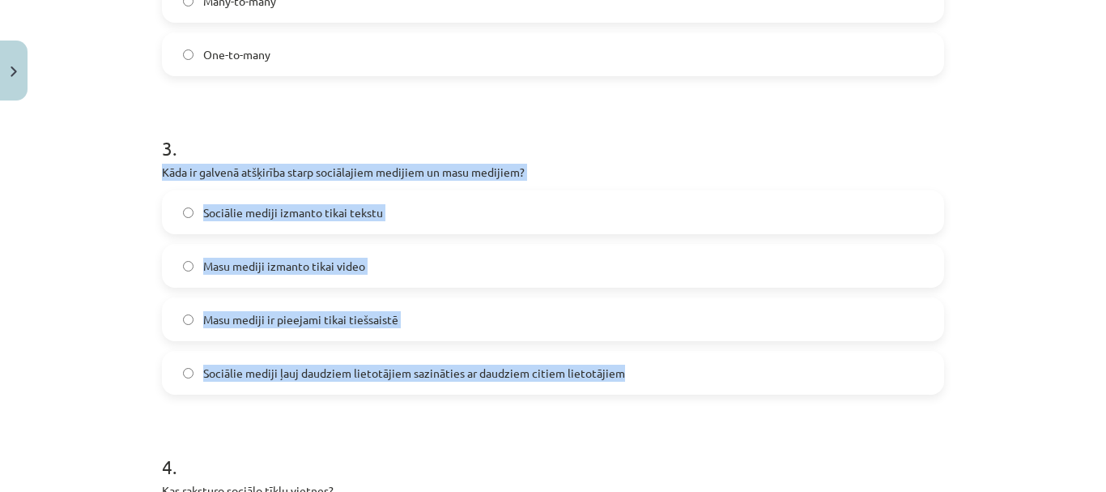
drag, startPoint x: 150, startPoint y: 174, endPoint x: 667, endPoint y: 363, distance: 550.8
click at [667, 363] on div "10 XP Saņemsi Viegls 120 pilda Apraksts Uzdevums Palīdzība 1 . Kas ir sociālo m…" at bounding box center [553, 217] width 802 height 1921
copy div "Kāda ir galvenā atšķirība starp sociālajiem medijiem un masu medijiem? Sociālie…"
click at [357, 376] on span "Sociālie mediji ļauj daudziem lietotājiem sazināties ar daudziem citiem lietotā…" at bounding box center [414, 372] width 422 height 17
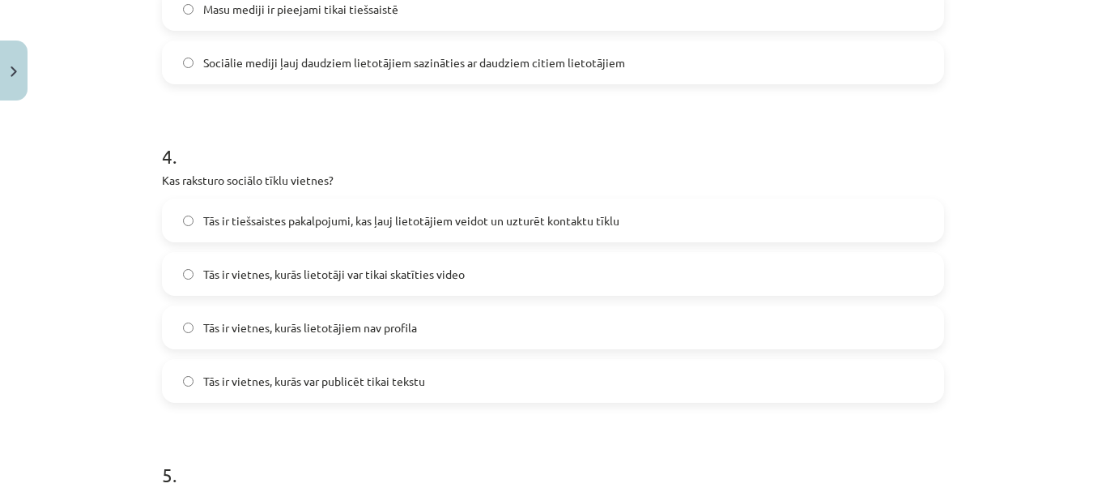
scroll to position [1174, 0]
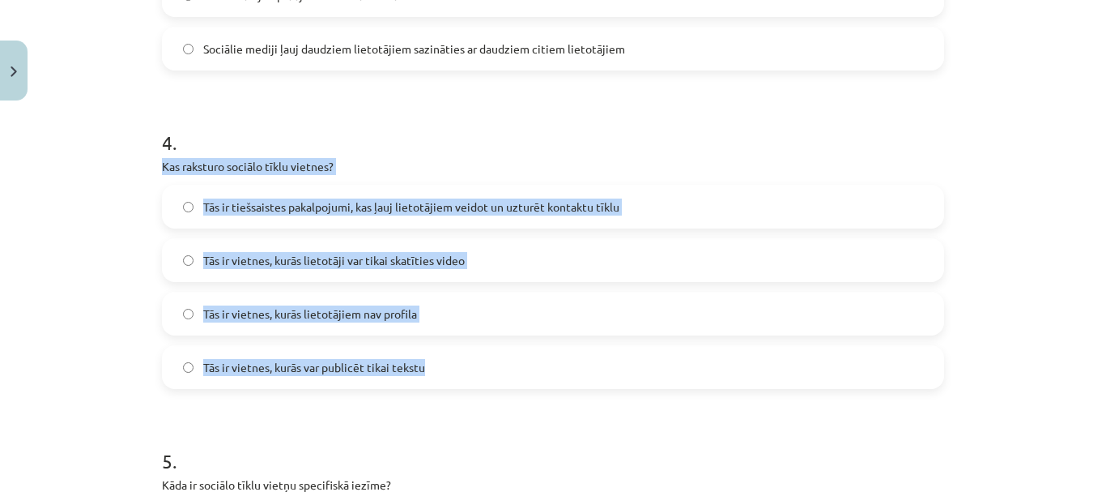
drag, startPoint x: 145, startPoint y: 166, endPoint x: 501, endPoint y: 347, distance: 399.9
click at [501, 347] on div "Mācību tēma: Latviešu valodas 9. klases 1. ieskaites mācību materiāls #2 1. tēm…" at bounding box center [553, 246] width 1106 height 492
copy div "Kas raksturo sociālo tīklu vietnes? Tās ir tiešsaistes pakalpojumi, kas ļauj li…"
click at [481, 204] on span "Tās ir tiešsaistes pakalpojumi, kas ļauj lietotājiem veidot un uzturēt kontaktu…" at bounding box center [411, 206] width 416 height 17
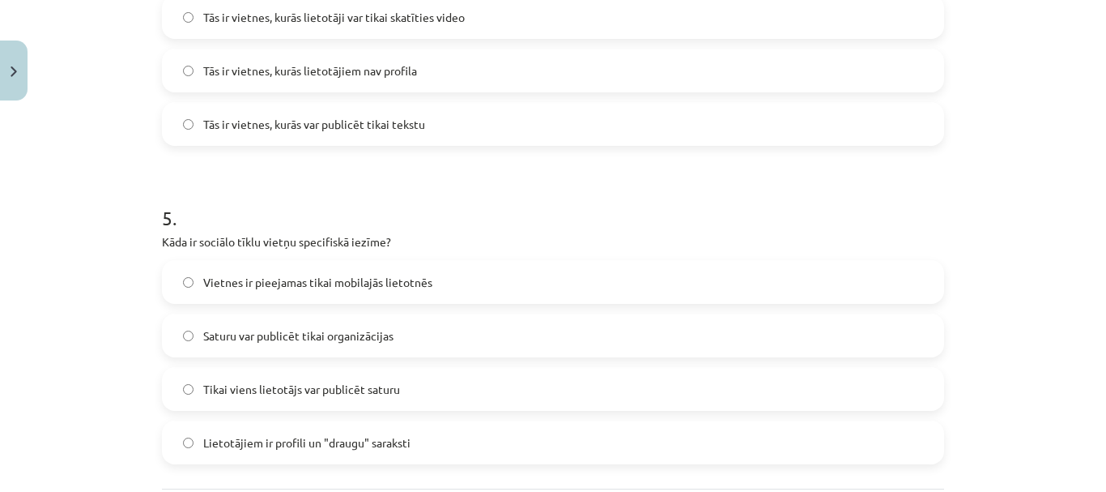
scroll to position [1498, 0]
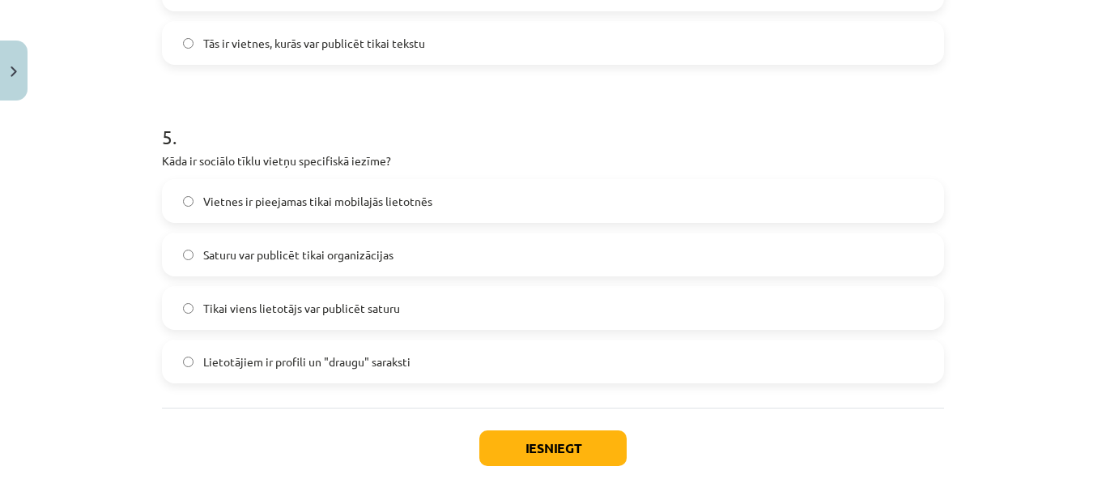
drag, startPoint x: 351, startPoint y: 360, endPoint x: 472, endPoint y: 378, distance: 122.9
click at [353, 360] on span "Lietotājiem ir profili un "draugu" saraksti" at bounding box center [306, 361] width 207 height 17
click at [584, 449] on button "Iesniegt" at bounding box center [552, 448] width 147 height 36
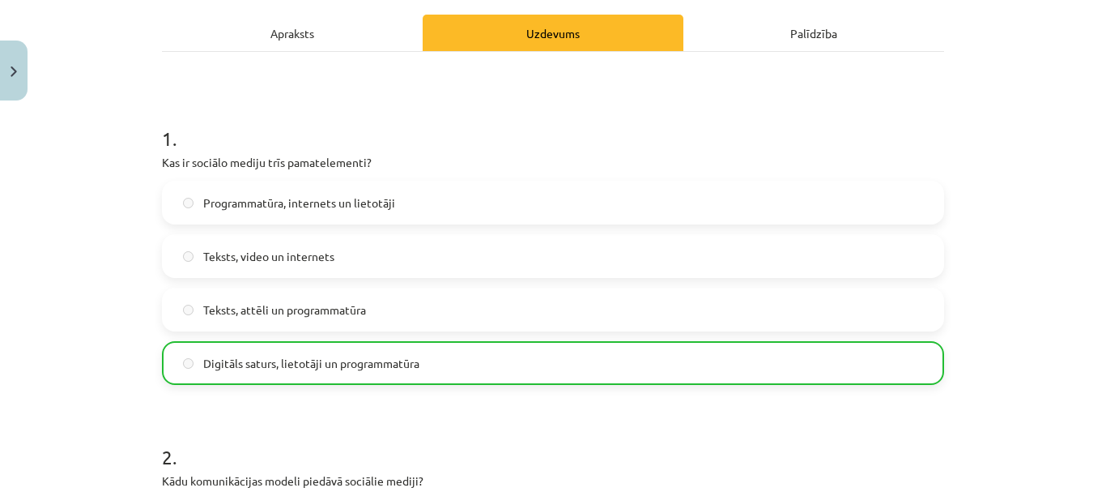
scroll to position [0, 0]
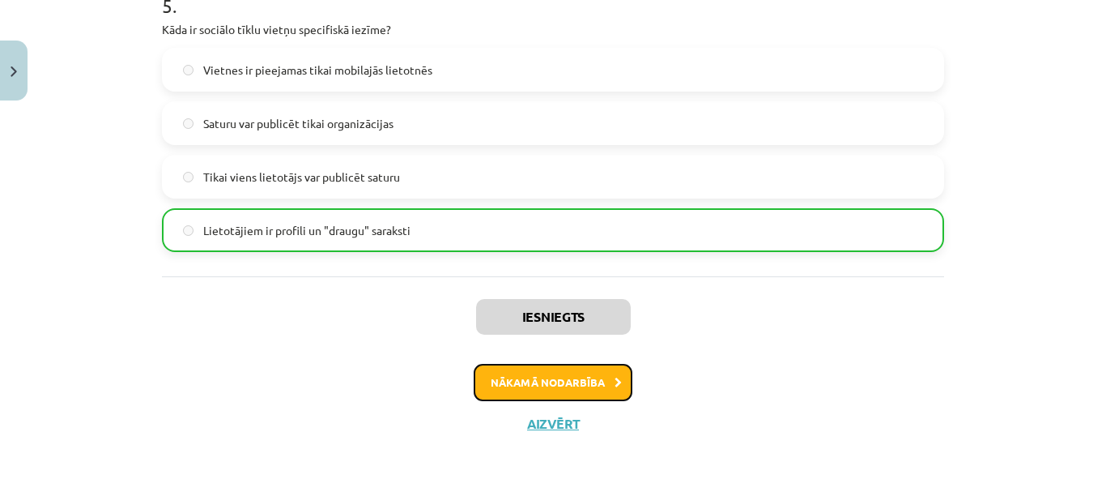
click at [580, 381] on button "Nākamā nodarbība" at bounding box center [553, 382] width 159 height 37
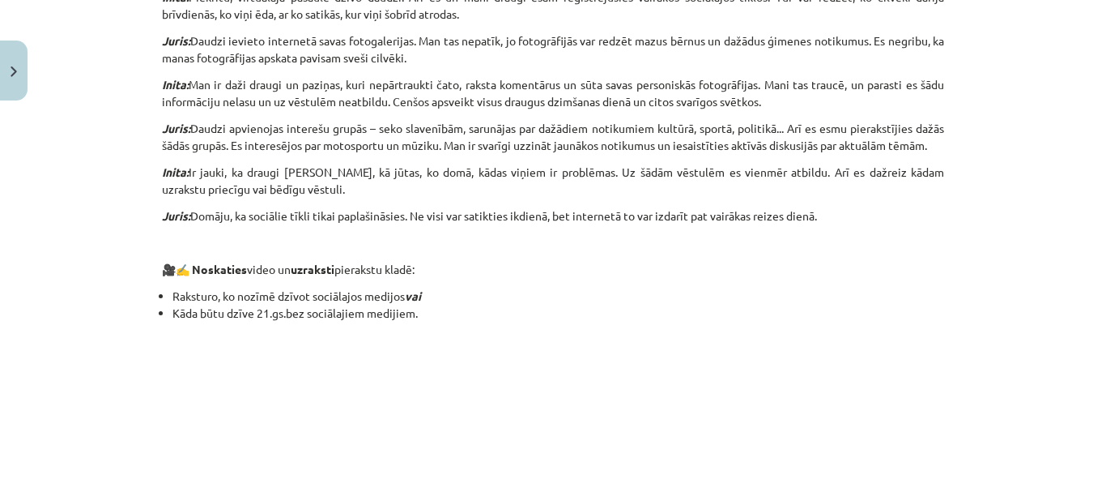
scroll to position [1574, 0]
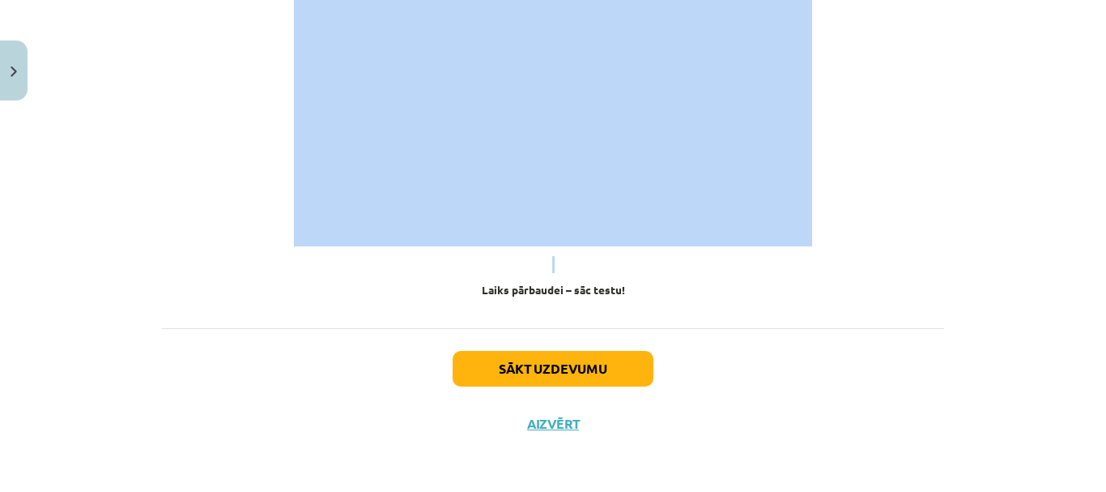
drag, startPoint x: 389, startPoint y: 211, endPoint x: 655, endPoint y: 262, distance: 271.3
copy div "Diskusija. Dzīve sociālajos medijos Sociālie tīkli ir tīmekļa vietnes, kurās pe…"
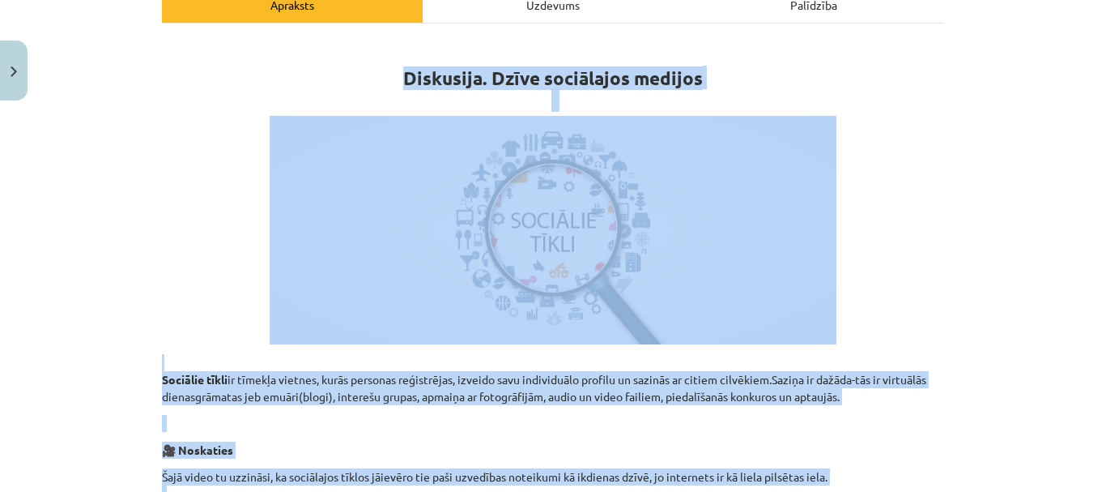
scroll to position [0, 0]
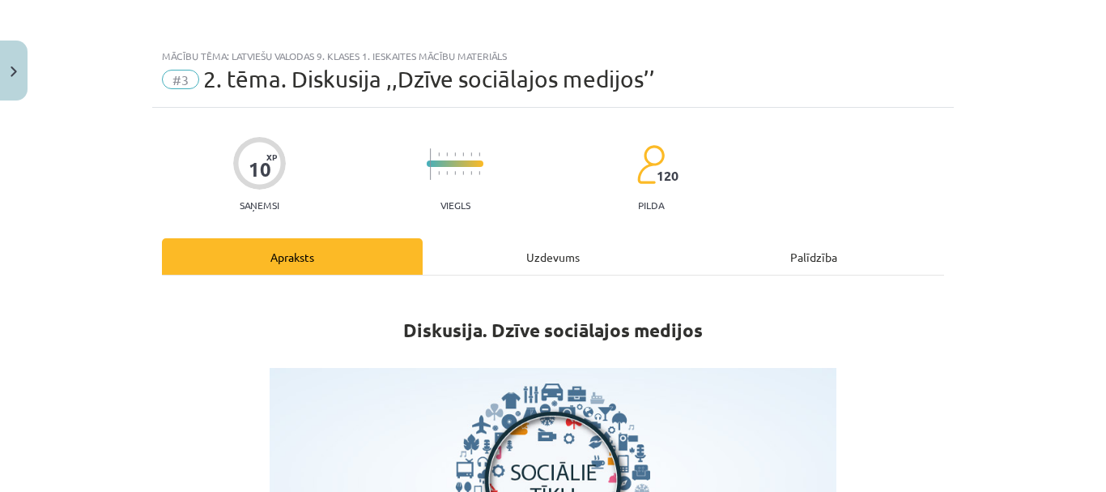
click at [553, 245] on div "Uzdevums" at bounding box center [553, 256] width 261 height 36
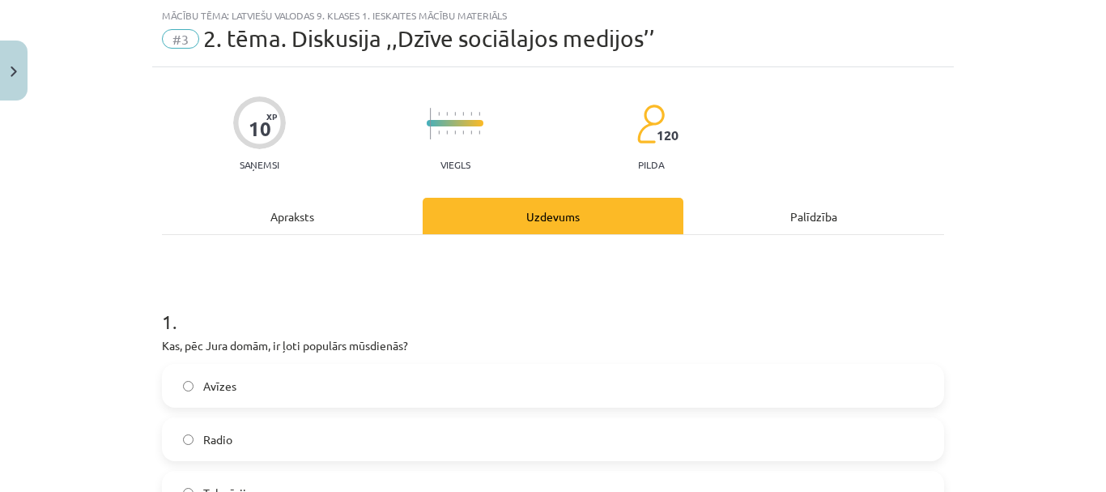
scroll to position [121, 0]
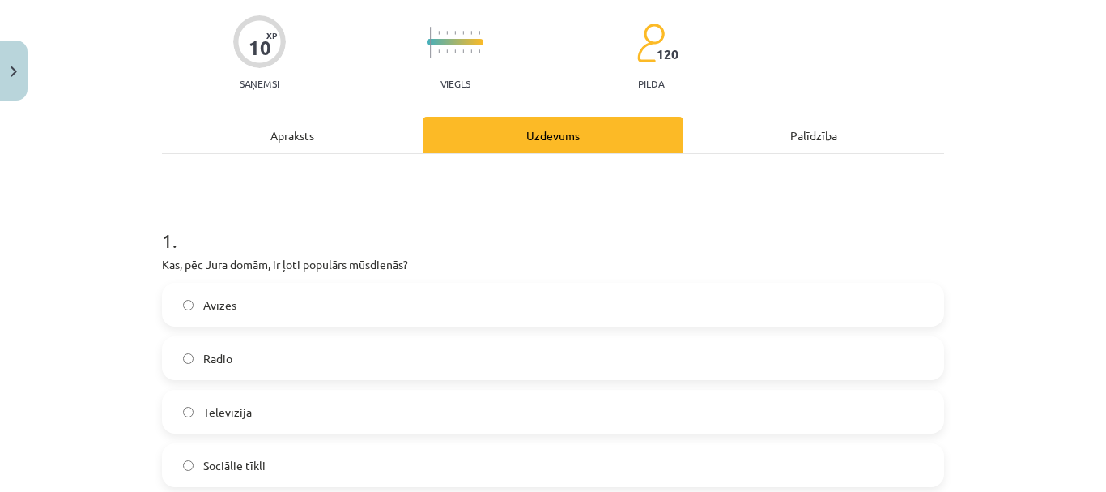
click at [295, 137] on div "Apraksts" at bounding box center [292, 135] width 261 height 36
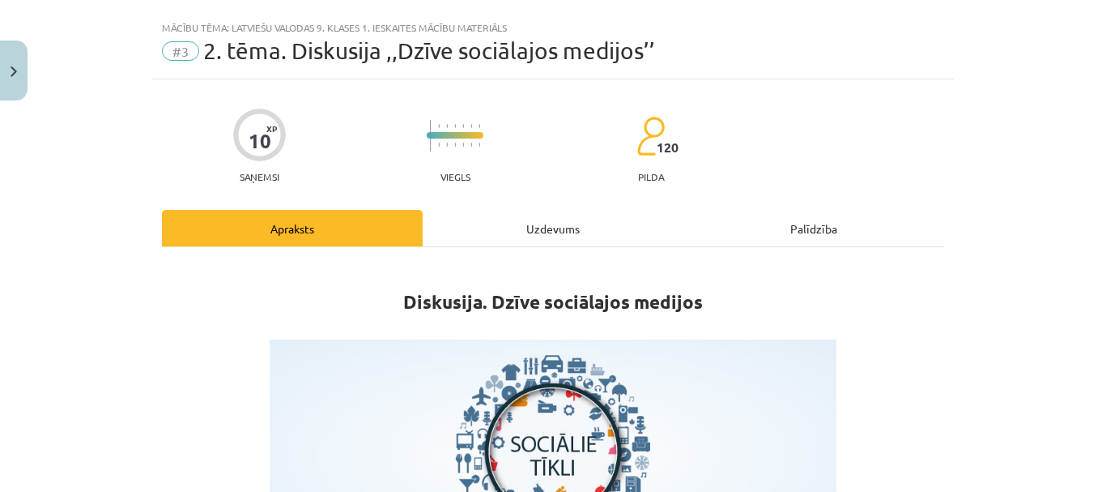
scroll to position [0, 0]
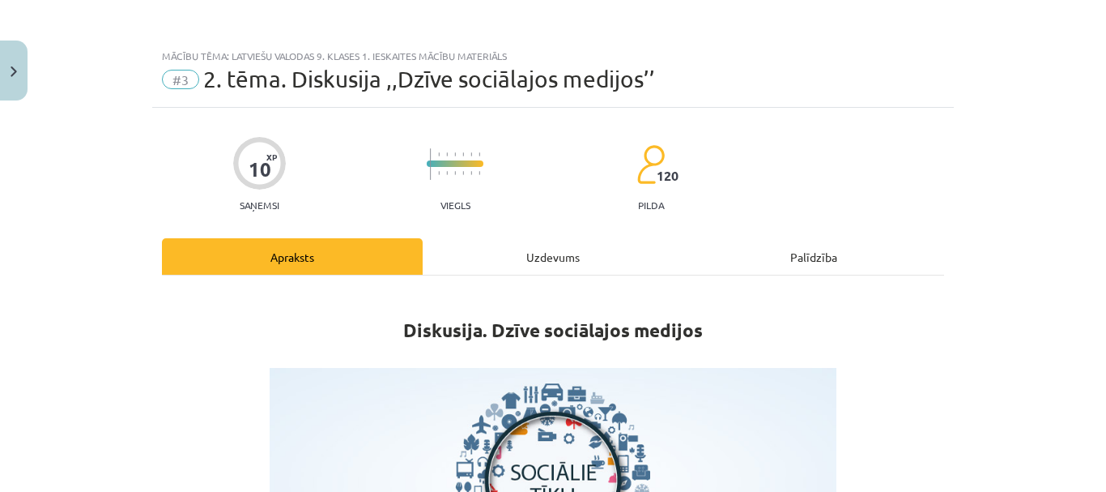
click at [560, 257] on div "Uzdevums" at bounding box center [553, 256] width 261 height 36
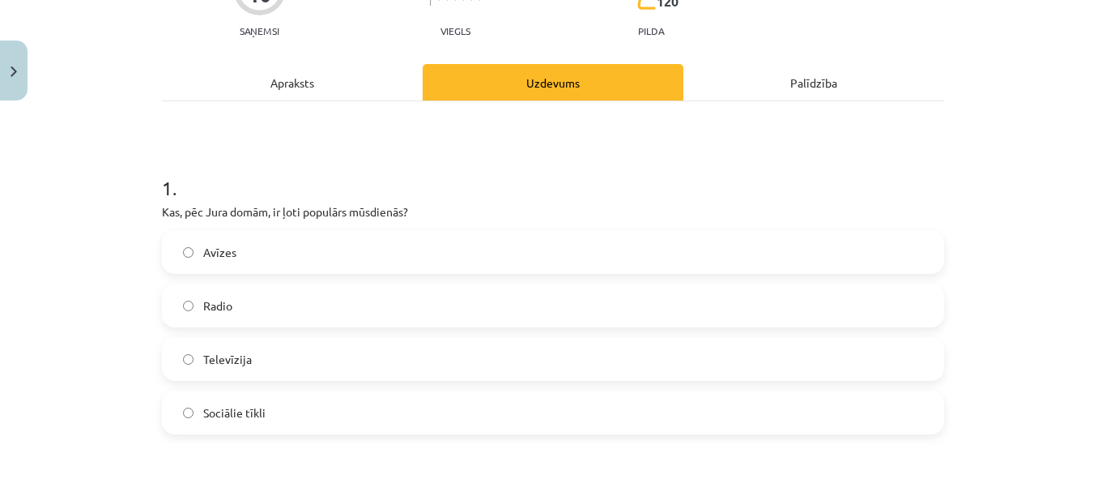
scroll to position [202, 0]
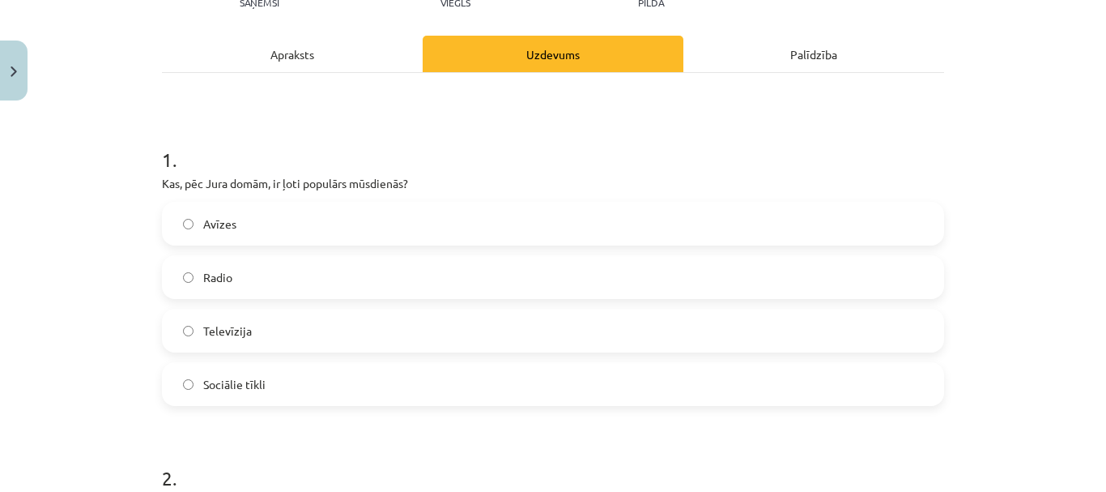
click at [266, 381] on label "Sociālie tīkli" at bounding box center [553, 384] width 779 height 40
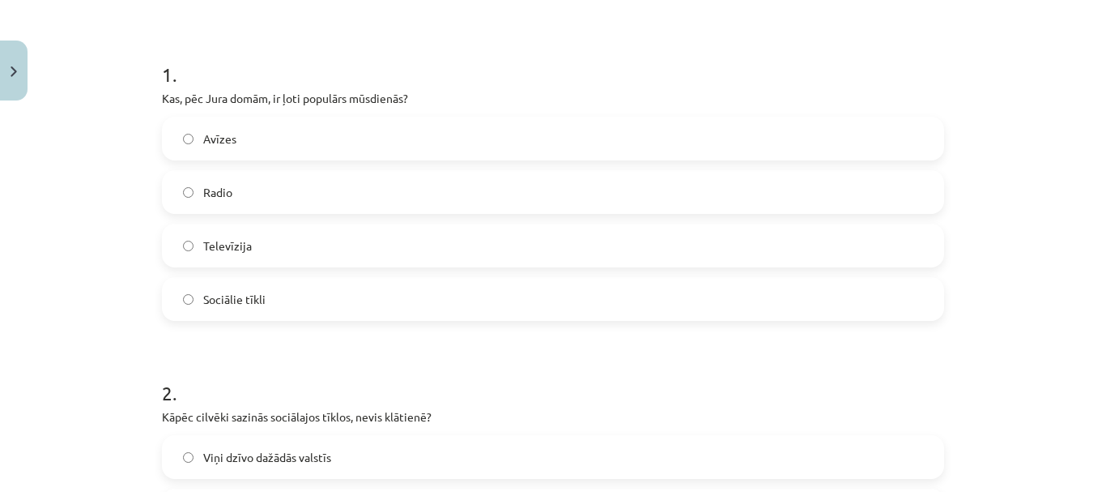
scroll to position [0, 0]
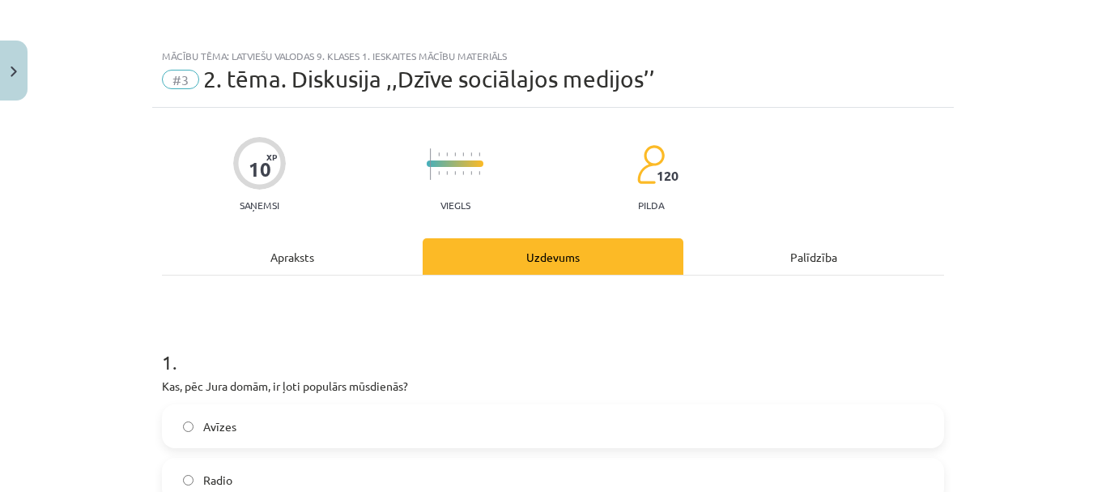
click at [322, 263] on div "Apraksts" at bounding box center [292, 256] width 261 height 36
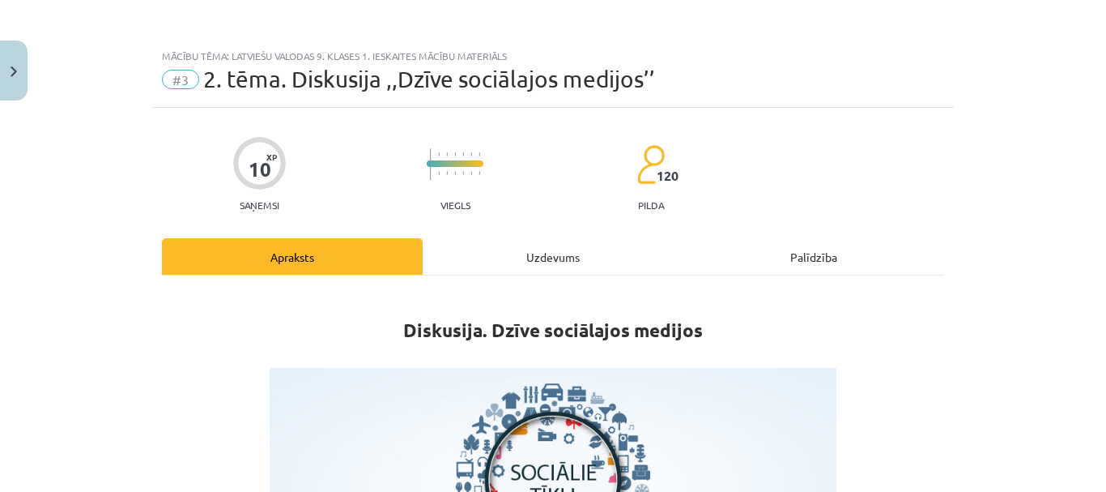
click at [539, 252] on div "Uzdevums" at bounding box center [553, 256] width 261 height 36
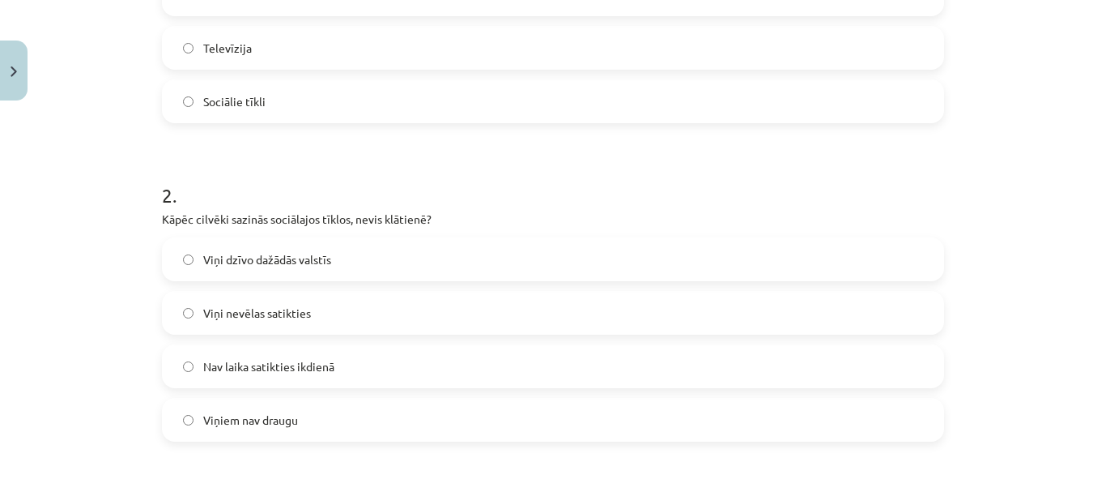
scroll to position [526, 0]
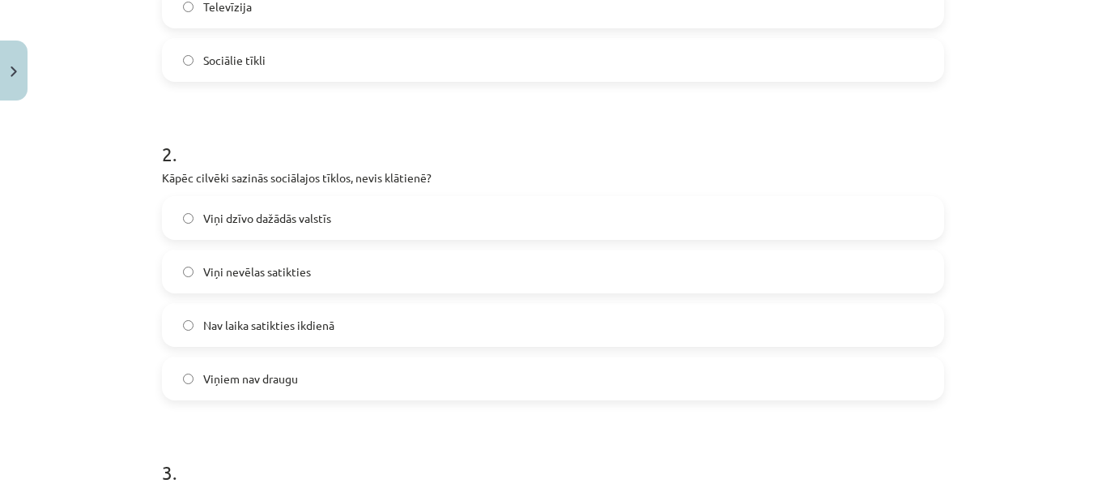
click at [333, 325] on label "Nav laika satikties ikdienā" at bounding box center [553, 325] width 779 height 40
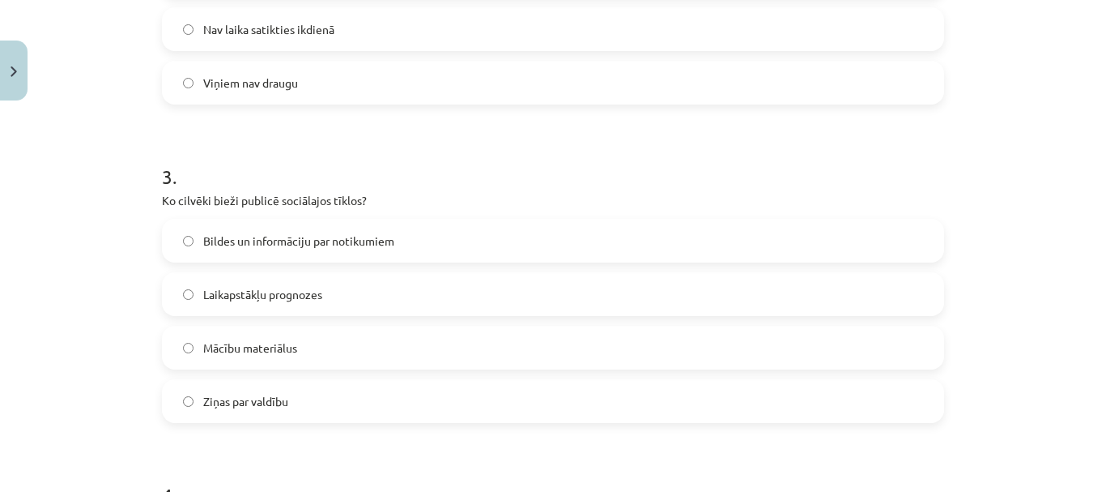
scroll to position [850, 0]
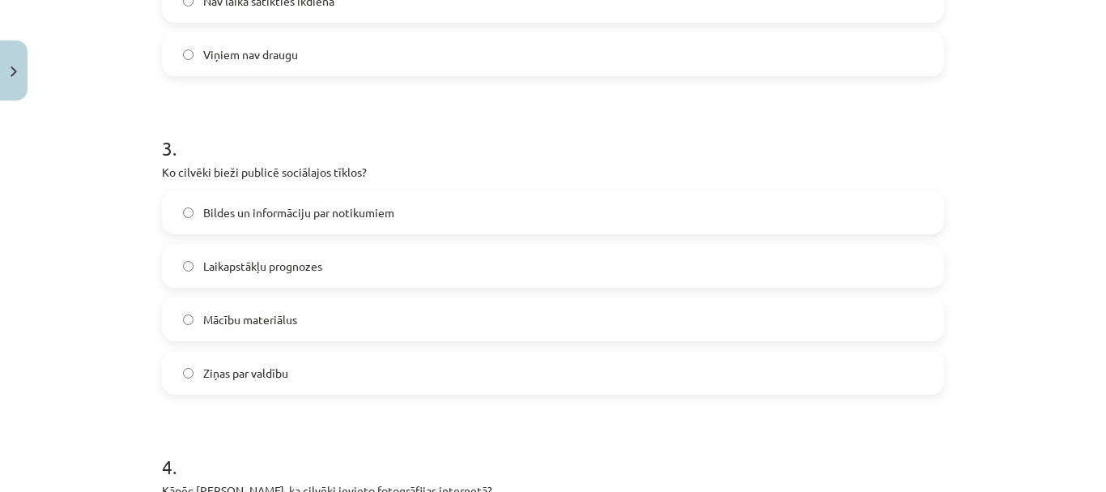
click at [345, 215] on span "Bildes un informāciju par notikumiem" at bounding box center [298, 212] width 191 height 17
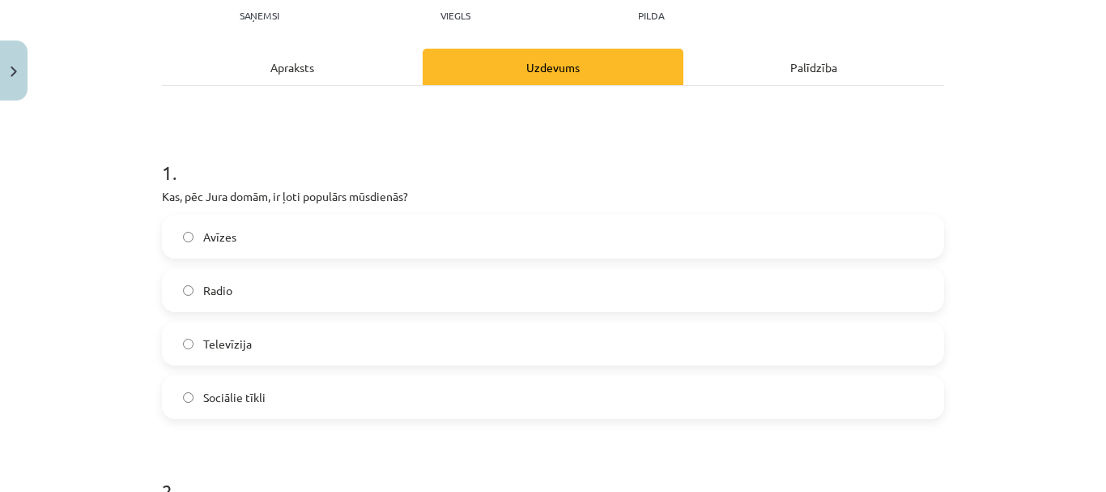
scroll to position [0, 0]
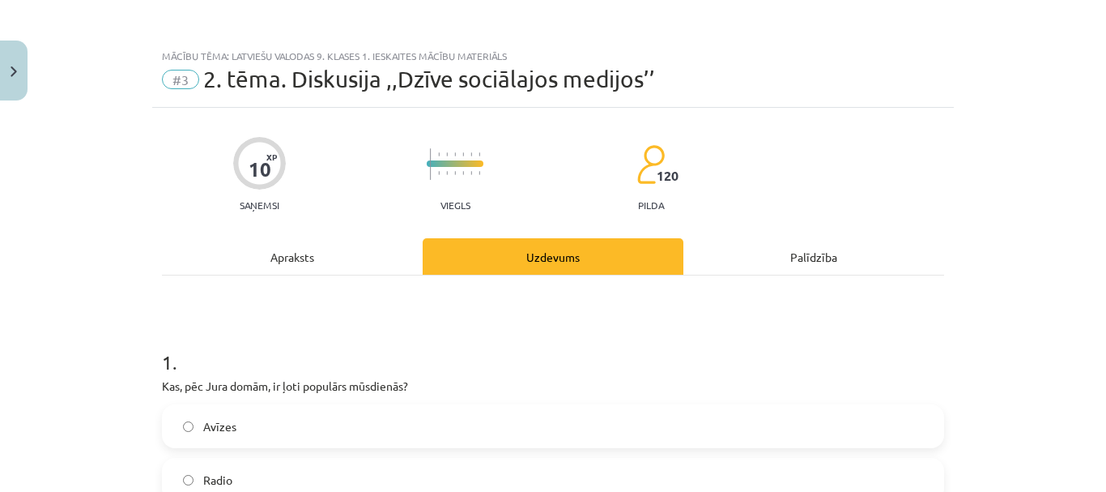
drag, startPoint x: 310, startPoint y: 258, endPoint x: 324, endPoint y: 259, distance: 13.8
click at [312, 259] on div "Apraksts" at bounding box center [292, 256] width 261 height 36
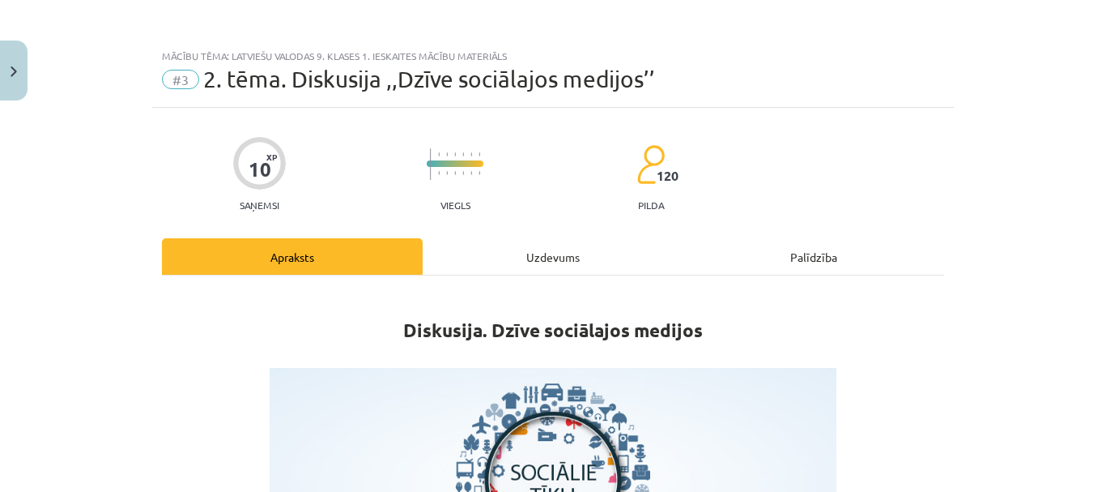
click at [526, 258] on div "Uzdevums" at bounding box center [553, 256] width 261 height 36
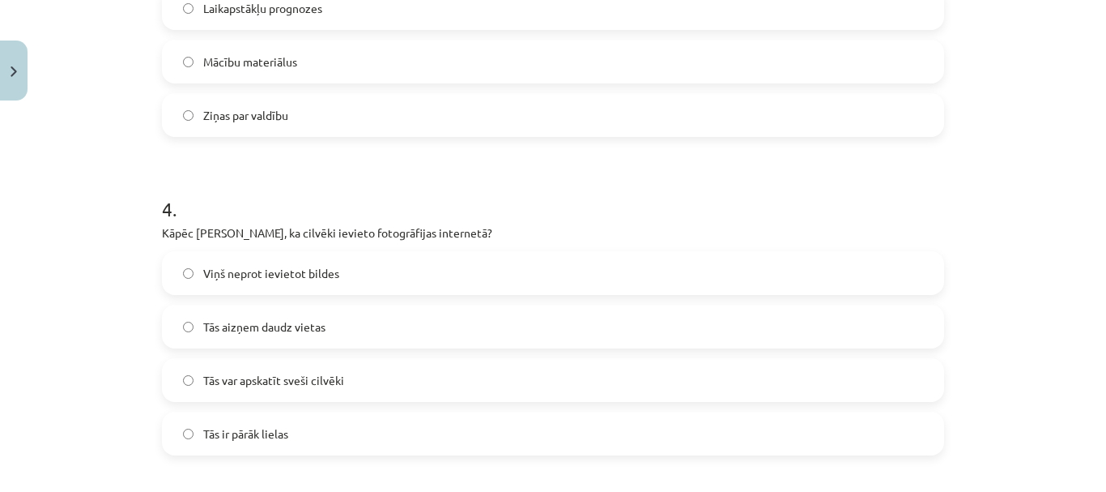
scroll to position [1174, 0]
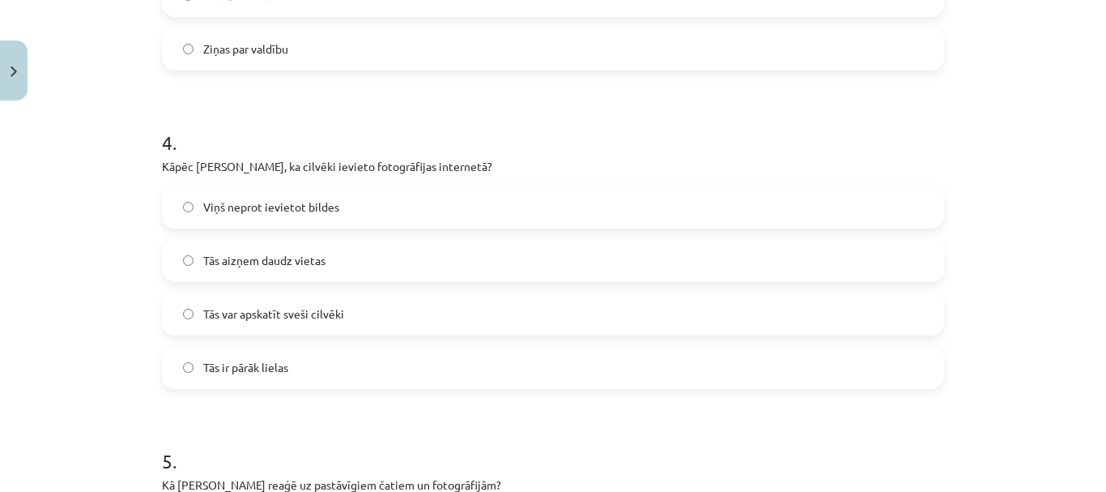
click at [435, 318] on label "Tās var apskatīt sveši cilvēki" at bounding box center [553, 313] width 779 height 40
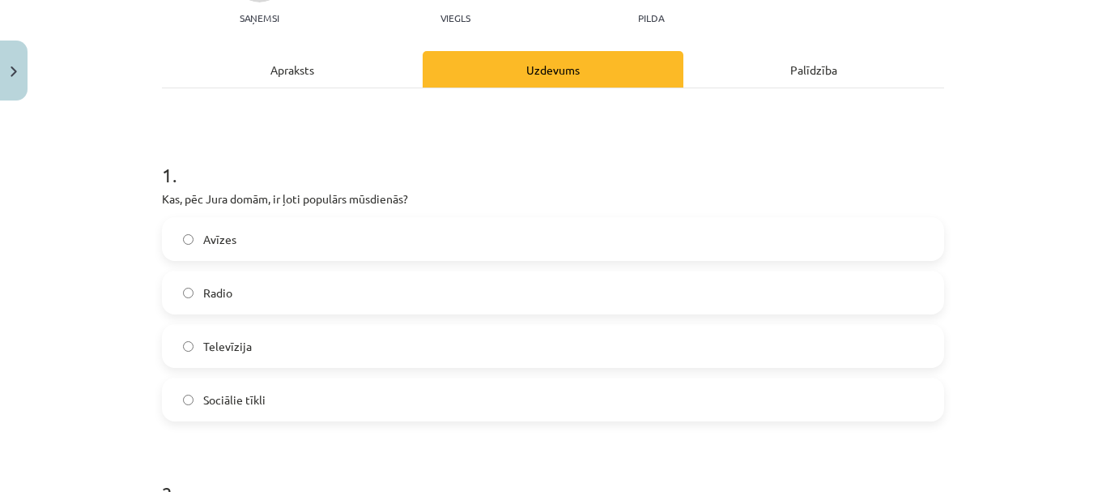
scroll to position [0, 0]
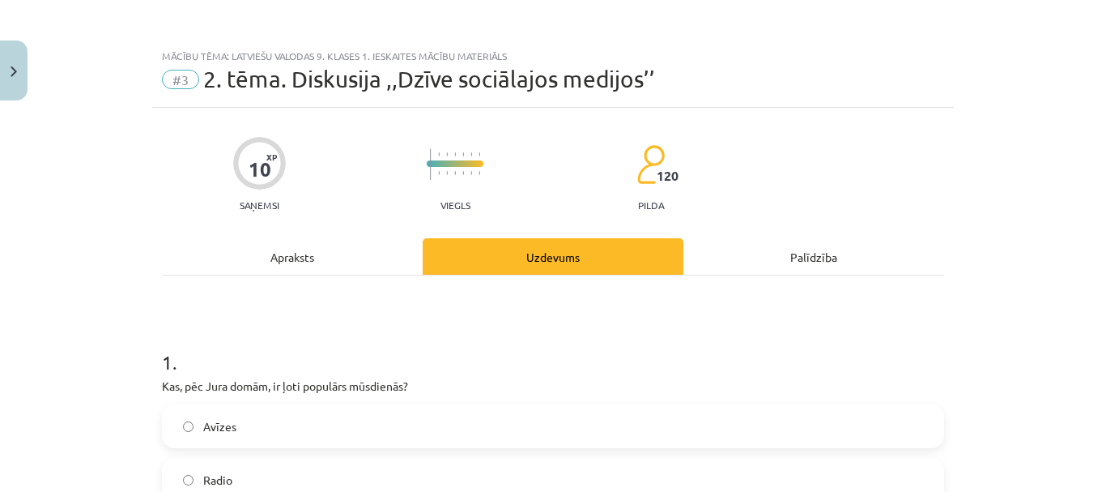
click at [286, 262] on div "Apraksts" at bounding box center [292, 256] width 261 height 36
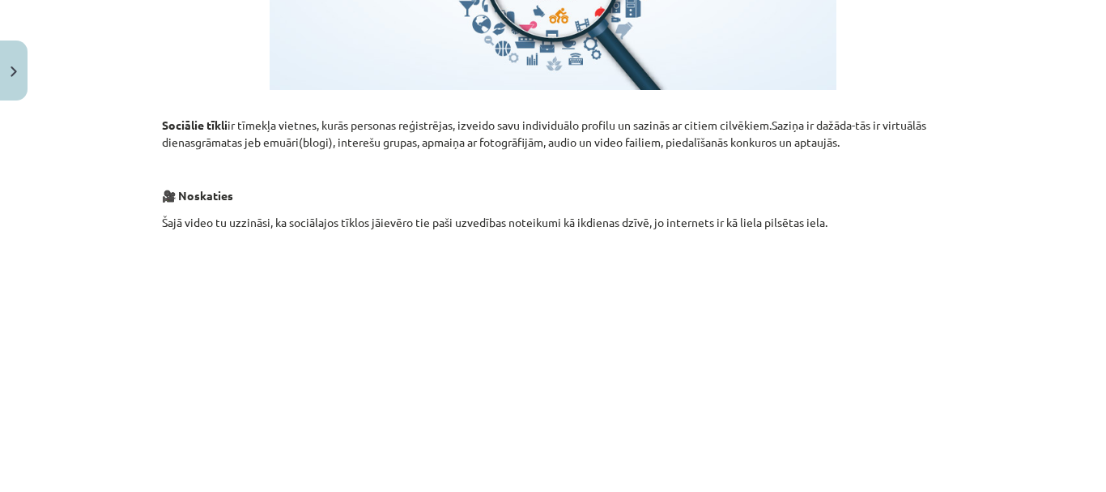
scroll to position [202, 0]
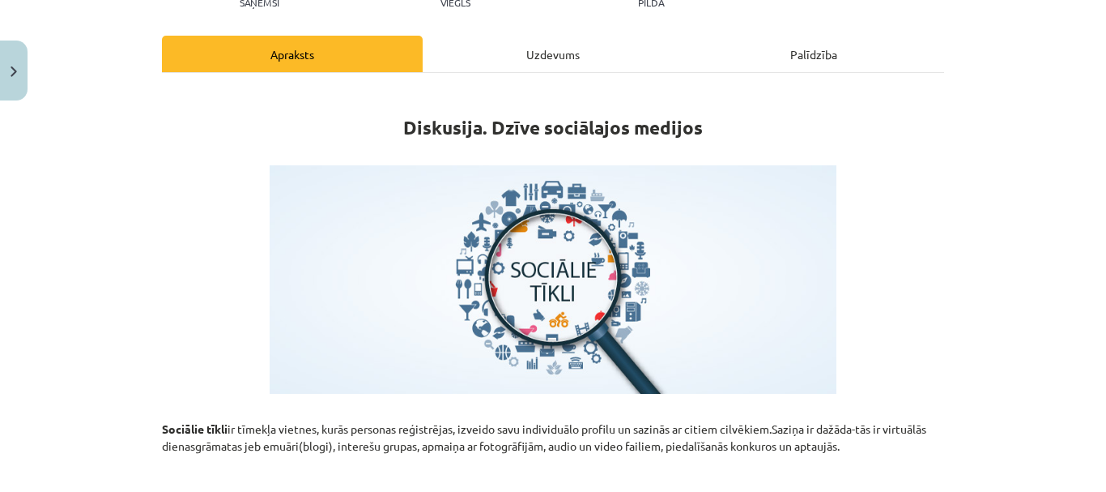
click at [540, 56] on div "Uzdevums" at bounding box center [553, 54] width 261 height 36
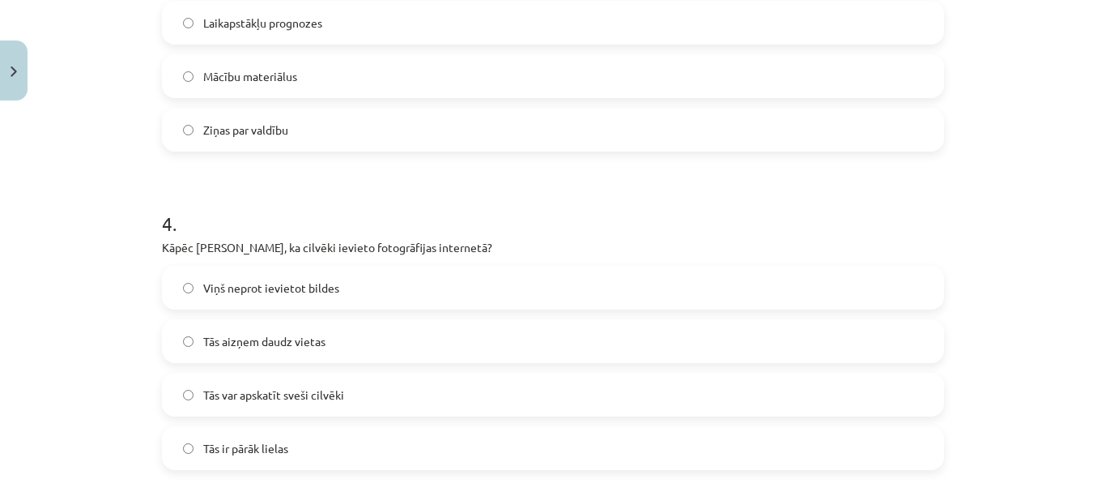
scroll to position [1498, 0]
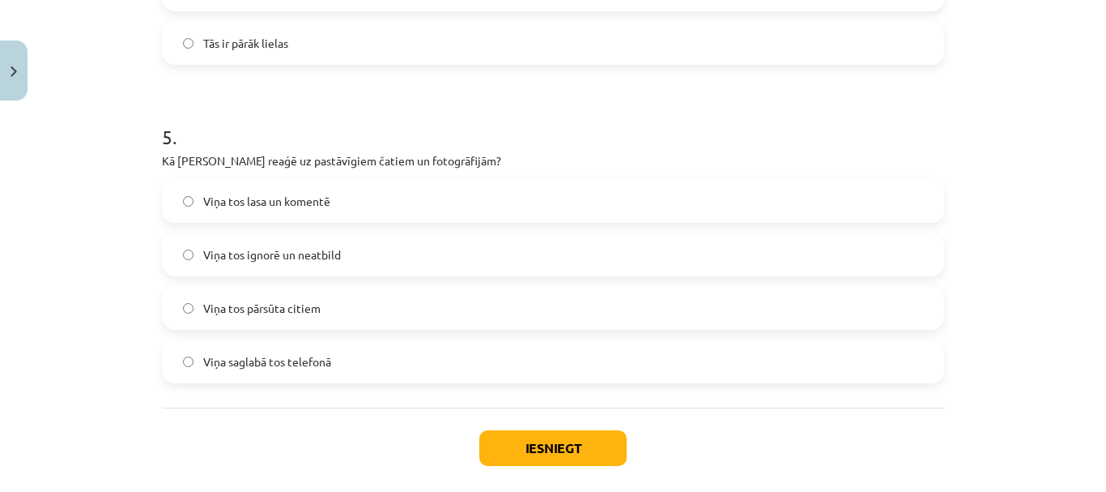
click at [328, 246] on span "Viņa tos ignorē un neatbild" at bounding box center [272, 254] width 138 height 17
click at [569, 452] on button "Iesniegt" at bounding box center [552, 448] width 147 height 36
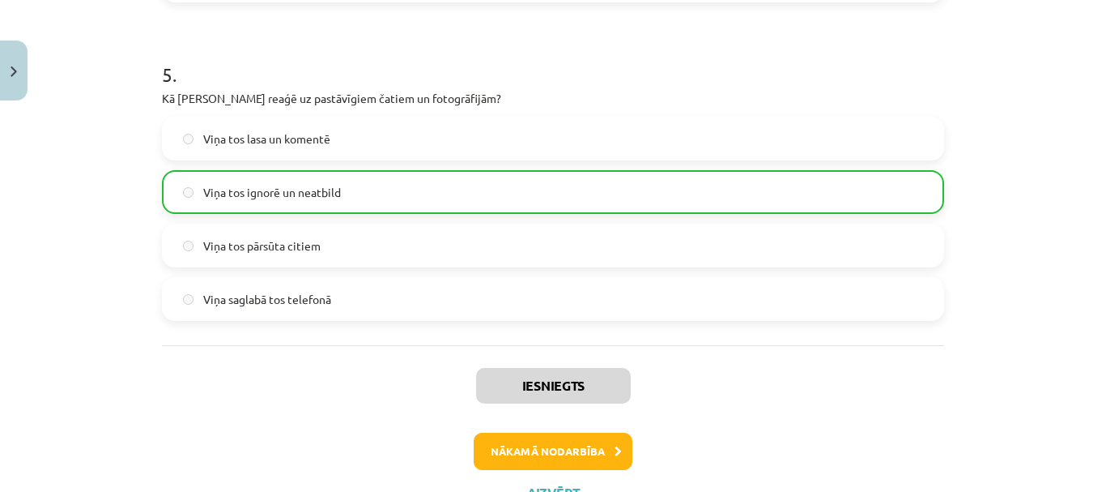
scroll to position [1629, 0]
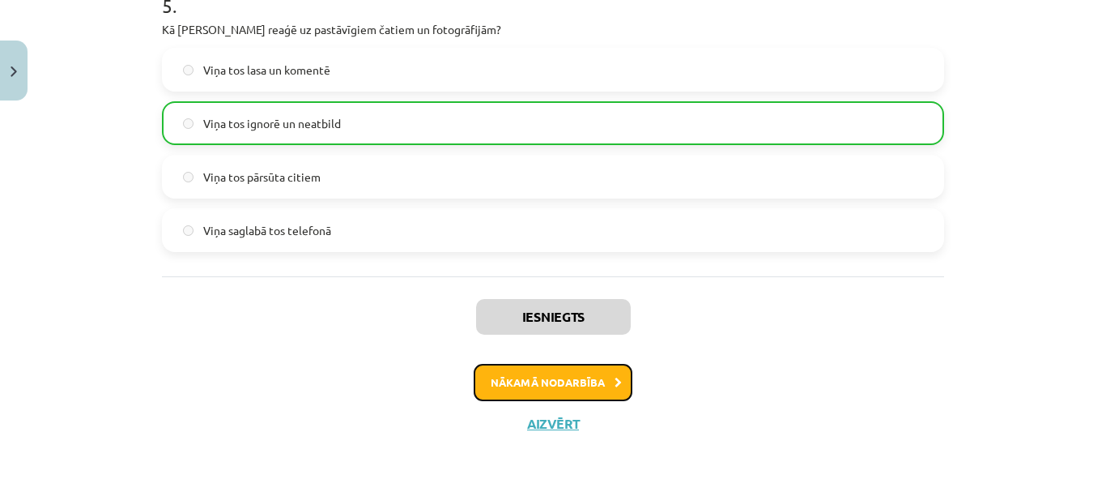
click at [558, 383] on button "Nākamā nodarbība" at bounding box center [553, 382] width 159 height 37
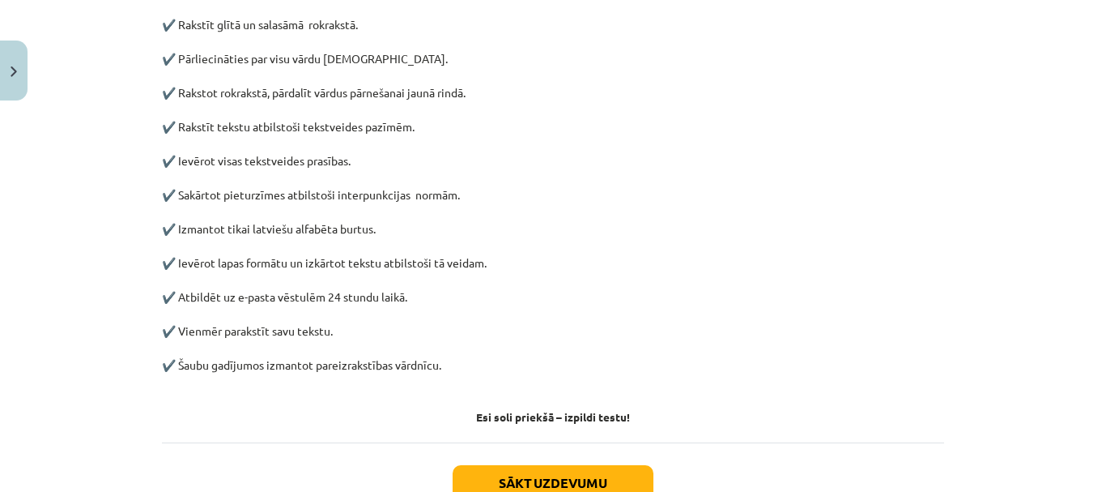
scroll to position [909, 0]
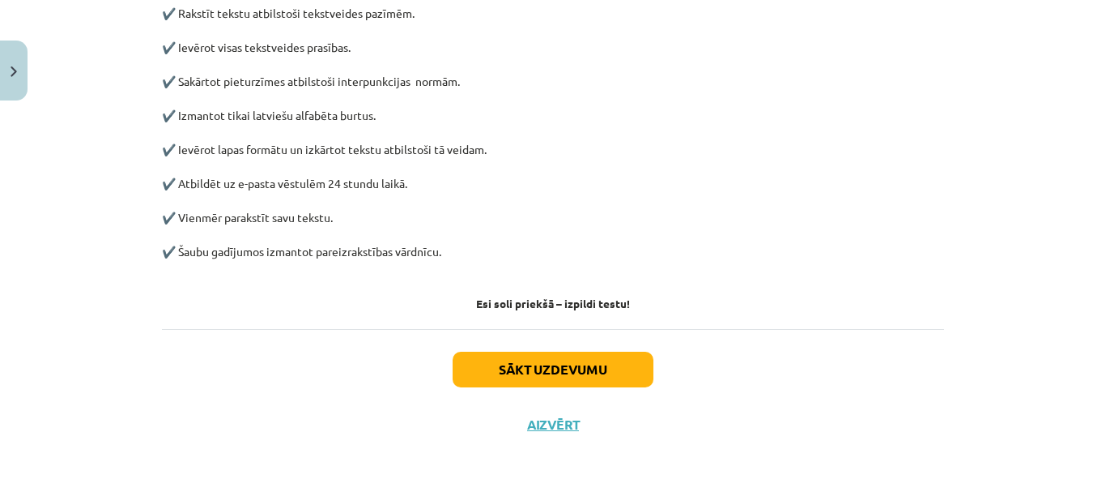
drag, startPoint x: 343, startPoint y: 288, endPoint x: 667, endPoint y: 253, distance: 325.7
copy div "Sociālo mediju lietošanas paradumi un nolūki 🔎 Noskaidro vārda ,,kodekss’’ nozī…"
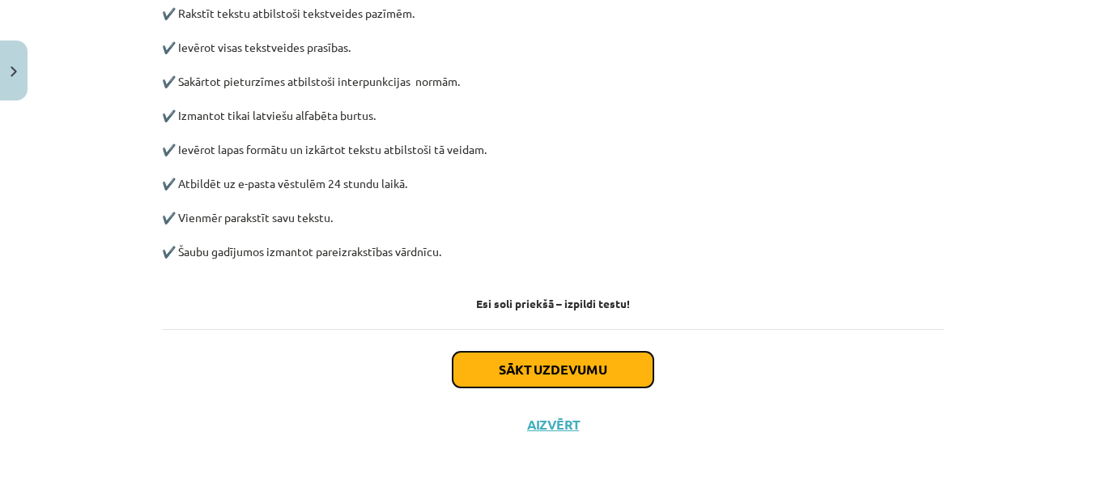
click at [573, 361] on button "Sākt uzdevumu" at bounding box center [553, 369] width 201 height 36
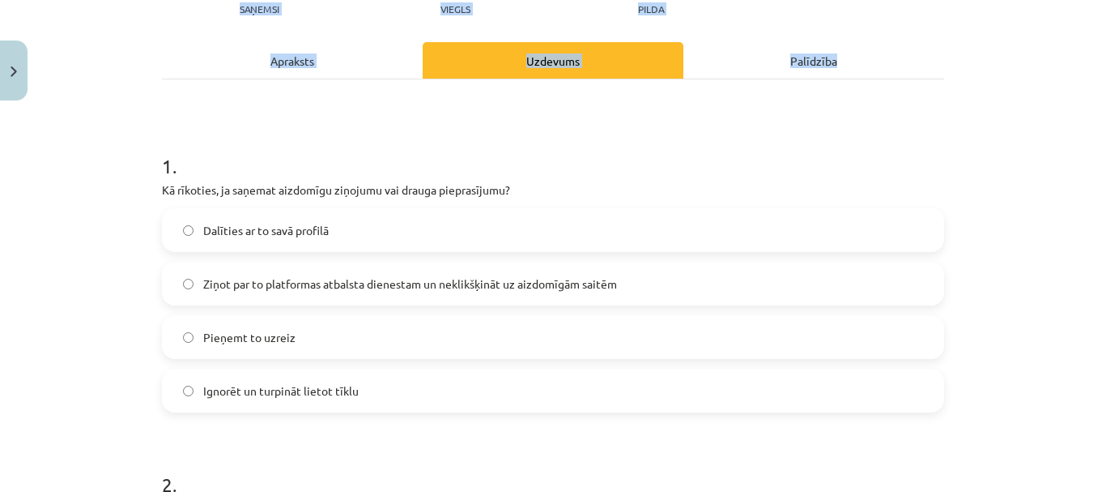
scroll to position [202, 0]
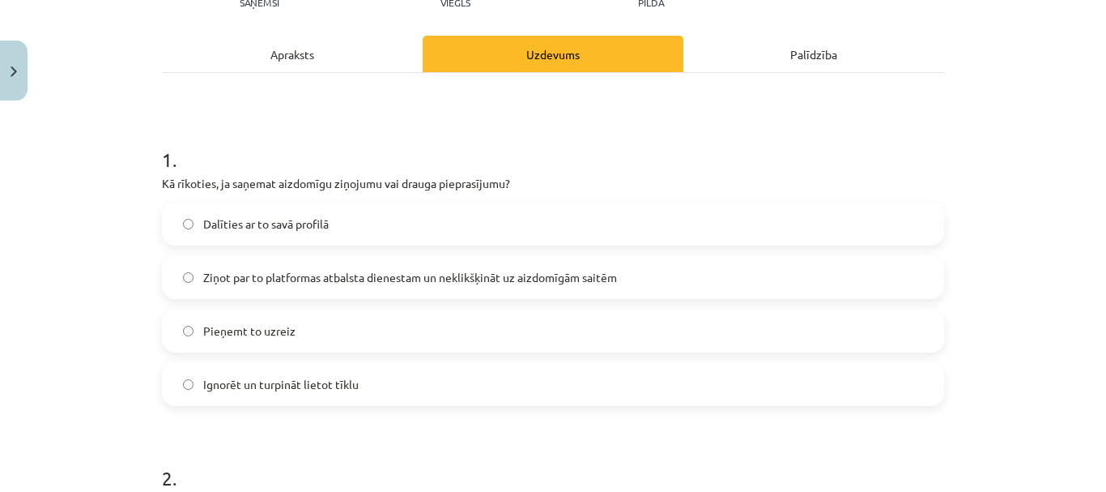
click at [504, 274] on span "Ziņot par to platformas atbalsta dienestam un neklikšķināt uz aizdomīgām saitēm" at bounding box center [410, 277] width 414 height 17
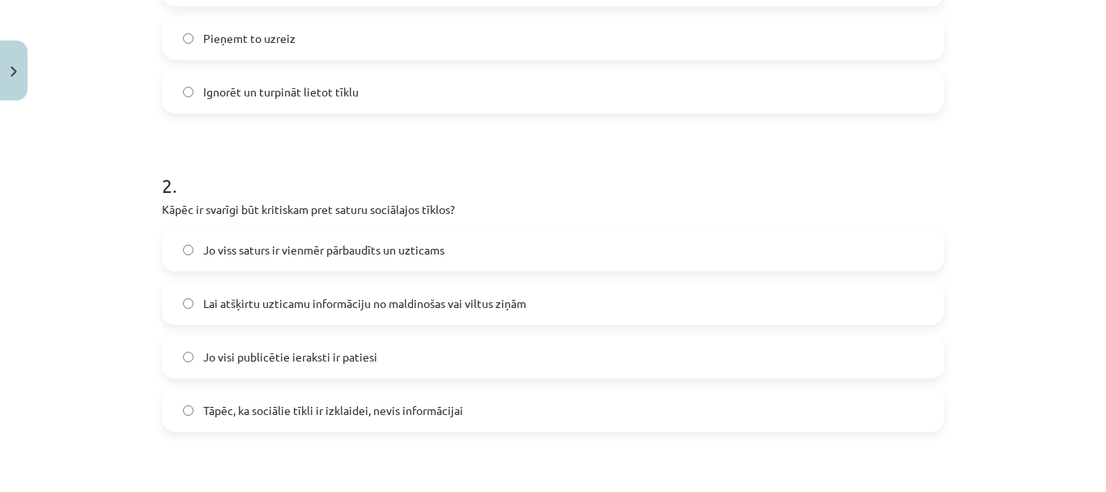
scroll to position [526, 0]
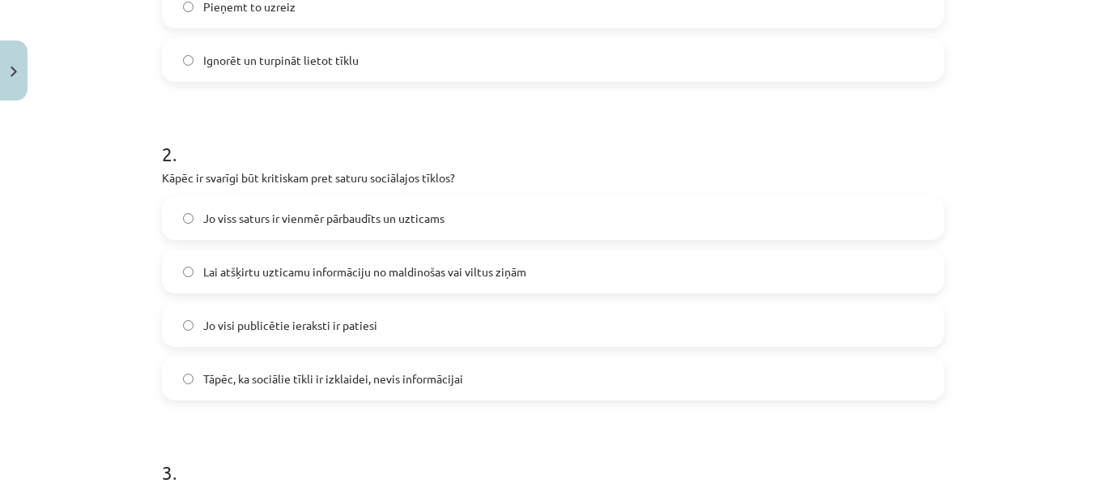
click at [475, 272] on span "Lai atšķirtu uzticamu informāciju no maldinošas vai viltus ziņām" at bounding box center [364, 271] width 323 height 17
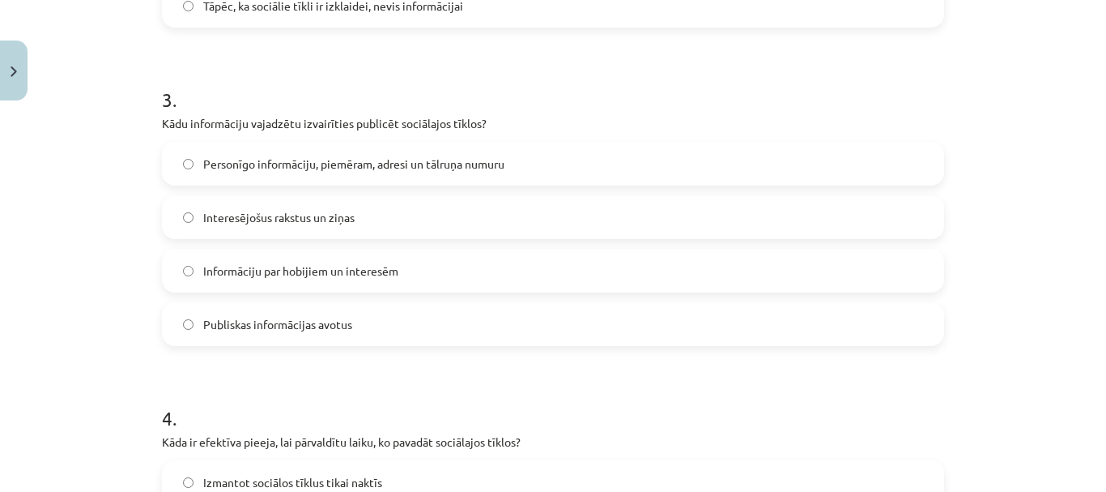
scroll to position [931, 0]
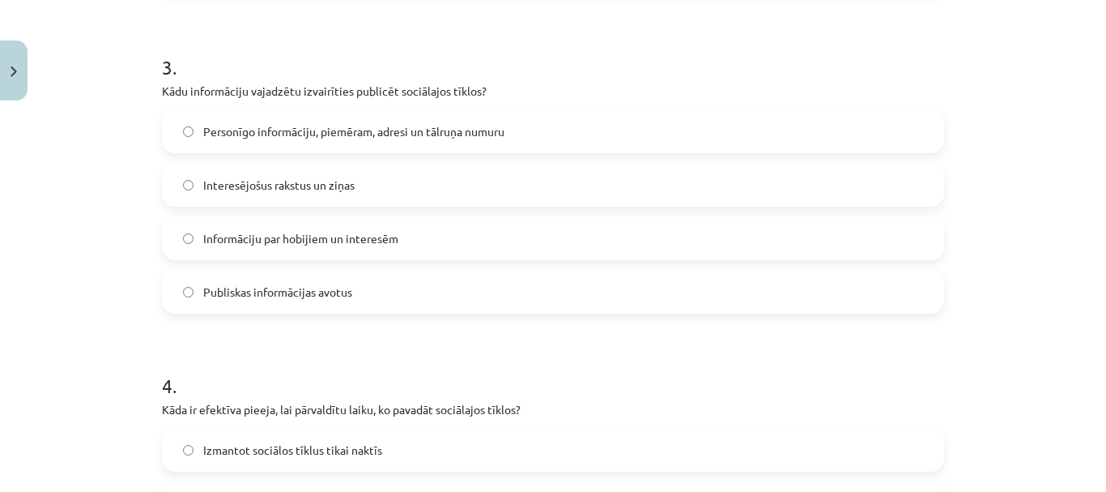
click at [432, 135] on span "Personīgo informāciju, piemēram, adresi un tālruņa numuru" at bounding box center [353, 131] width 301 height 17
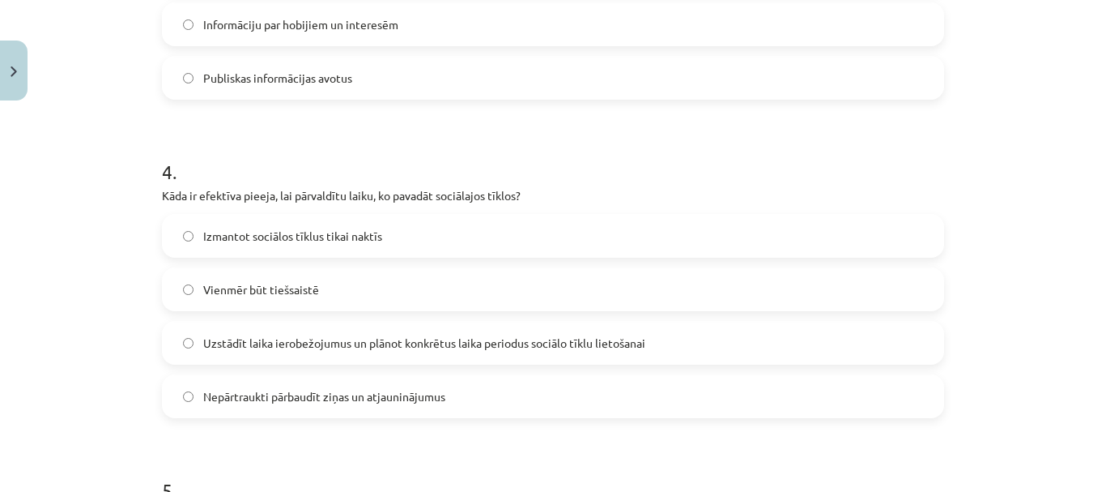
scroll to position [1174, 0]
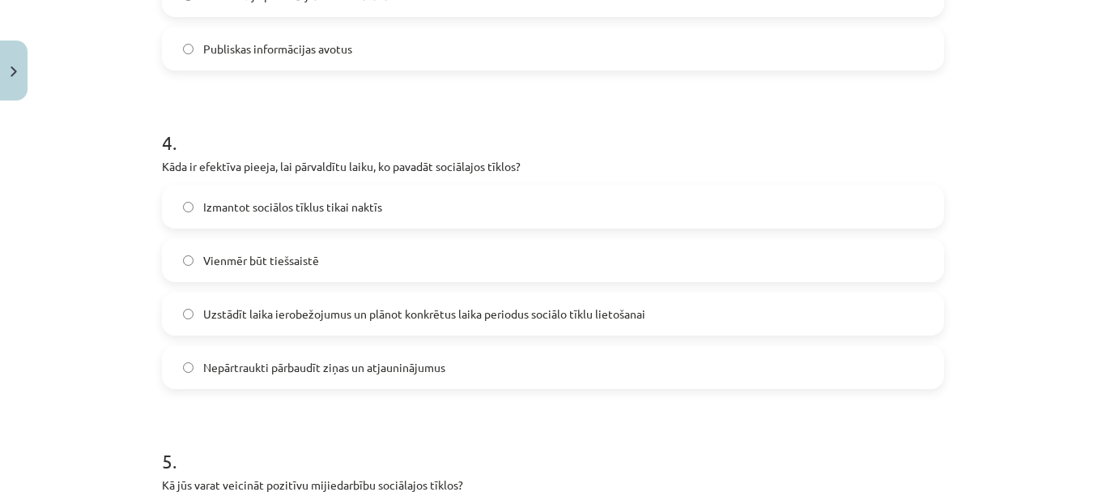
click at [504, 312] on span "Uzstādīt laika ierobežojumus un plānot konkrētus laika periodus sociālo tīklu l…" at bounding box center [424, 313] width 442 height 17
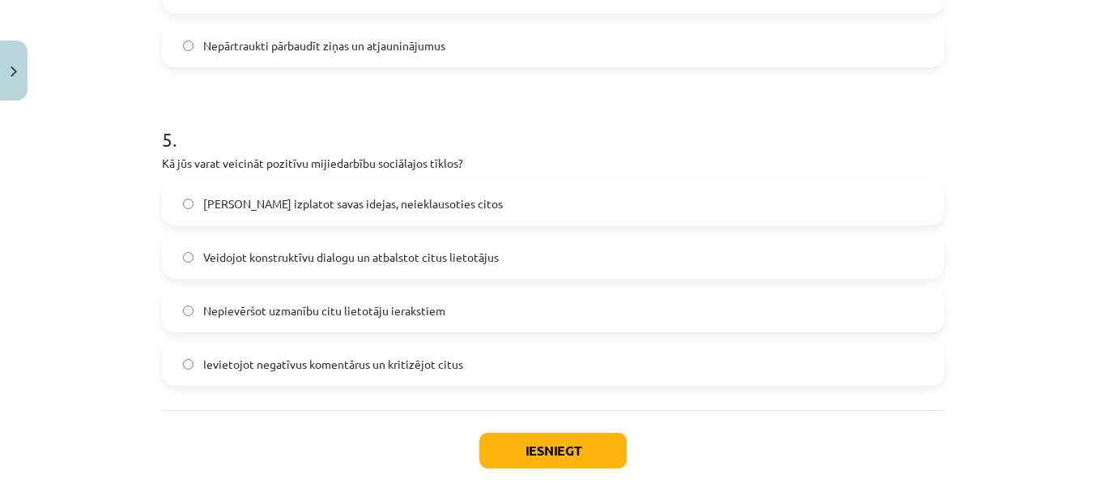
scroll to position [1498, 0]
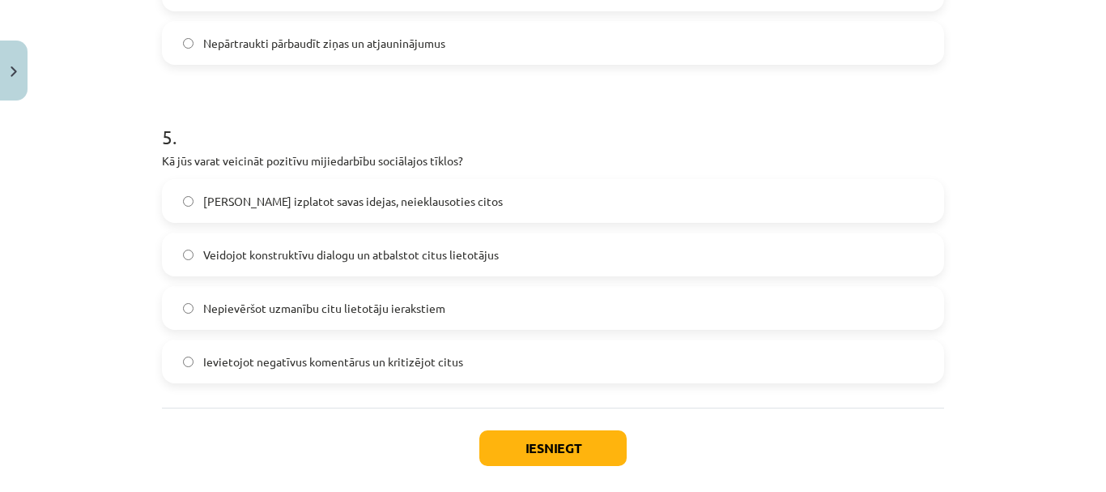
click at [419, 233] on div "Veidojot konstruktīvu dialogu un atbalstot citus lietotājus" at bounding box center [553, 254] width 782 height 44
click at [429, 258] on span "Veidojot konstruktīvu dialogu un atbalstot citus lietotājus" at bounding box center [351, 254] width 296 height 17
click at [564, 436] on button "Iesniegt" at bounding box center [552, 448] width 147 height 36
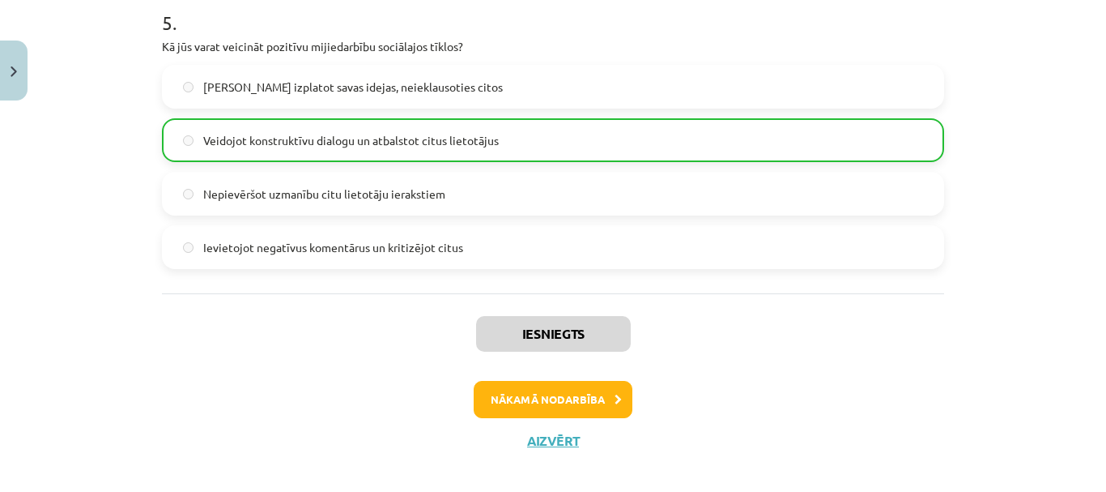
scroll to position [1629, 0]
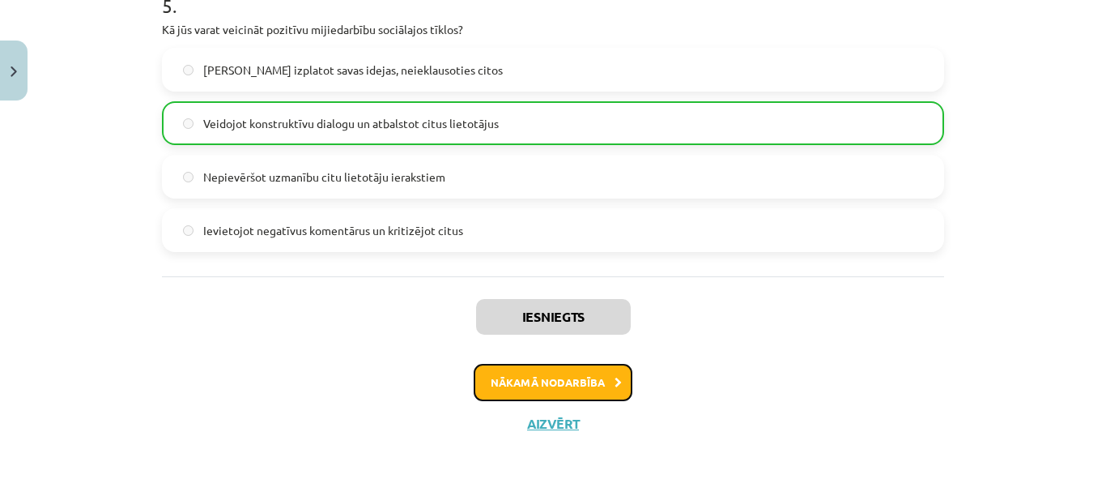
click at [552, 379] on button "Nākamā nodarbība" at bounding box center [553, 382] width 159 height 37
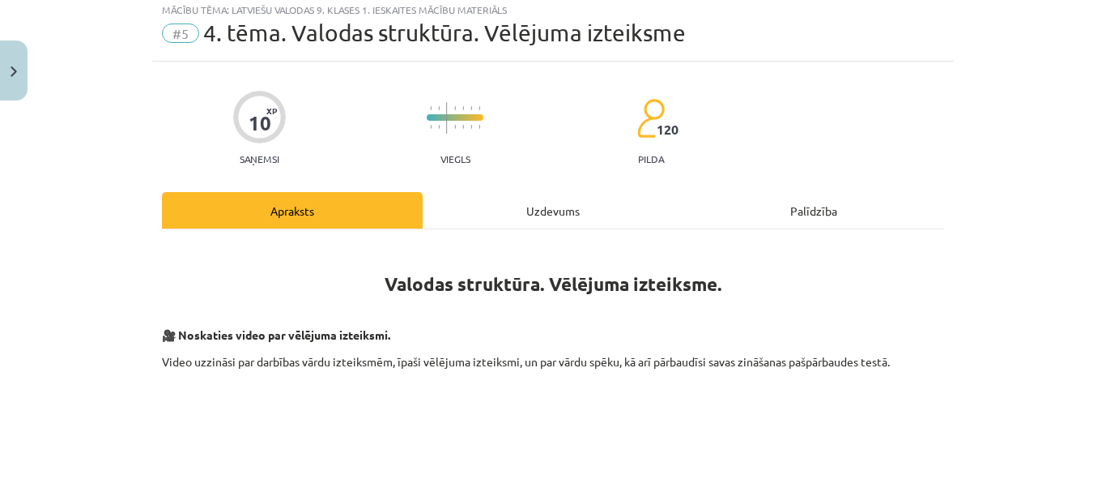
scroll to position [40, 0]
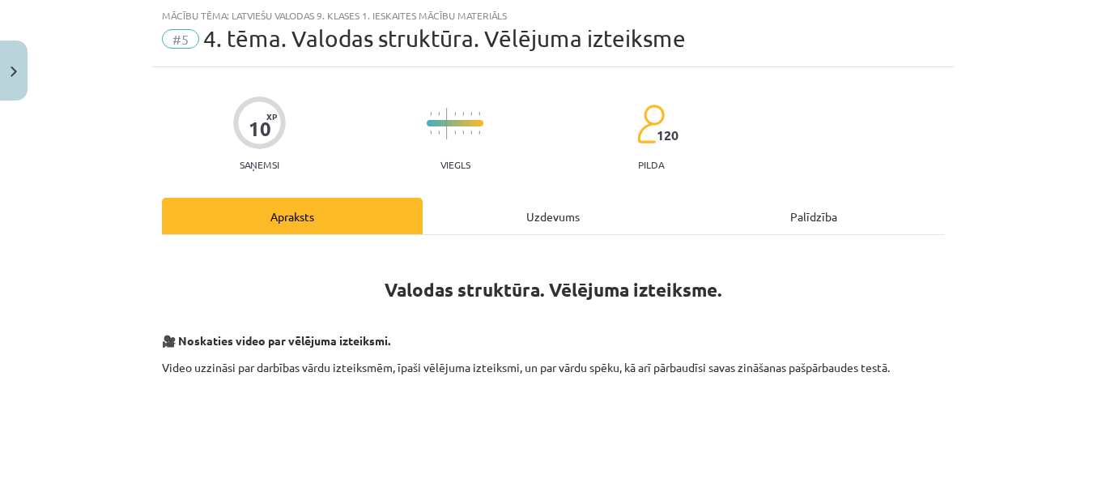
click at [697, 337] on p "🎥 Noskaties video par vēlējuma izteiksmi." at bounding box center [553, 340] width 782 height 17
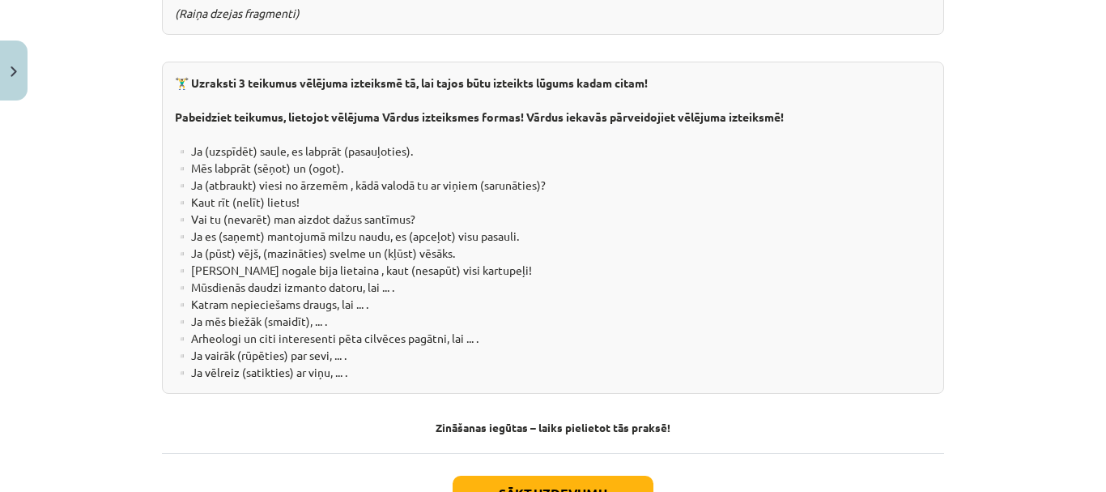
scroll to position [3099, 0]
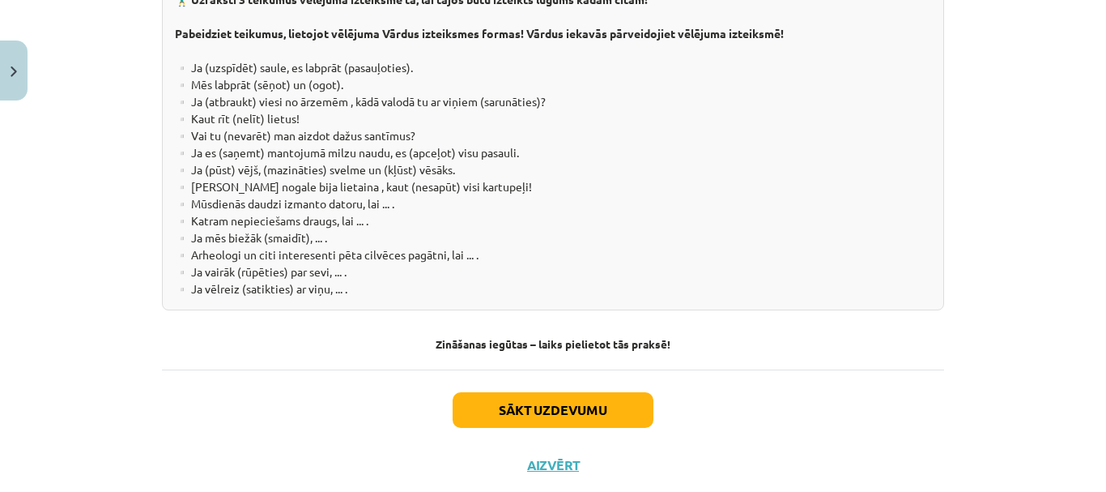
drag, startPoint x: 378, startPoint y: 286, endPoint x: 676, endPoint y: 249, distance: 300.4
copy div "Valodas struktūra. Vēlējuma izteiksme. 🎥 Noskaties video par vēlējuma izteiks…"
drag, startPoint x: 611, startPoint y: 371, endPoint x: 624, endPoint y: 373, distance: 12.3
click at [610, 392] on button "Sākt uzdevumu" at bounding box center [553, 410] width 201 height 36
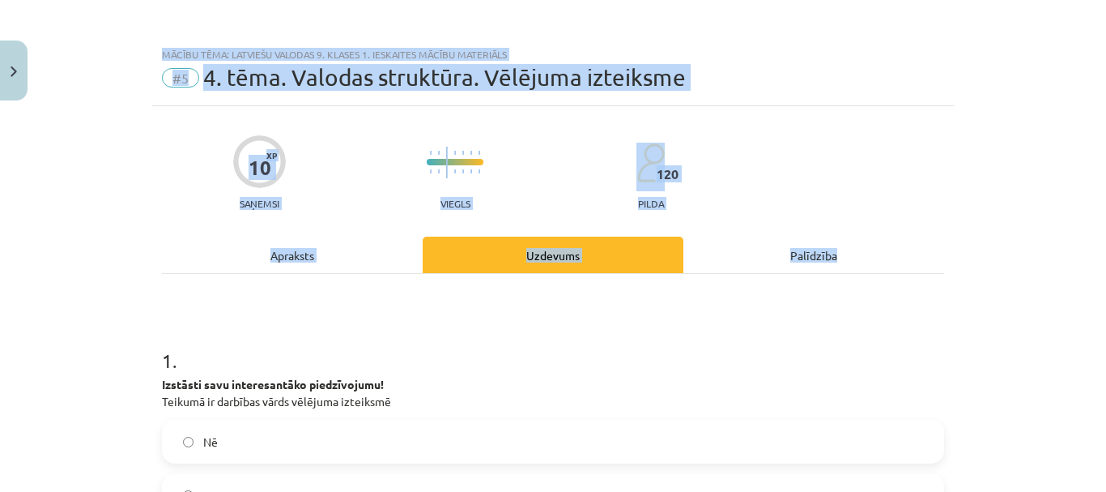
scroll to position [0, 0]
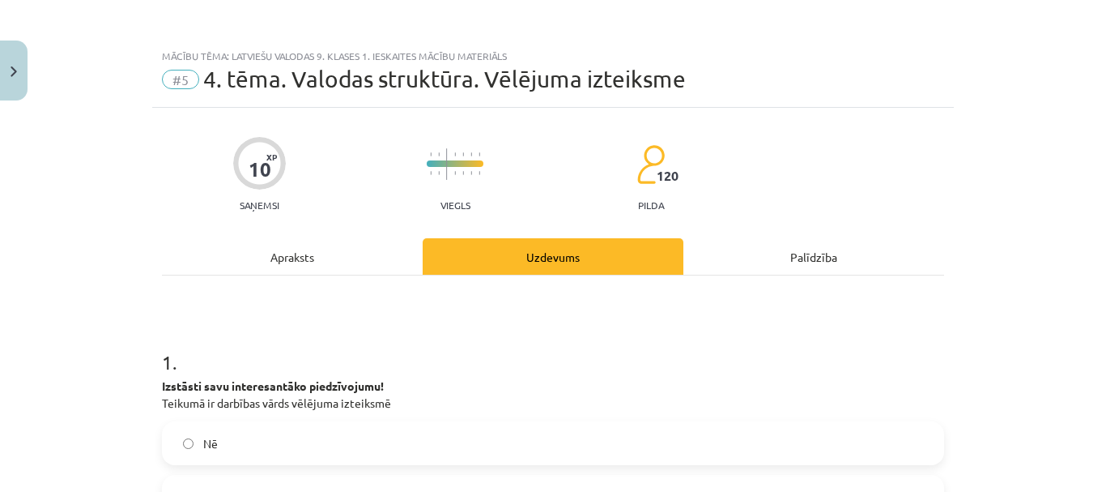
click at [317, 254] on div "Apraksts" at bounding box center [292, 256] width 261 height 36
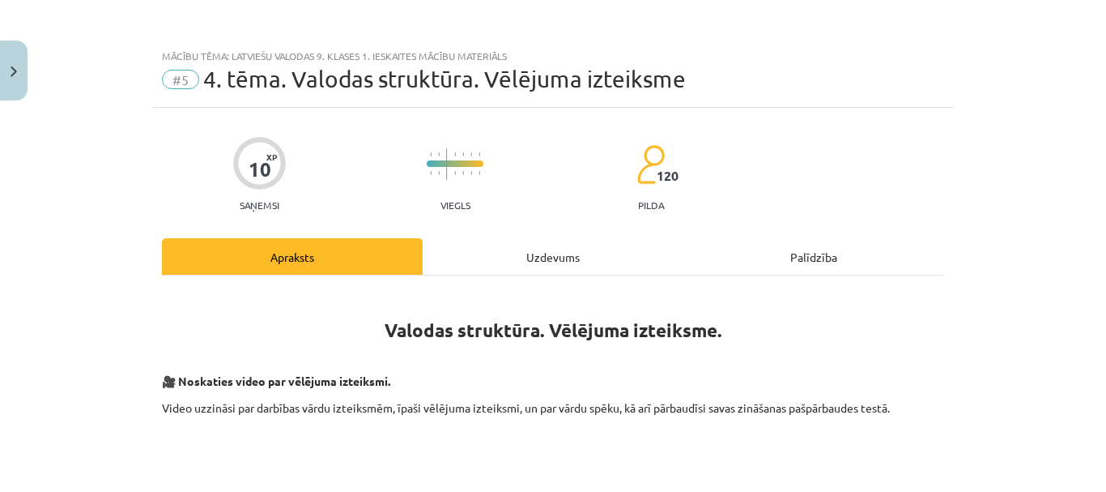
click at [527, 258] on div "Uzdevums" at bounding box center [553, 256] width 261 height 36
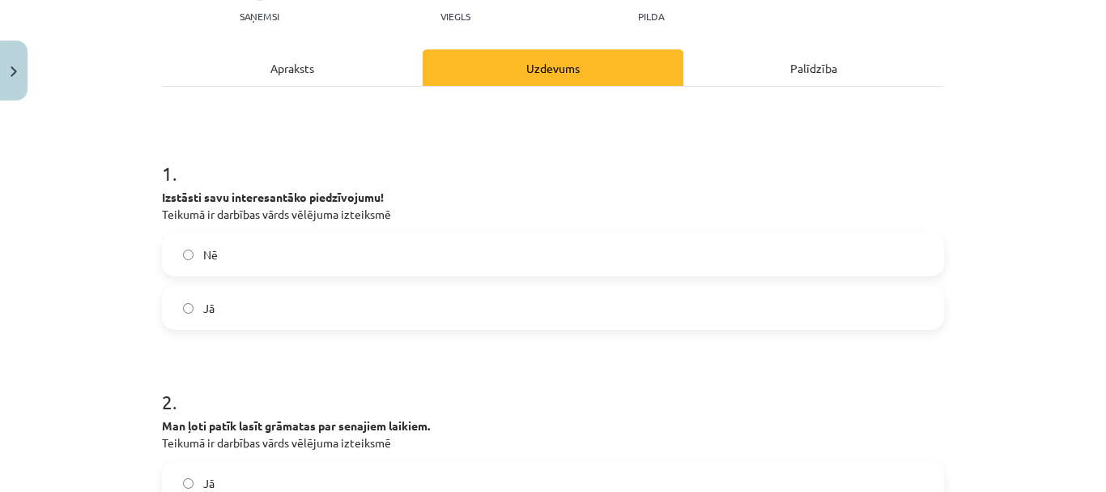
scroll to position [202, 0]
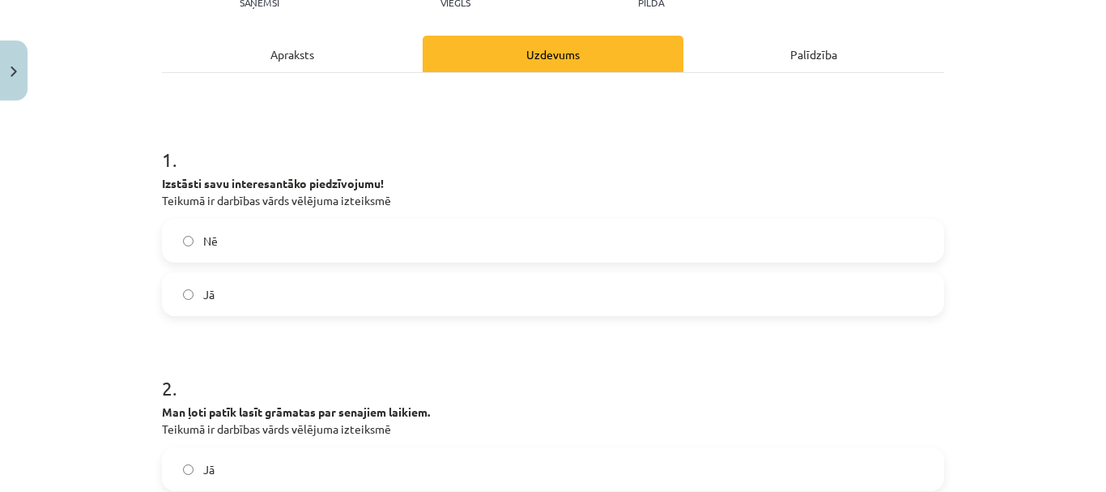
click at [185, 233] on label "Nē" at bounding box center [553, 240] width 779 height 40
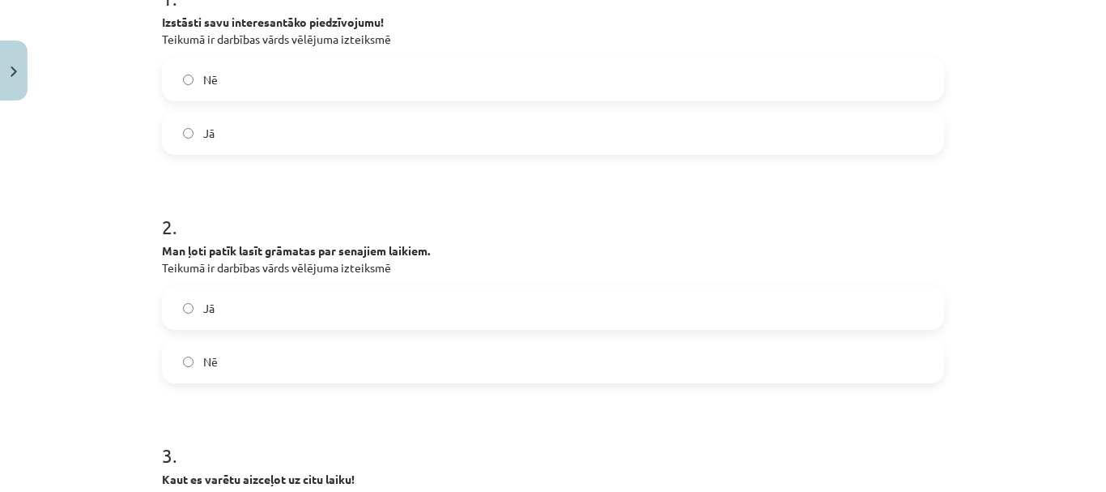
scroll to position [364, 0]
click at [292, 346] on label "Nē" at bounding box center [553, 360] width 779 height 40
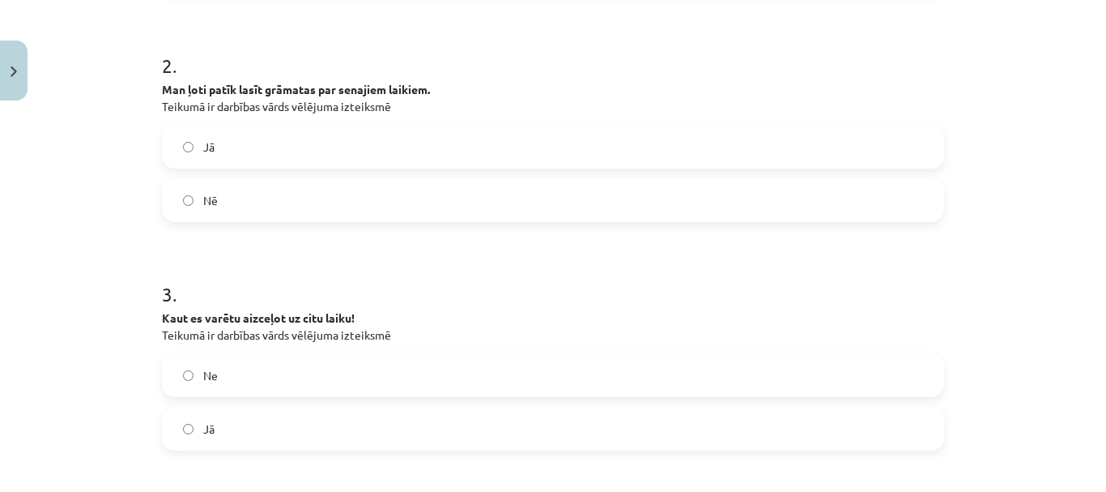
scroll to position [526, 0]
click at [220, 420] on label "Jā" at bounding box center [553, 427] width 779 height 40
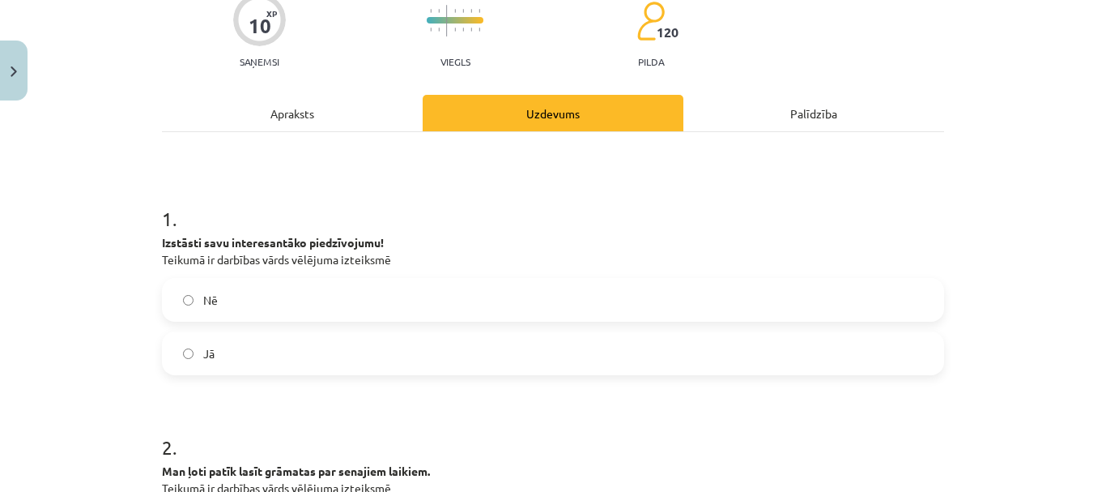
scroll to position [0, 0]
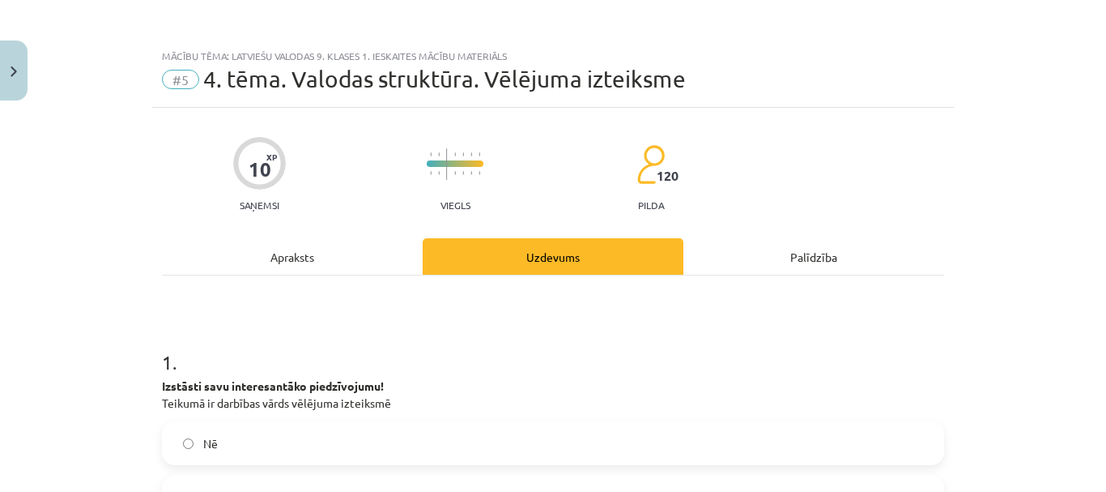
click at [273, 253] on div "Apraksts" at bounding box center [292, 256] width 261 height 36
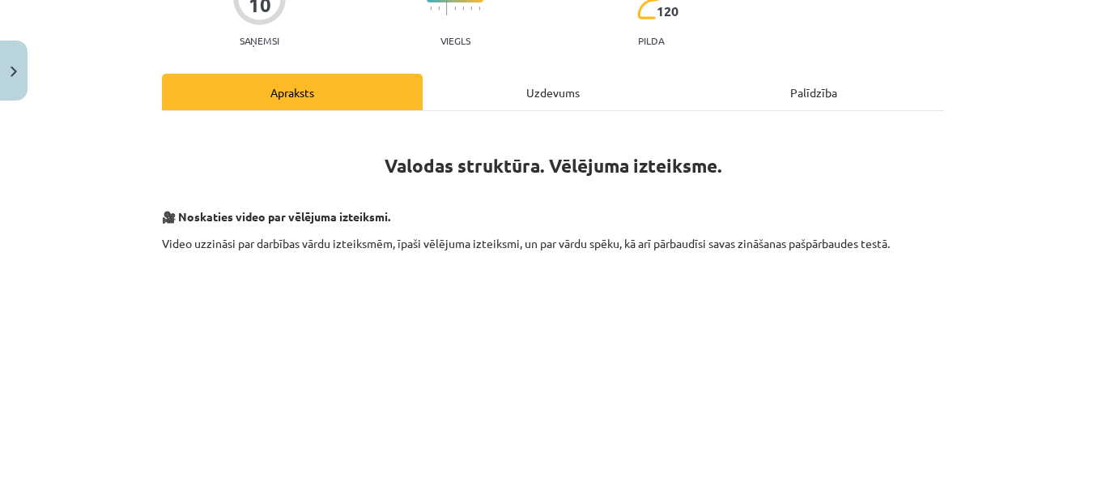
scroll to position [40, 0]
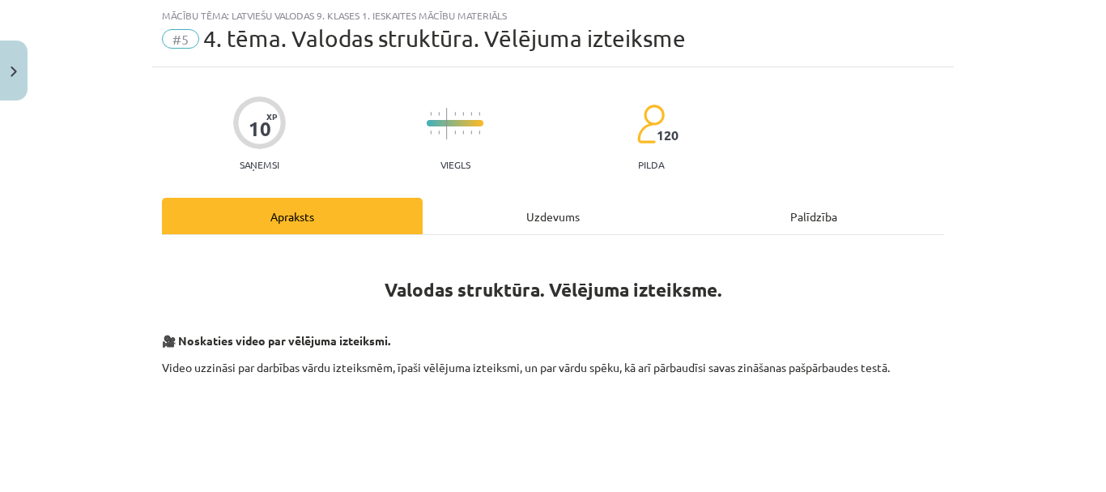
click at [543, 206] on div "Uzdevums" at bounding box center [553, 216] width 261 height 36
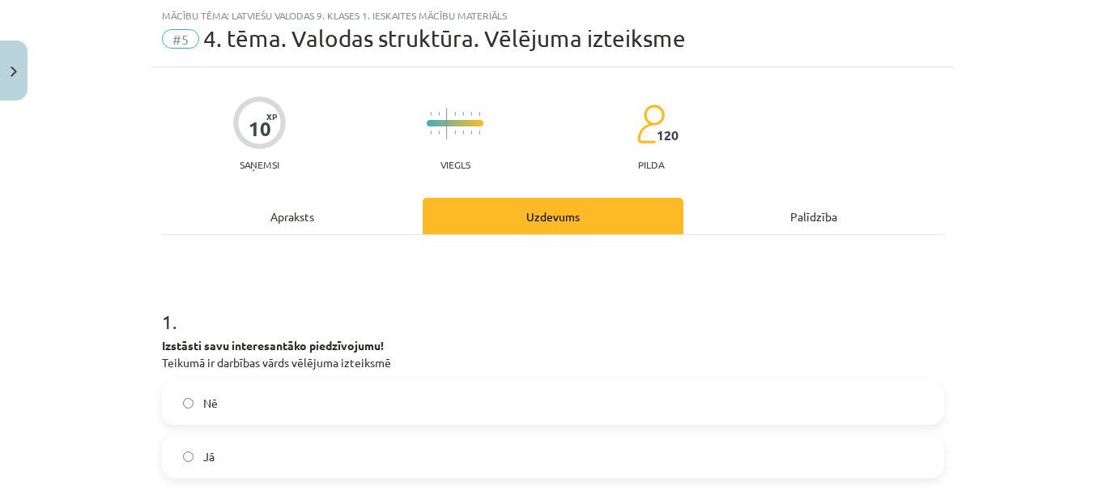
click at [328, 216] on div "Apraksts" at bounding box center [292, 216] width 261 height 36
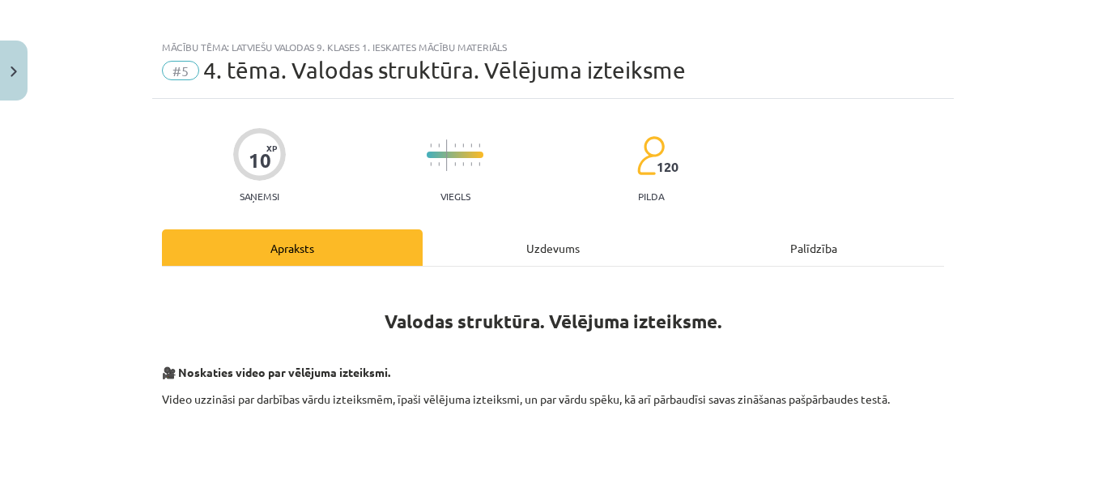
scroll to position [0, 0]
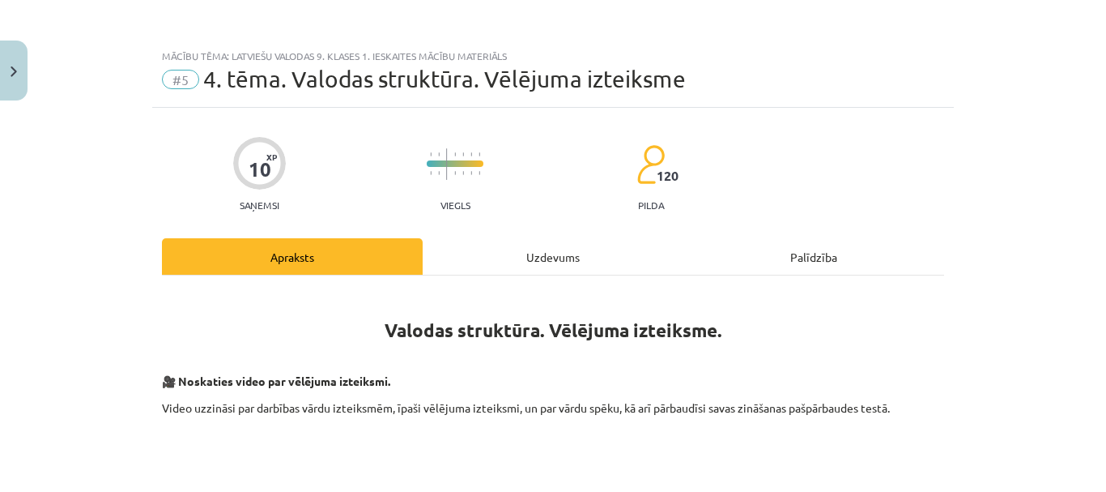
click at [558, 250] on div "Uzdevums" at bounding box center [553, 256] width 261 height 36
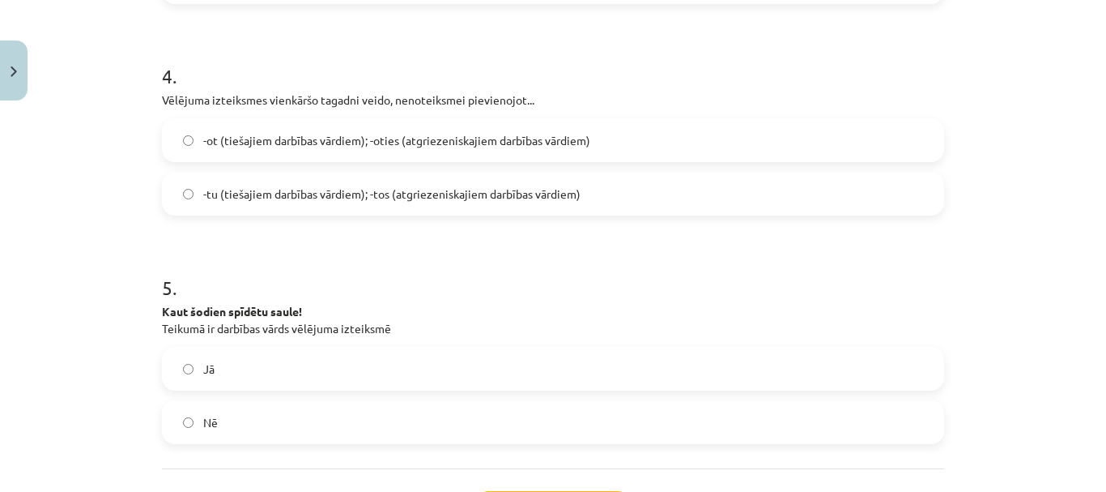
scroll to position [931, 0]
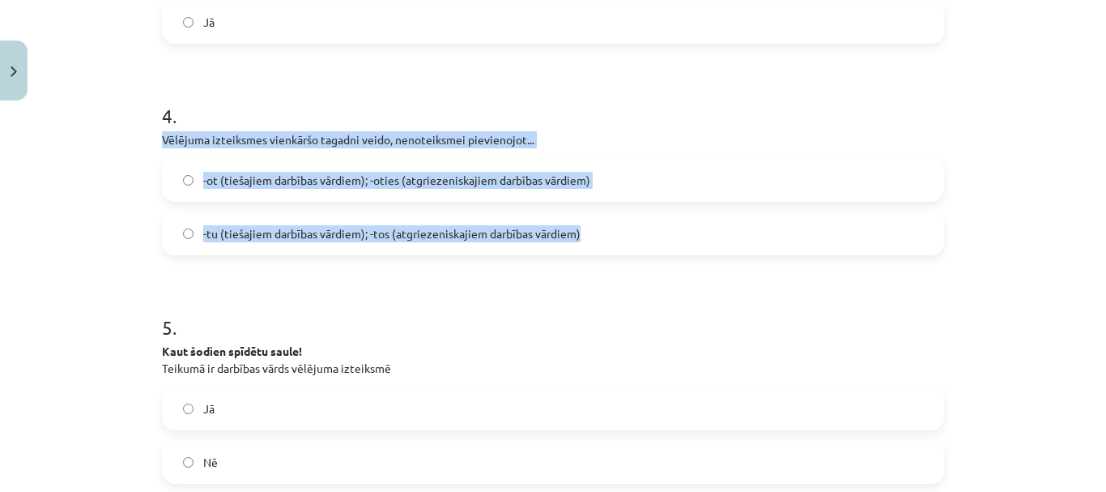
drag, startPoint x: 149, startPoint y: 134, endPoint x: 594, endPoint y: 236, distance: 457.1
click at [405, 176] on span "-ot (tiešajiem darbības vārdiem); -oties (atgriezeniskajiem darbības vārdiem)" at bounding box center [396, 180] width 387 height 17
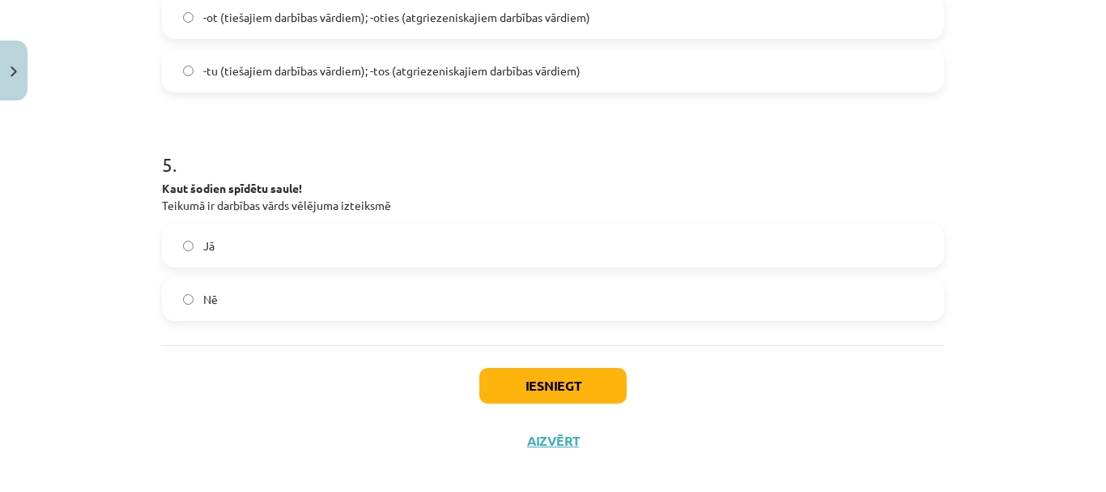
scroll to position [1111, 0]
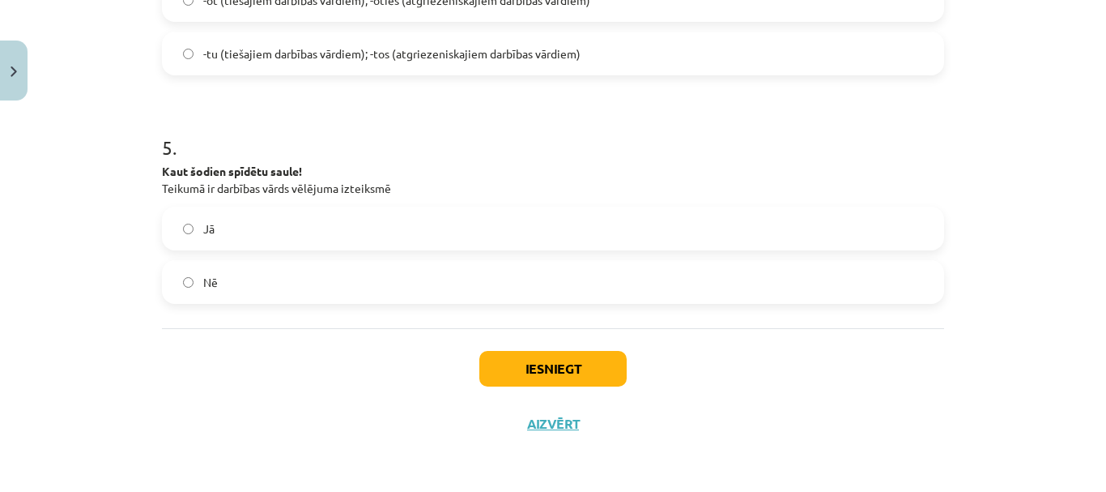
click at [273, 236] on label "Jā" at bounding box center [553, 228] width 779 height 40
click at [580, 364] on button "Iesniegt" at bounding box center [552, 369] width 147 height 36
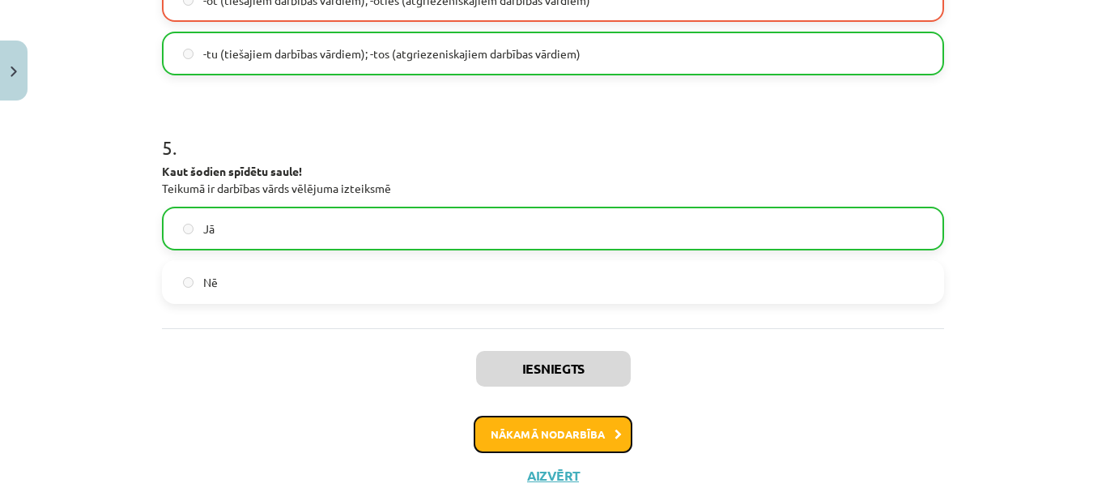
click at [573, 432] on button "Nākamā nodarbība" at bounding box center [553, 433] width 159 height 37
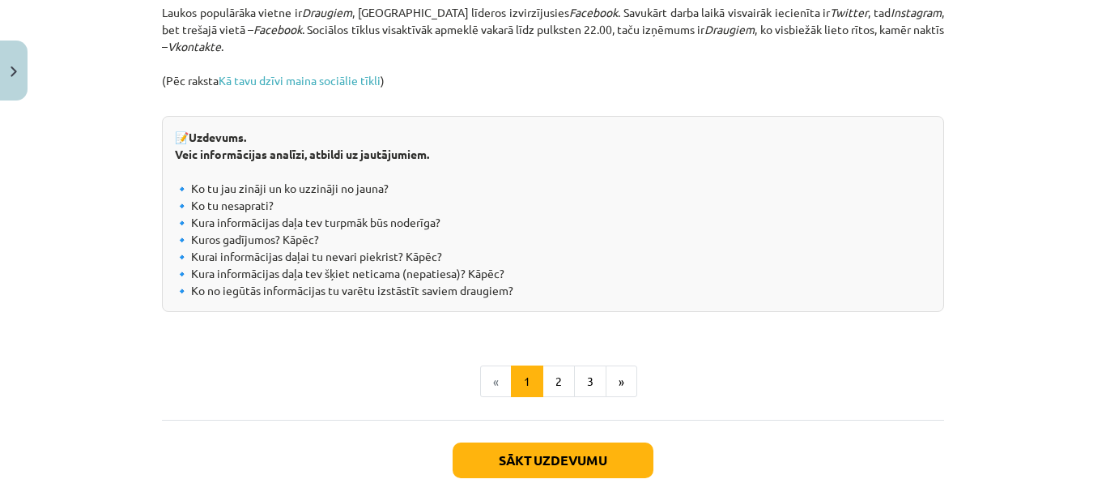
scroll to position [1912, 0]
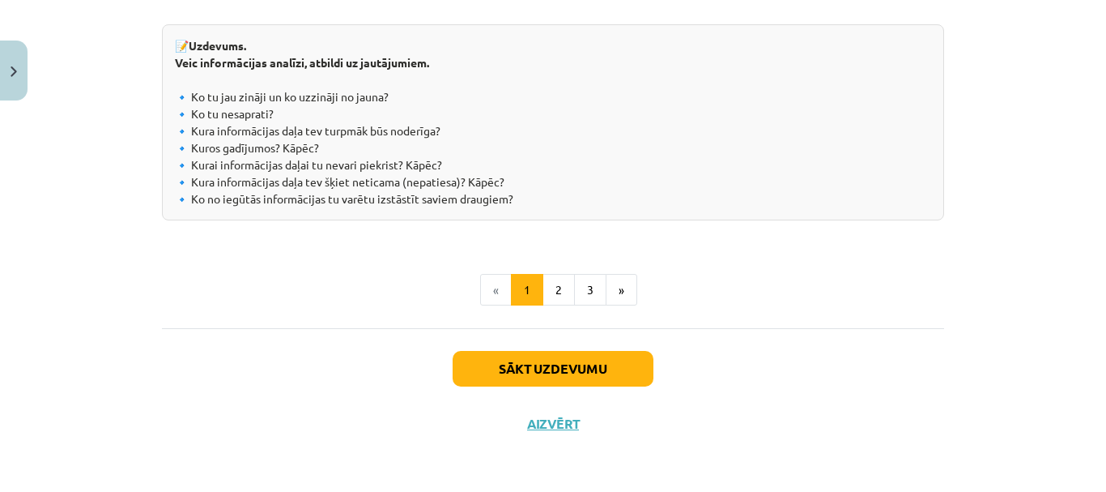
drag, startPoint x: 316, startPoint y: 289, endPoint x: 893, endPoint y: 198, distance: 584.6
click at [557, 296] on button "2" at bounding box center [559, 290] width 32 height 32
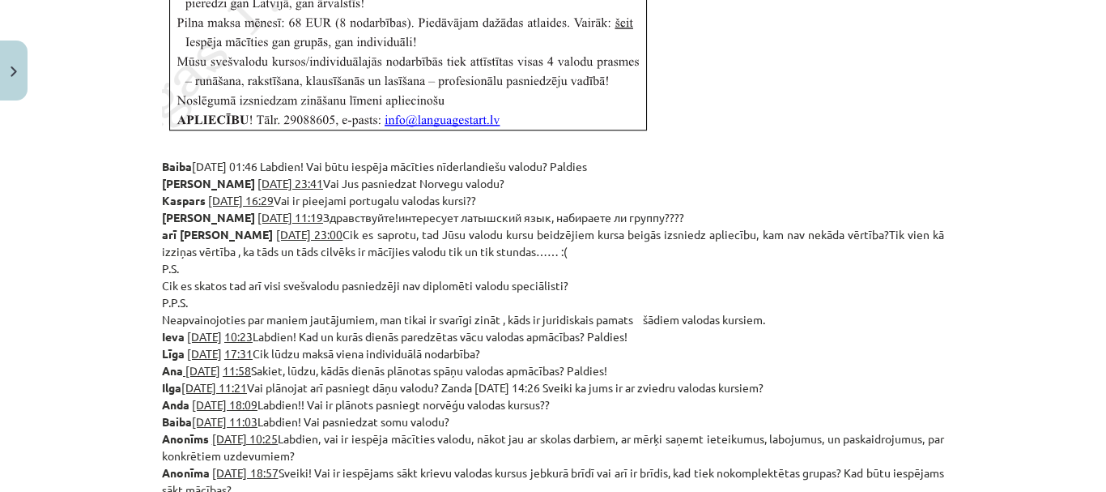
scroll to position [1049, 0]
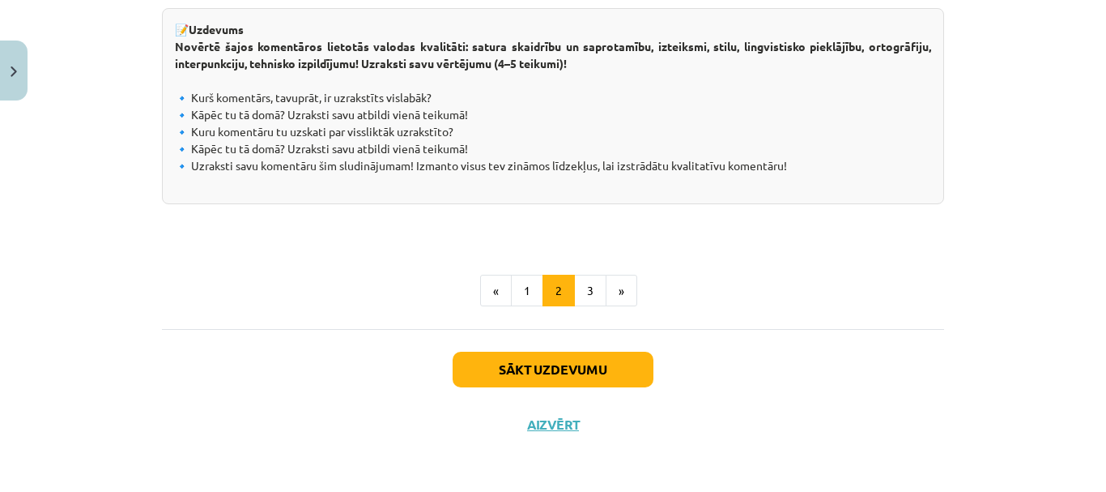
drag, startPoint x: 147, startPoint y: 223, endPoint x: 841, endPoint y: 167, distance: 696.3
click at [576, 287] on button "3" at bounding box center [590, 291] width 32 height 32
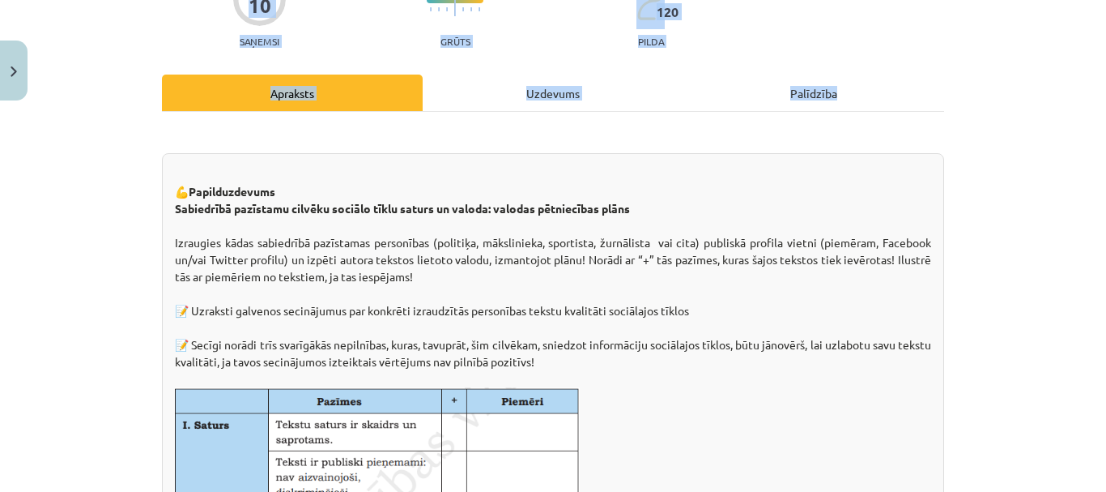
scroll to position [128, 0]
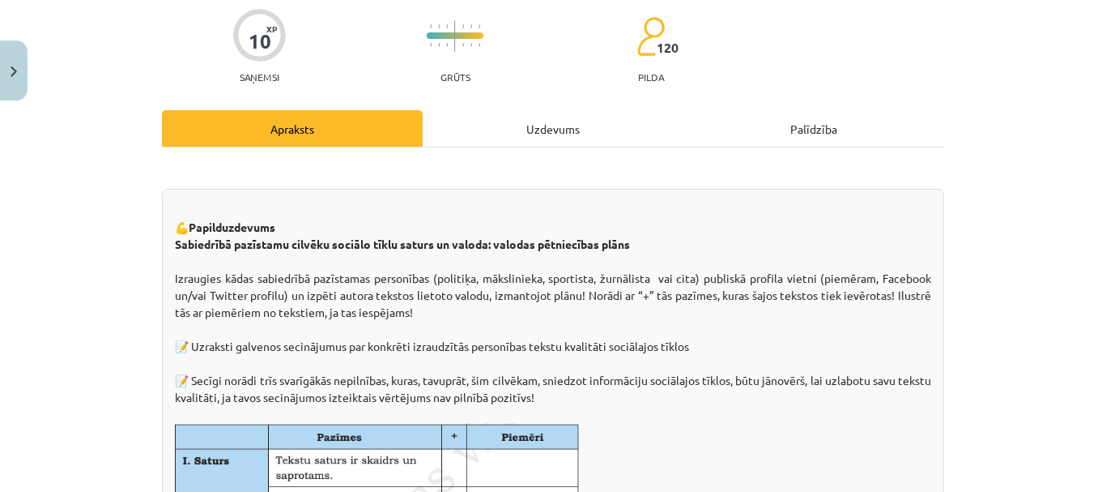
click at [529, 132] on div "Uzdevums" at bounding box center [553, 128] width 261 height 36
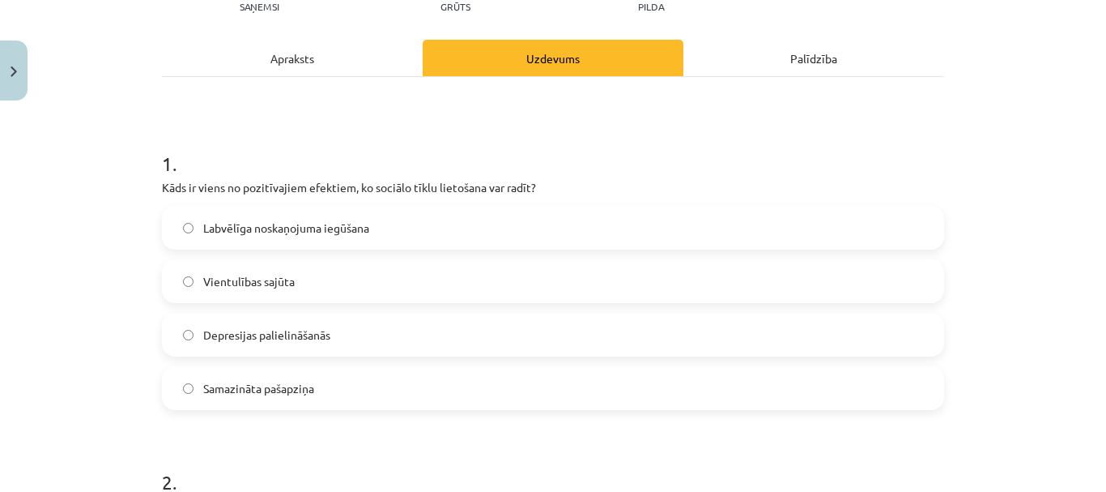
scroll to position [202, 0]
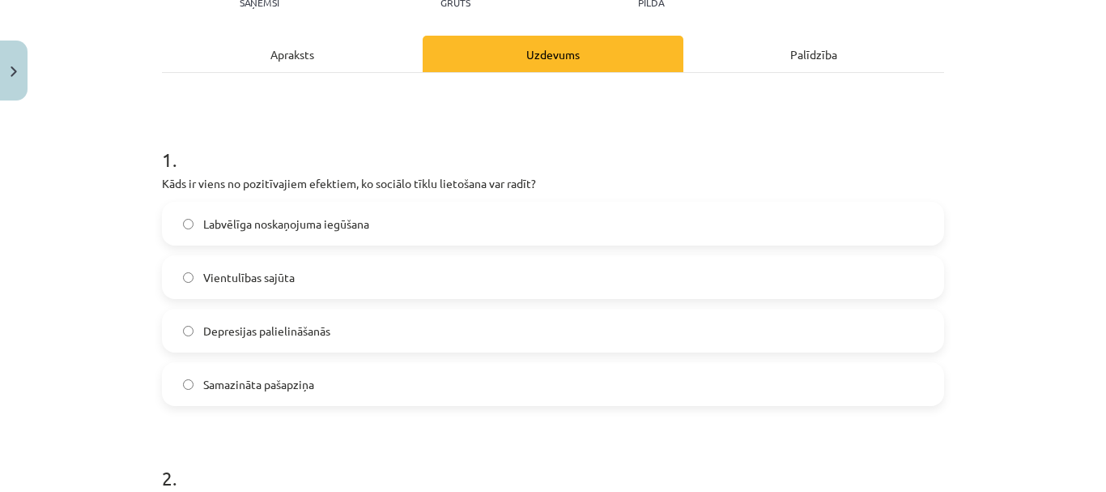
click at [326, 230] on span "Labvēlīga noskaņojuma iegūšana" at bounding box center [286, 223] width 166 height 17
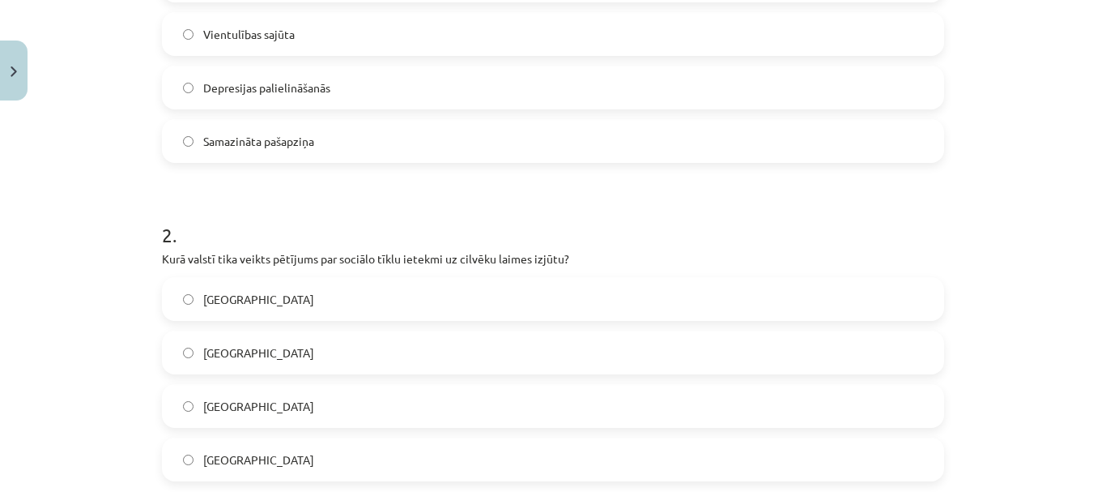
scroll to position [607, 0]
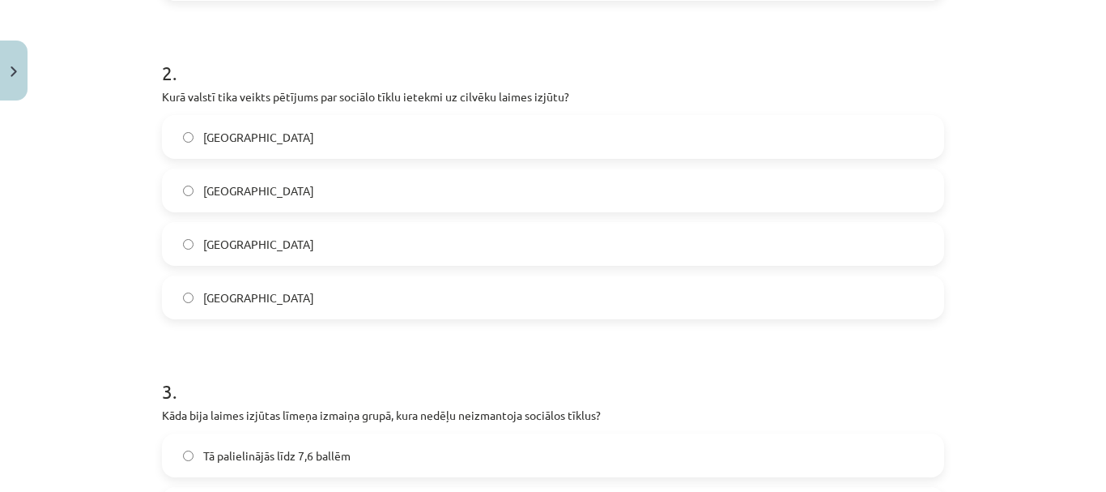
click at [233, 192] on label "Dānijā" at bounding box center [553, 190] width 779 height 40
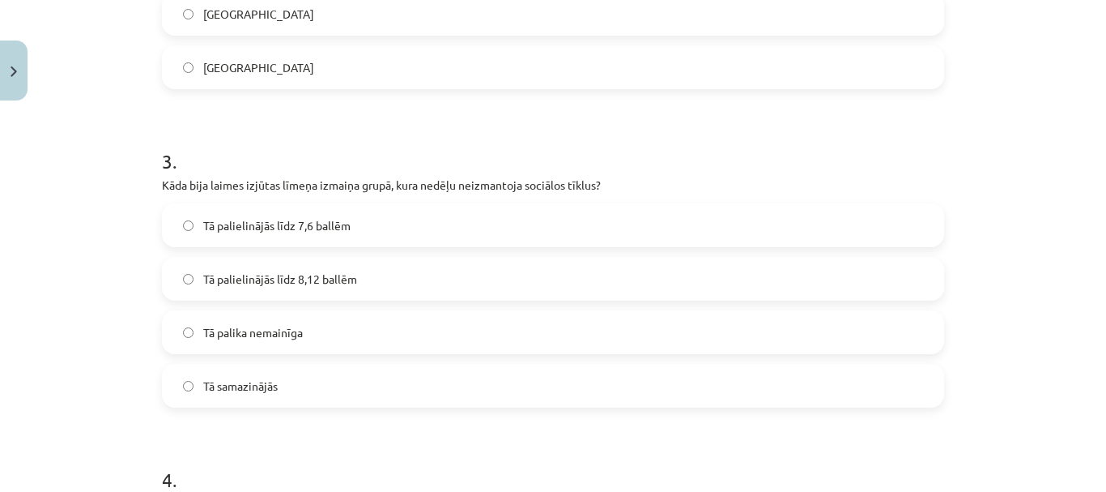
scroll to position [850, 0]
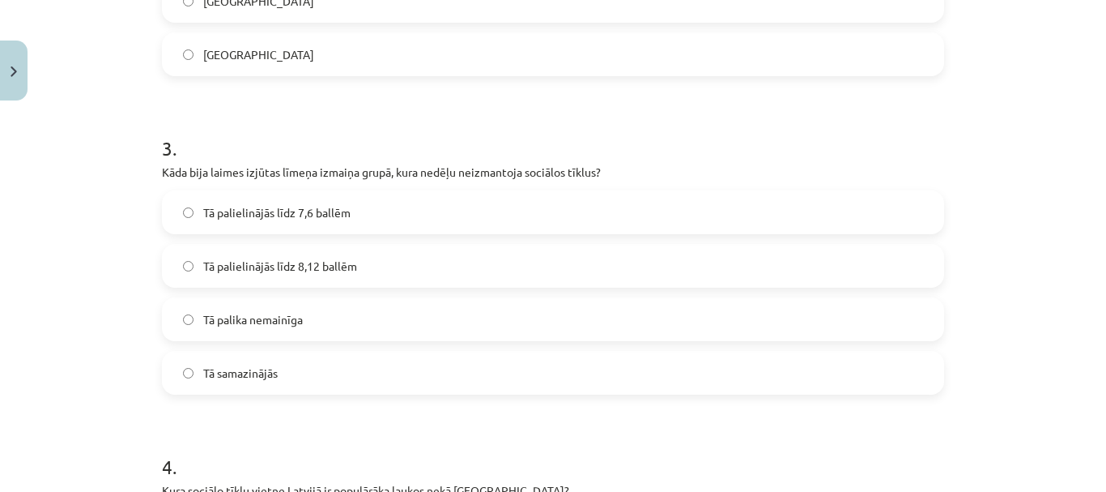
click at [330, 266] on span "Tā palielinājās līdz 8,12 ballēm" at bounding box center [280, 266] width 154 height 17
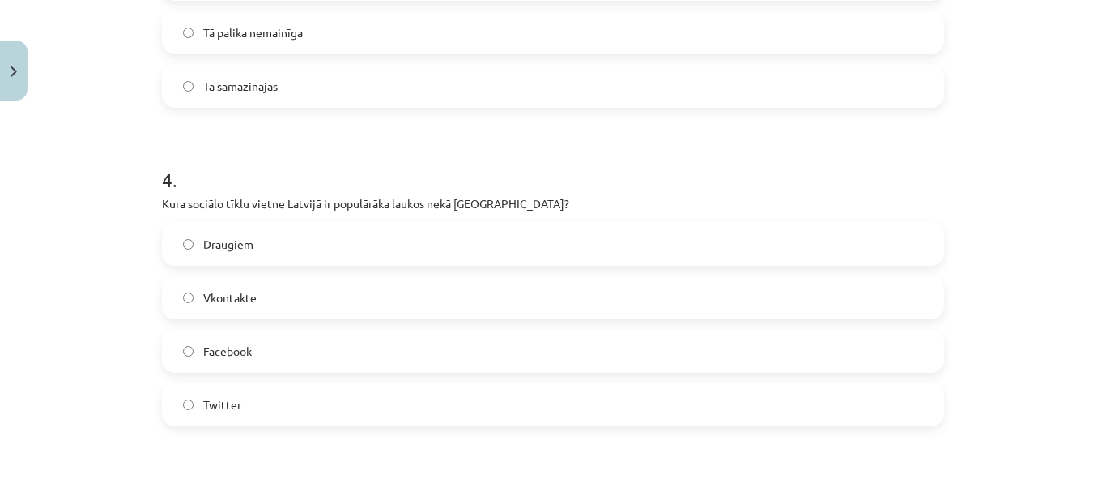
scroll to position [1174, 0]
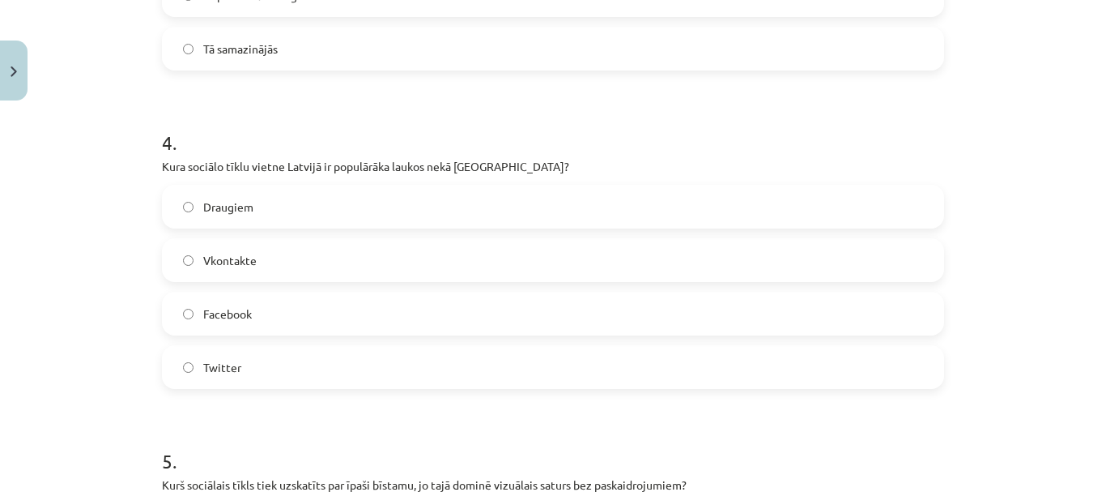
click at [225, 202] on span "Draugiem" at bounding box center [228, 206] width 50 height 17
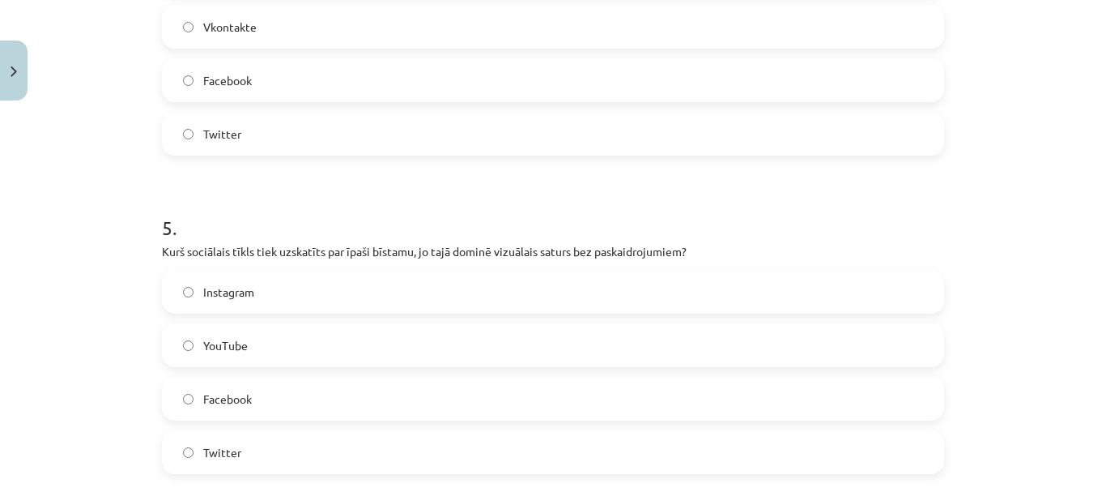
scroll to position [1417, 0]
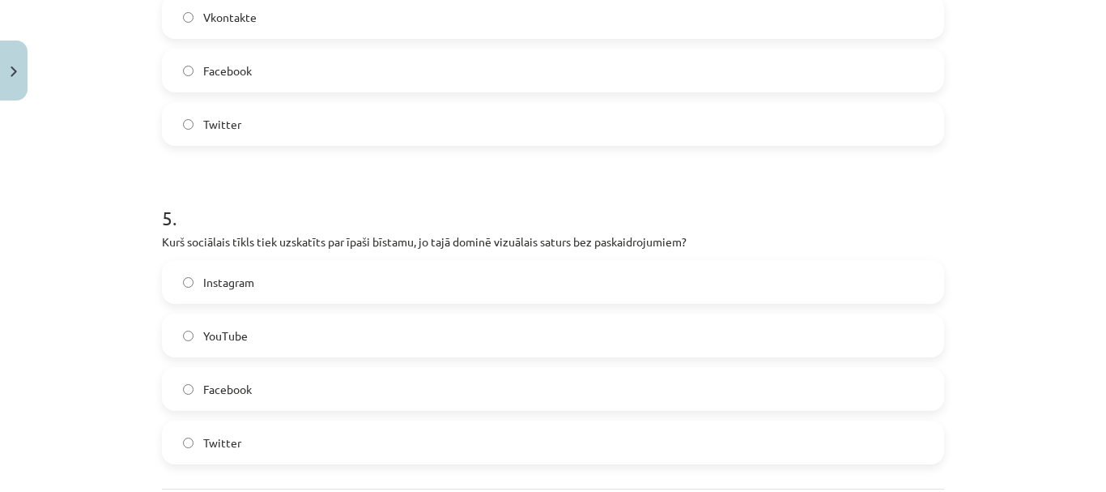
click at [210, 279] on span "Instagram" at bounding box center [228, 282] width 51 height 17
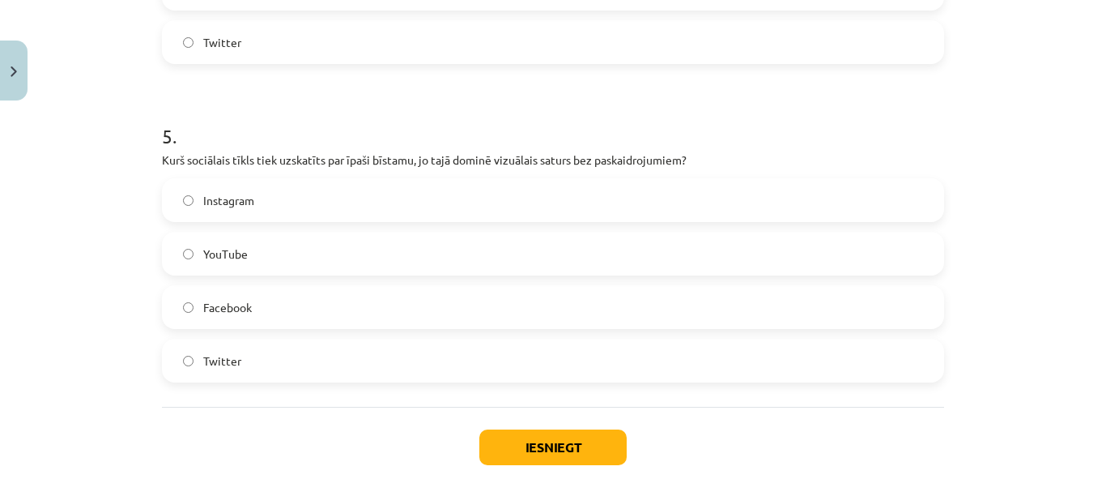
scroll to position [1578, 0]
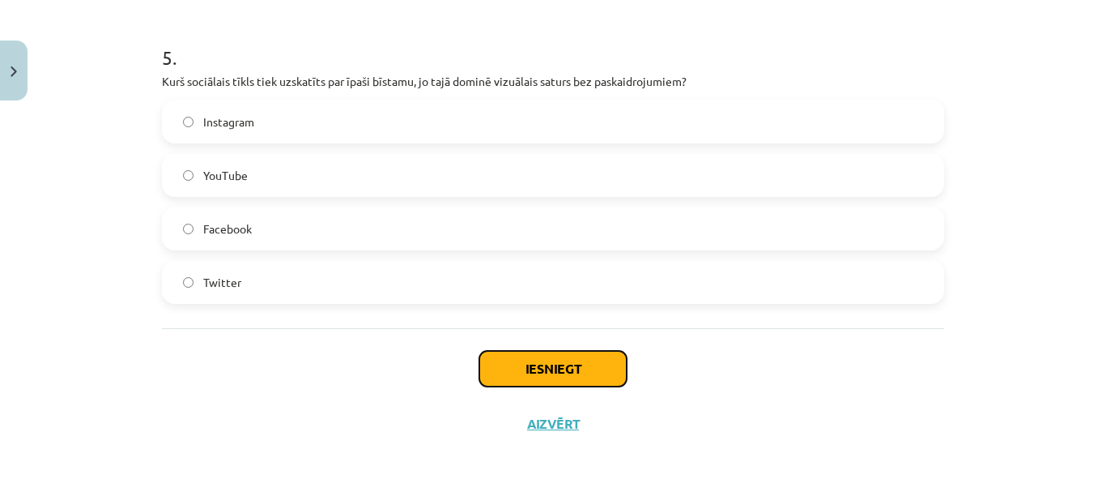
click at [546, 365] on button "Iesniegt" at bounding box center [552, 369] width 147 height 36
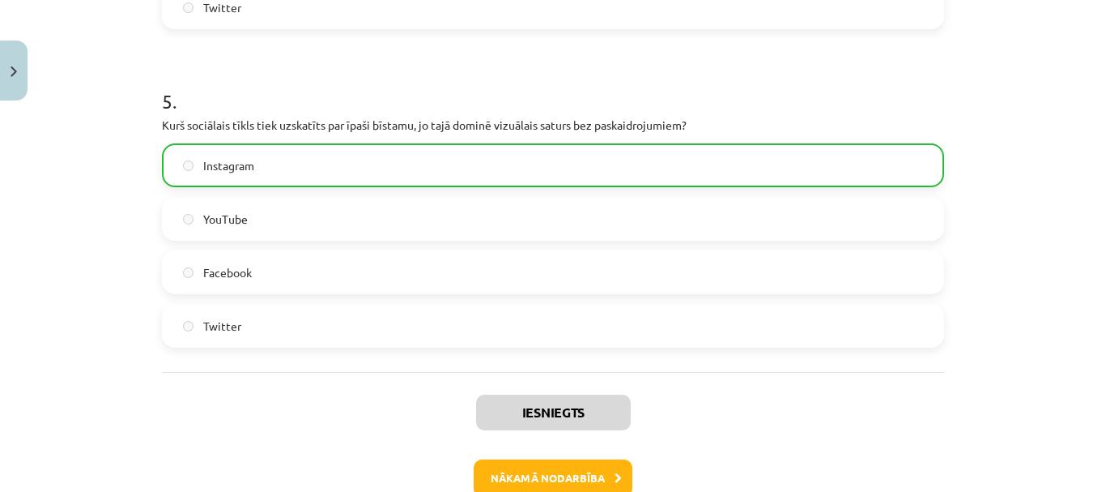
scroll to position [1629, 0]
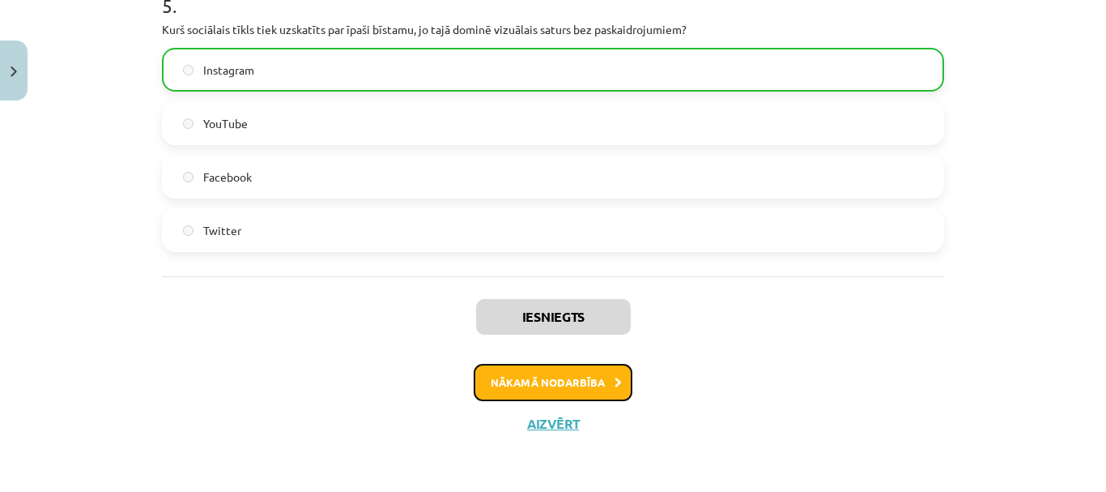
click at [601, 377] on button "Nākamā nodarbība" at bounding box center [553, 382] width 159 height 37
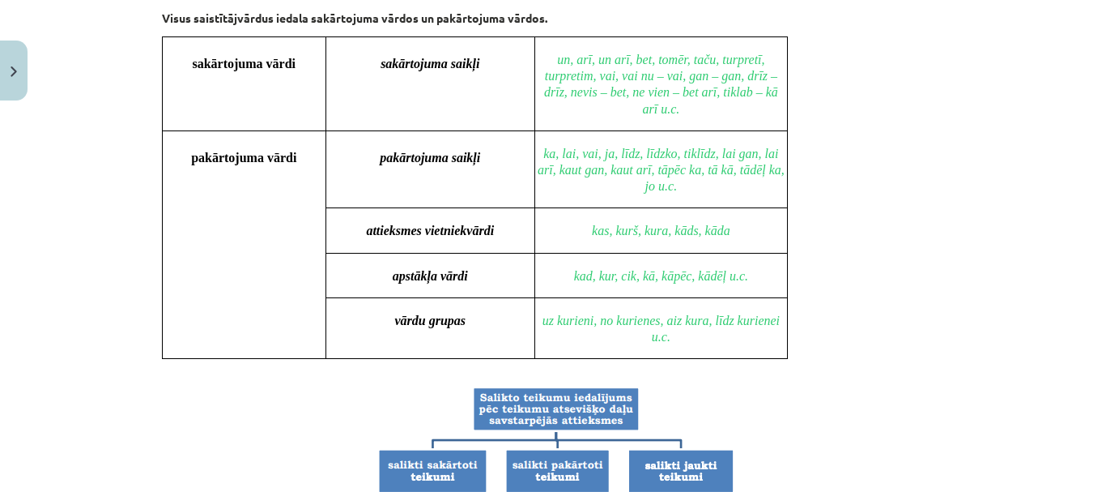
scroll to position [1668, 0]
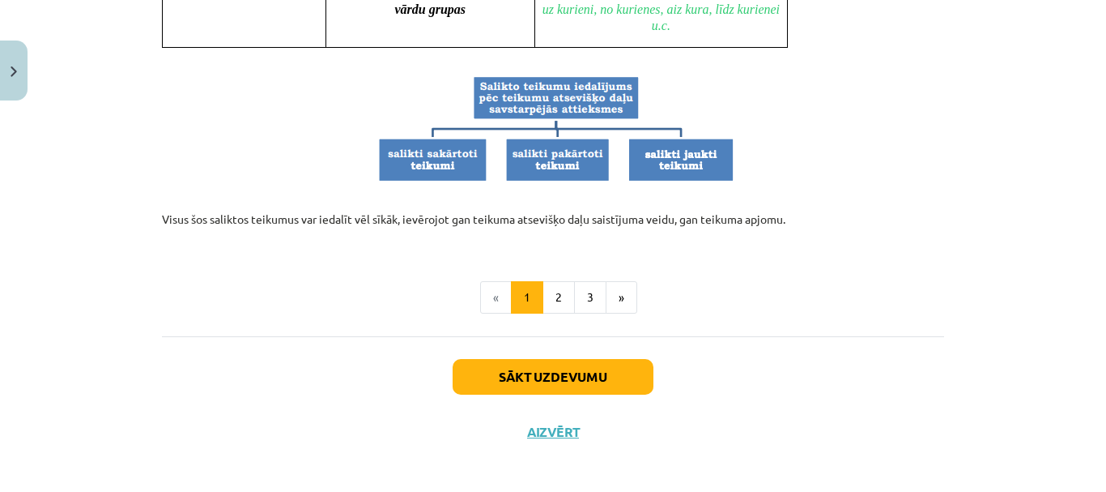
drag, startPoint x: 476, startPoint y: 279, endPoint x: 800, endPoint y: 210, distance: 331.2
click at [559, 295] on button "2" at bounding box center [559, 297] width 32 height 32
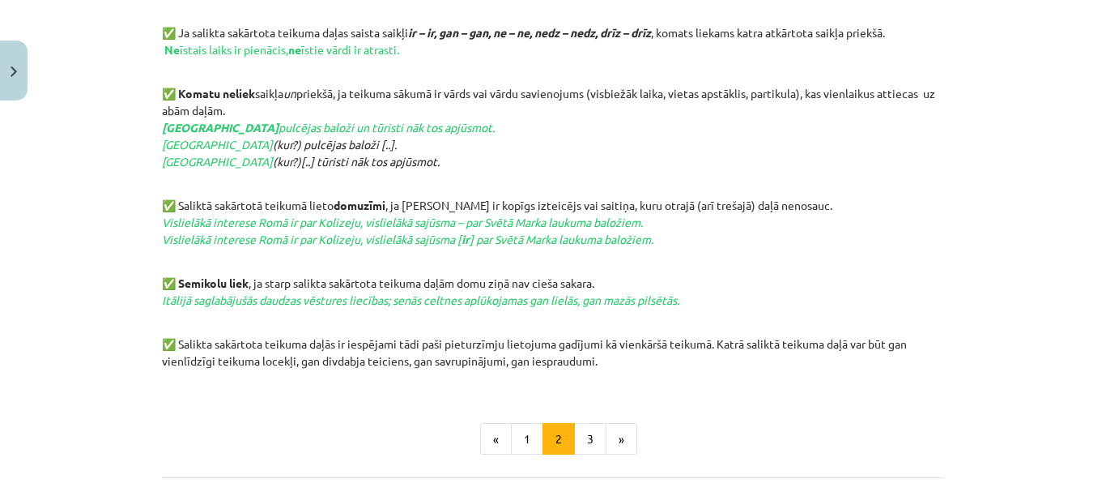
scroll to position [948, 0]
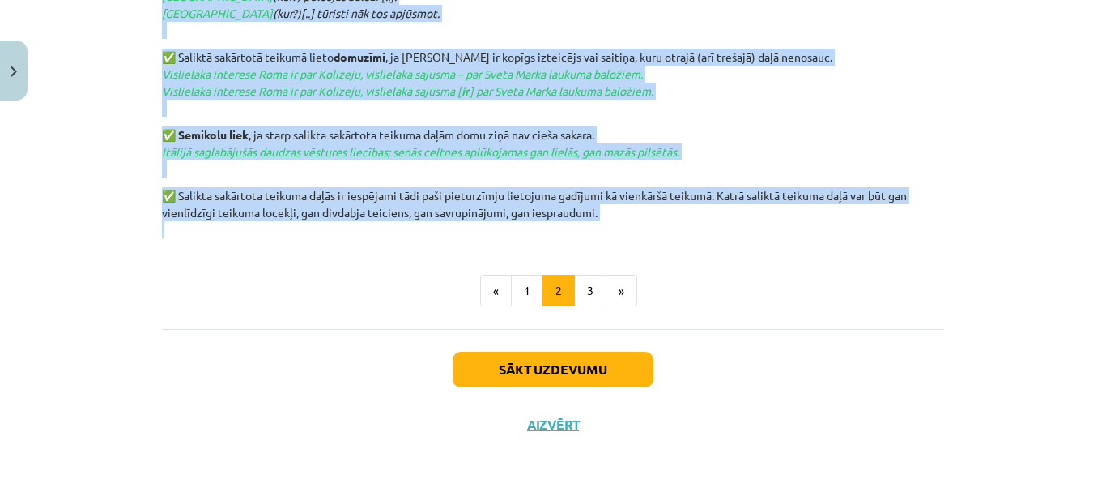
drag, startPoint x: 448, startPoint y: 175, endPoint x: 598, endPoint y: 222, distance: 157.8
click at [581, 298] on button "3" at bounding box center [590, 291] width 32 height 32
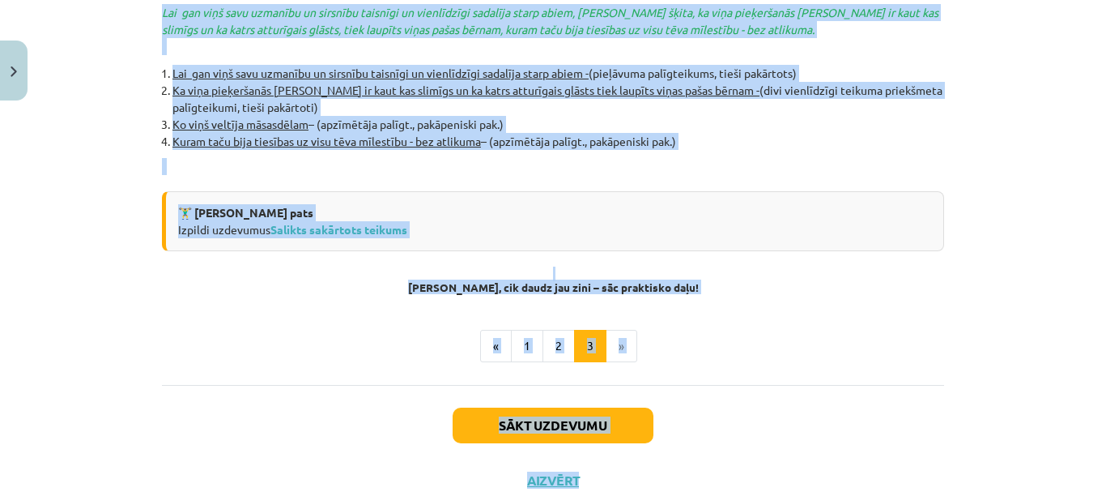
scroll to position [3709, 0]
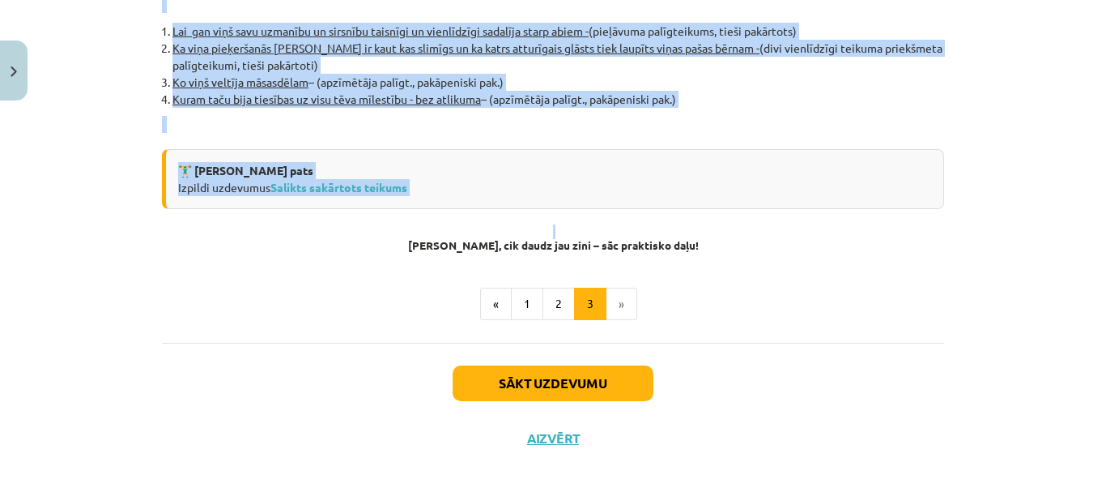
drag, startPoint x: 457, startPoint y: 47, endPoint x: 659, endPoint y: 211, distance: 260.3
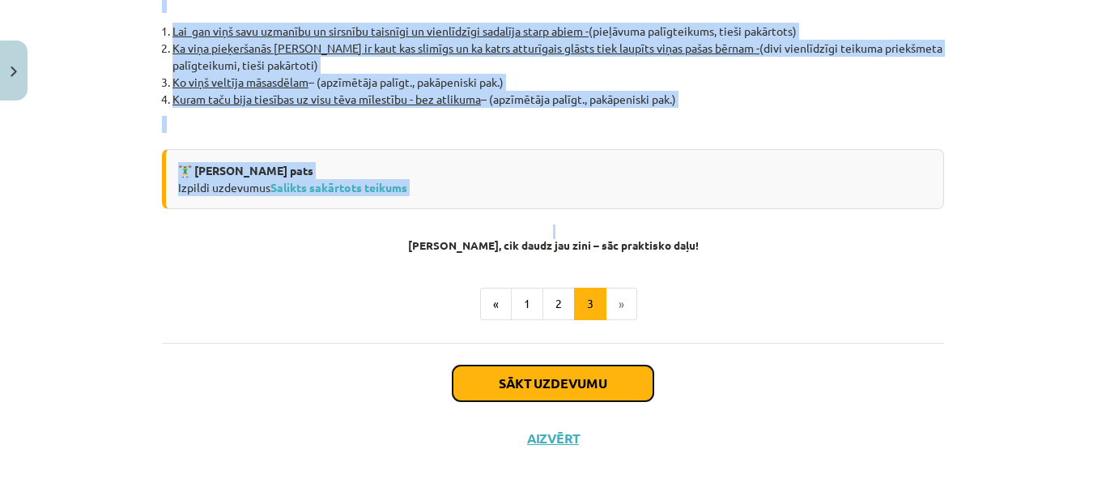
click at [582, 368] on button "Sākt uzdevumu" at bounding box center [553, 383] width 201 height 36
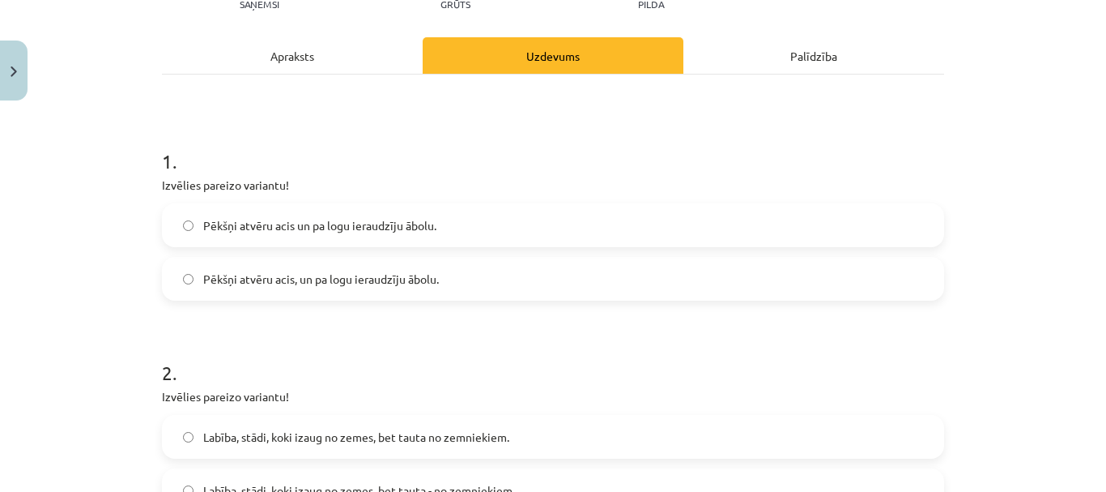
scroll to position [202, 0]
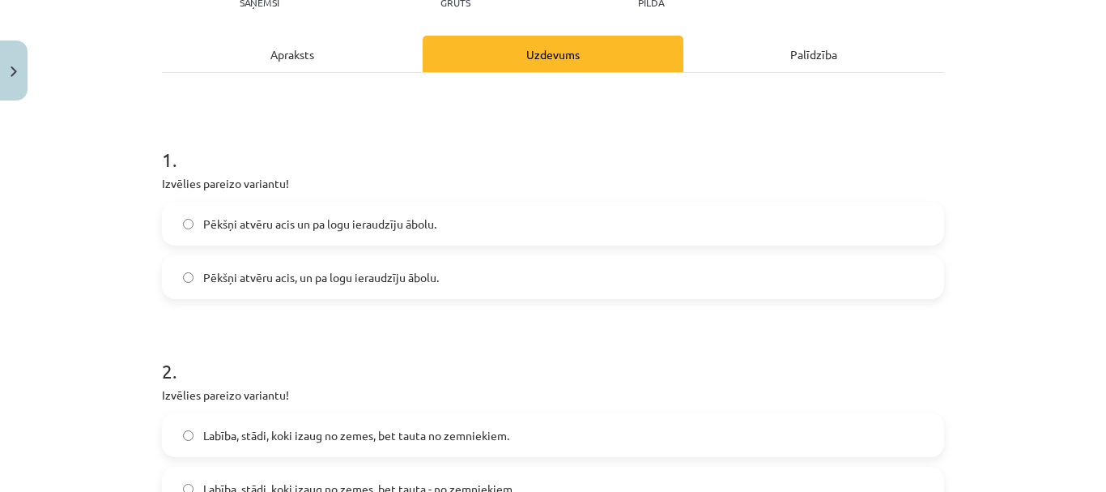
click at [306, 228] on span "Pēkšņi atvēru acis un pa logu ieraudzīju ābolu." at bounding box center [319, 223] width 233 height 17
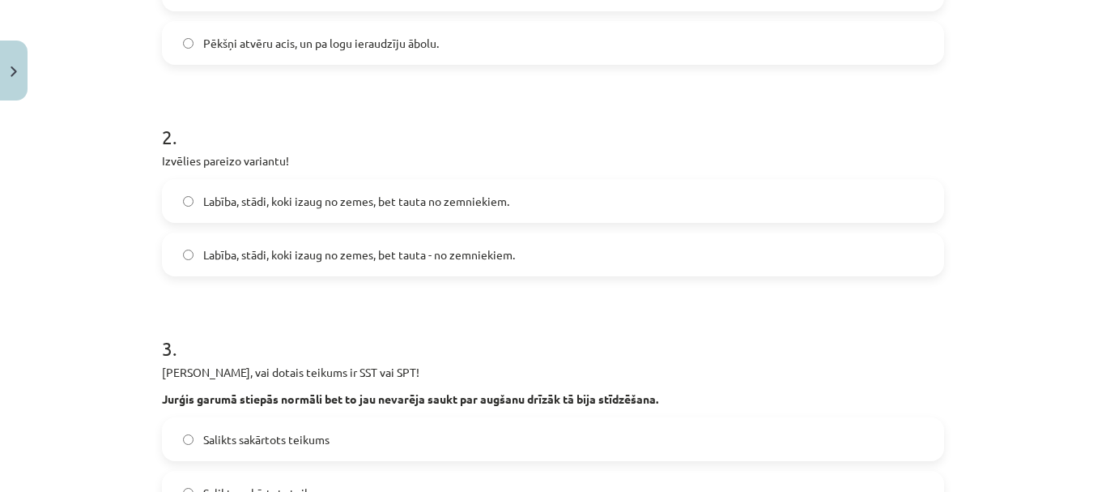
scroll to position [445, 0]
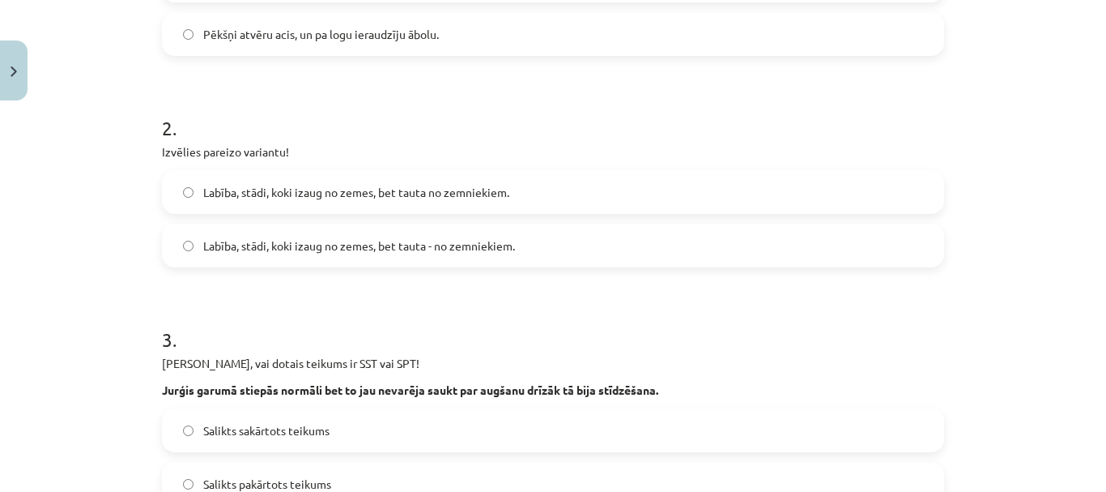
click at [428, 242] on span "Labība, stādi, koki izaug no zemes, bet tauta - no zemniekiem." at bounding box center [359, 245] width 312 height 17
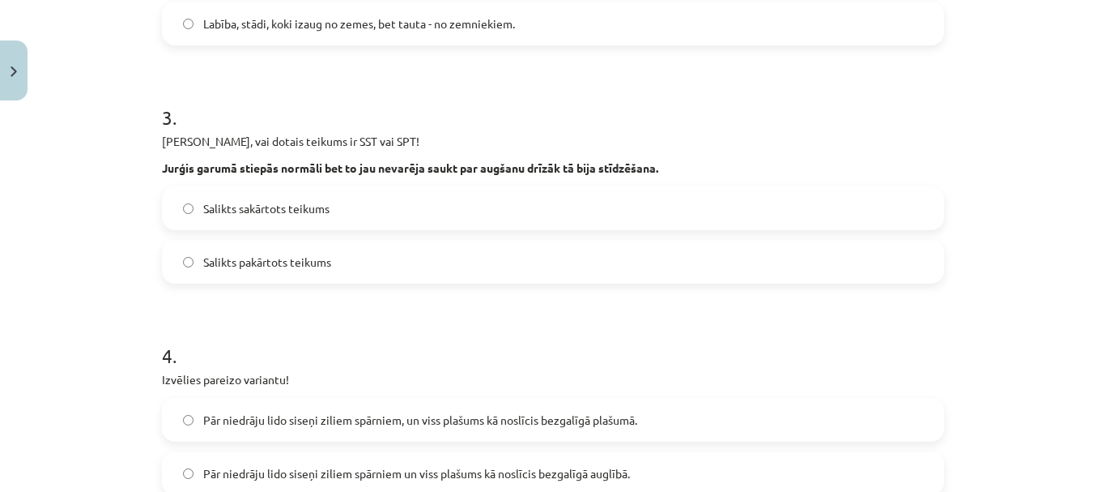
scroll to position [688, 0]
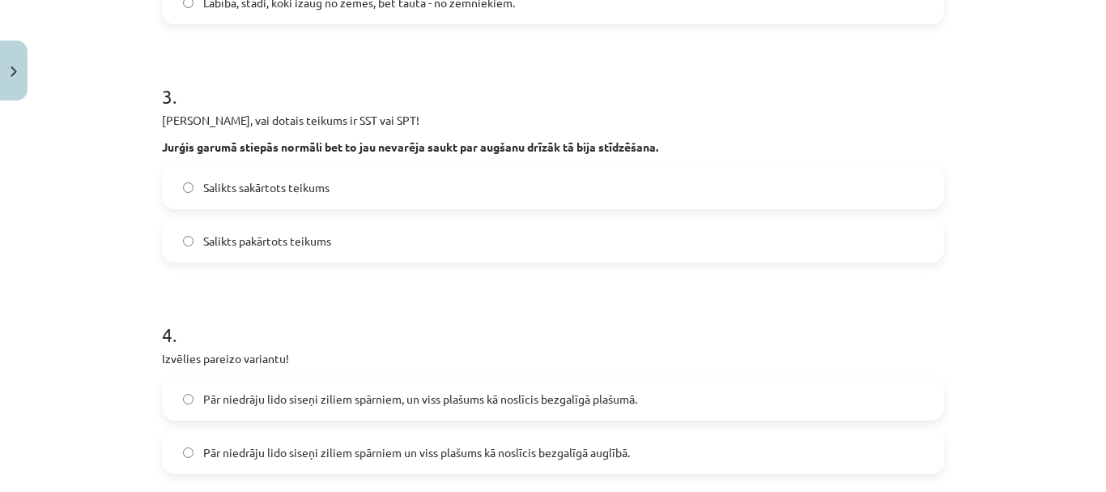
click at [269, 185] on span "Salikts sakārtots teikums" at bounding box center [266, 187] width 126 height 17
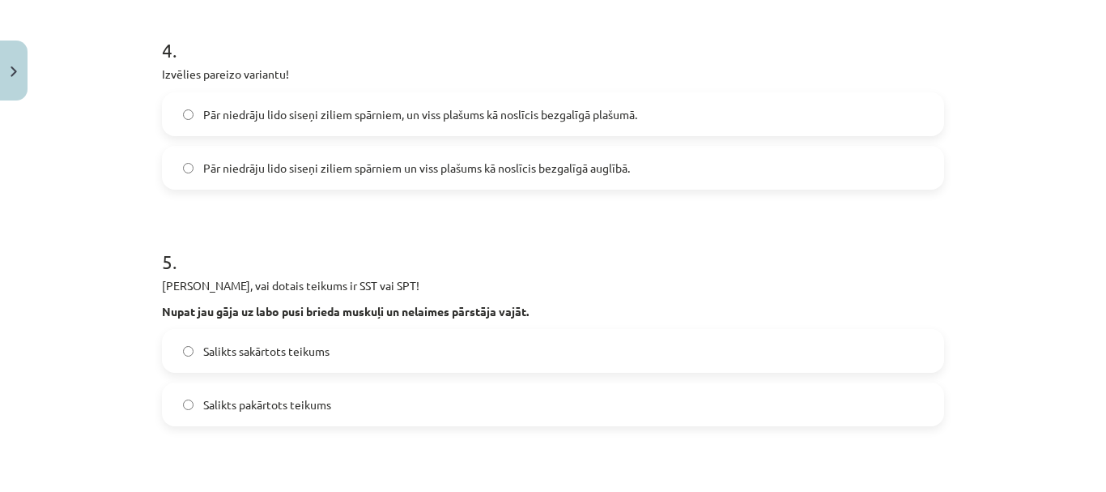
scroll to position [1012, 0]
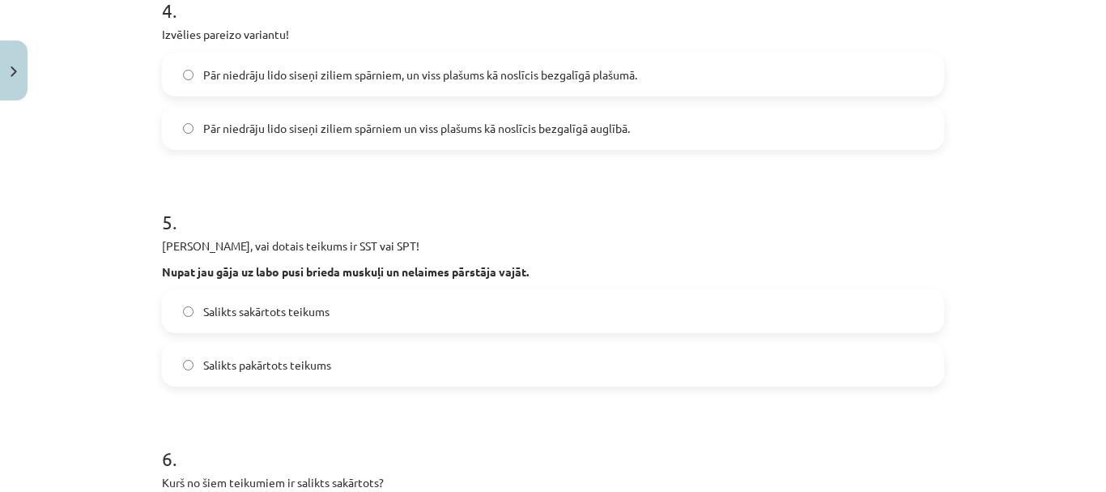
click at [432, 134] on span "Pār niedrāju lido siseņi ziliem spārniem un viss plašums kā noslīcis bezgalīgā …" at bounding box center [416, 128] width 427 height 17
click at [339, 316] on label "Salikts sakārtots teikums" at bounding box center [553, 311] width 779 height 40
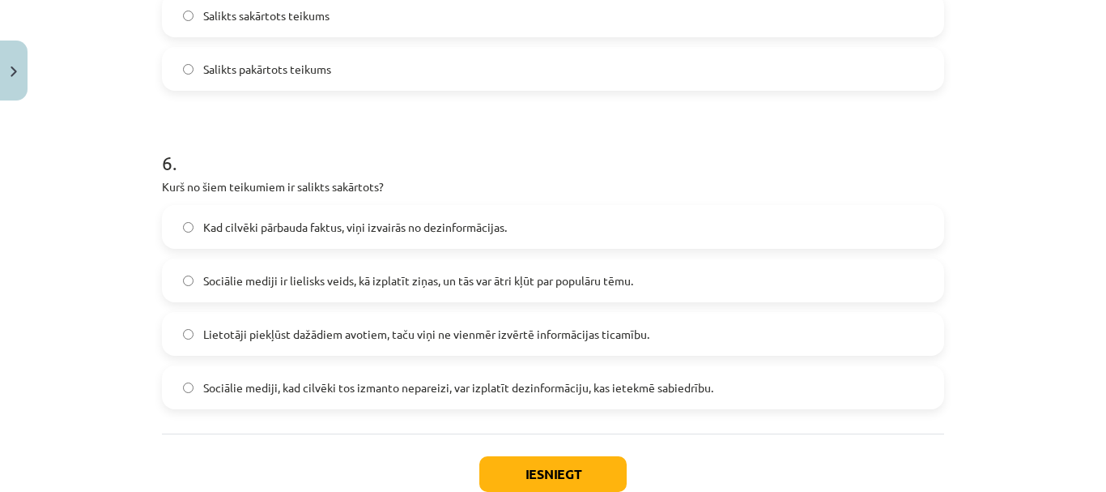
scroll to position [1336, 0]
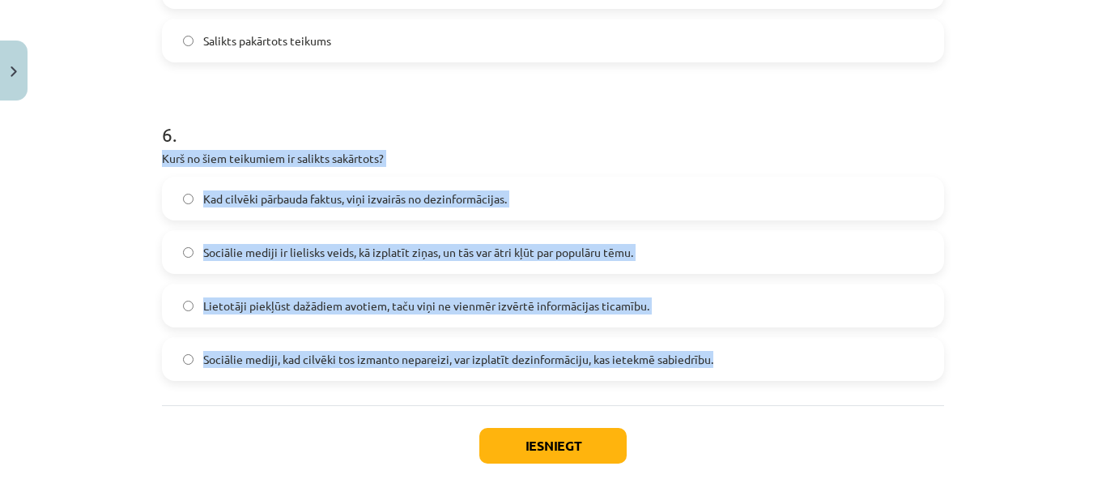
drag, startPoint x: 136, startPoint y: 157, endPoint x: 724, endPoint y: 368, distance: 624.8
click at [724, 368] on div "Mācību tēma: Latviešu valodas 9. klases 1. ieskaites mācību materiāls #7 6. tēm…" at bounding box center [553, 246] width 1106 height 492
click at [303, 256] on span "Sociālie mediji ir lielisks veids, kā izplatīt ziņas, un tās var ātri kļūt par …" at bounding box center [418, 252] width 430 height 17
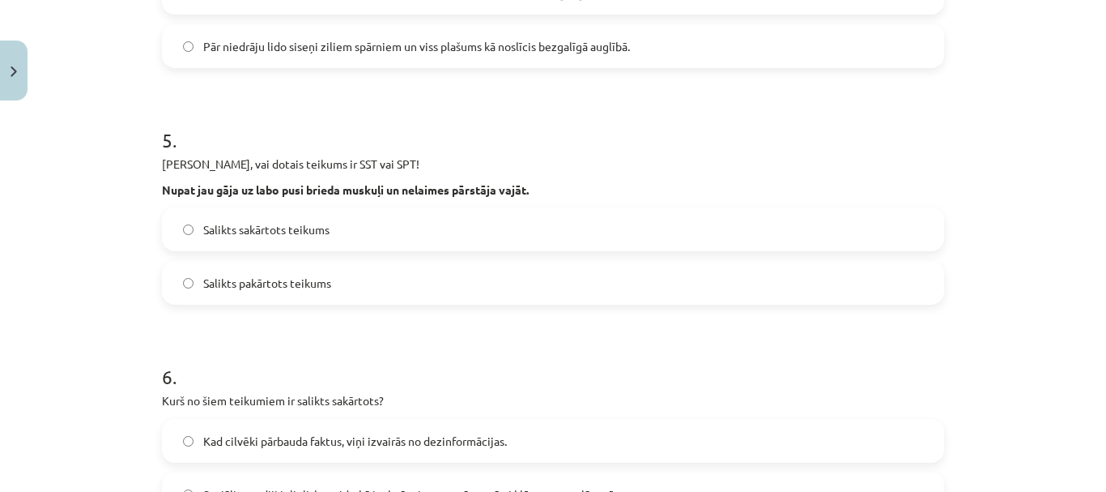
scroll to position [1093, 0]
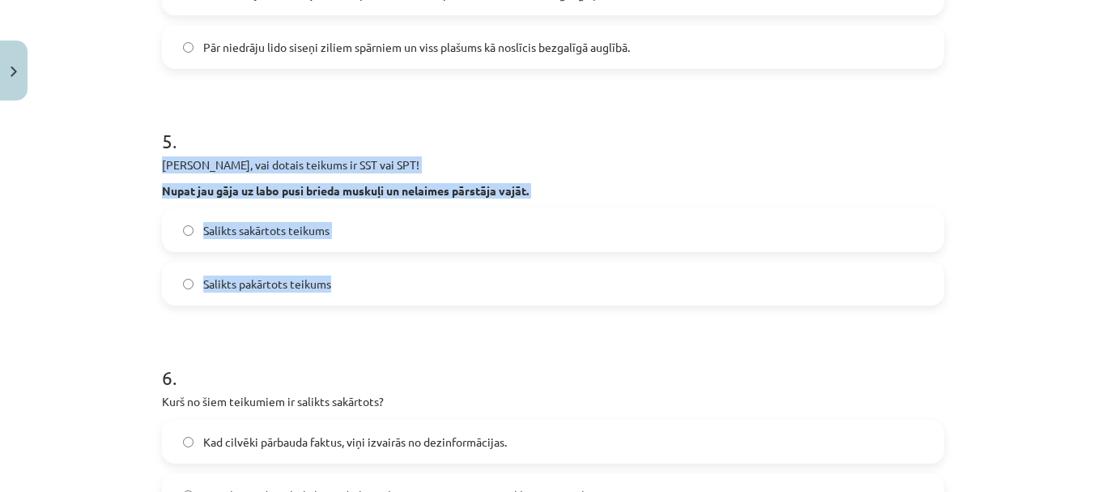
drag, startPoint x: 150, startPoint y: 161, endPoint x: 387, endPoint y: 287, distance: 268.4
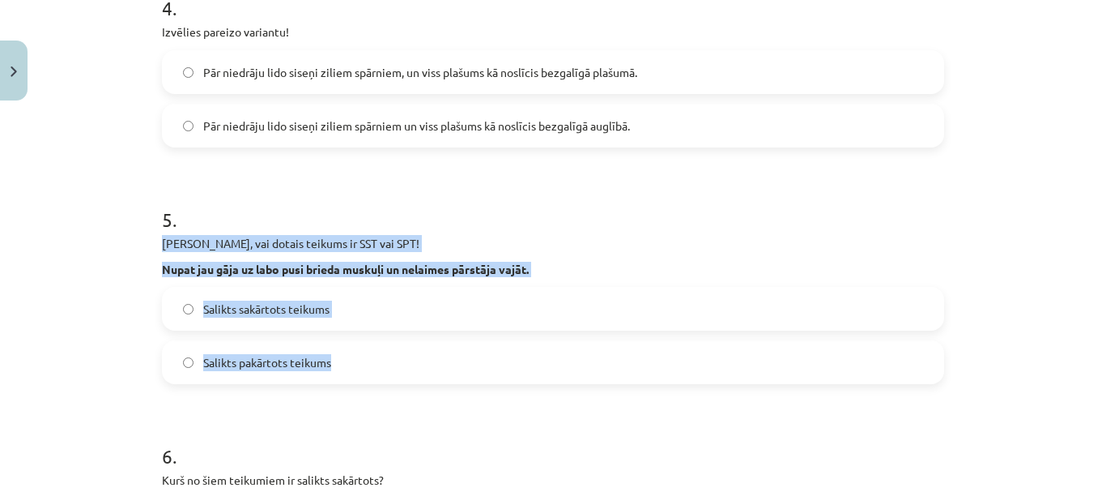
scroll to position [931, 0]
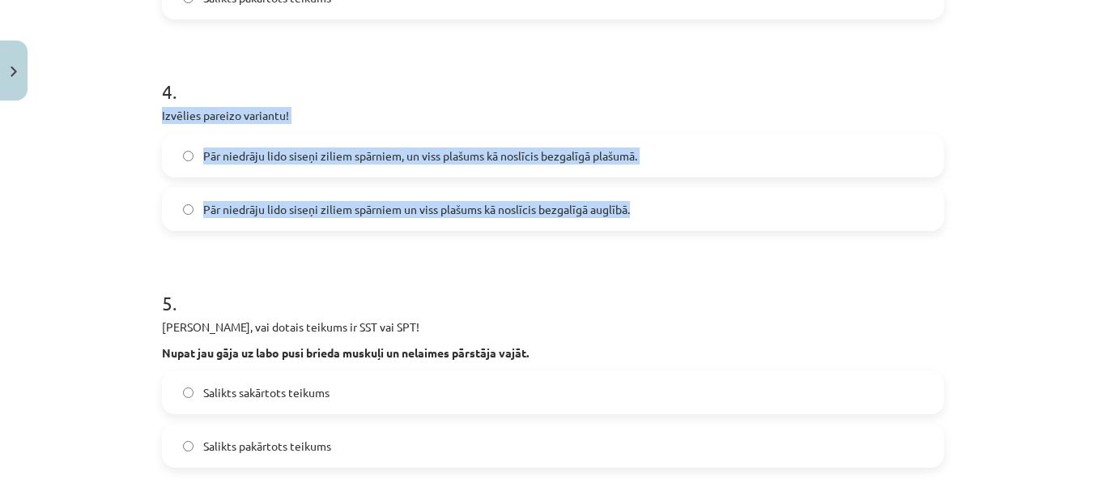
drag, startPoint x: 185, startPoint y: 125, endPoint x: 646, endPoint y: 206, distance: 468.7
click at [646, 206] on div "Mācību tēma: Latviešu valodas 9. klases 1. ieskaites mācību materiāls #7 6. tēm…" at bounding box center [553, 246] width 1106 height 492
click at [461, 164] on label "Pār niedrāju lido siseņi ziliem spārniem, un viss plašums kā noslīcis bezgalīgā…" at bounding box center [553, 155] width 779 height 40
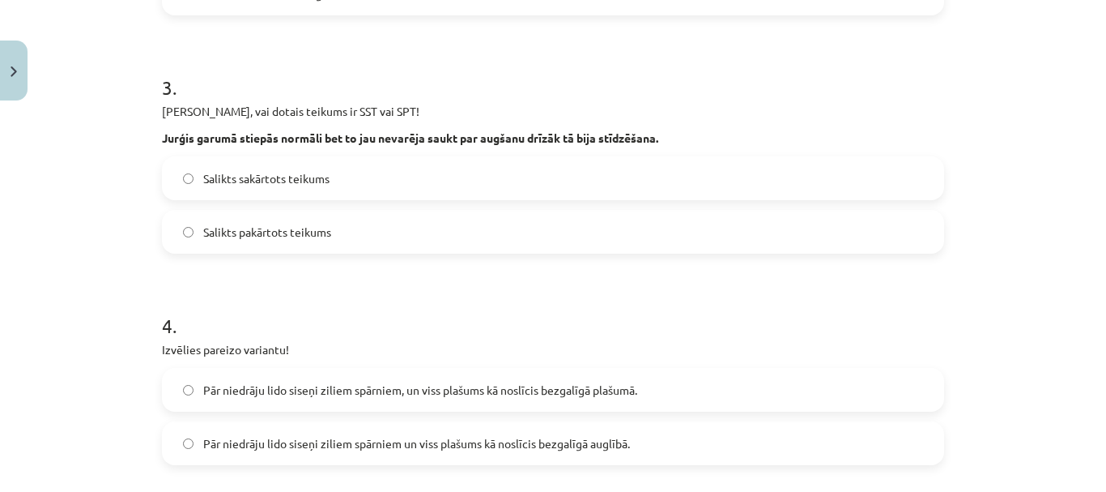
scroll to position [688, 0]
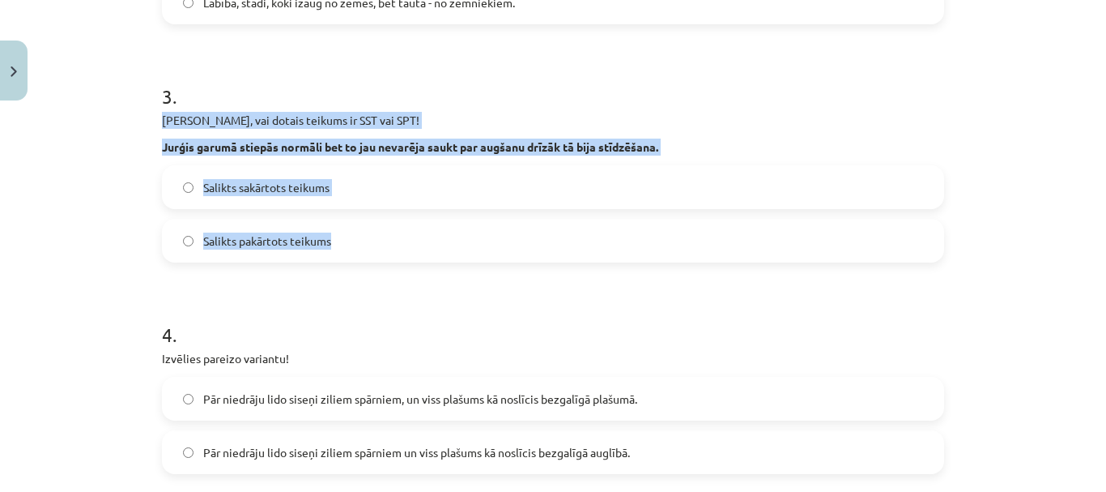
drag, startPoint x: 156, startPoint y: 121, endPoint x: 339, endPoint y: 240, distance: 217.2
click at [339, 240] on div "12 XP Saņemsi Grūts 120 pilda Apraksts Uzdevums Palīdzība 1 . Izvēlies pareizo …" at bounding box center [553, 297] width 802 height 1757
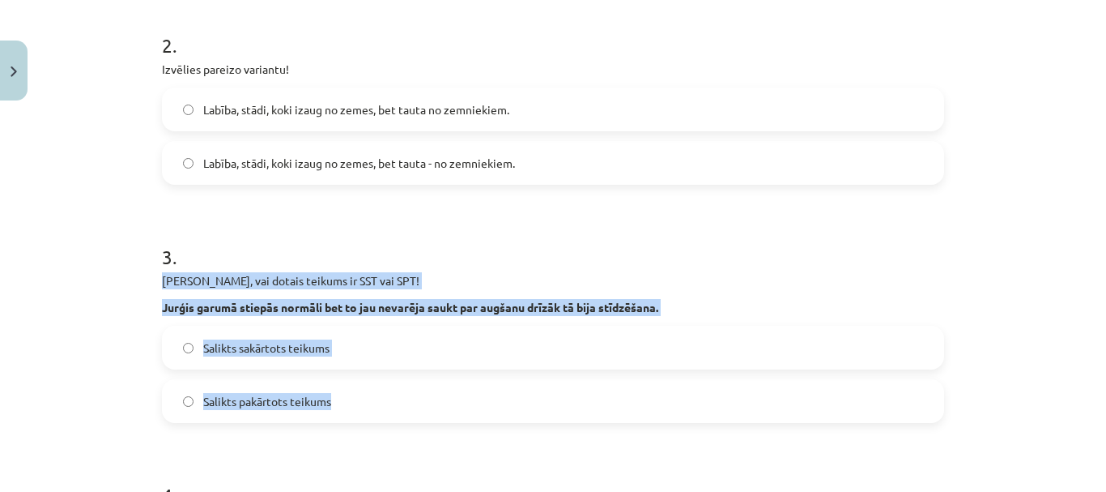
scroll to position [526, 0]
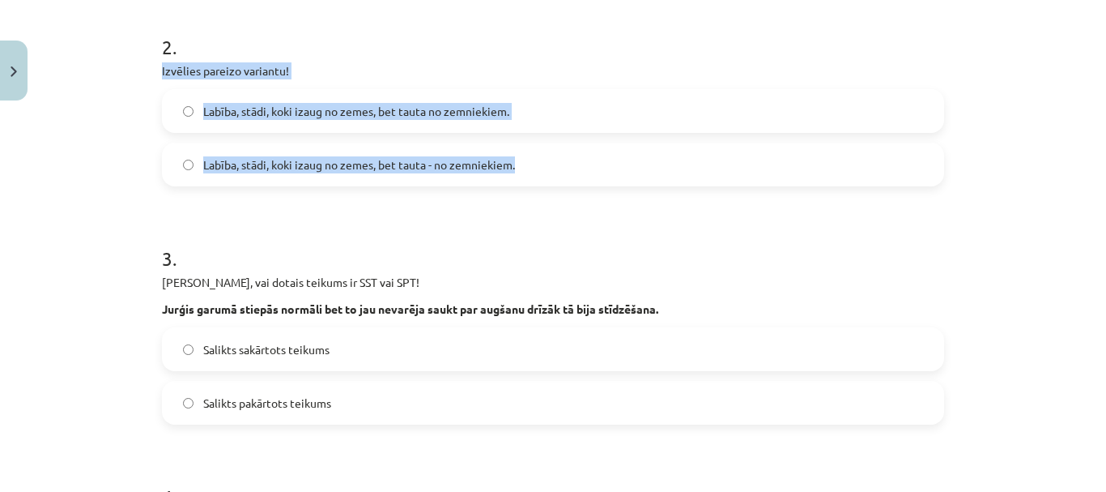
drag, startPoint x: 148, startPoint y: 68, endPoint x: 540, endPoint y: 163, distance: 403.3
click at [540, 163] on div "12 XP Saņemsi Grūts 120 pilda Apraksts Uzdevums Palīdzība 1 . Izvēlies pareizo …" at bounding box center [553, 459] width 802 height 1757
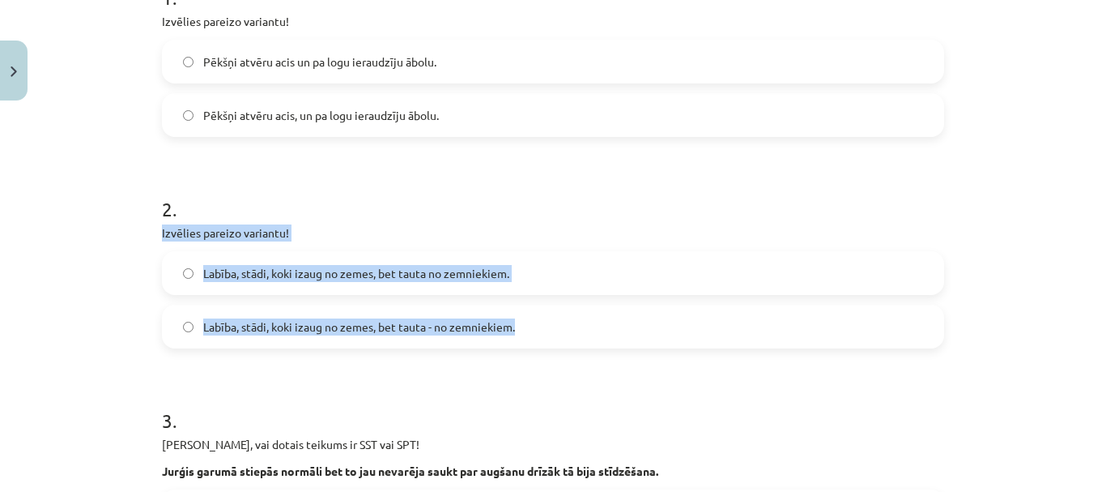
scroll to position [283, 0]
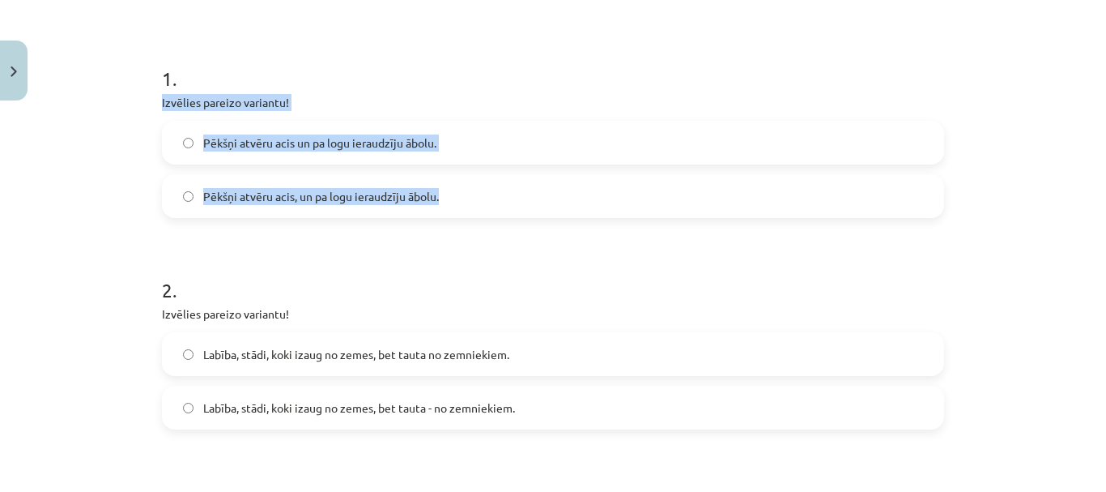
drag, startPoint x: 154, startPoint y: 93, endPoint x: 469, endPoint y: 190, distance: 329.7
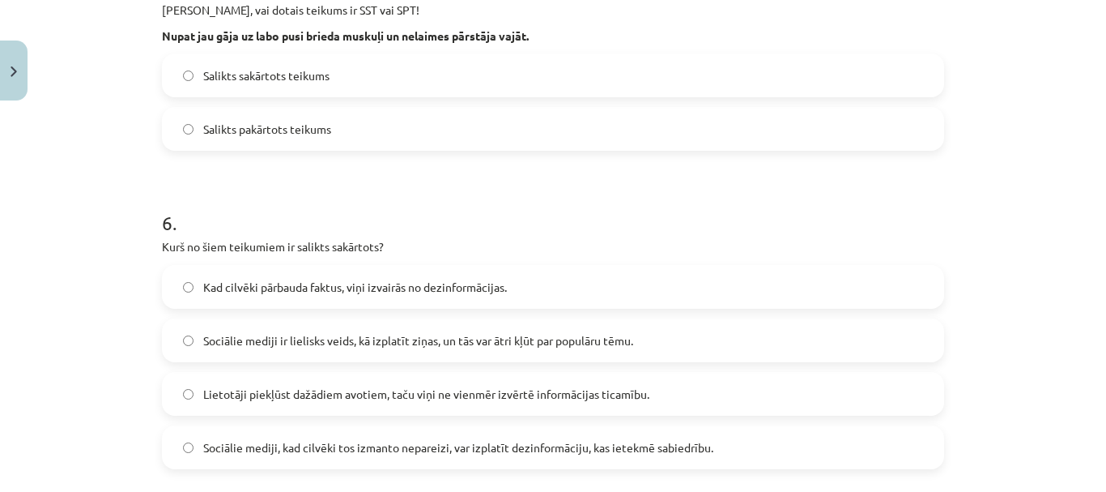
scroll to position [1413, 0]
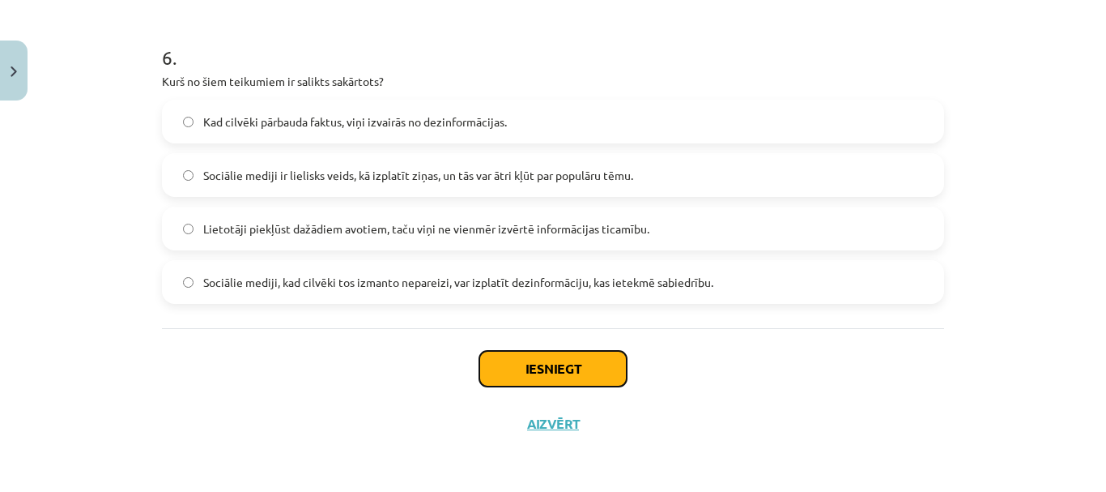
click at [587, 365] on button "Iesniegt" at bounding box center [552, 369] width 147 height 36
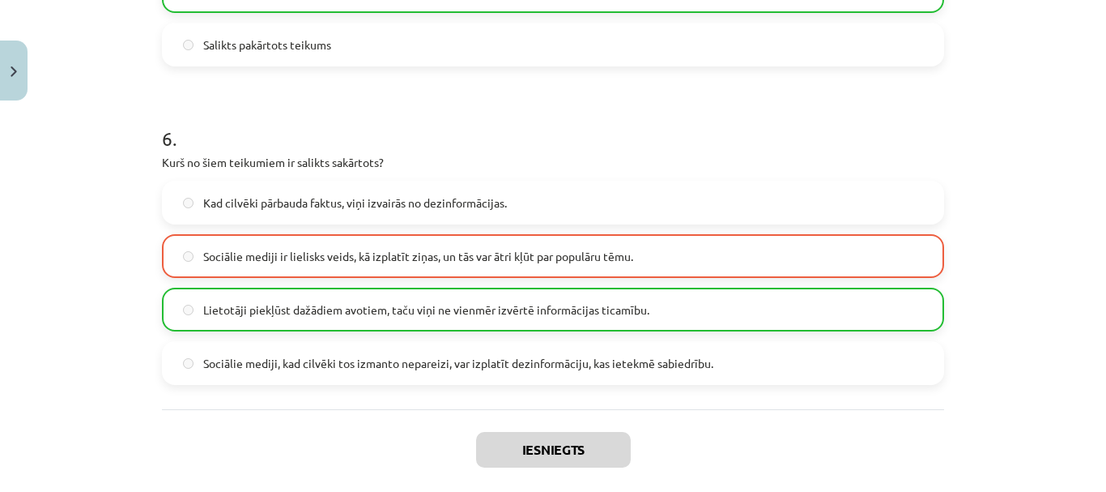
scroll to position [1465, 0]
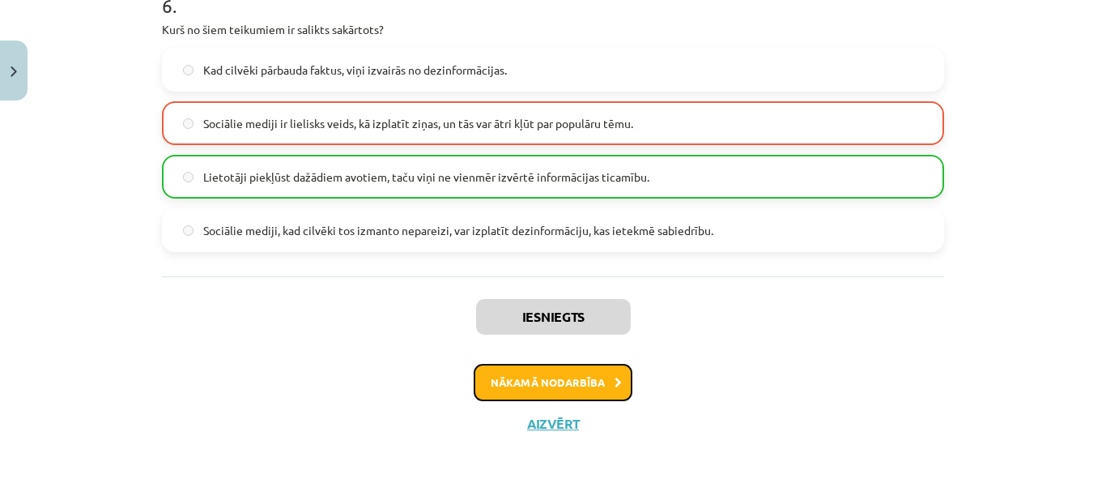
click at [573, 381] on button "Nākamā nodarbība" at bounding box center [553, 382] width 159 height 37
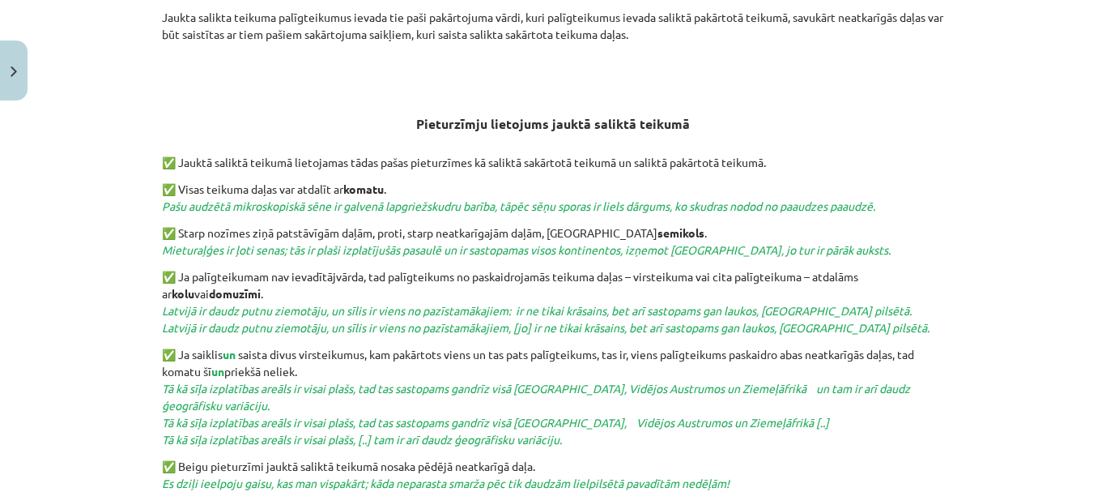
scroll to position [736, 0]
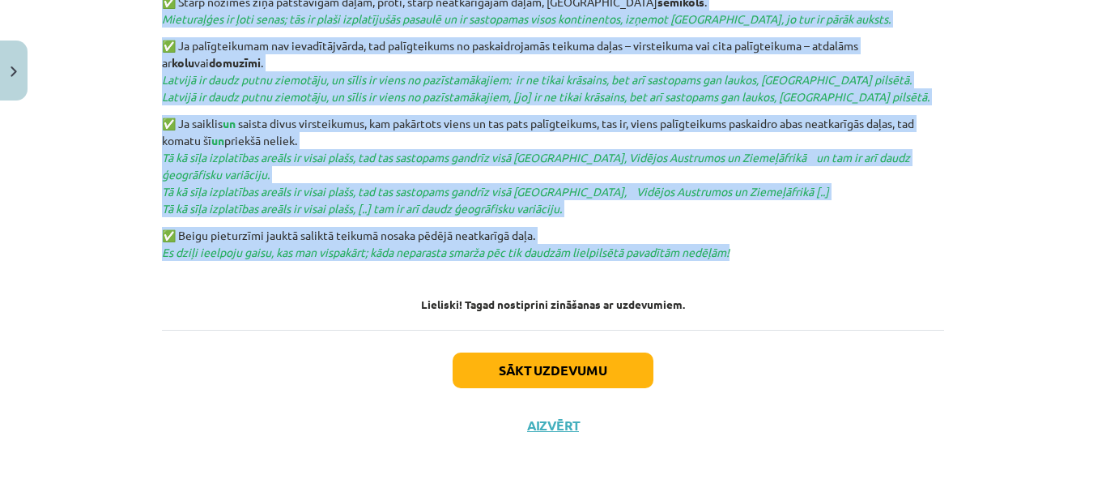
drag, startPoint x: 446, startPoint y: 288, endPoint x: 752, endPoint y: 253, distance: 307.3
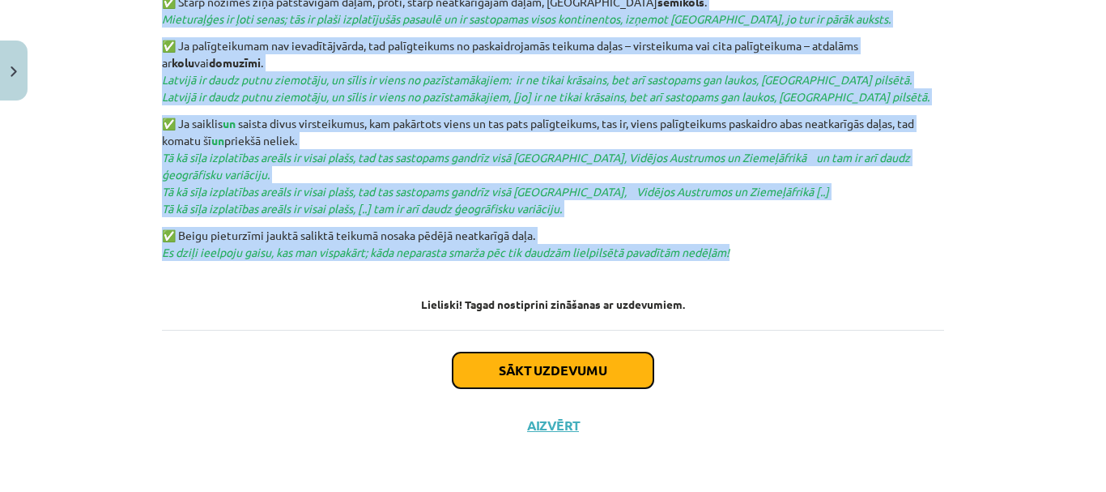
click at [598, 373] on button "Sākt uzdevumu" at bounding box center [553, 370] width 201 height 36
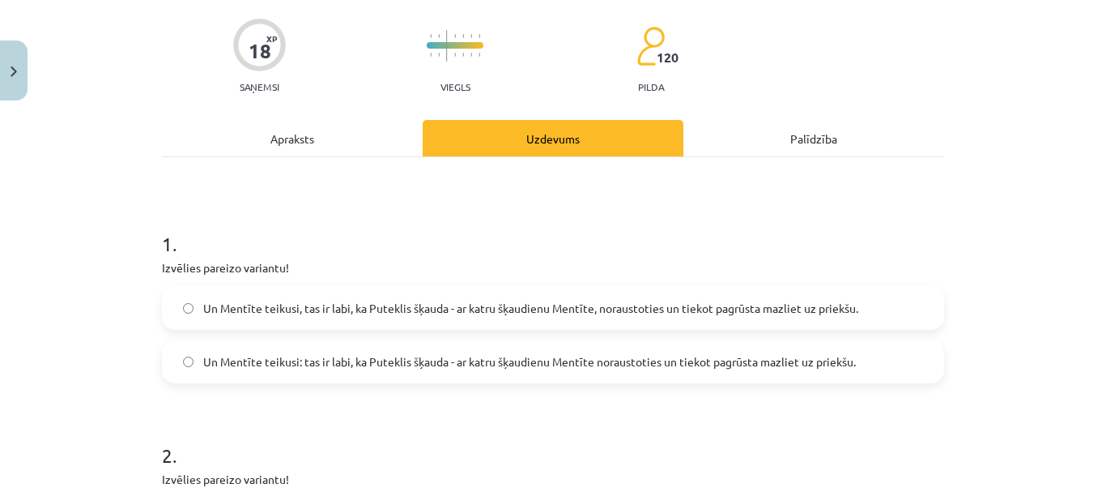
scroll to position [202, 0]
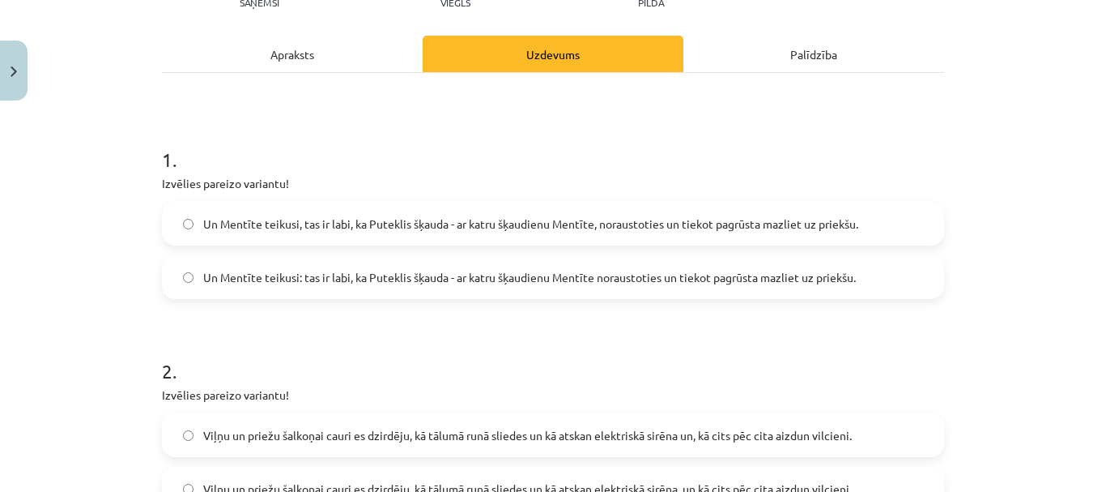
click at [310, 278] on span "Un Mentīte teikusi: tas ir labi, ka Puteklis šķauda - ar katru šķaudienu Mentīt…" at bounding box center [529, 277] width 653 height 17
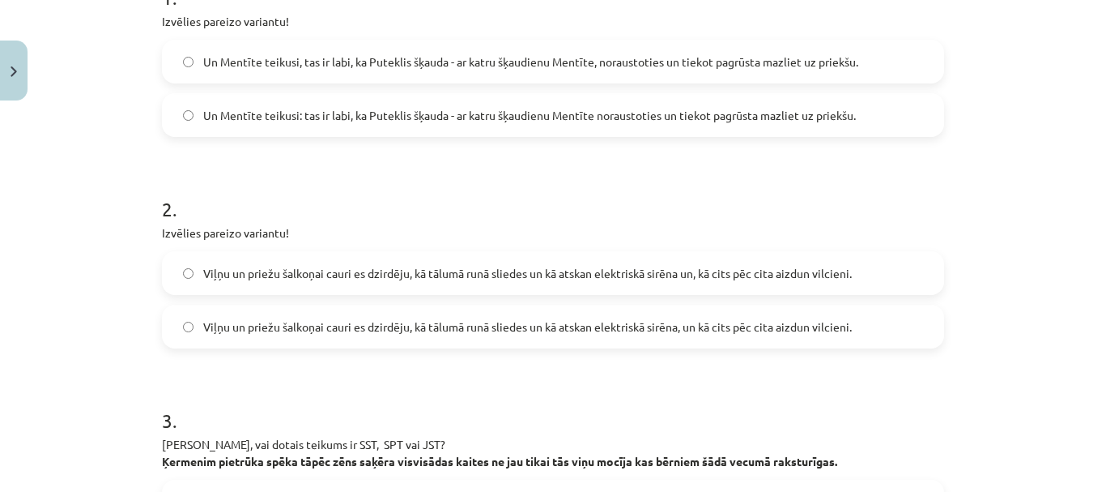
scroll to position [445, 0]
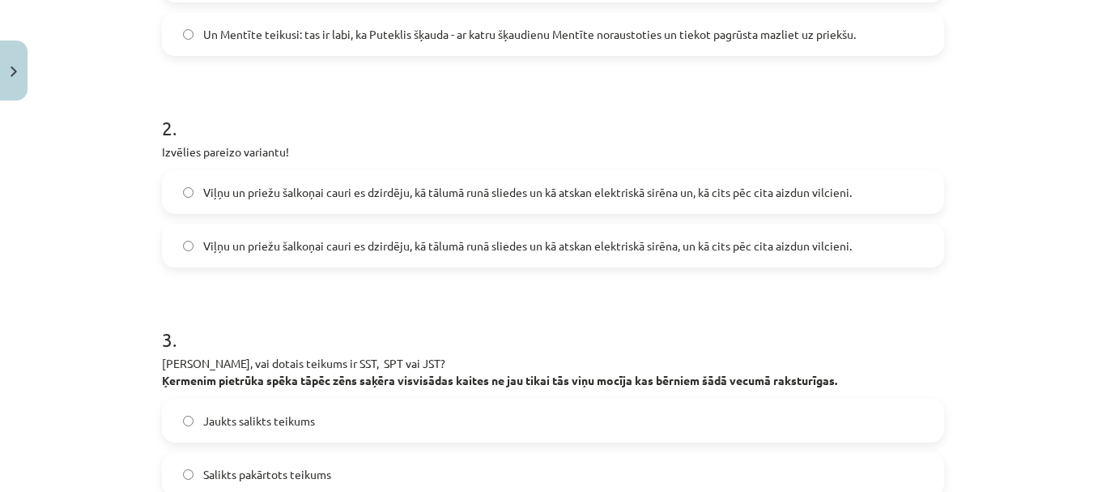
click at [705, 196] on span "Viļņu un priežu šalkoņai cauri es dzirdēju, kā tālumā runā sliedes un kā atskan…" at bounding box center [527, 192] width 649 height 17
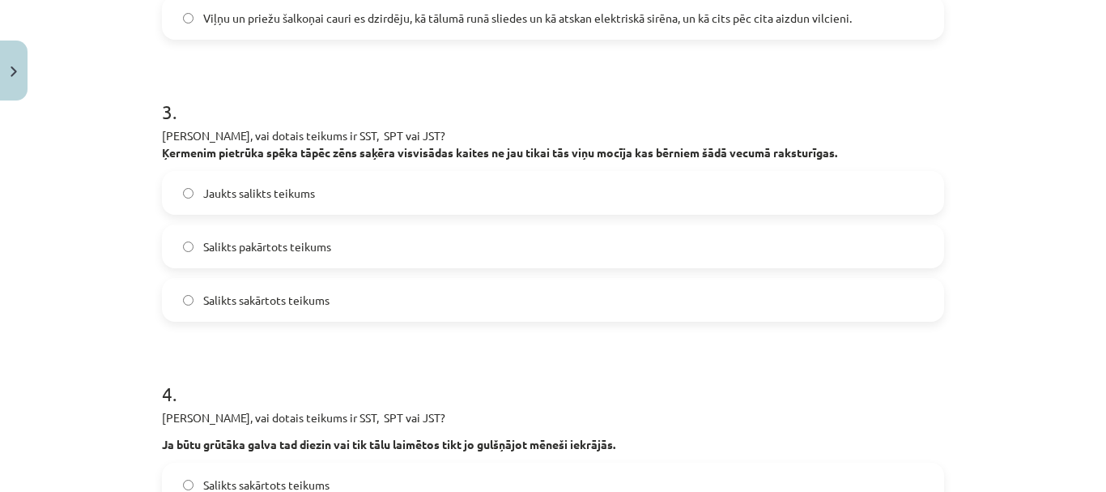
scroll to position [688, 0]
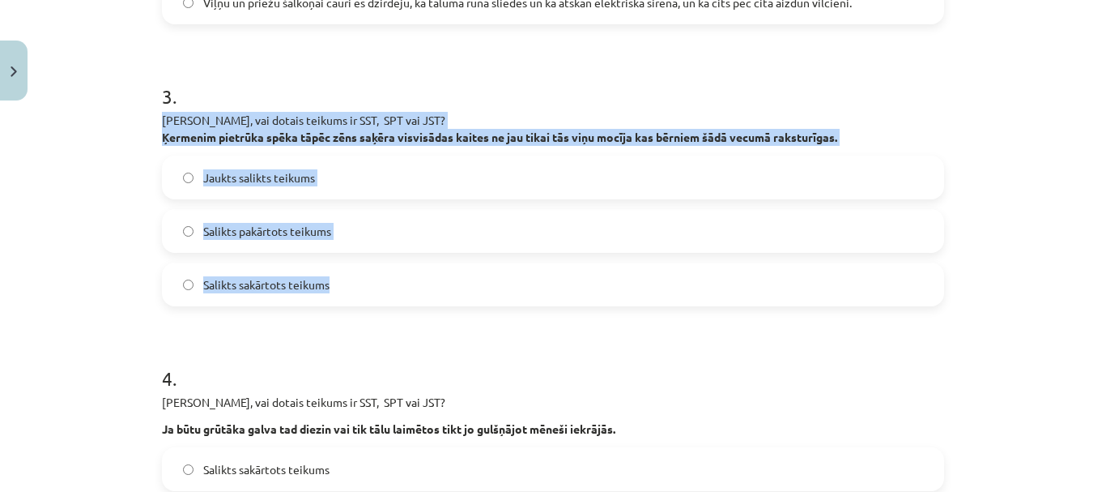
drag, startPoint x: 147, startPoint y: 115, endPoint x: 391, endPoint y: 283, distance: 296.5
click at [249, 181] on span "Jaukts salikts teikums" at bounding box center [259, 177] width 112 height 17
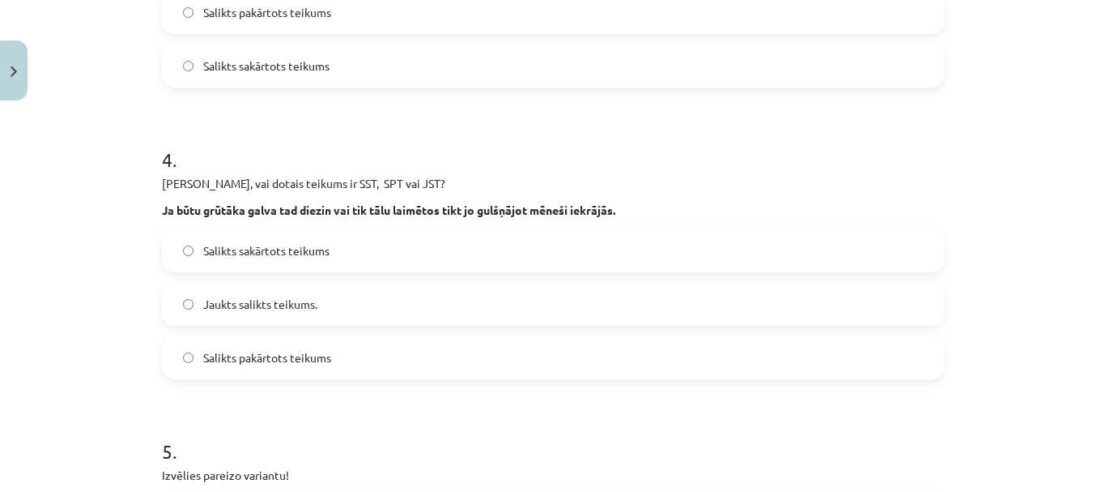
scroll to position [931, 0]
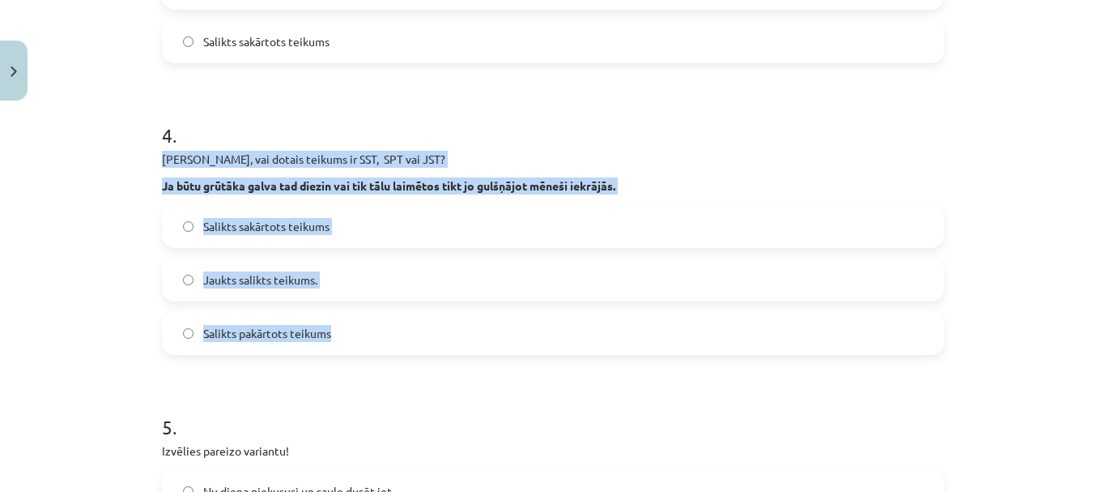
drag, startPoint x: 144, startPoint y: 157, endPoint x: 370, endPoint y: 350, distance: 297.0
click at [370, 350] on div "Mācību tēma: Latviešu valodas 9. klases 1. ieskaites mācību materiāls #8 7. tēm…" at bounding box center [553, 246] width 1106 height 492
click at [270, 328] on span "Salikts pakārtots teikums" at bounding box center [267, 333] width 128 height 17
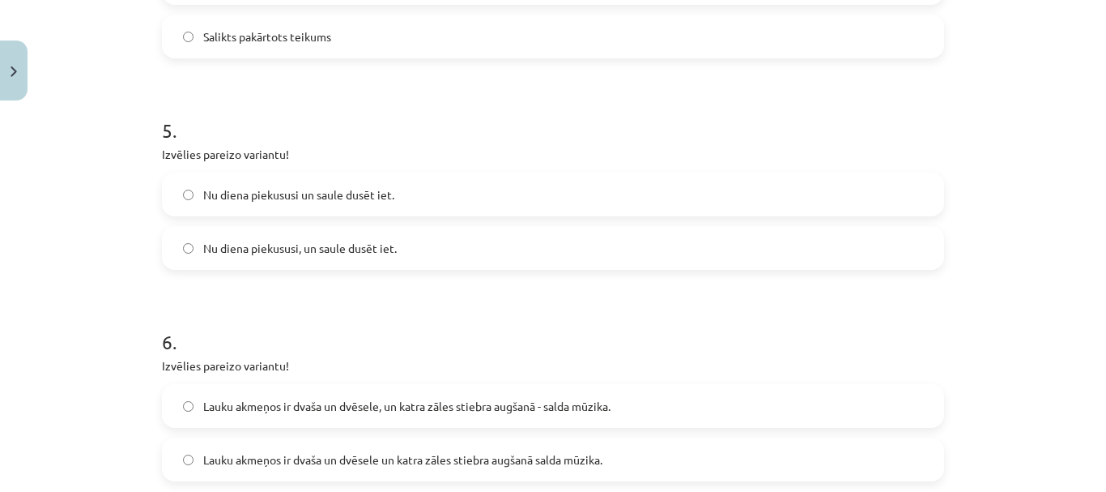
scroll to position [1255, 0]
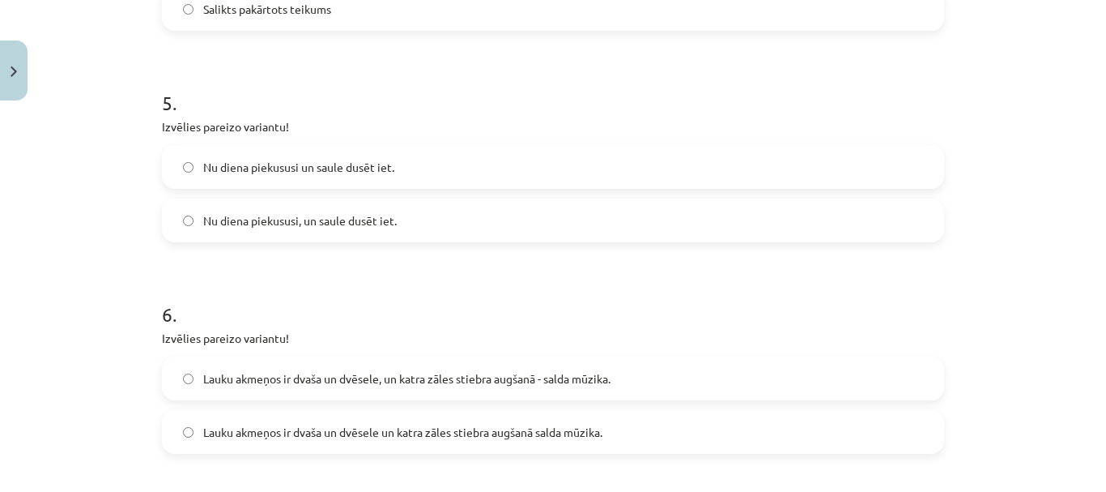
click at [292, 219] on span "Nu diena piekususi, un saule dusēt iet." at bounding box center [300, 220] width 194 height 17
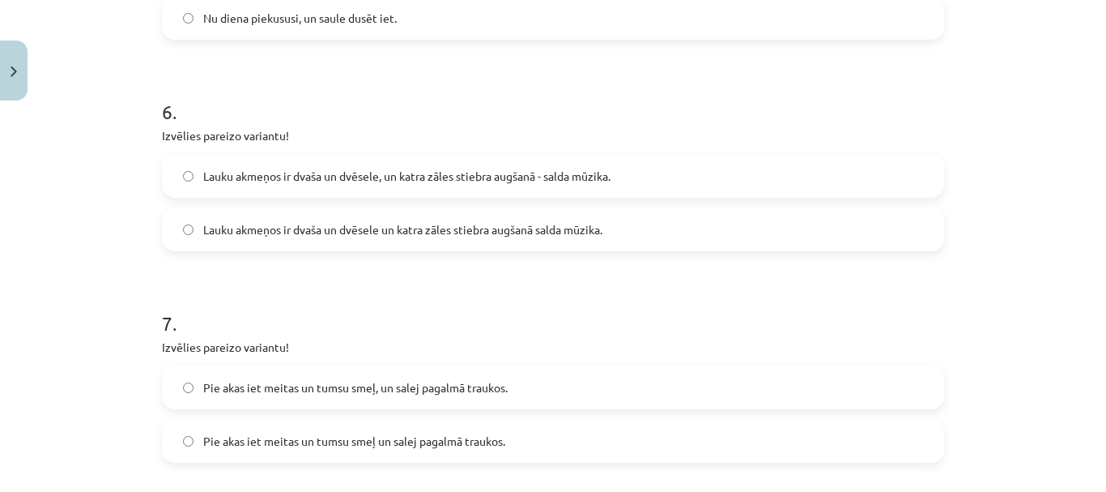
scroll to position [1498, 0]
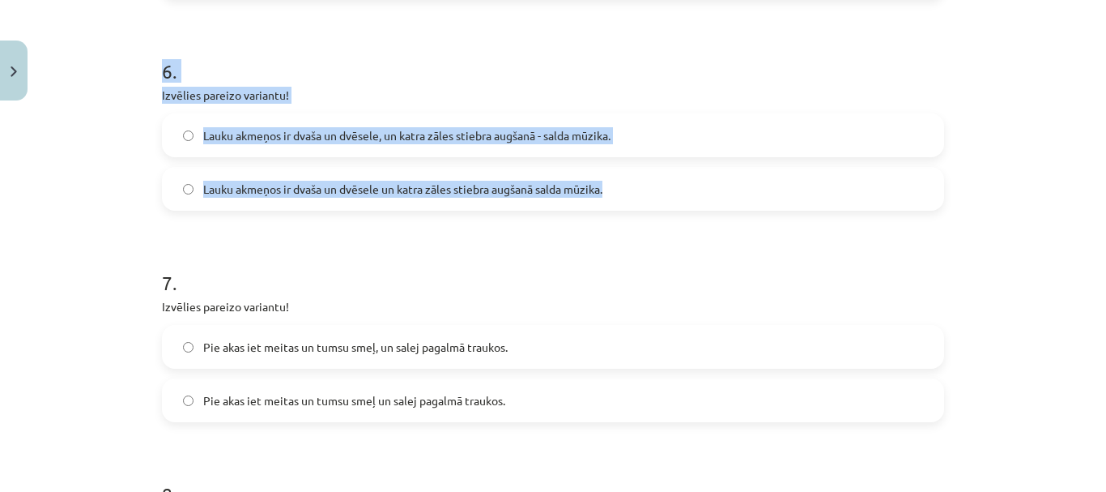
drag, startPoint x: 139, startPoint y: 81, endPoint x: 613, endPoint y: 200, distance: 488.5
click at [613, 200] on div "Mācību tēma: Latviešu valodas 9. klases 1. ieskaites mācību materiāls #8 7. tēm…" at bounding box center [553, 246] width 1106 height 492
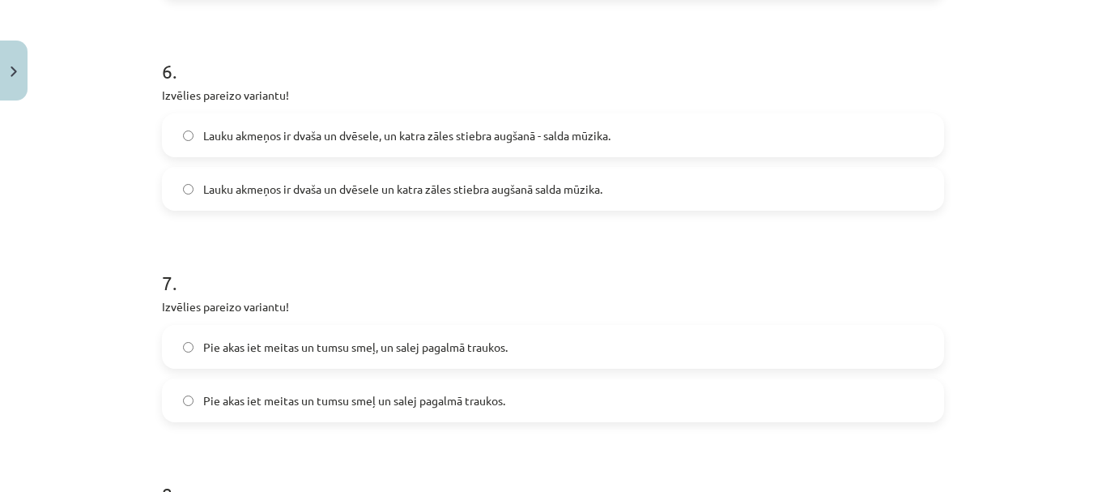
drag, startPoint x: 616, startPoint y: 242, endPoint x: 231, endPoint y: 111, distance: 406.4
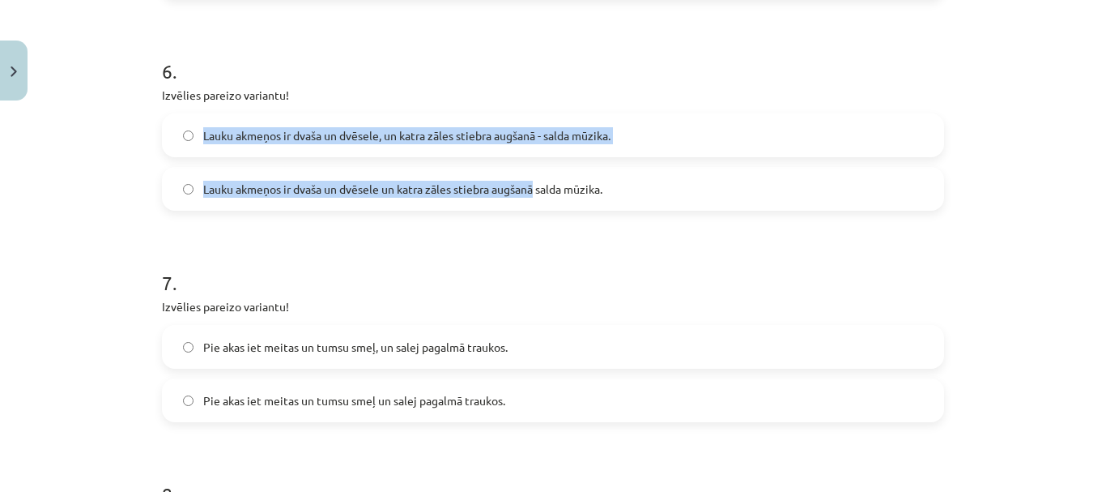
drag, startPoint x: 155, startPoint y: 105, endPoint x: 531, endPoint y: 191, distance: 385.5
click at [531, 191] on div "6 . Izvēlies pareizo variantu! Lauku akmeņos ir dvaša un dvēsele, un katra zāle…" at bounding box center [553, 121] width 782 height 179
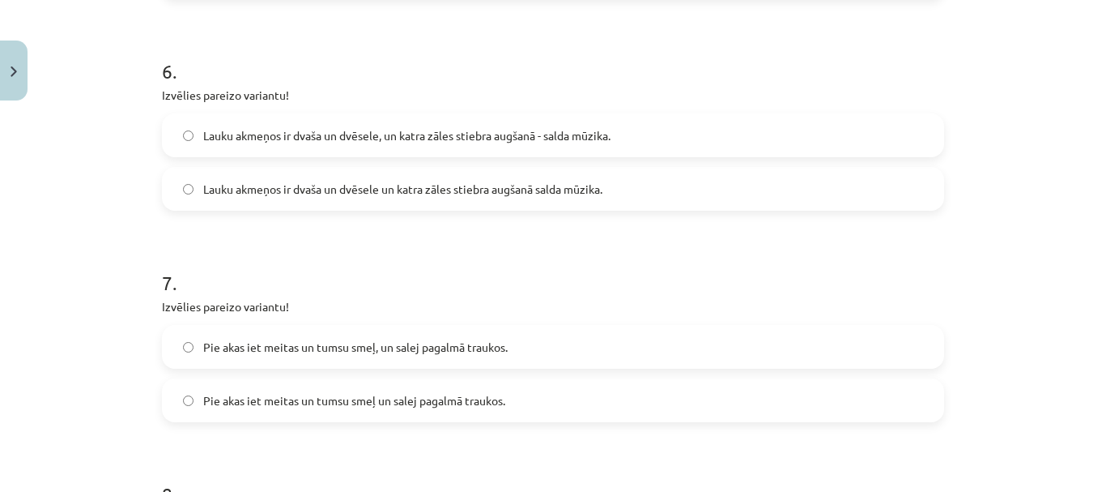
click at [573, 277] on h1 "7 ." at bounding box center [553, 268] width 782 height 50
click at [476, 138] on span "Lauku akmeņos ir dvaša un dvēsele, un katra zāles stiebra augšanā - salda mūzik…" at bounding box center [406, 135] width 407 height 17
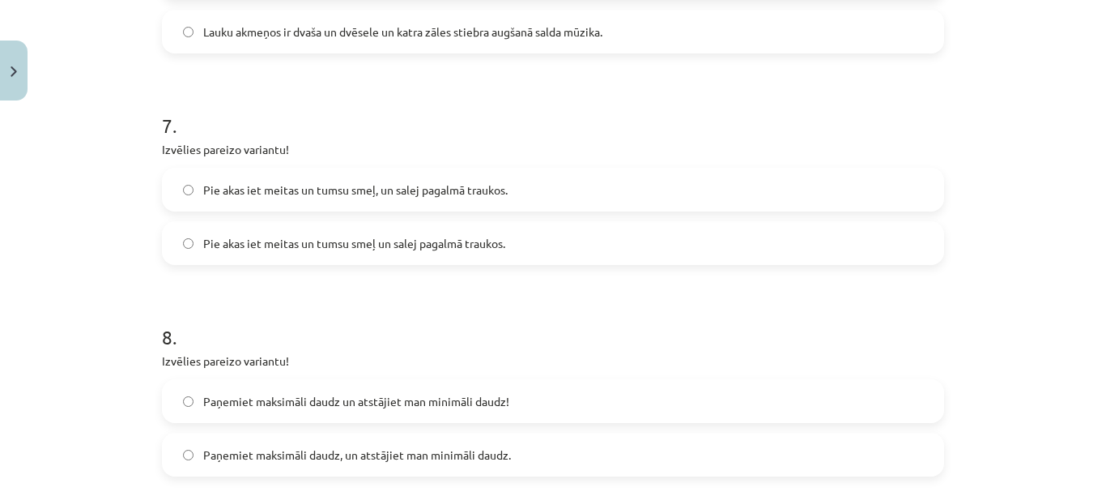
scroll to position [1660, 0]
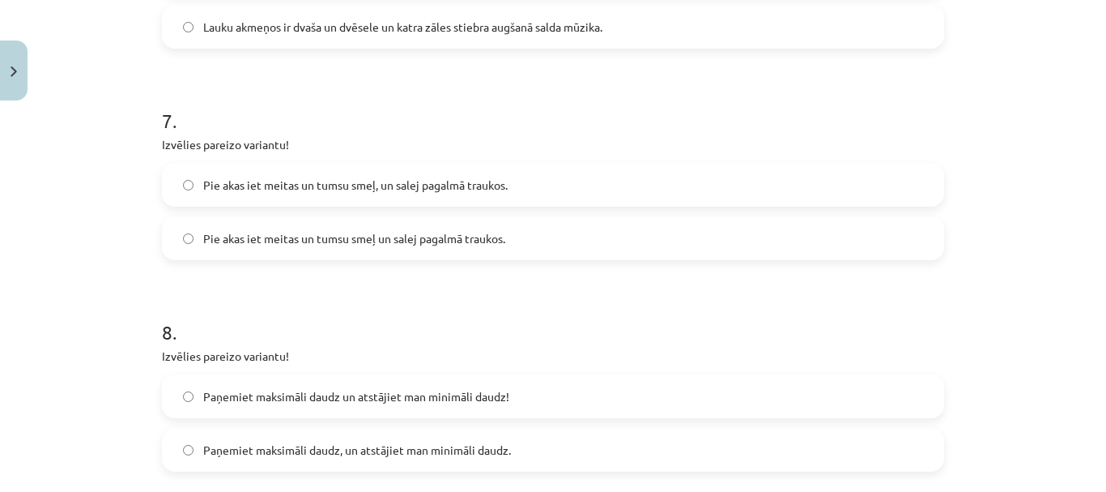
click at [381, 236] on span "Pie akas iet meitas un tumsu smeļ un salej pagalmā traukos." at bounding box center [354, 238] width 302 height 17
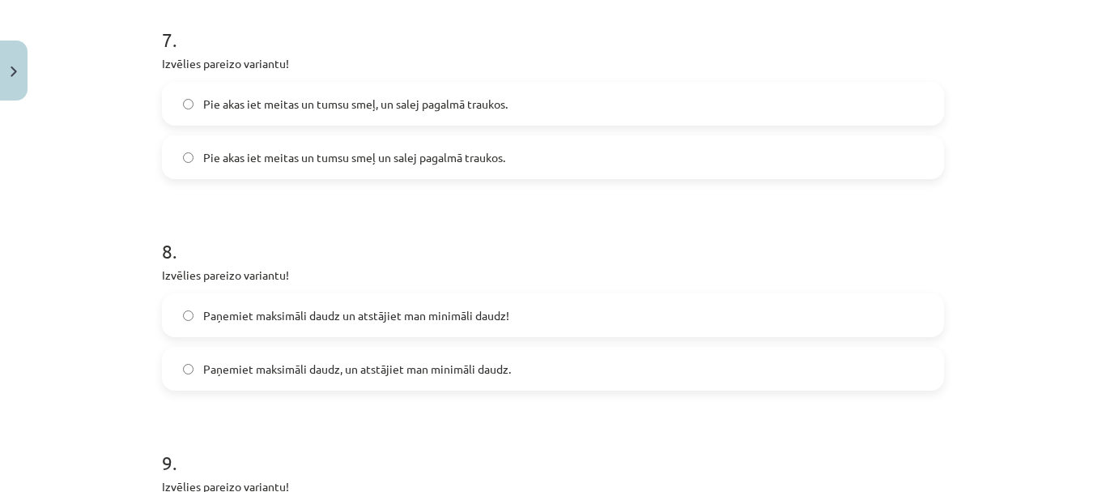
scroll to position [1822, 0]
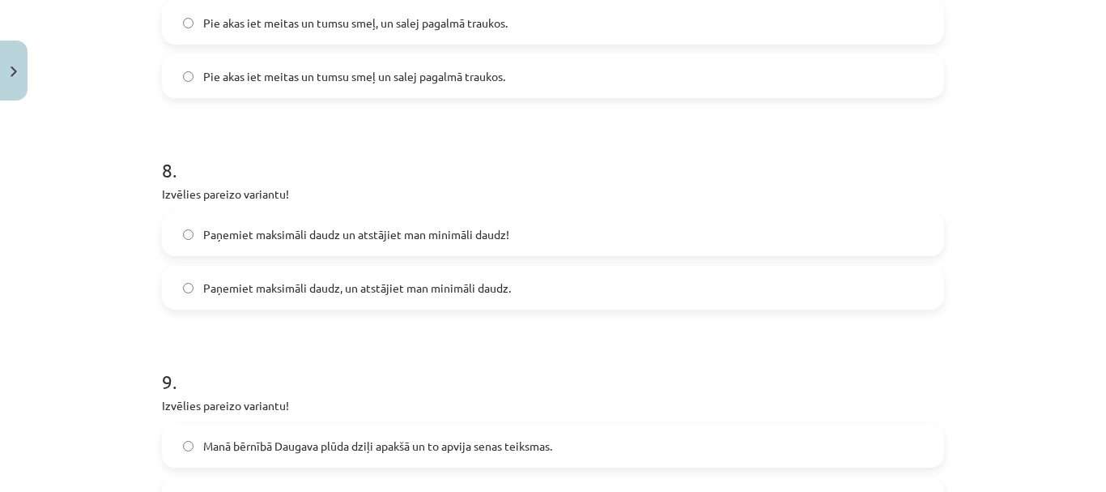
click at [377, 239] on span "Paņemiet maksimāli daudz un atstājiet man minimāli daudz!" at bounding box center [356, 234] width 306 height 17
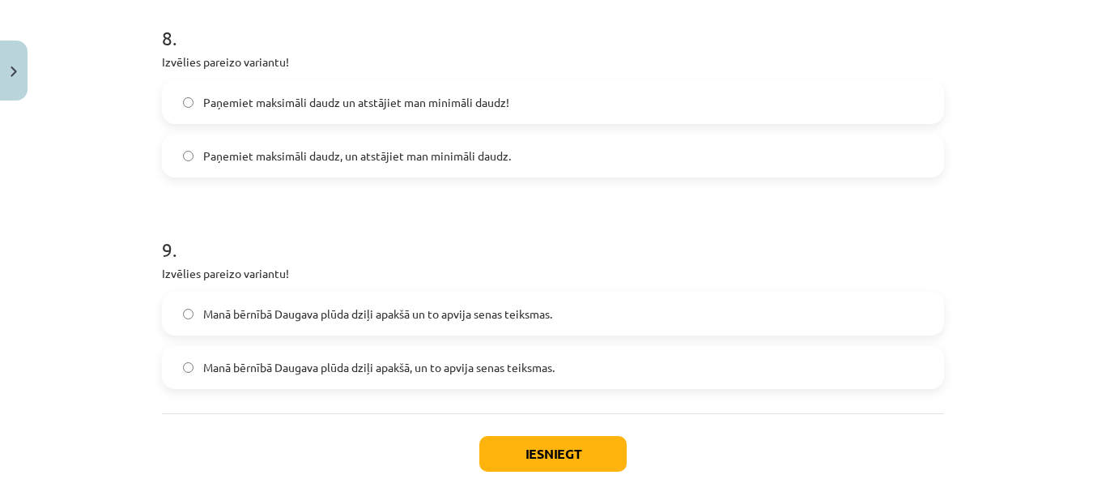
scroll to position [1984, 0]
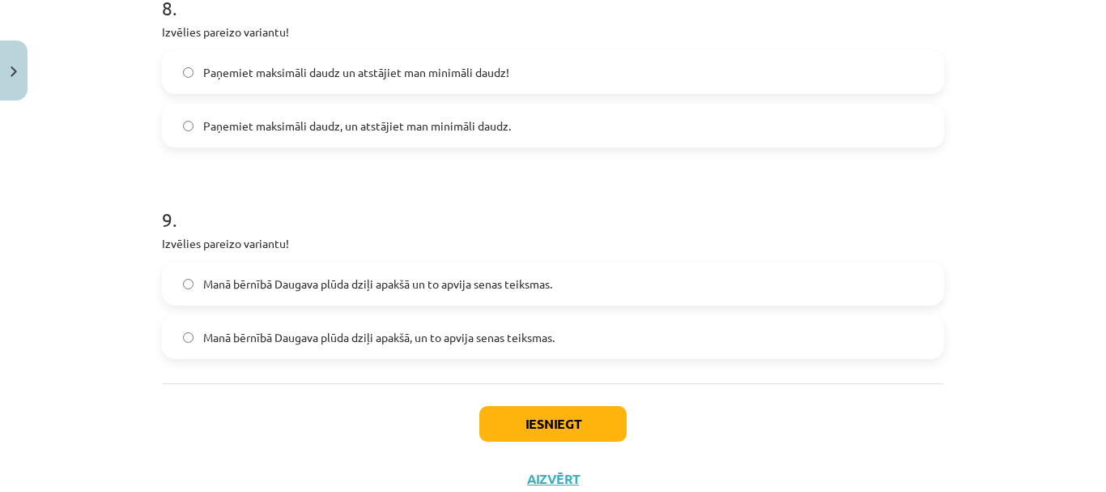
click at [354, 279] on span "Manā bērnībā Daugava plūda dziļi apakšā un to apvija senas teiksmas." at bounding box center [377, 283] width 349 height 17
click at [590, 427] on button "Iesniegt" at bounding box center [552, 424] width 147 height 36
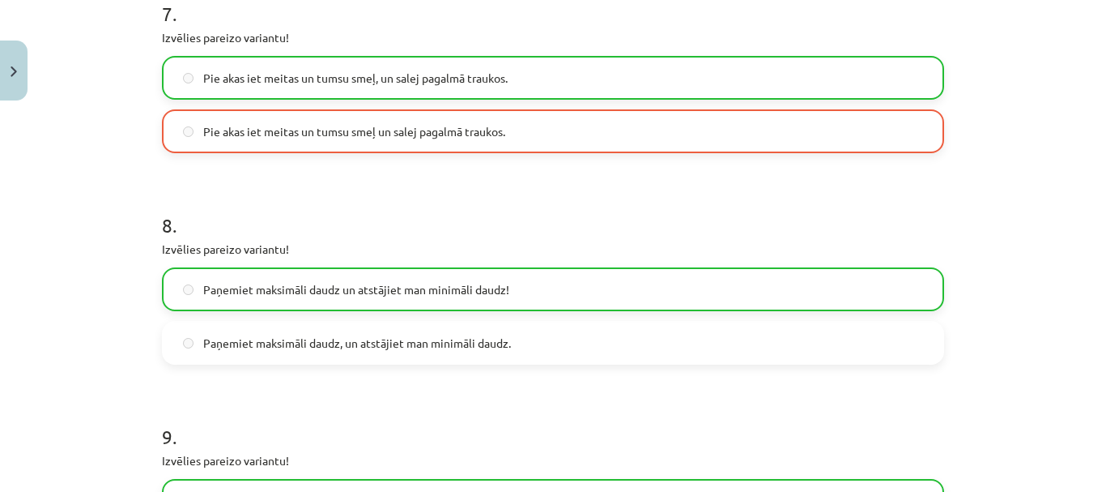
scroll to position [2091, 0]
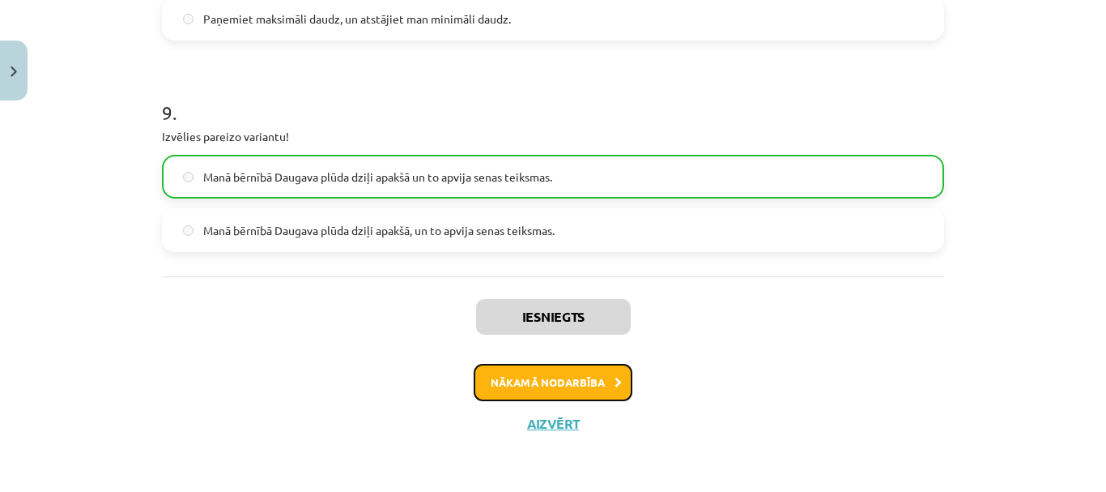
click at [578, 396] on button "Nākamā nodarbība" at bounding box center [553, 382] width 159 height 37
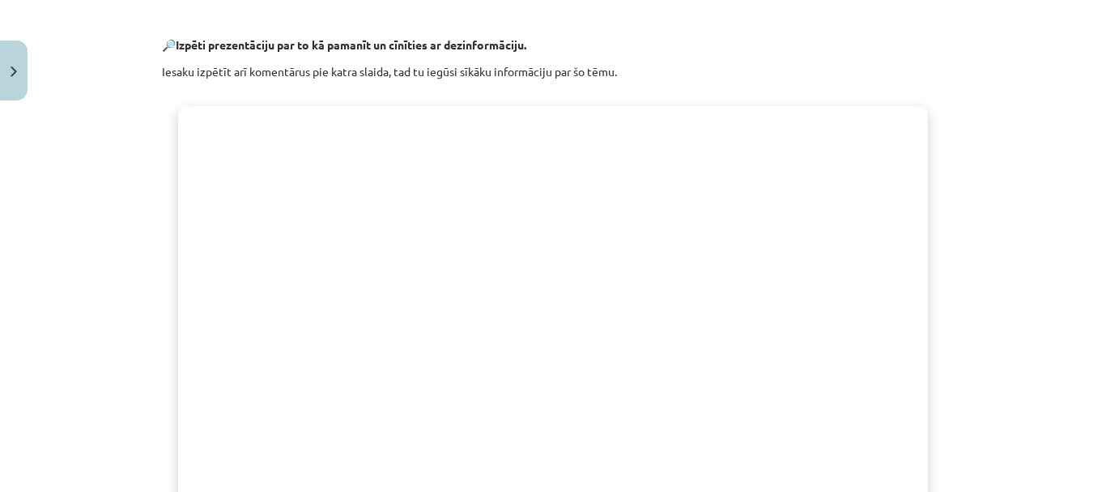
scroll to position [1330, 0]
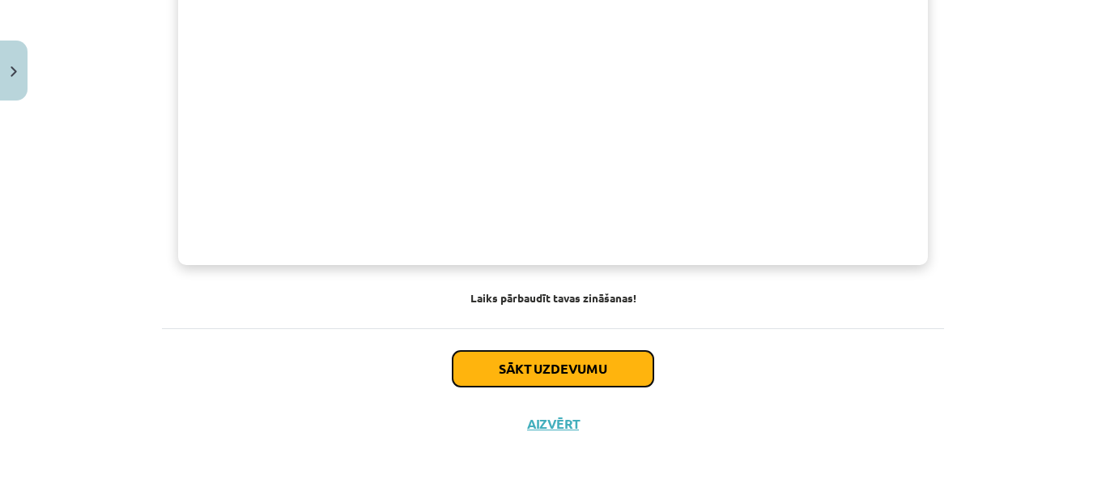
click at [585, 367] on button "Sākt uzdevumu" at bounding box center [553, 369] width 201 height 36
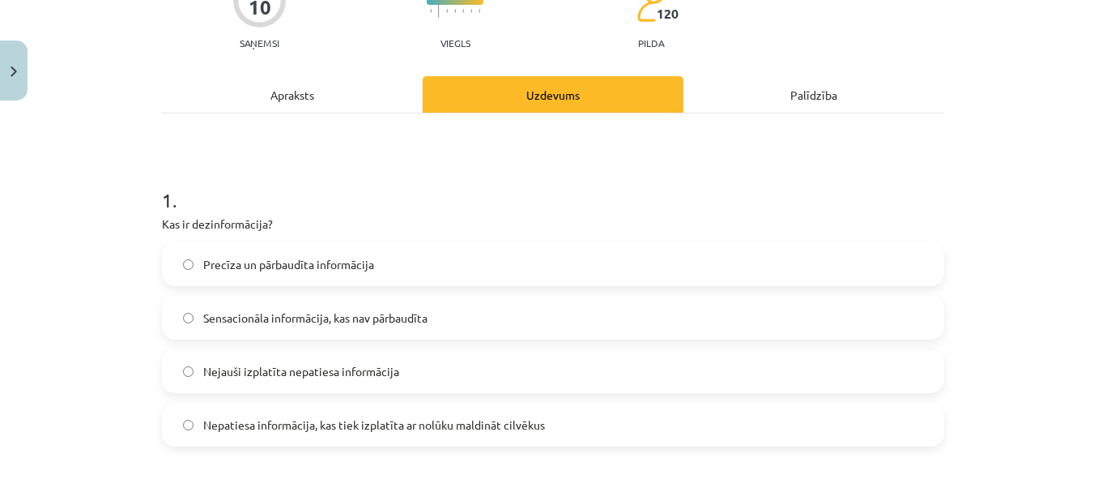
scroll to position [202, 0]
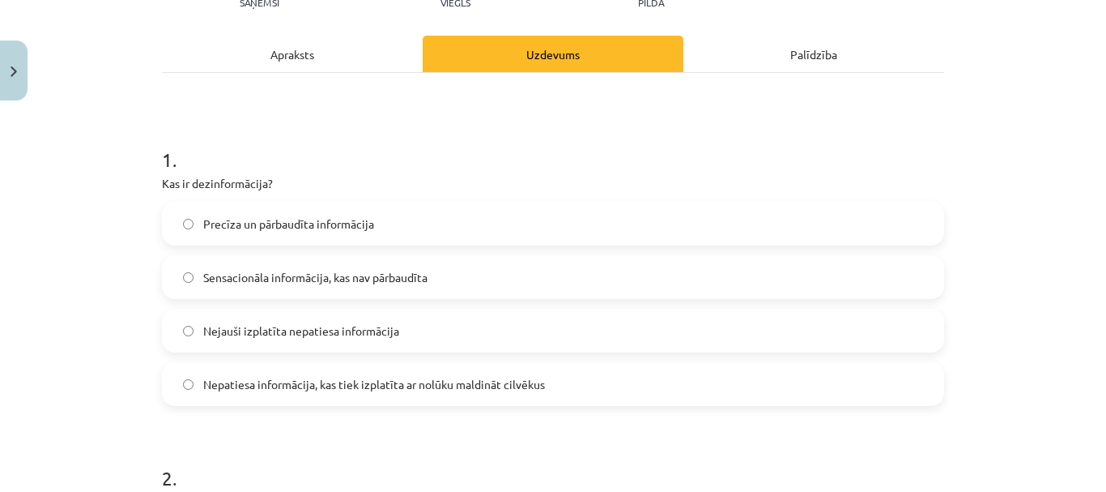
drag, startPoint x: 444, startPoint y: 385, endPoint x: 609, endPoint y: 374, distance: 165.5
click at [445, 381] on span "Nepatiesa informācija, kas tiek izplatīta ar nolūku maldināt cilvēkus" at bounding box center [374, 384] width 342 height 17
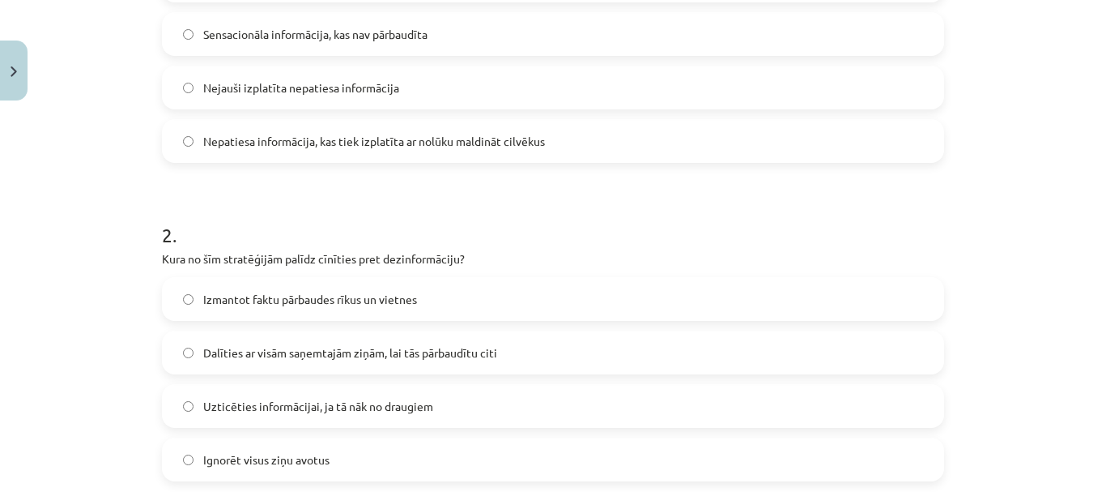
scroll to position [526, 0]
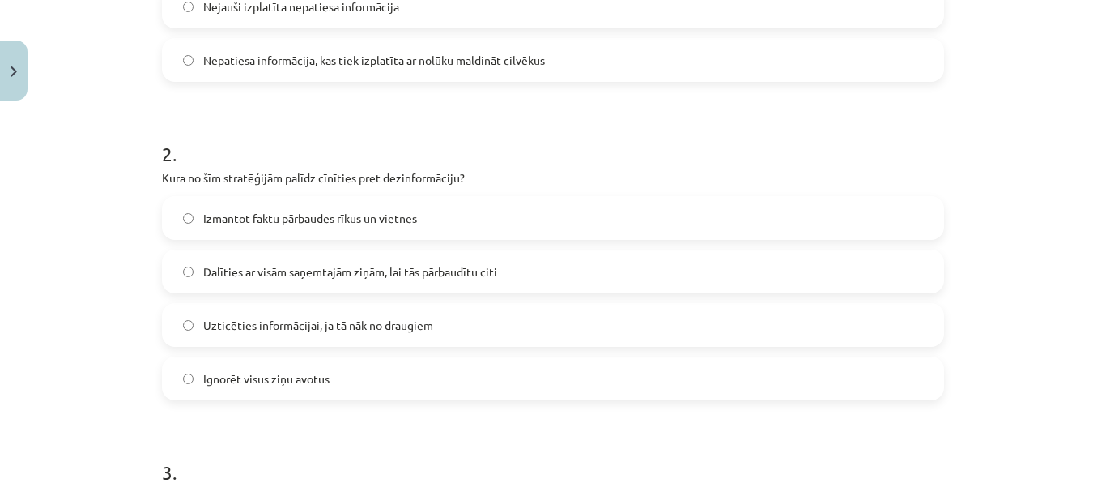
click at [422, 225] on label "Izmantot faktu pārbaudes rīkus un vietnes" at bounding box center [553, 218] width 779 height 40
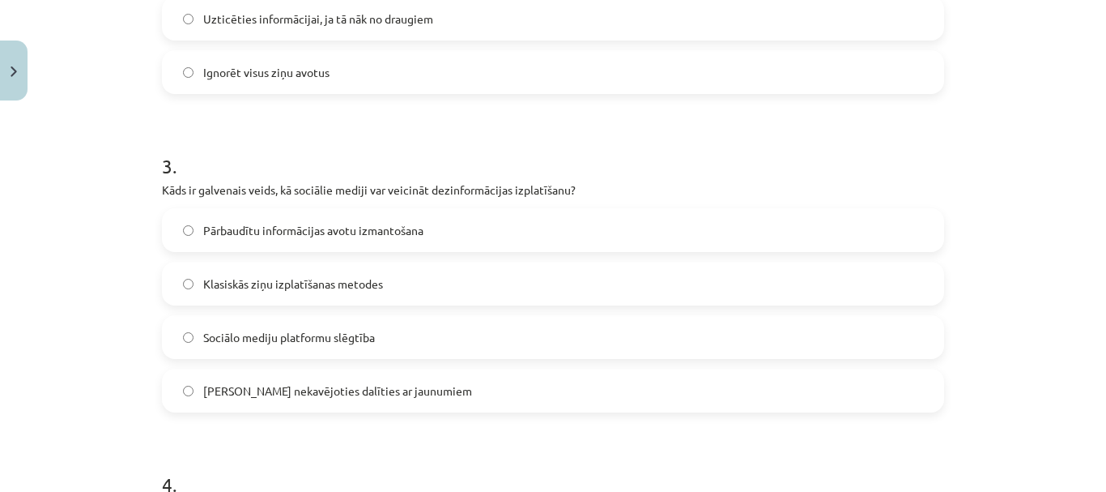
scroll to position [850, 0]
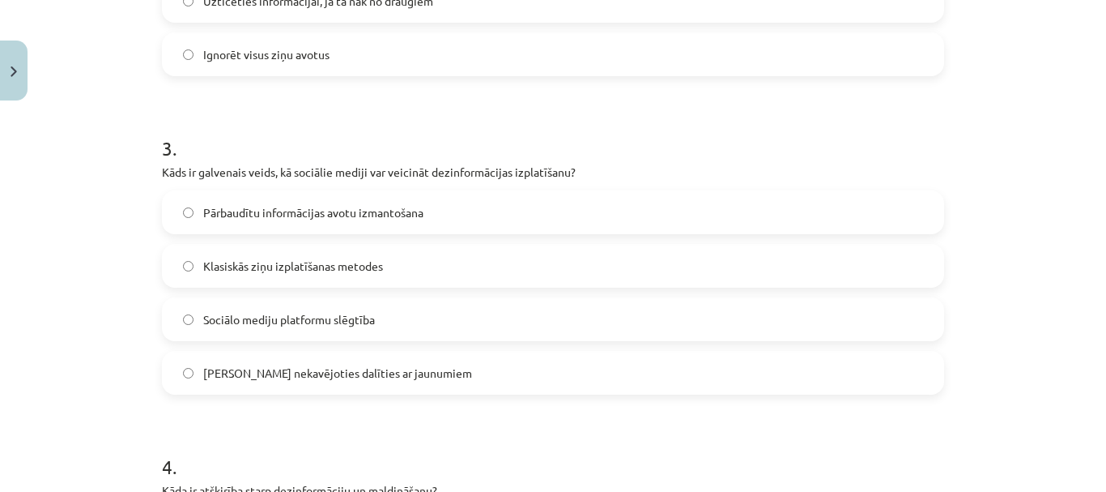
click at [406, 215] on span "Pārbaudītu informācijas avotu izmantošana" at bounding box center [313, 212] width 220 height 17
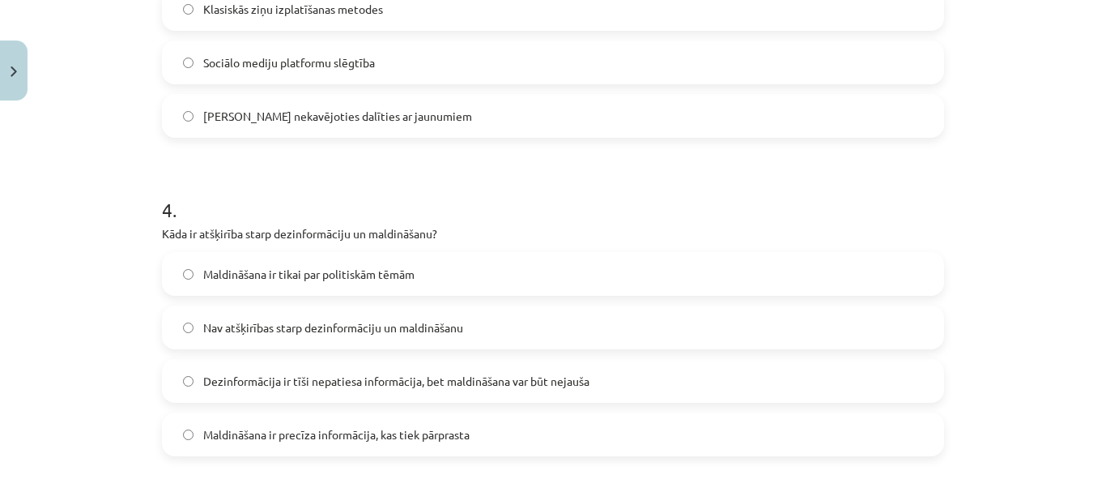
scroll to position [1174, 0]
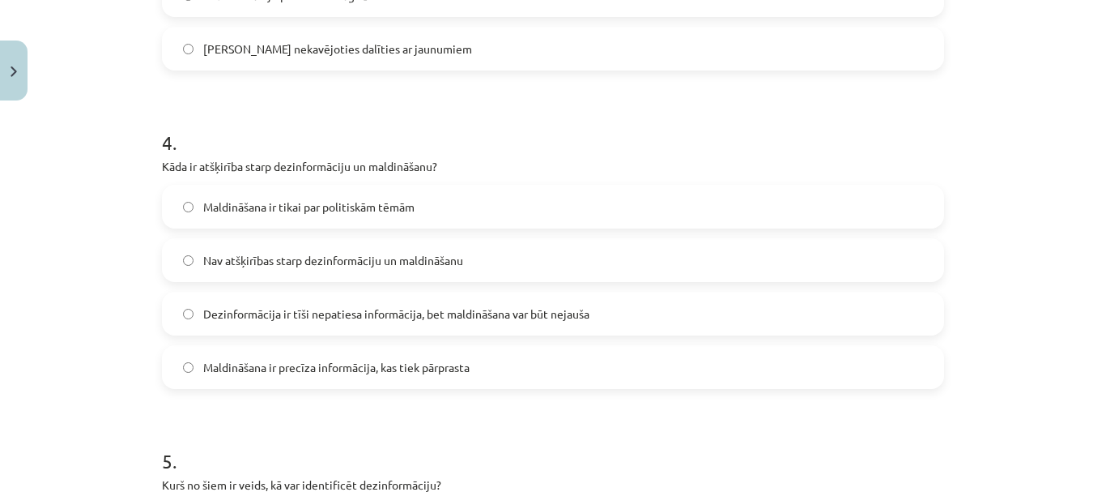
click at [553, 315] on span "Dezinformācija ir tīši nepatiesa informācija, bet maldināšana var būt nejauša" at bounding box center [396, 313] width 386 height 17
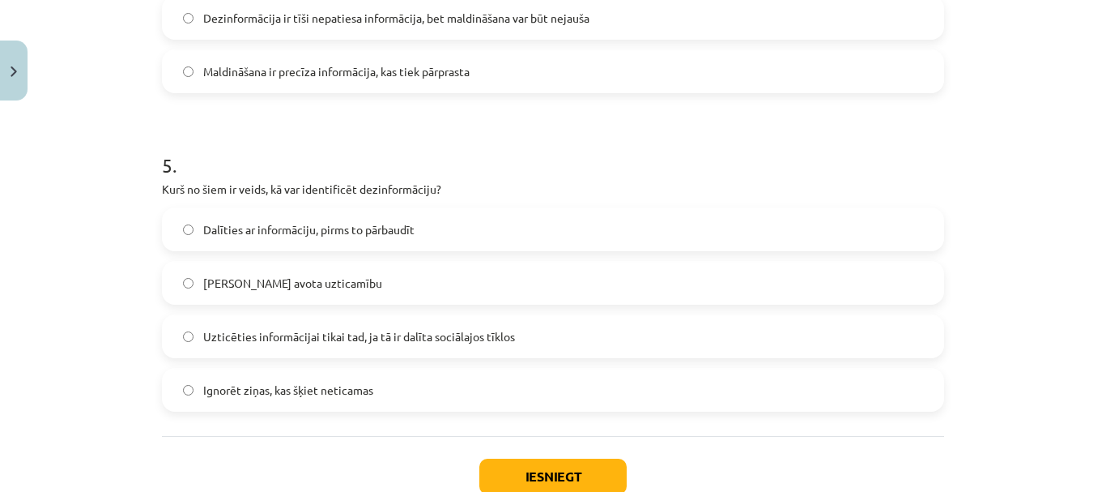
scroll to position [1498, 0]
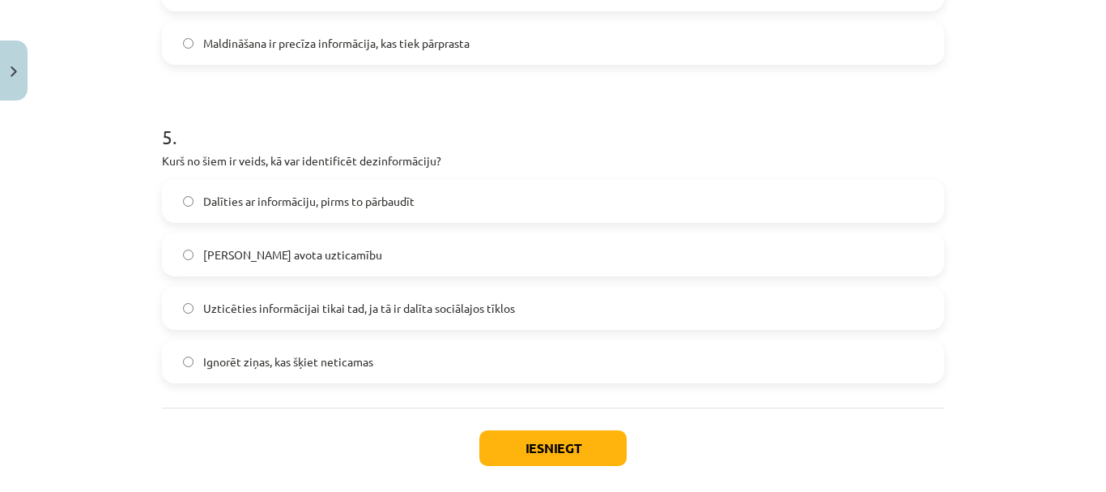
click at [560, 269] on label "Pārbaudīt avota uzticamību" at bounding box center [553, 254] width 779 height 40
click at [532, 441] on button "Iesniegt" at bounding box center [552, 448] width 147 height 36
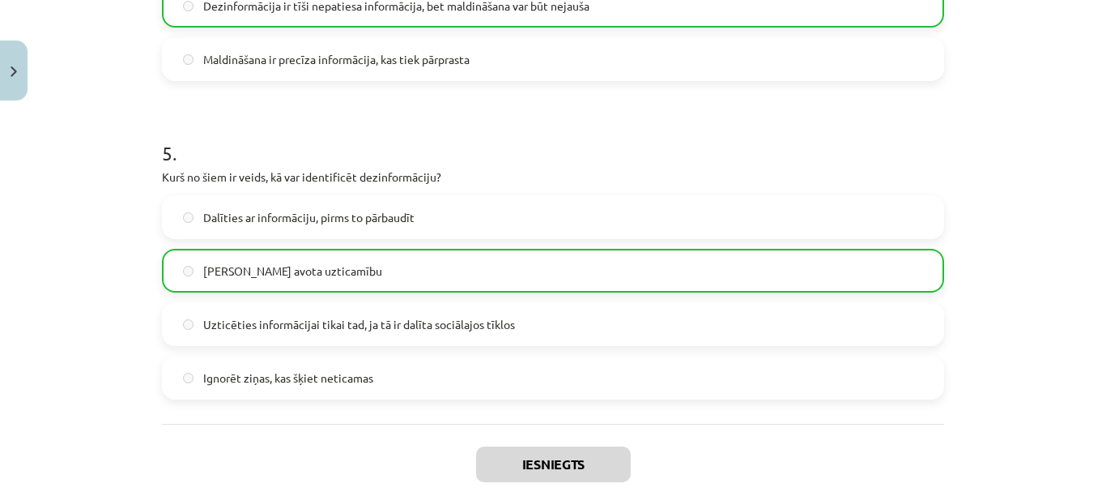
scroll to position [1629, 0]
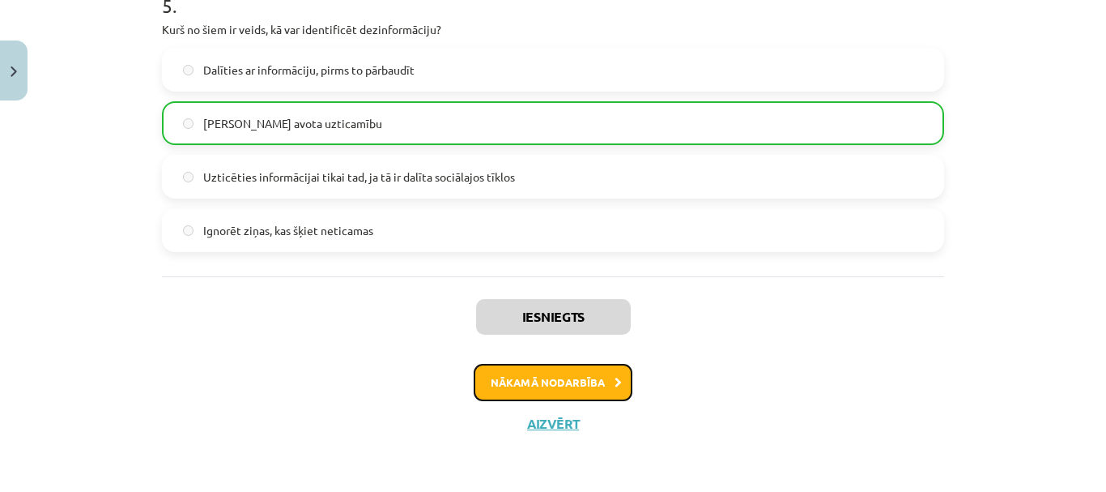
click at [577, 378] on button "Nākamā nodarbība" at bounding box center [553, 382] width 159 height 37
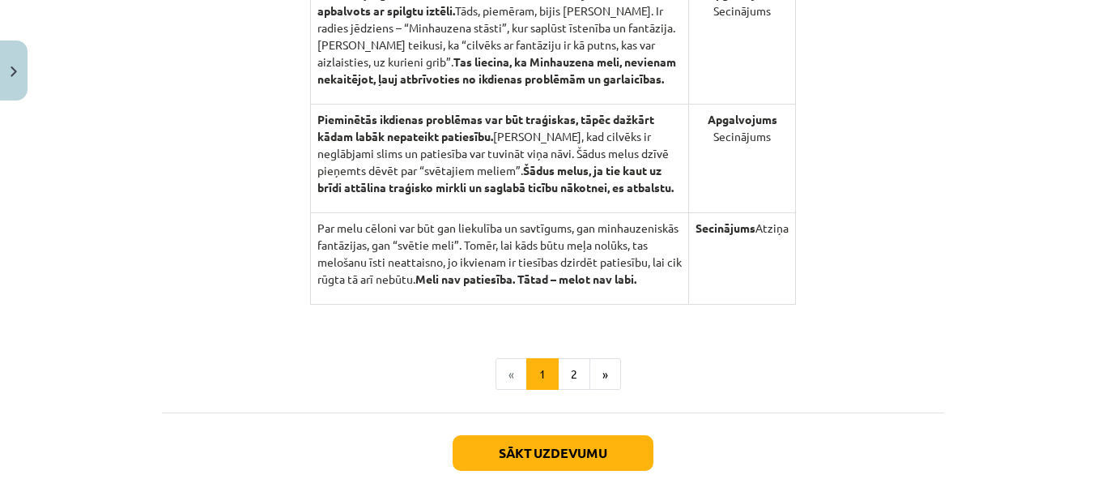
scroll to position [1819, 0]
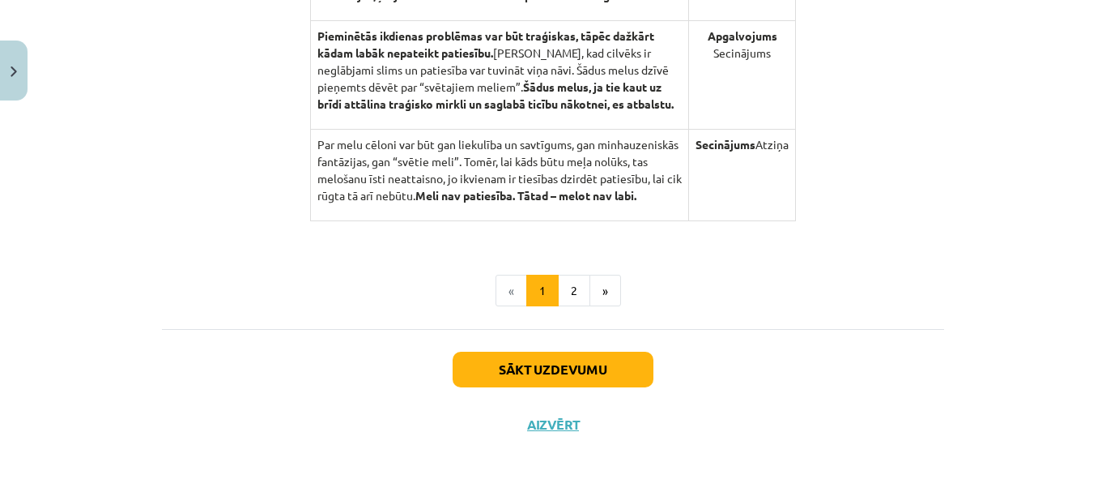
drag, startPoint x: 469, startPoint y: 288, endPoint x: 822, endPoint y: 190, distance: 366.2
click at [560, 292] on button "2" at bounding box center [574, 291] width 32 height 32
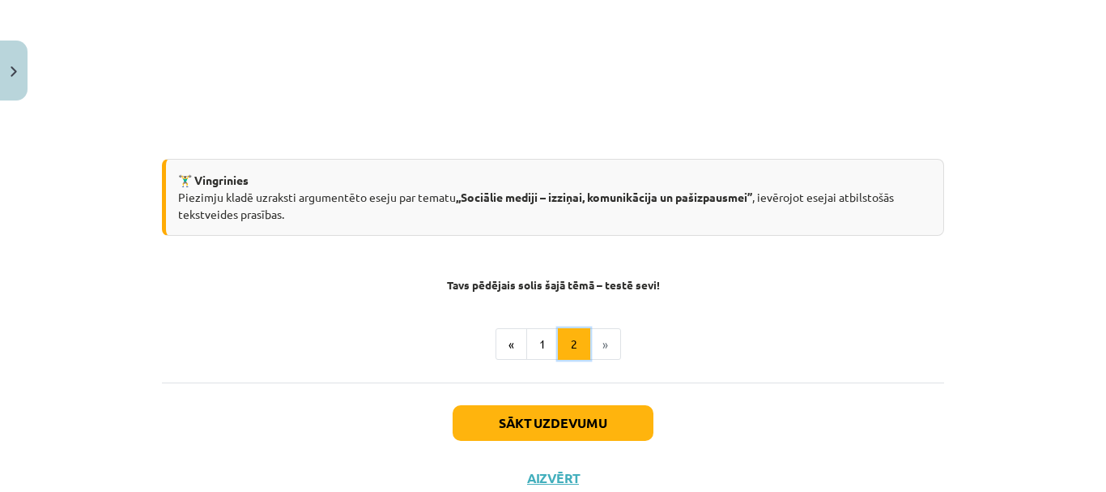
scroll to position [595, 0]
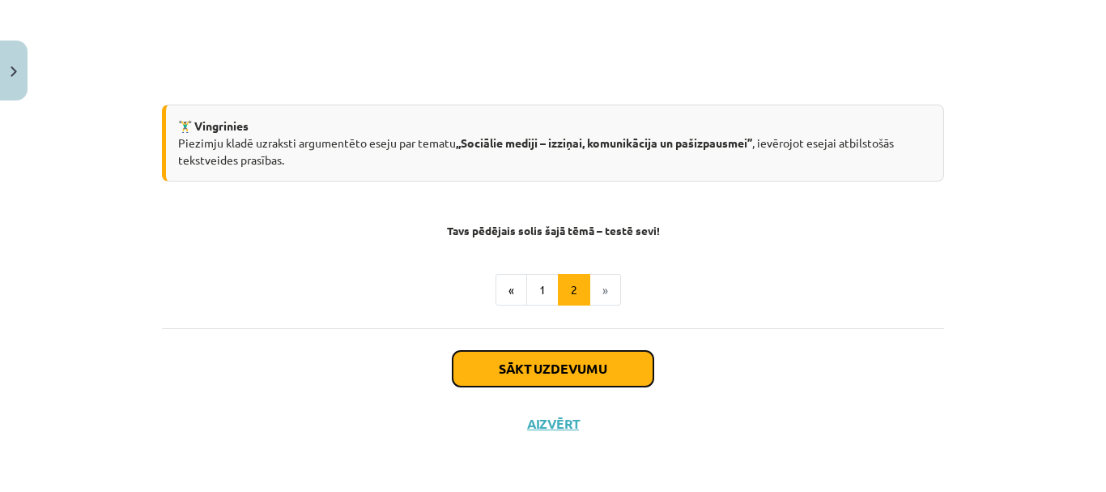
click at [608, 382] on button "Sākt uzdevumu" at bounding box center [553, 369] width 201 height 36
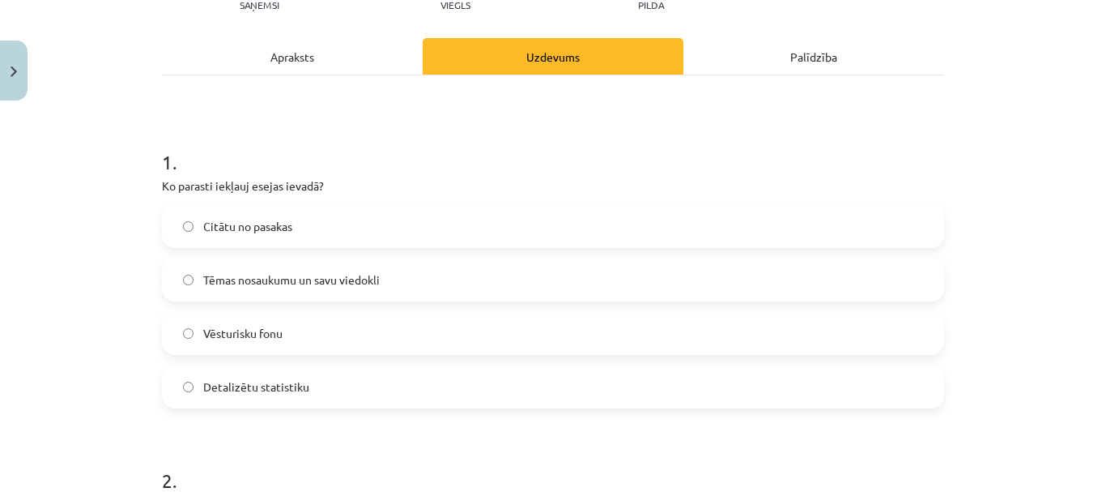
scroll to position [202, 0]
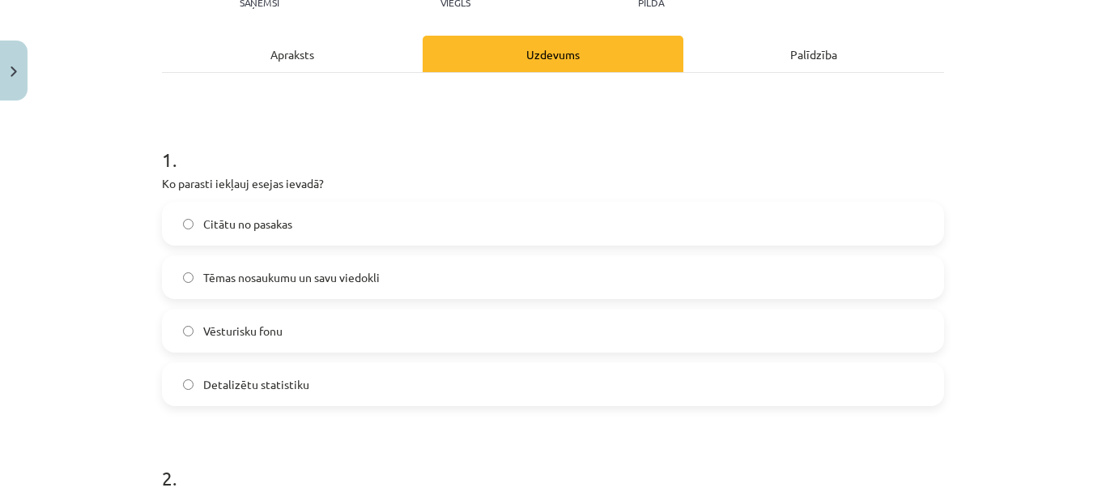
click at [334, 281] on span "Tēmas nosaukumu un savu viedokli" at bounding box center [291, 277] width 177 height 17
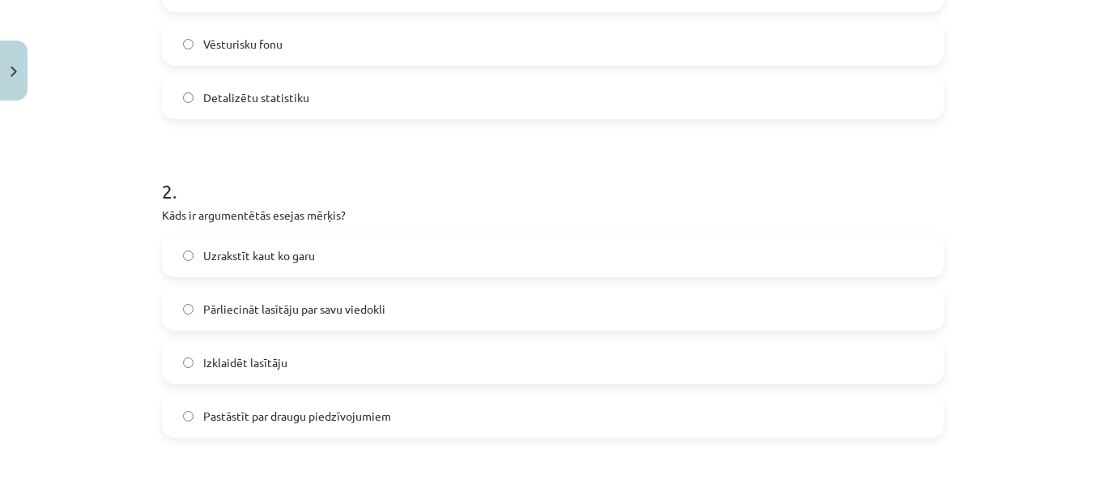
scroll to position [526, 0]
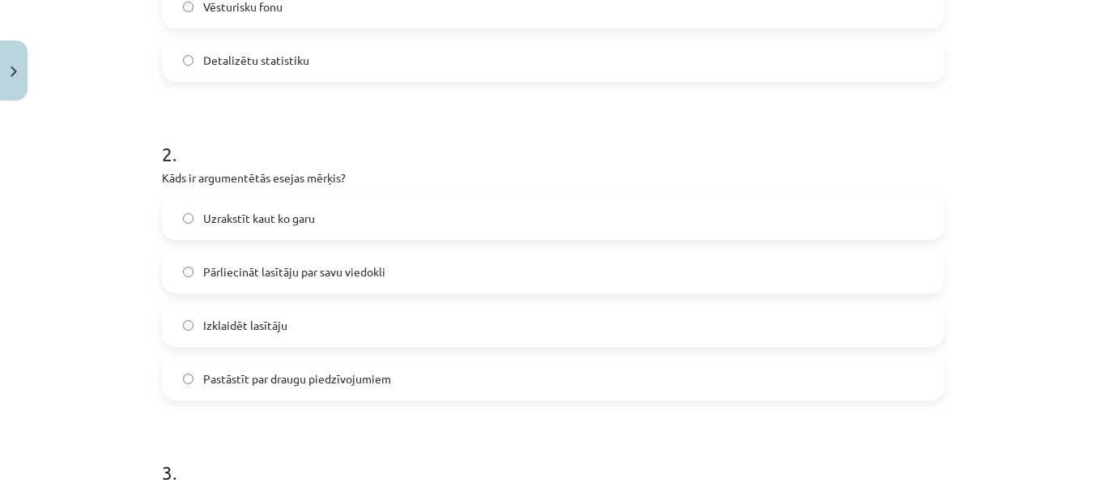
click at [312, 273] on span "Pārliecināt lasītāju par savu viedokli" at bounding box center [294, 271] width 182 height 17
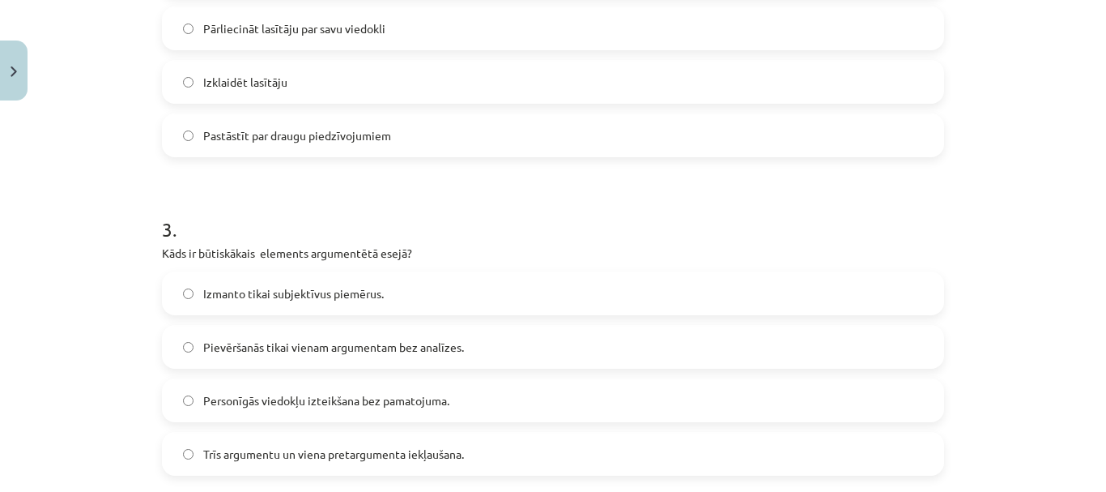
scroll to position [850, 0]
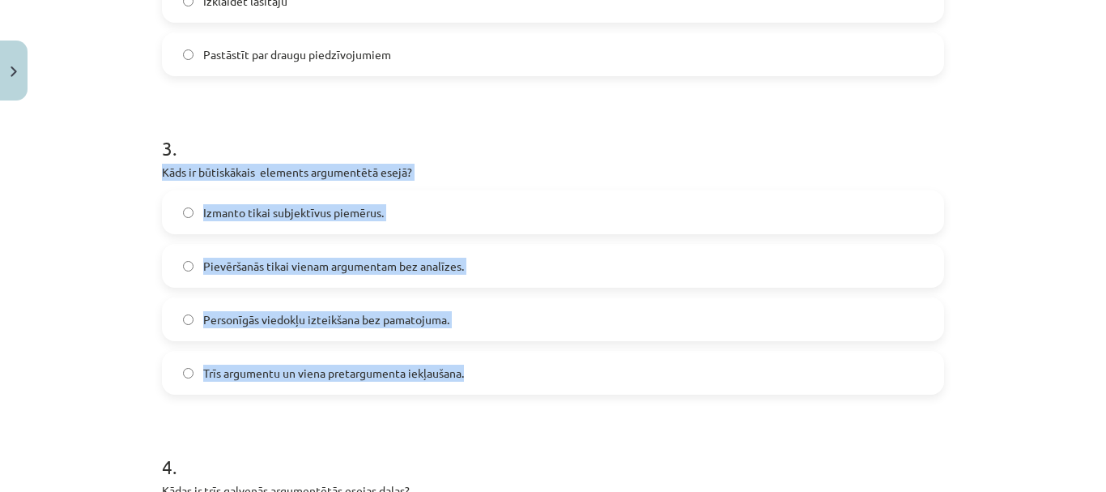
drag, startPoint x: 158, startPoint y: 168, endPoint x: 516, endPoint y: 357, distance: 404.7
click at [516, 357] on div "3 . Kāds ir būtiskākais elements argumentētā esejā? Izmanto tikai subjektīvus p…" at bounding box center [553, 252] width 782 height 286
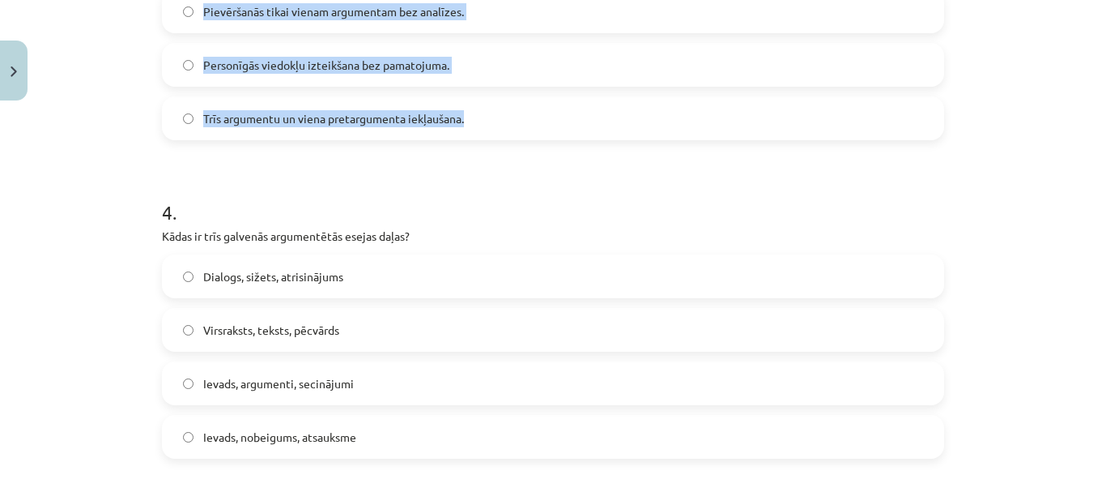
scroll to position [1174, 0]
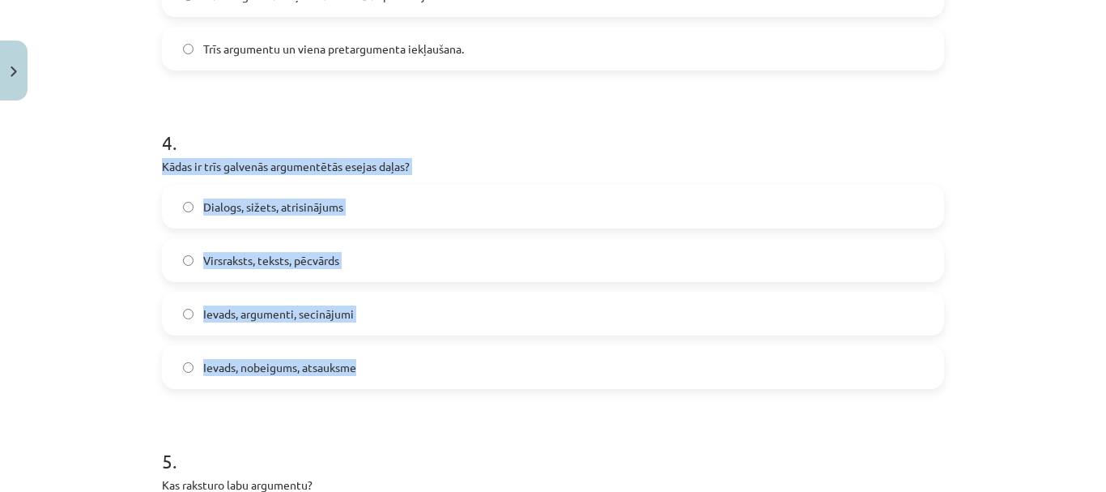
drag, startPoint x: 154, startPoint y: 171, endPoint x: 434, endPoint y: 385, distance: 353.0
click at [243, 313] on span "Ievads, argumenti, secinājumi" at bounding box center [278, 313] width 151 height 17
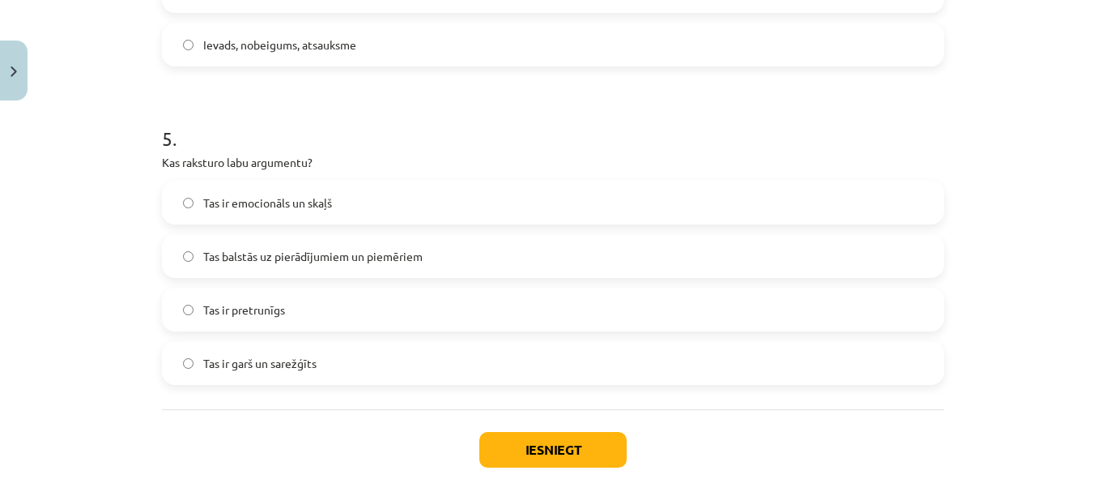
scroll to position [1498, 0]
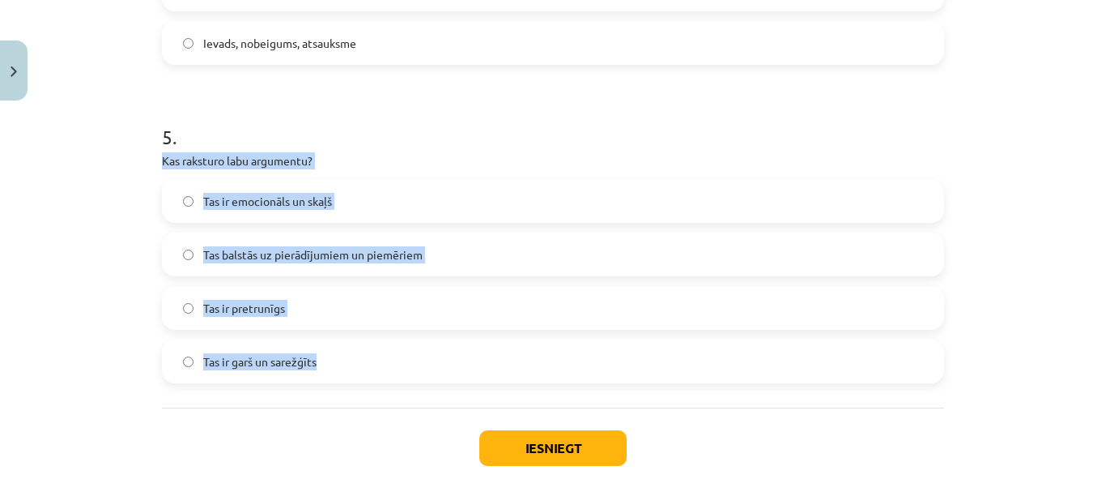
drag, startPoint x: 143, startPoint y: 159, endPoint x: 368, endPoint y: 346, distance: 292.7
click at [368, 346] on div "Mācību tēma: Latviešu valodas 9. klases 1. ieskaites mācību materiāls #10 9. tē…" at bounding box center [553, 246] width 1106 height 492
click at [353, 247] on span "Tas balstās uz pierādījumiem un piemēriem" at bounding box center [312, 254] width 219 height 17
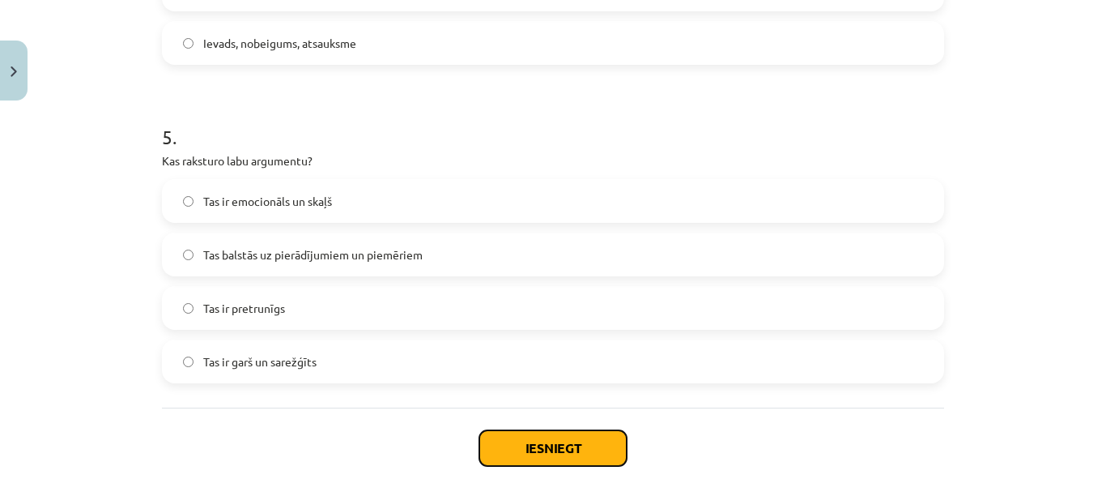
click at [564, 444] on button "Iesniegt" at bounding box center [552, 448] width 147 height 36
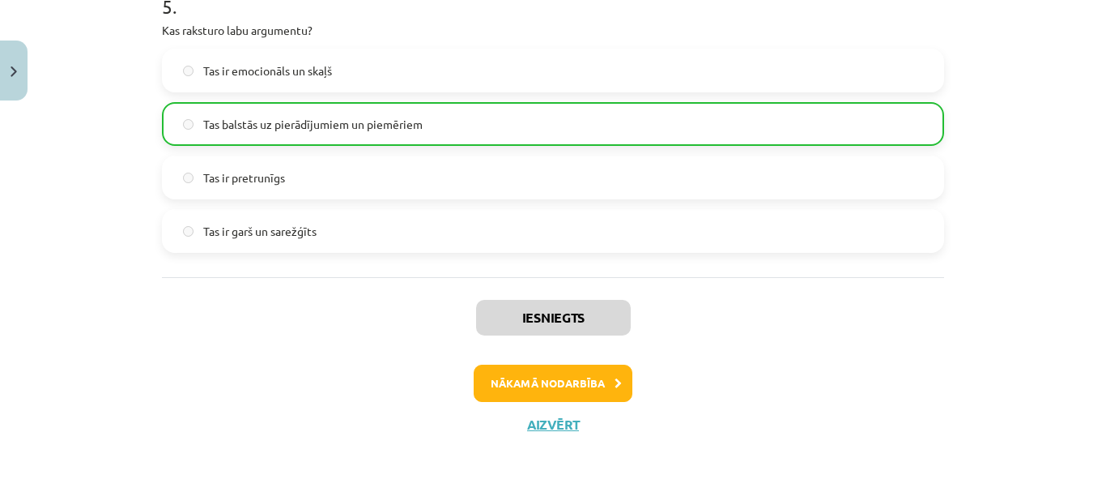
scroll to position [1629, 0]
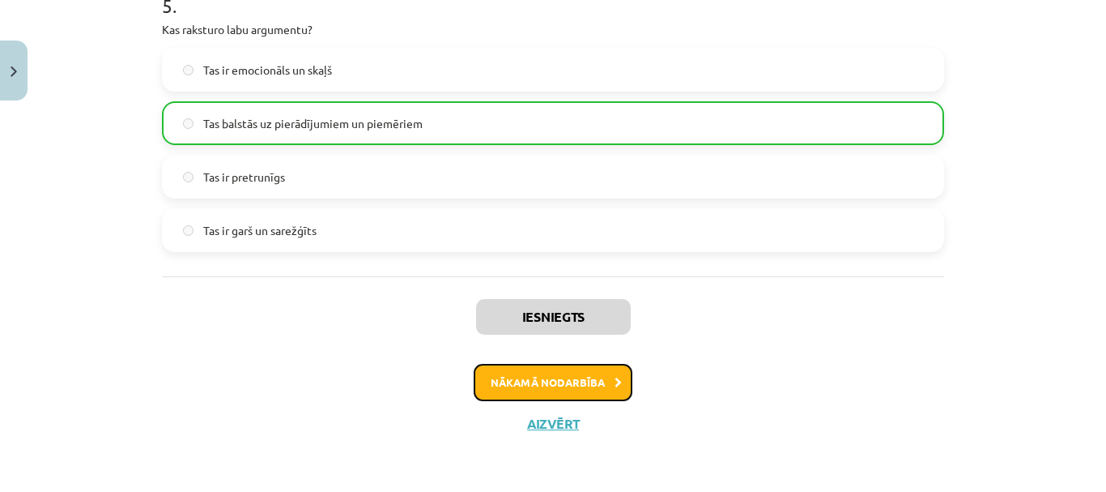
click at [578, 385] on button "Nākamā nodarbība" at bounding box center [553, 382] width 159 height 37
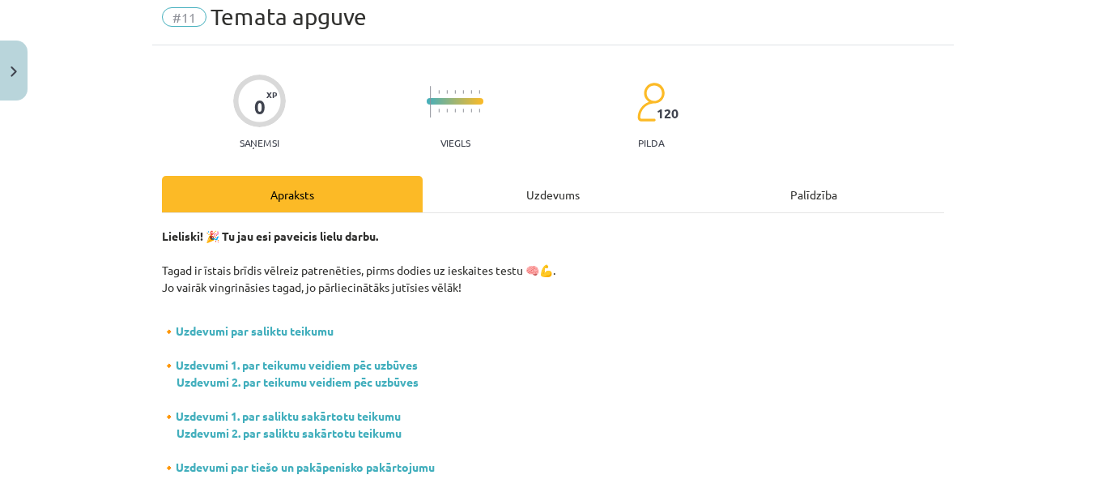
scroll to position [40, 0]
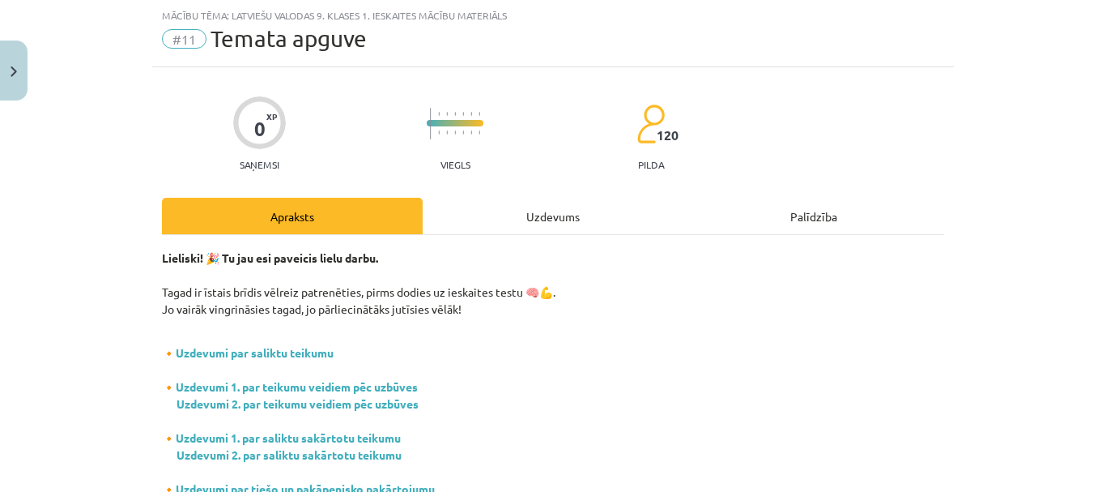
click at [556, 215] on div "Uzdevums" at bounding box center [553, 216] width 261 height 36
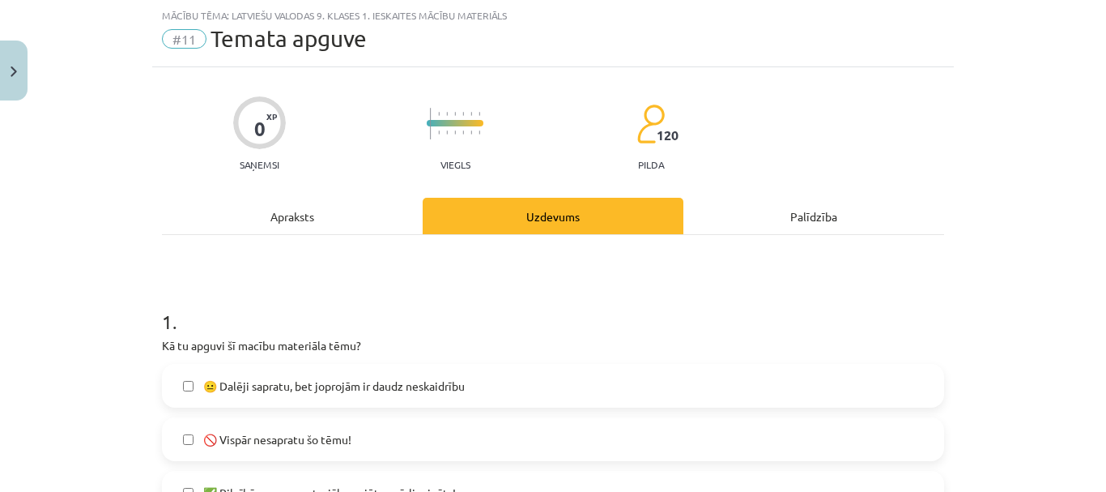
scroll to position [202, 0]
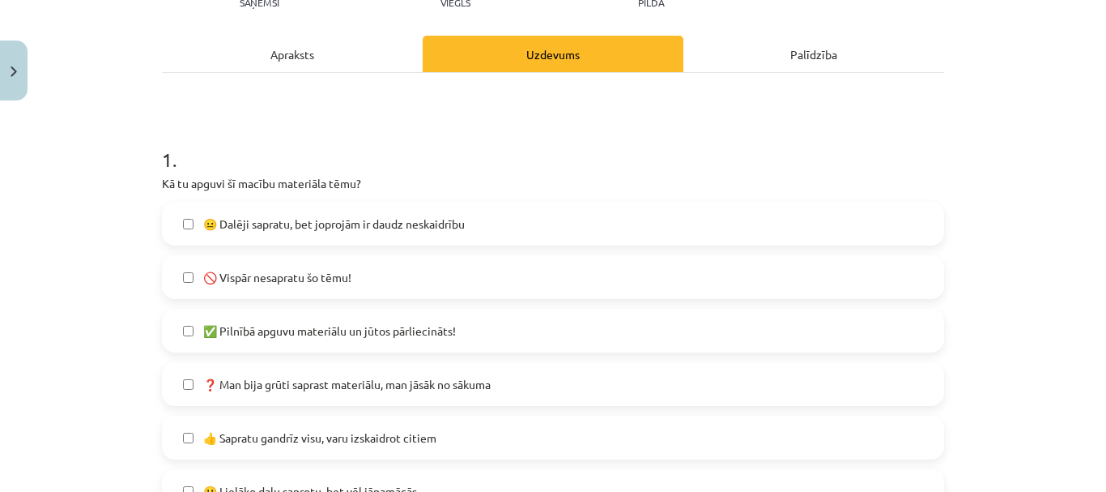
click at [365, 224] on span "😐 Dalēji sapratu, bet joprojām ir daudz neskaidrību" at bounding box center [334, 223] width 262 height 17
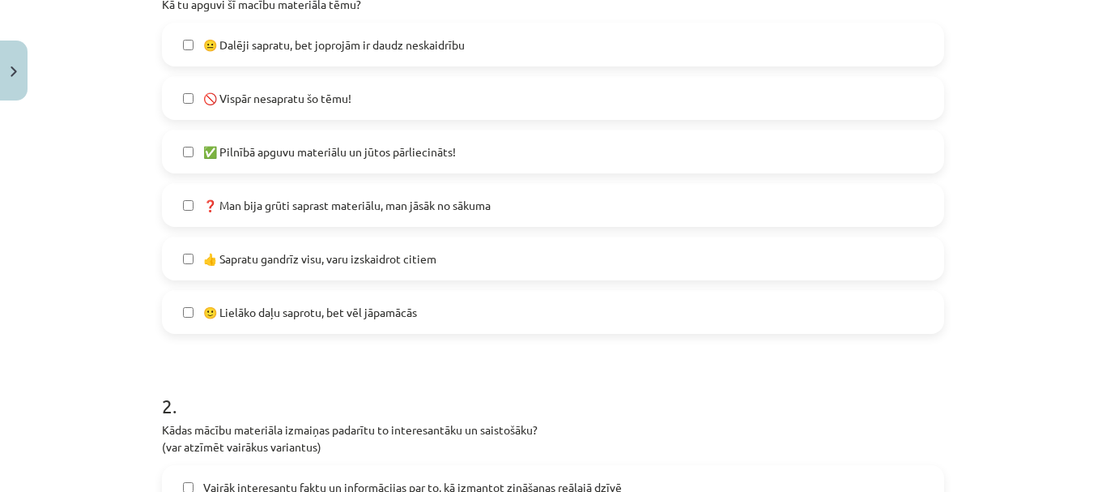
scroll to position [445, 0]
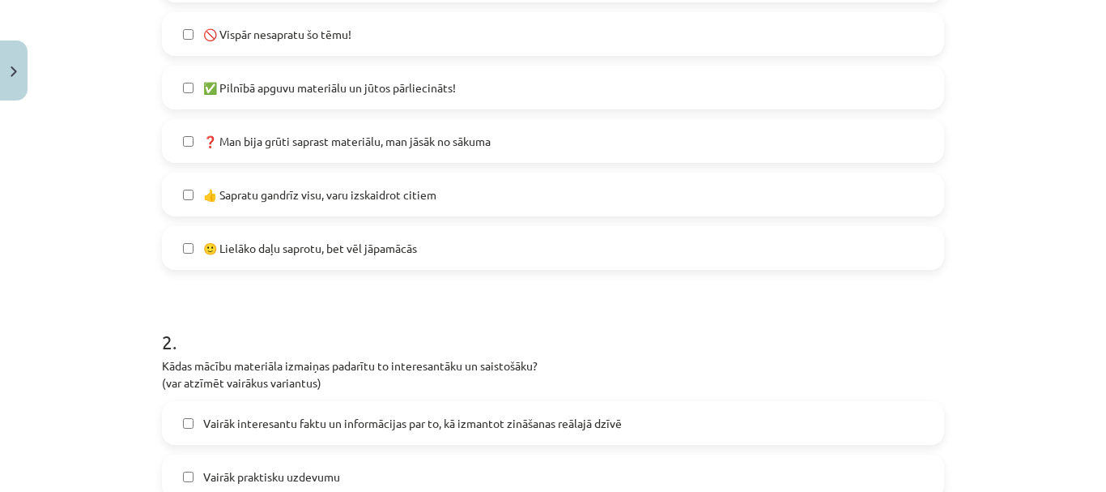
click at [247, 138] on span "❓ Man bija grūti saprast materiālu, man jāsāk no sākuma" at bounding box center [347, 141] width 288 height 17
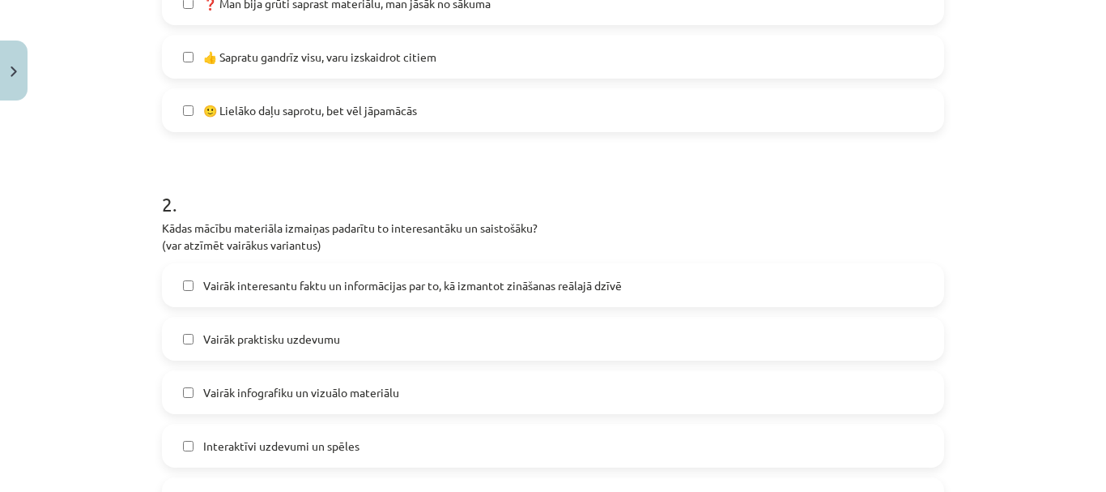
scroll to position [688, 0]
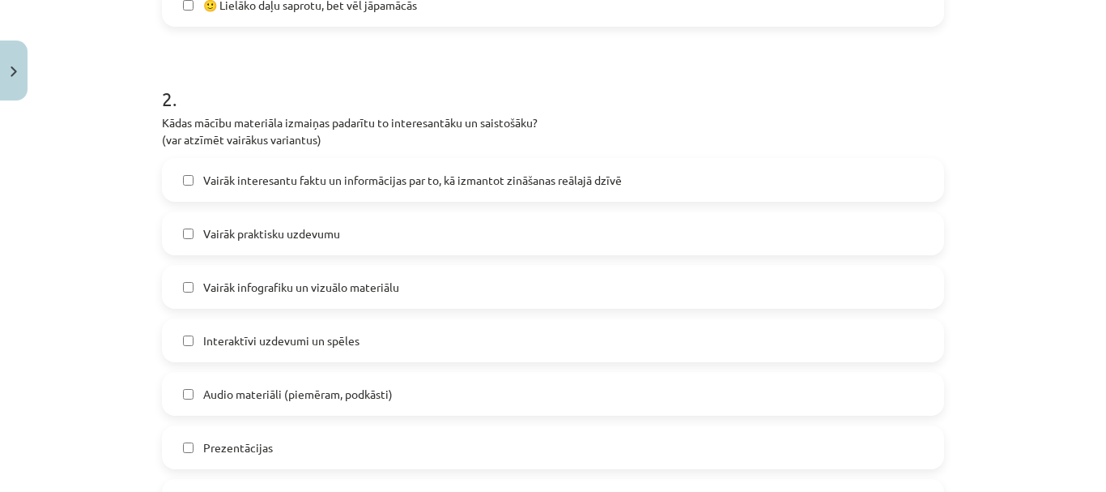
click at [348, 286] on span "Vairāk infografiku un vizuālo materiālu" at bounding box center [301, 287] width 196 height 17
click at [306, 392] on span "Audio materiāli (piemēram, podkāsti)" at bounding box center [298, 393] width 190 height 17
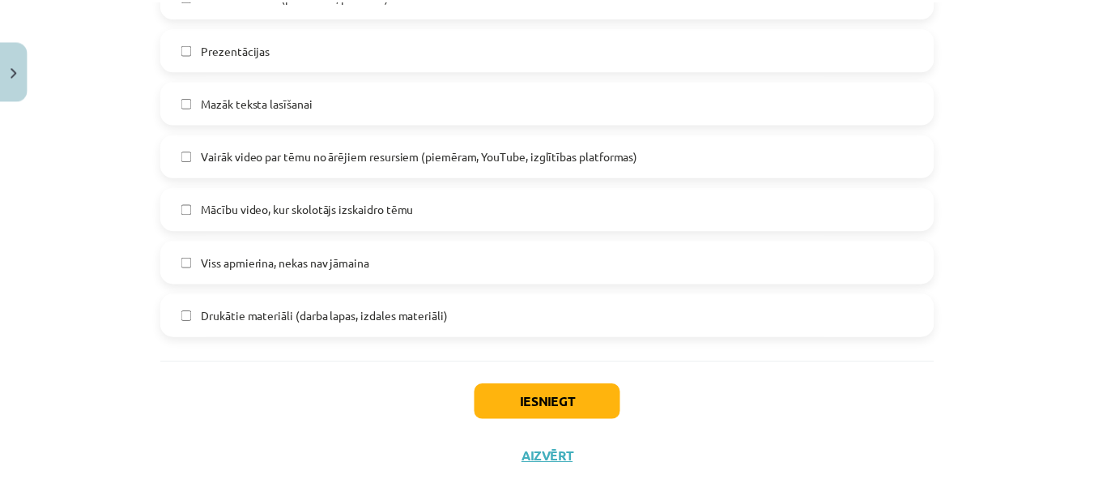
scroll to position [1093, 0]
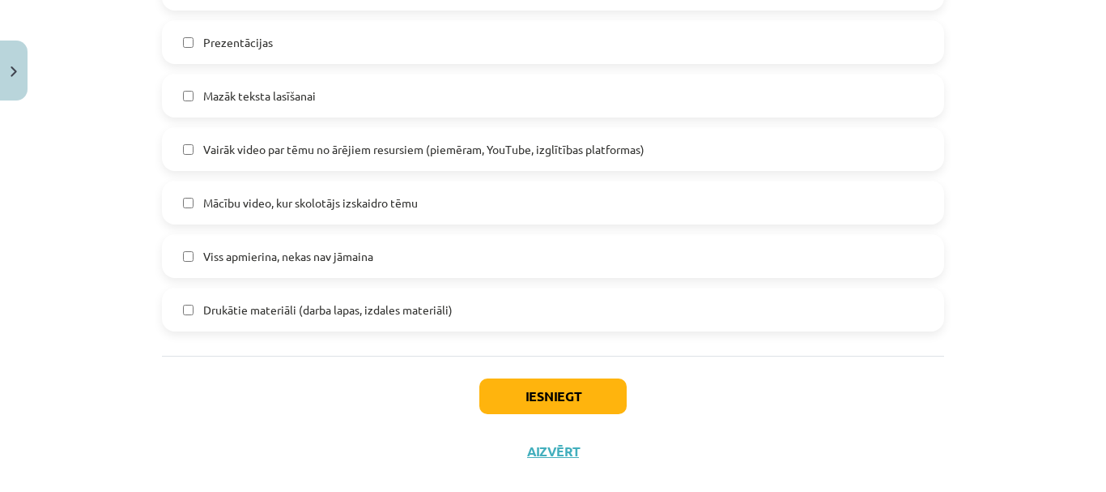
click at [242, 99] on span "Mazāk teksta lasīšanai" at bounding box center [259, 95] width 113 height 17
click at [413, 147] on span "Vairāk video par tēmu no ārējiem resursiem (piemēram, YouTube, izglītības platf…" at bounding box center [423, 149] width 441 height 17
click at [570, 395] on button "Iesniegt" at bounding box center [552, 396] width 147 height 36
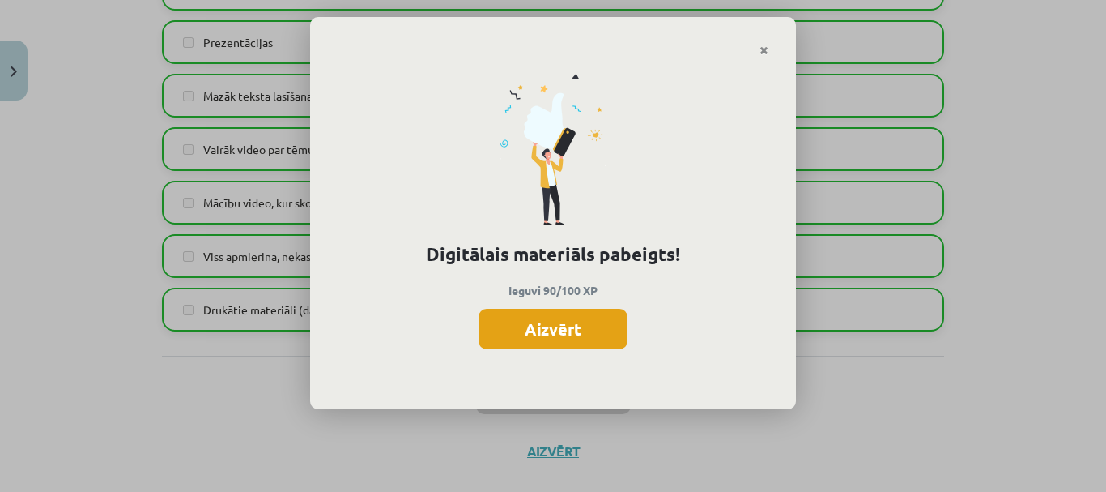
click at [554, 335] on button "Aizvērt" at bounding box center [553, 329] width 149 height 40
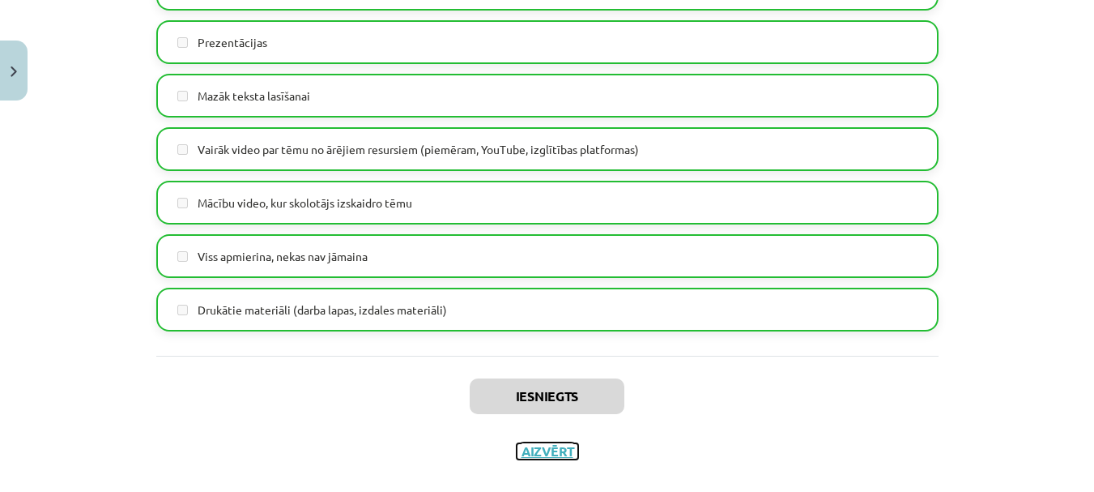
click at [544, 448] on button "Aizvērt" at bounding box center [548, 451] width 62 height 16
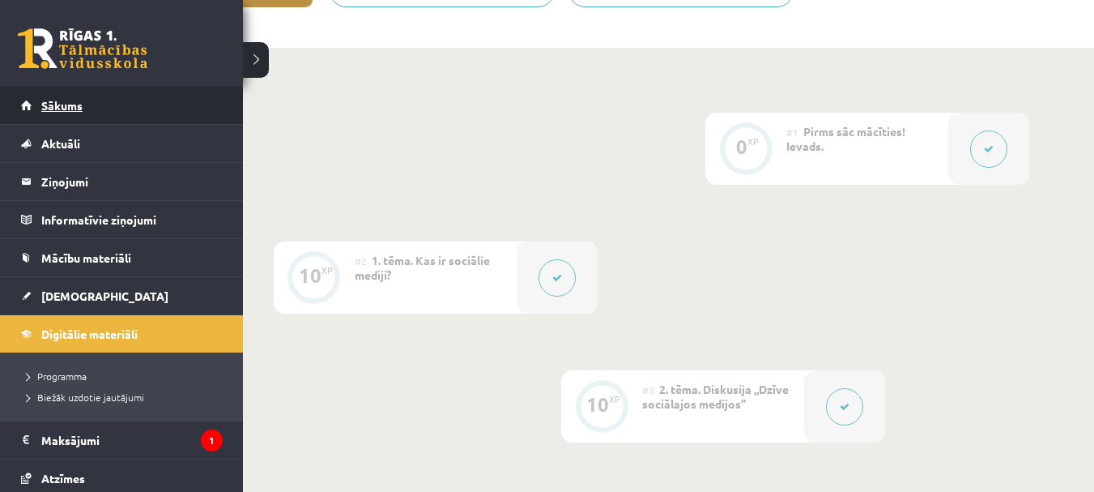
click at [62, 109] on span "Sākums" at bounding box center [61, 105] width 41 height 15
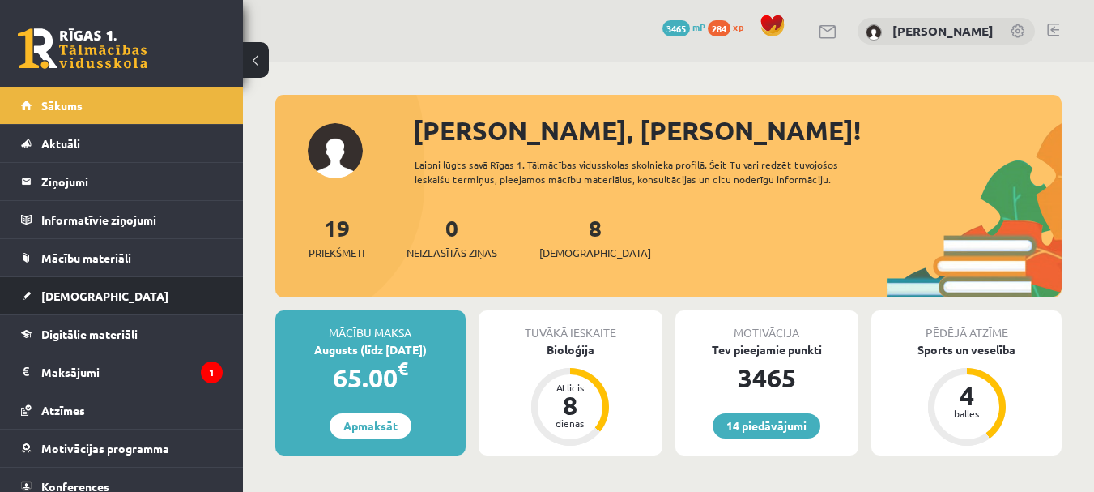
click at [85, 295] on span "[DEMOGRAPHIC_DATA]" at bounding box center [104, 295] width 127 height 15
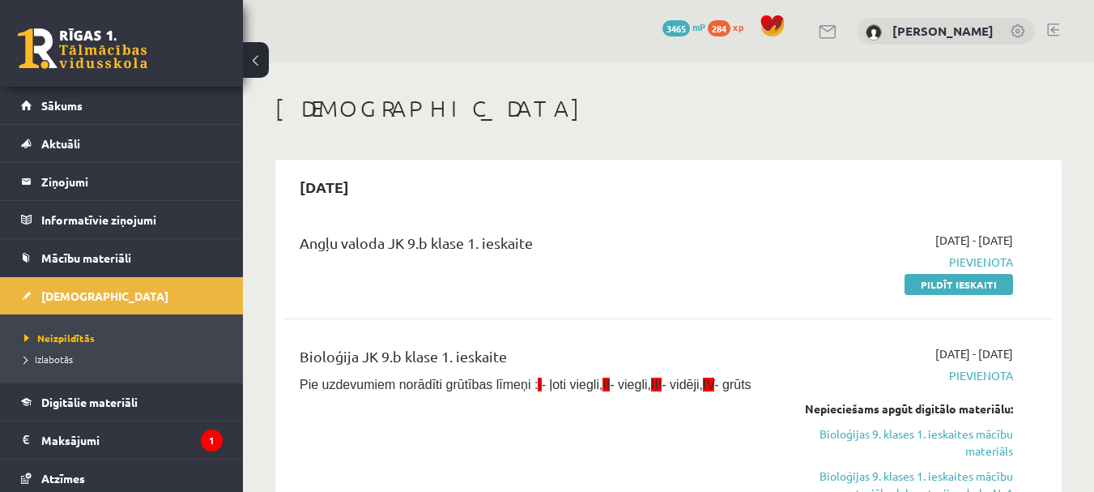
click at [66, 45] on link at bounding box center [83, 48] width 130 height 40
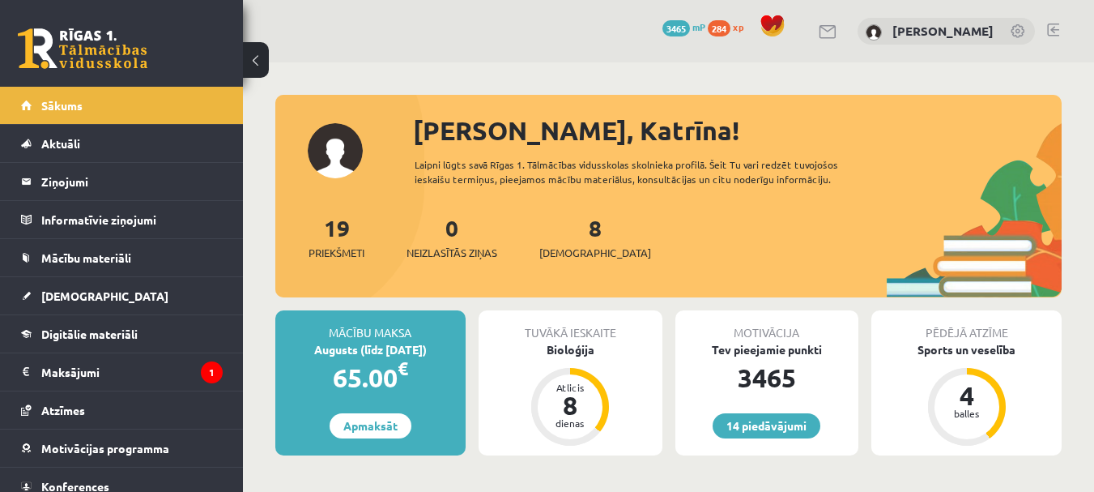
scroll to position [243, 0]
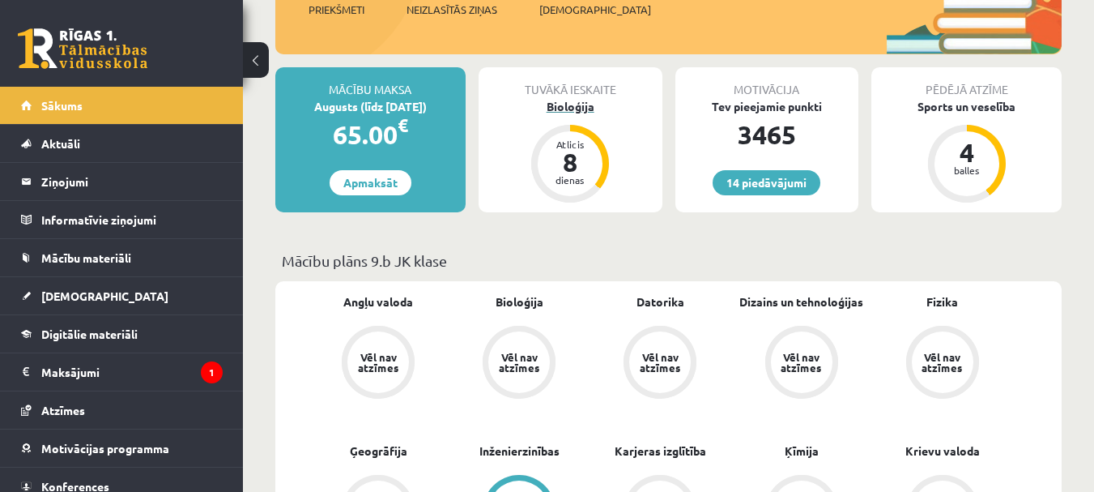
click at [569, 100] on div "Bioloģija" at bounding box center [571, 106] width 184 height 17
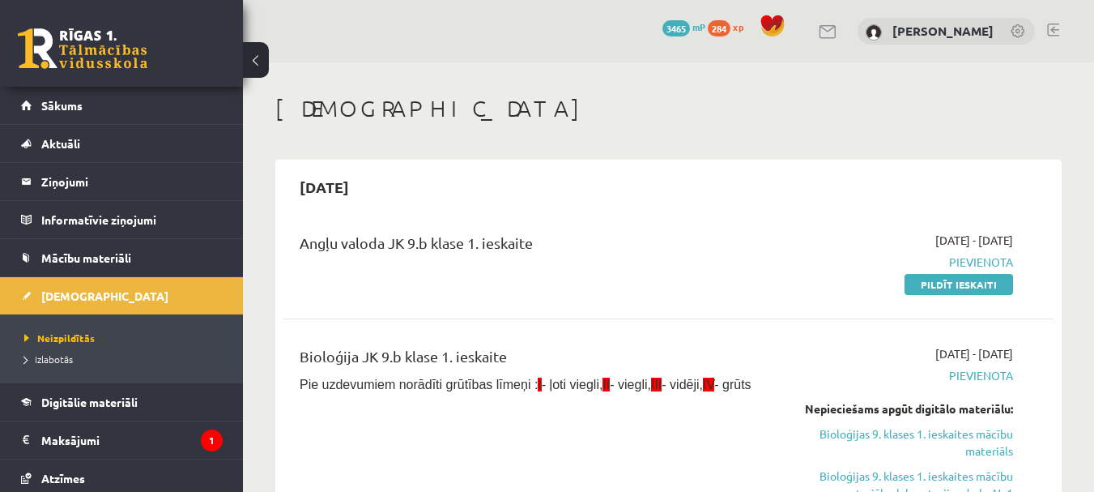
click at [1048, 28] on link at bounding box center [1053, 29] width 12 height 13
